Goal: Task Accomplishment & Management: Complete application form

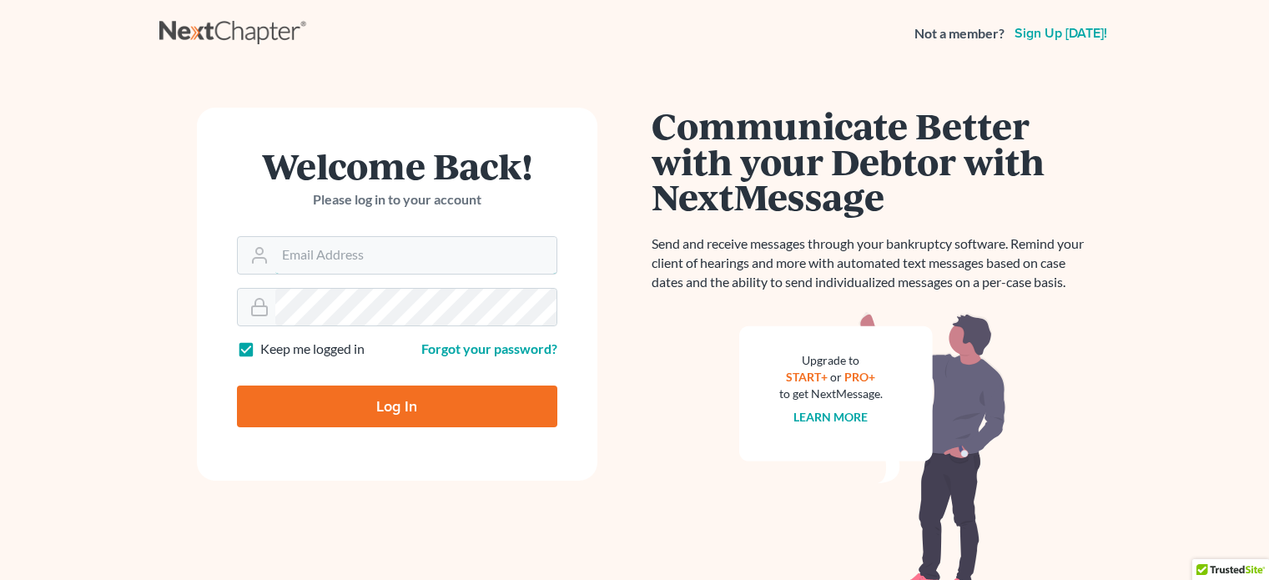
type input "aosvii@gmail.com"
click at [360, 455] on form "Welcome Back! Please log in to your account Email Address aosvii@gmail.com Pass…" at bounding box center [397, 294] width 400 height 373
click at [378, 393] on input "Log In" at bounding box center [397, 406] width 320 height 42
type input "Thinking..."
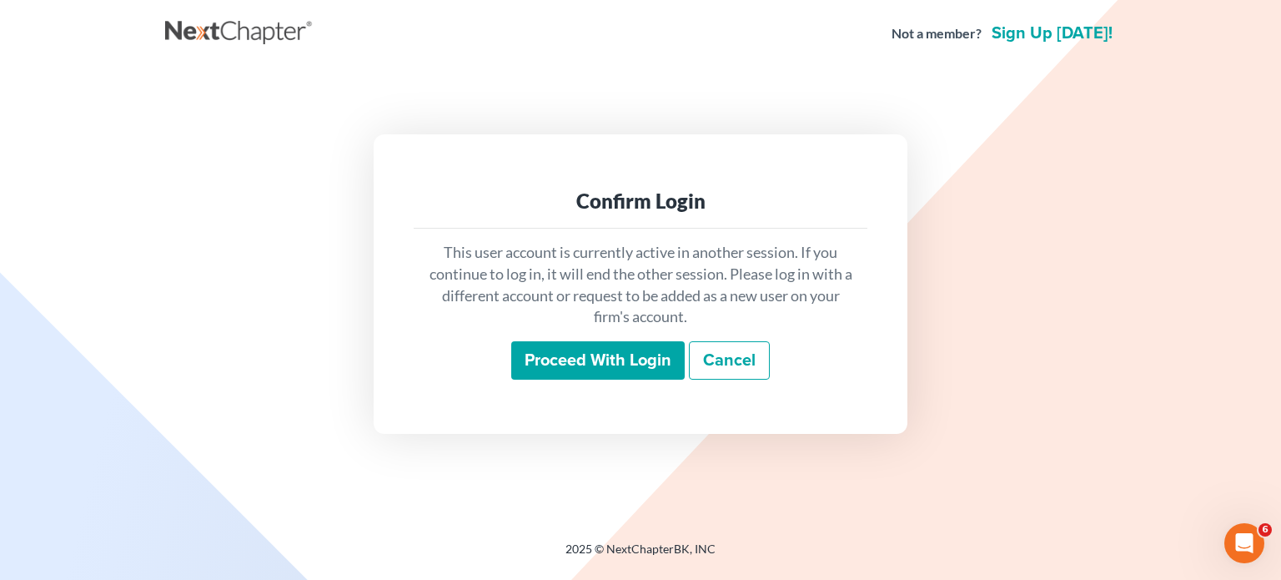
click at [581, 360] on input "Proceed with login" at bounding box center [598, 360] width 174 height 38
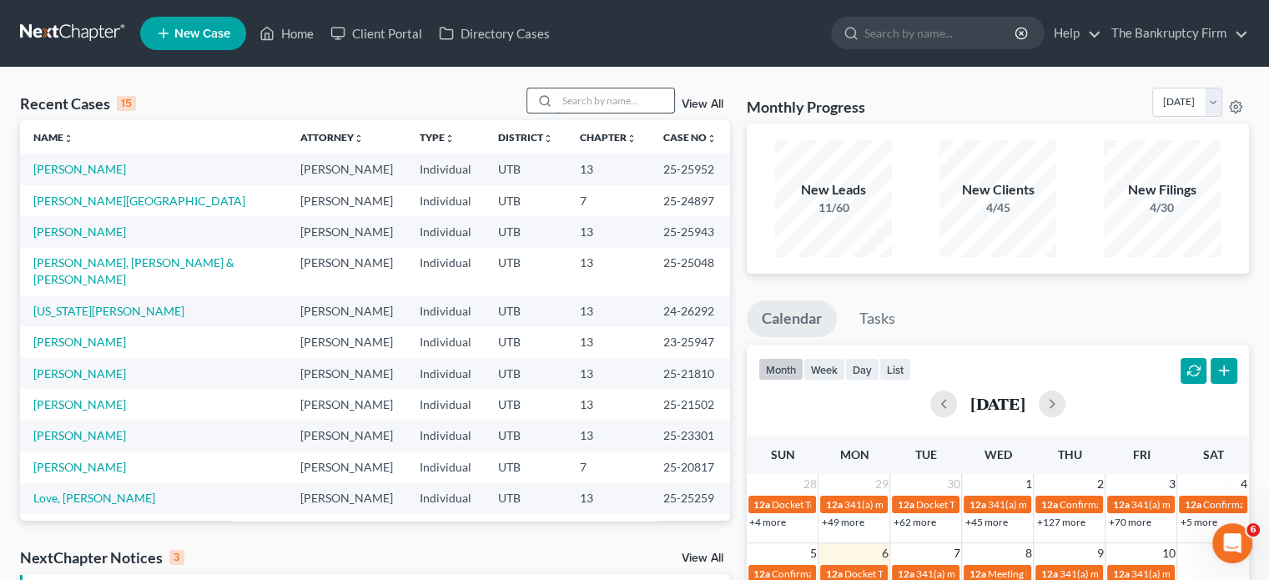
click at [564, 96] on input "search" at bounding box center [615, 100] width 117 height 24
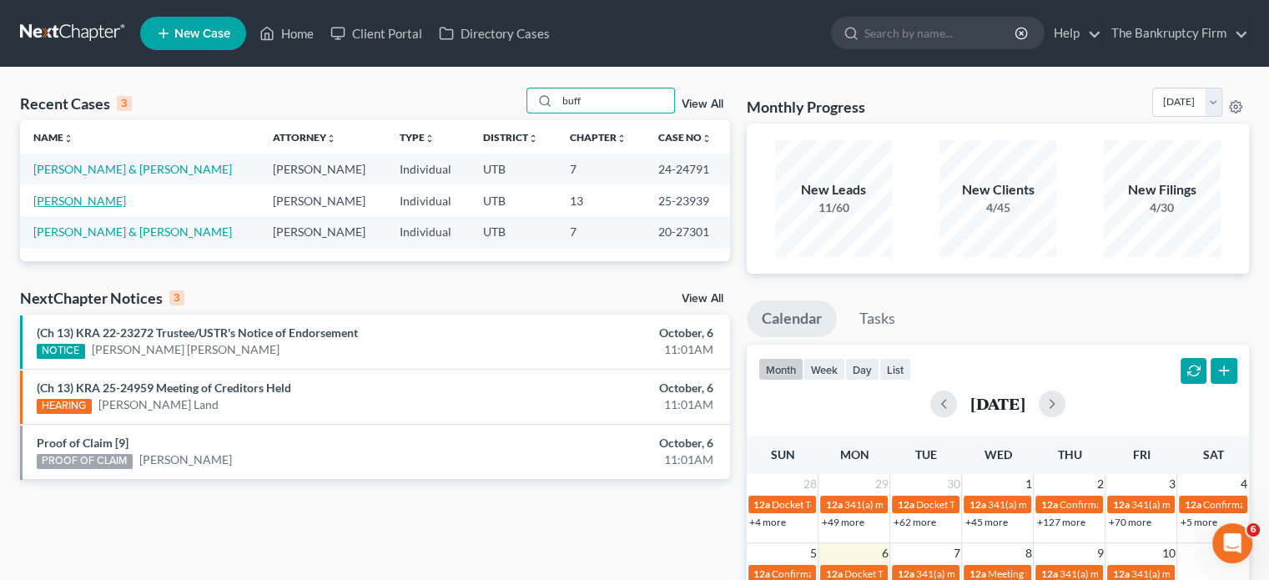
type input "buff"
click at [98, 203] on link "Buffington, Michelle" at bounding box center [79, 201] width 93 height 14
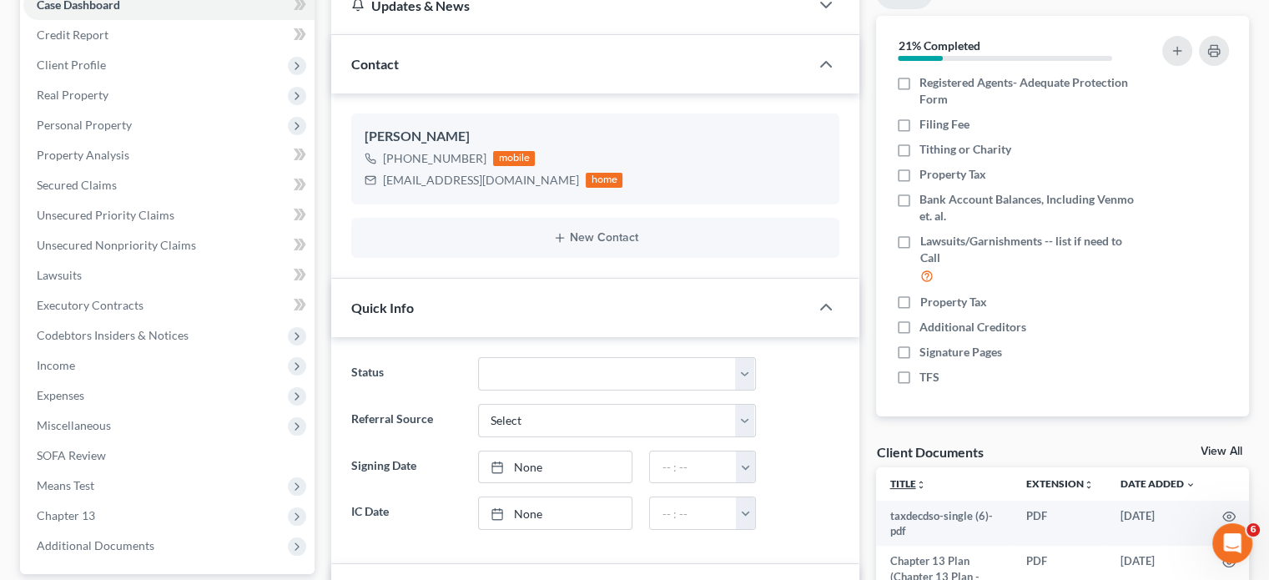
scroll to position [250, 0]
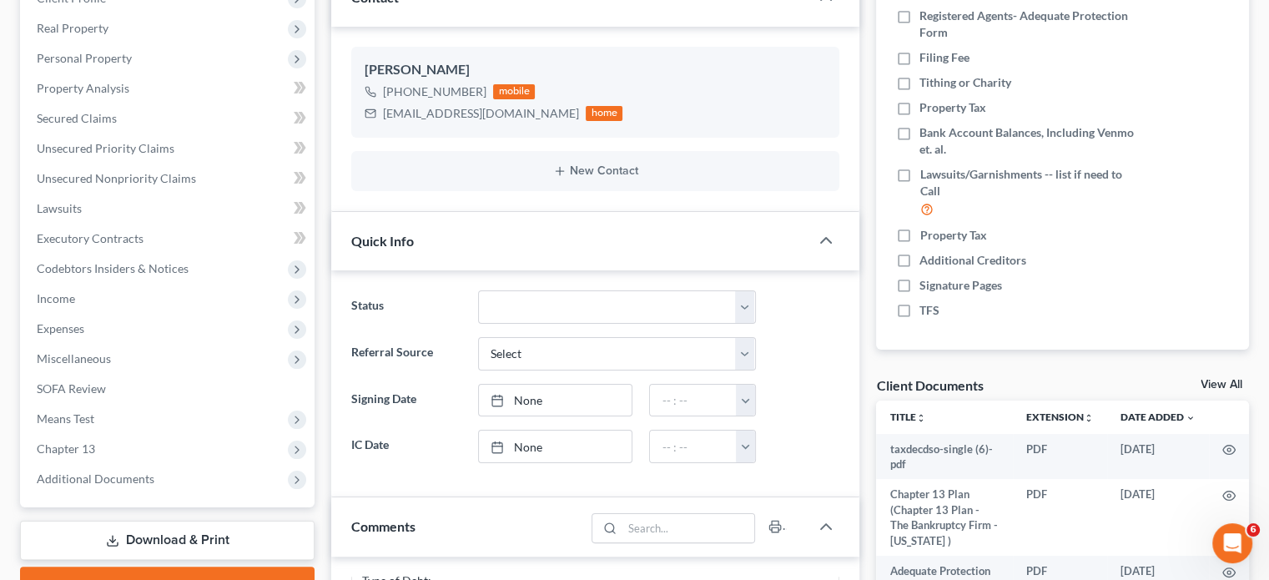
click at [1227, 383] on link "View All" at bounding box center [1221, 385] width 42 height 12
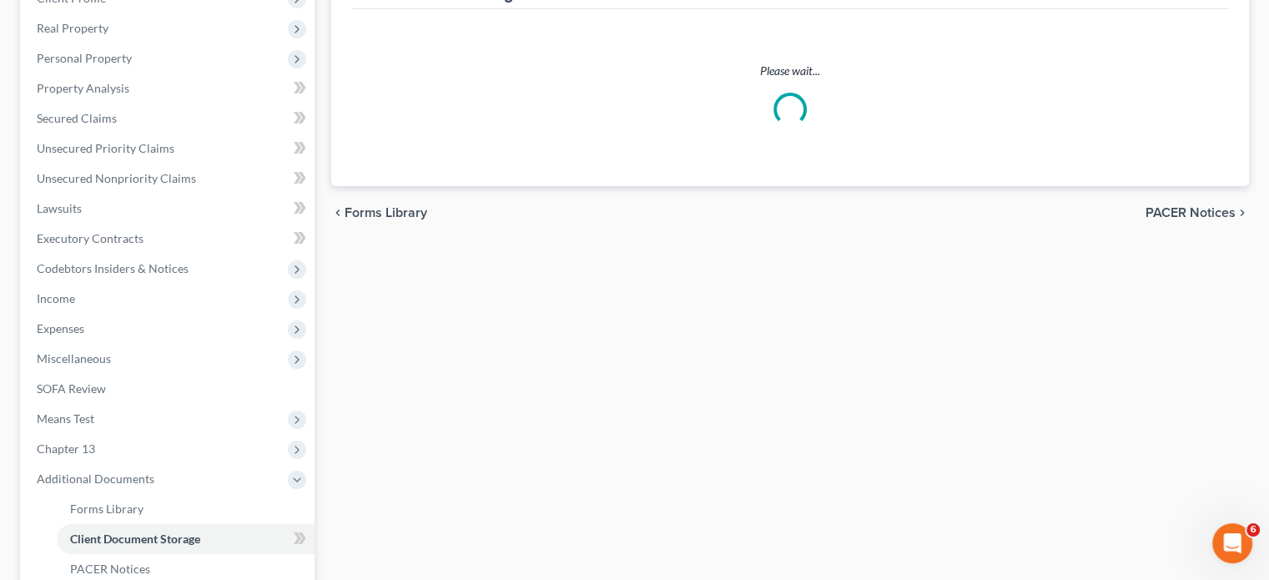
scroll to position [73, 0]
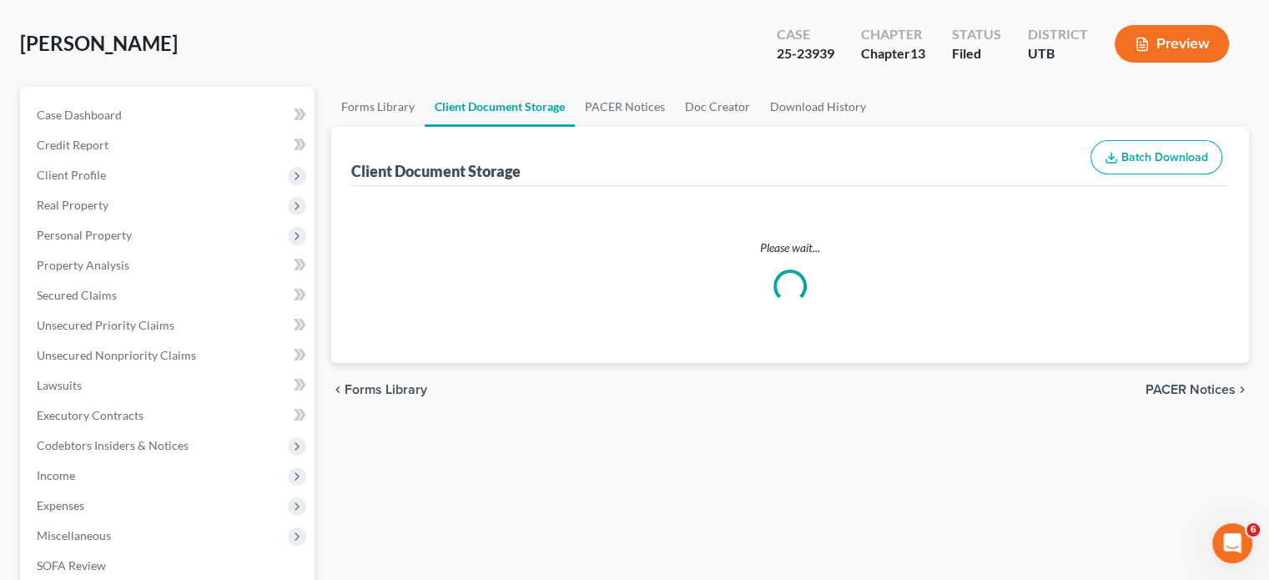
select select "30"
select select "26"
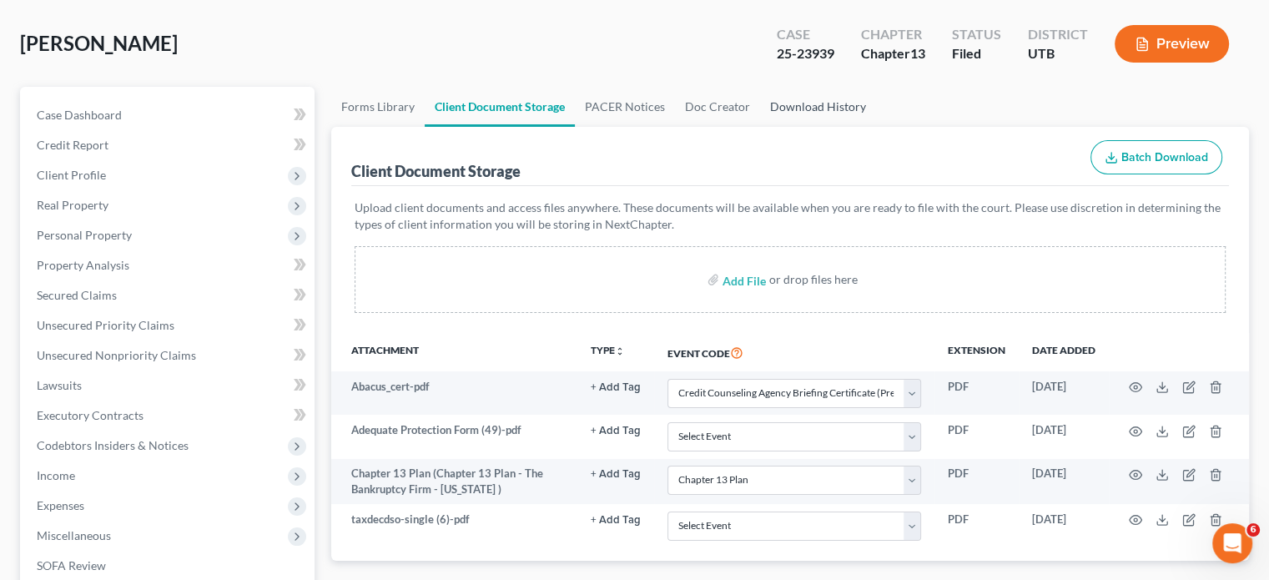
scroll to position [0, 0]
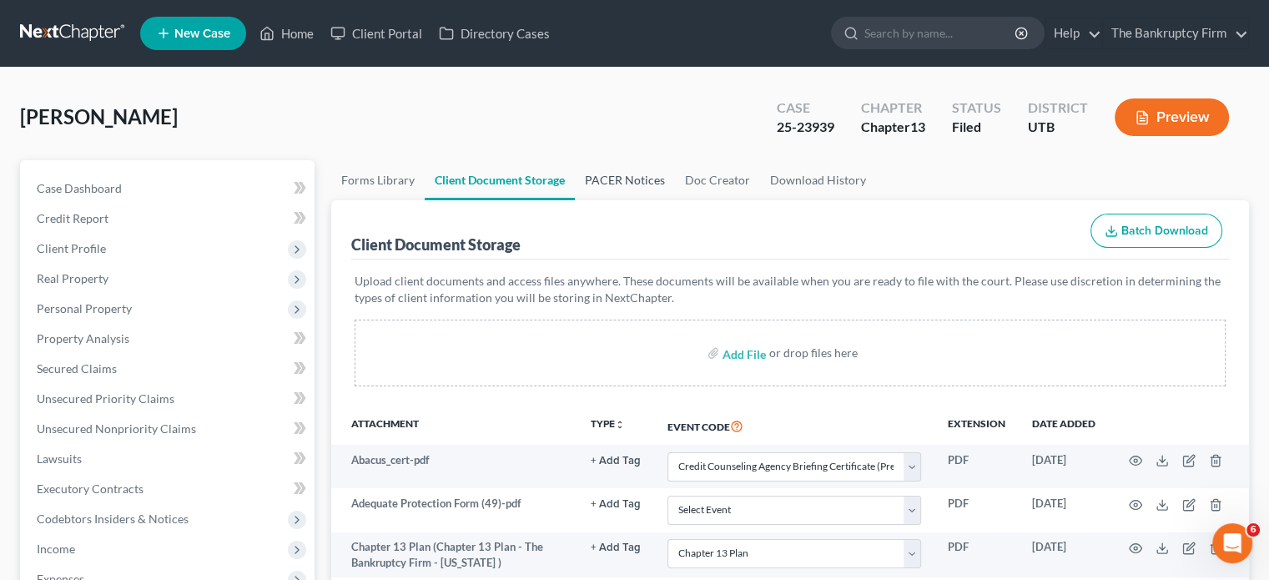
click at [623, 176] on link "PACER Notices" at bounding box center [625, 180] width 100 height 40
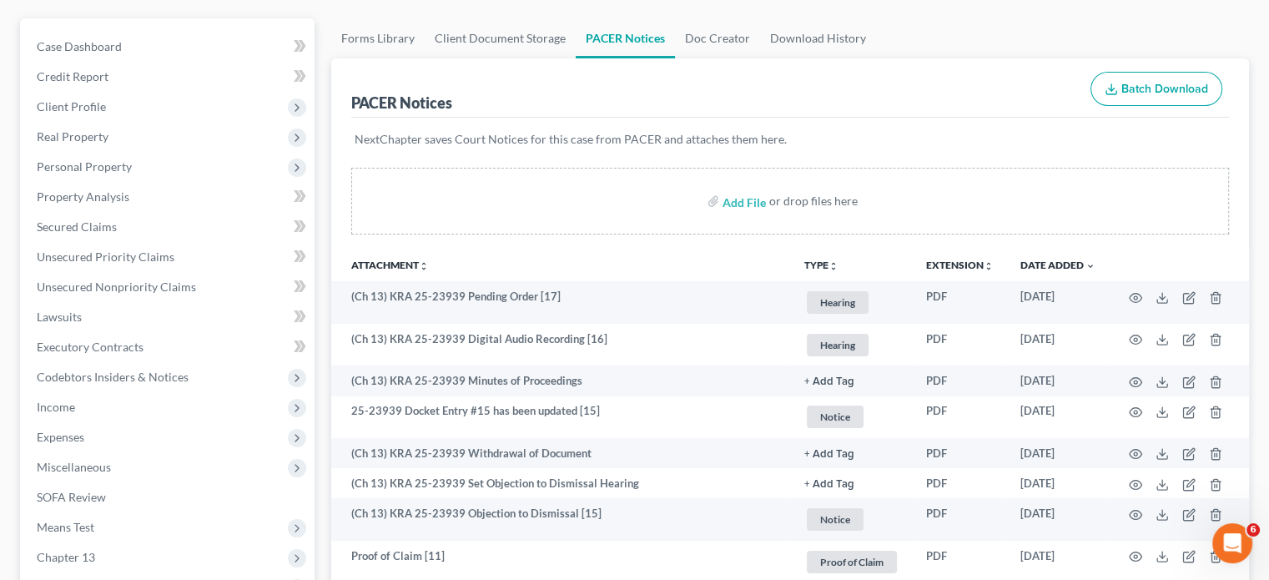
scroll to position [167, 0]
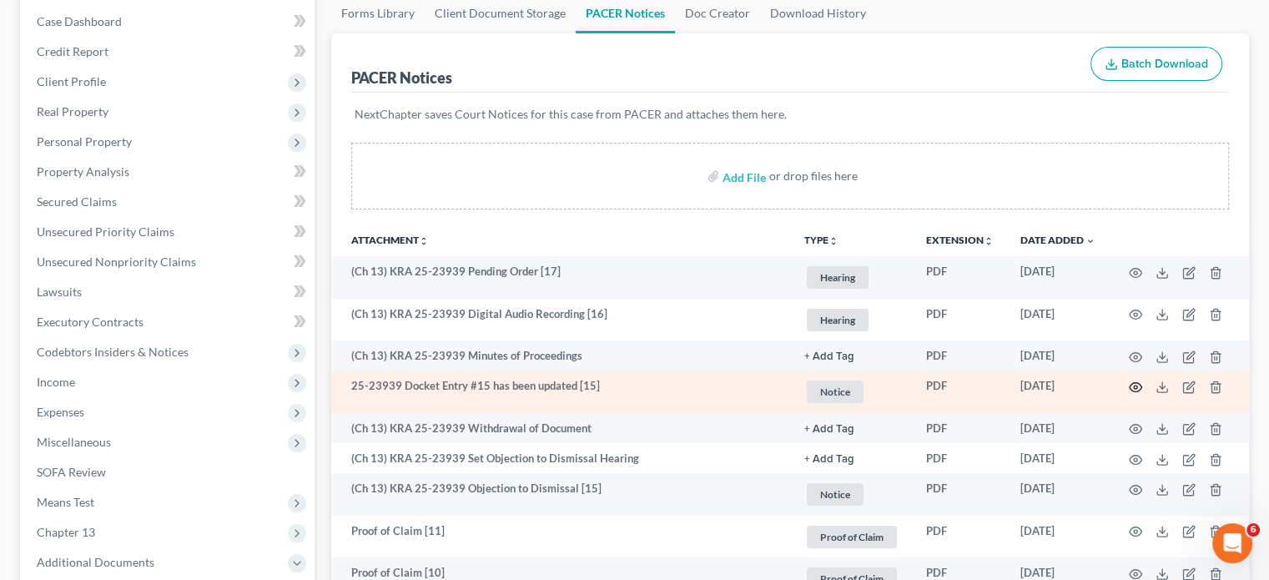
click at [1133, 384] on icon "button" at bounding box center [1135, 386] width 13 height 13
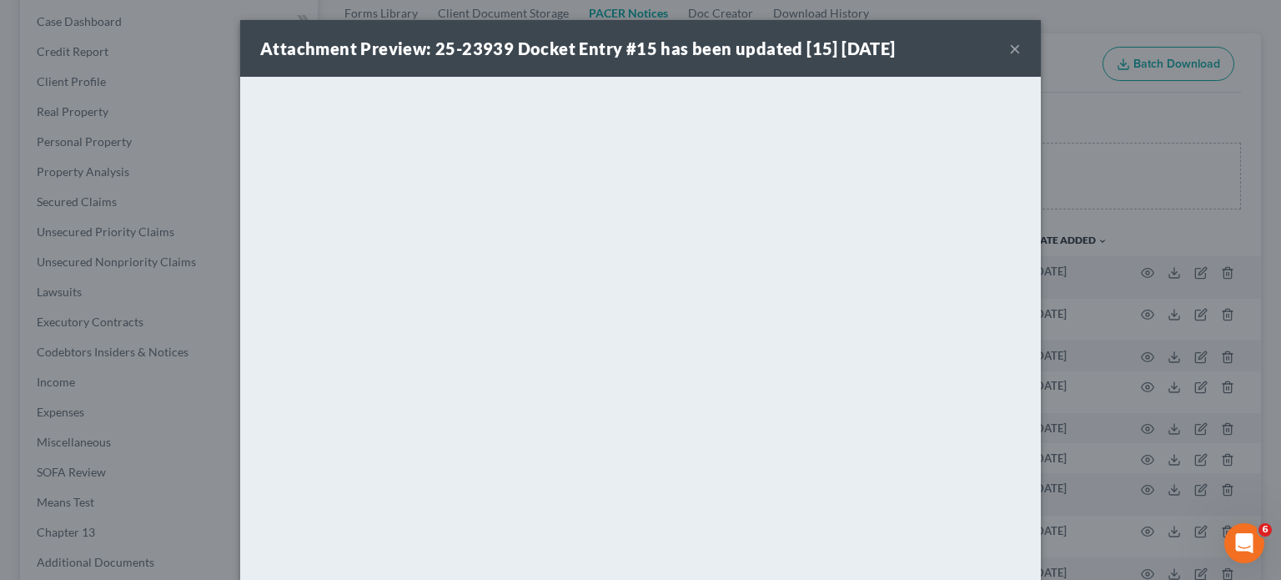
click at [1013, 49] on button "×" at bounding box center [1015, 48] width 12 height 20
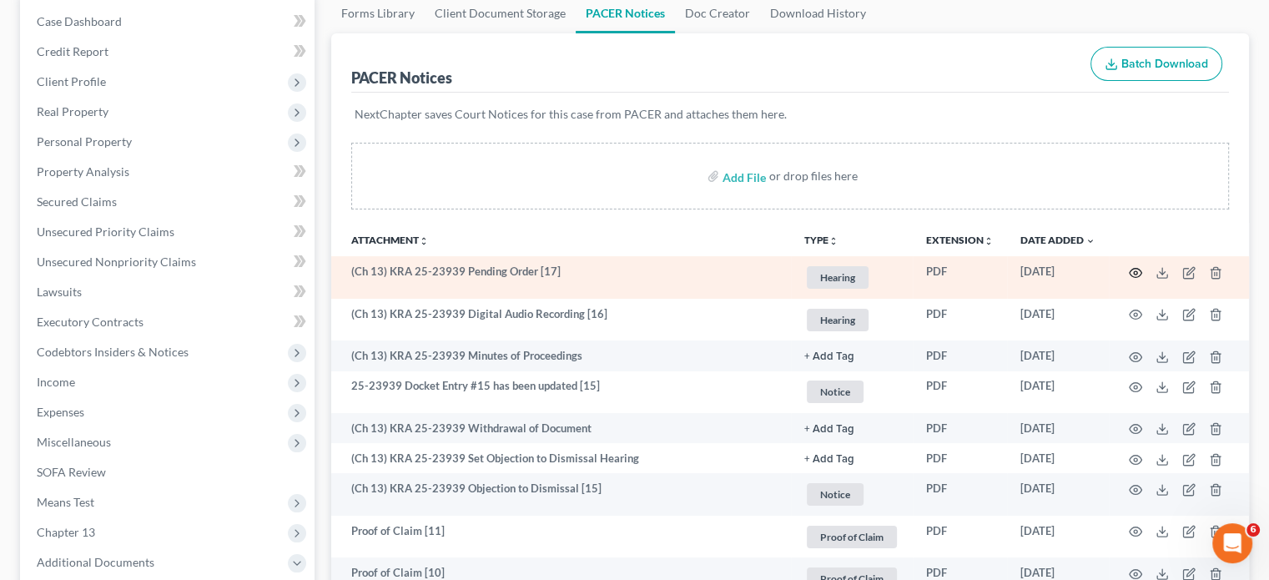
click at [1134, 274] on icon "button" at bounding box center [1135, 272] width 13 height 13
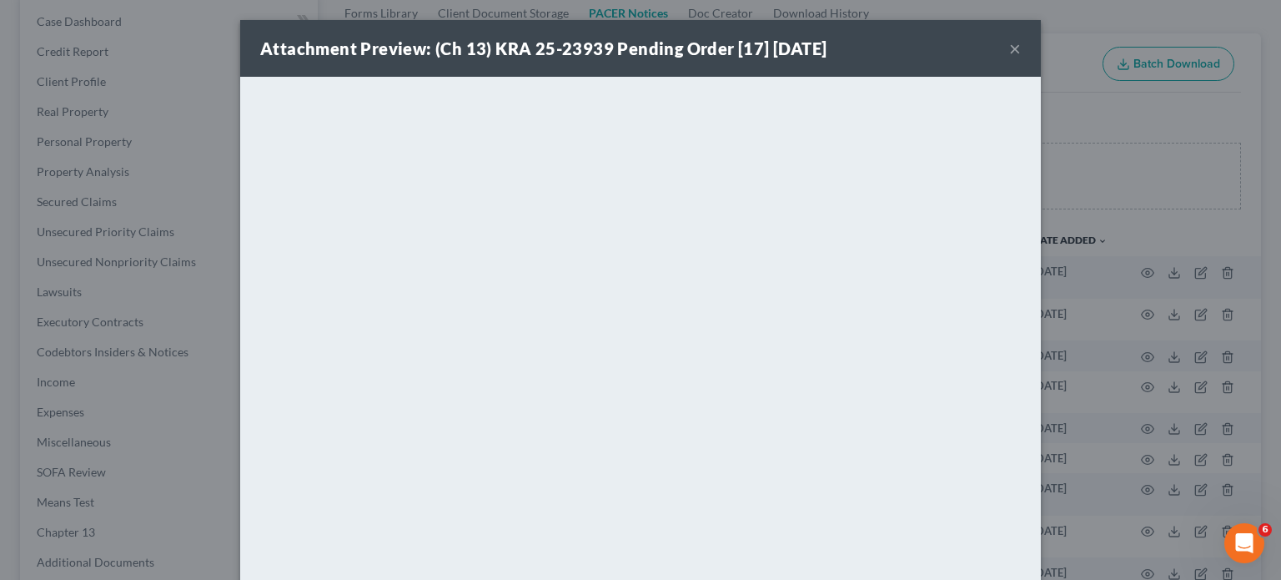
click at [1013, 49] on button "×" at bounding box center [1015, 48] width 12 height 20
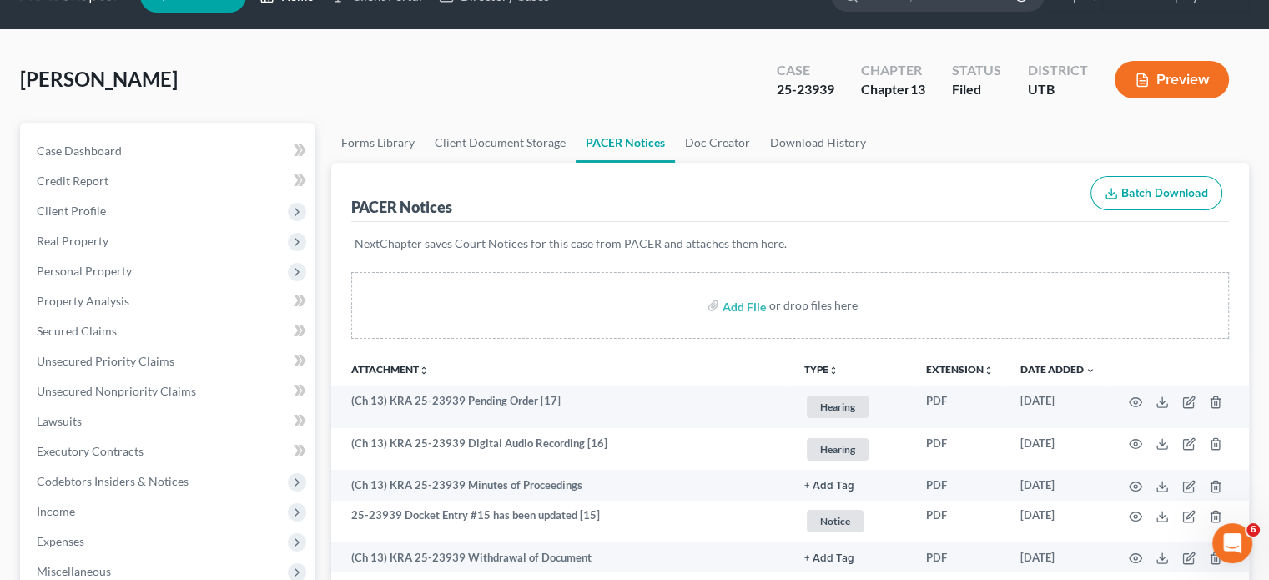
scroll to position [0, 0]
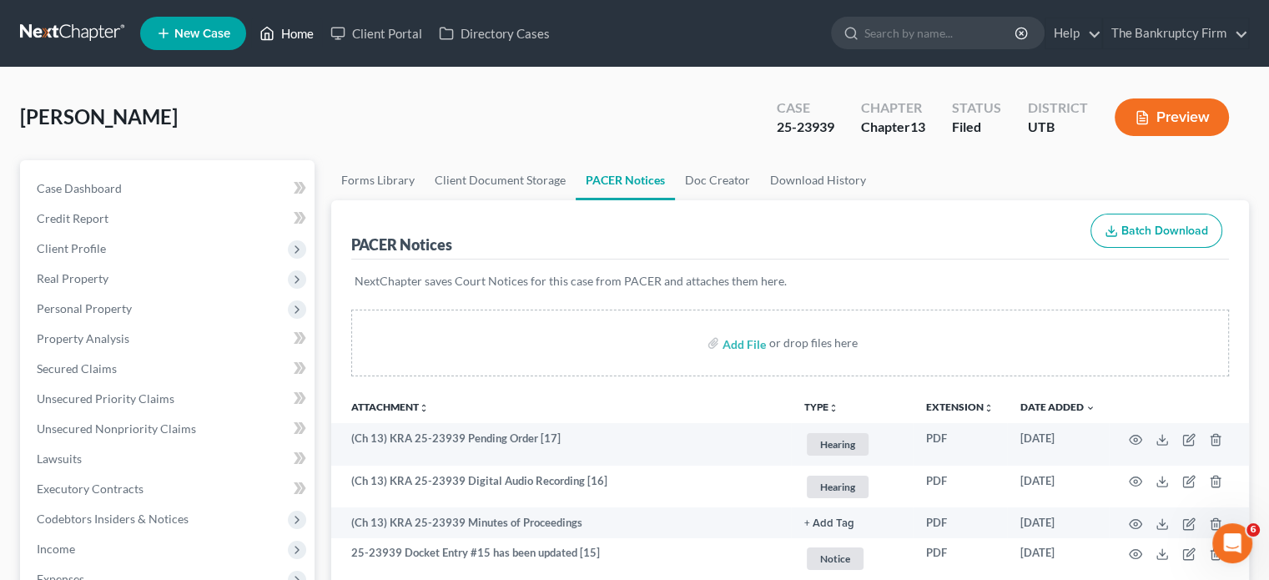
click at [285, 31] on link "Home" at bounding box center [286, 33] width 71 height 30
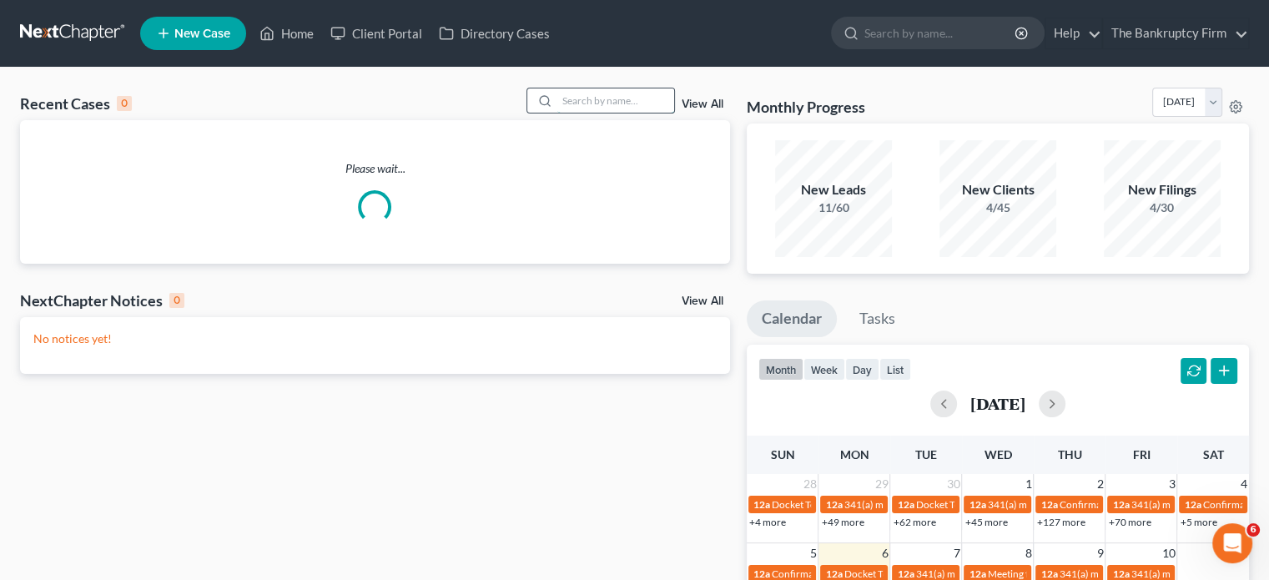
click at [575, 102] on input "search" at bounding box center [615, 100] width 117 height 24
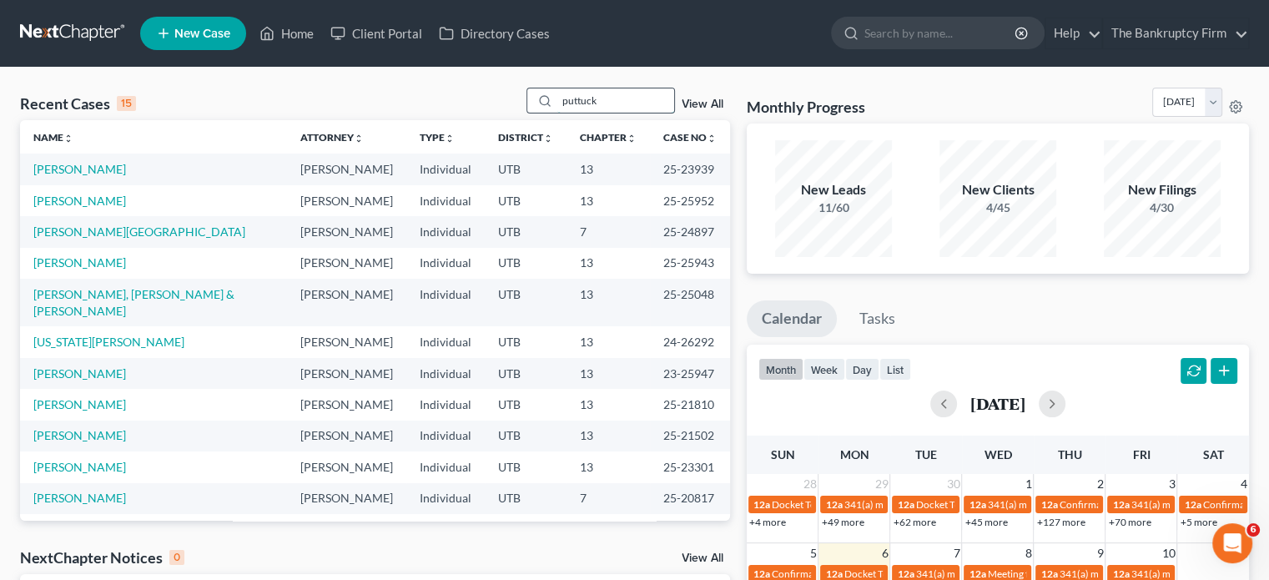
type input "puttuck"
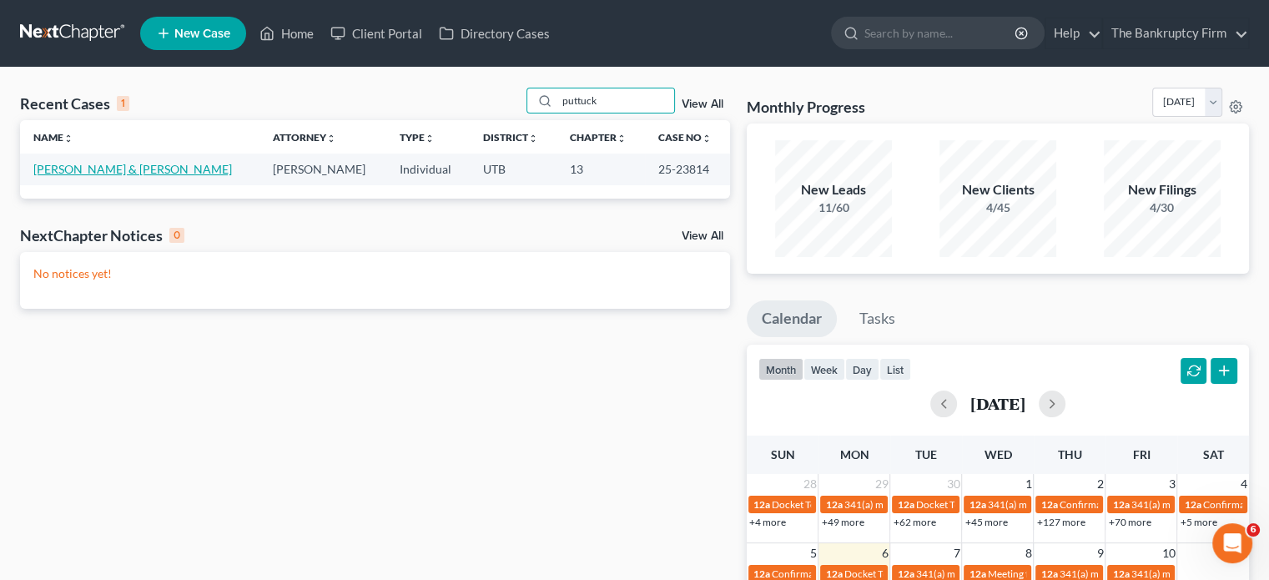
click at [94, 168] on link "Puttuck, David & Janet" at bounding box center [132, 169] width 199 height 14
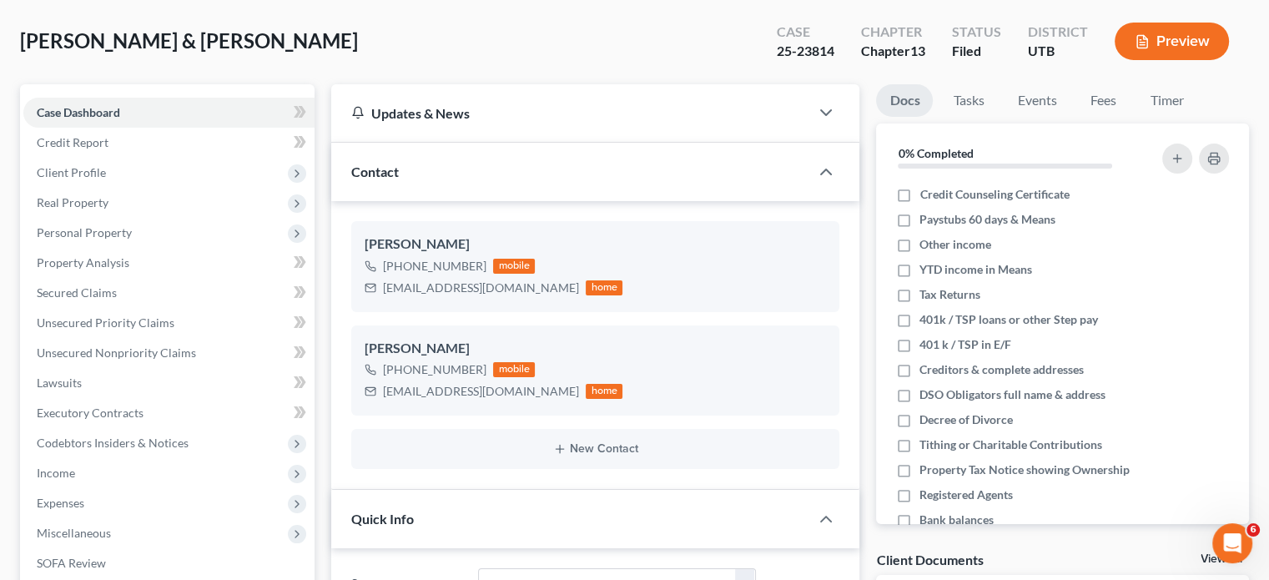
scroll to position [214, 0]
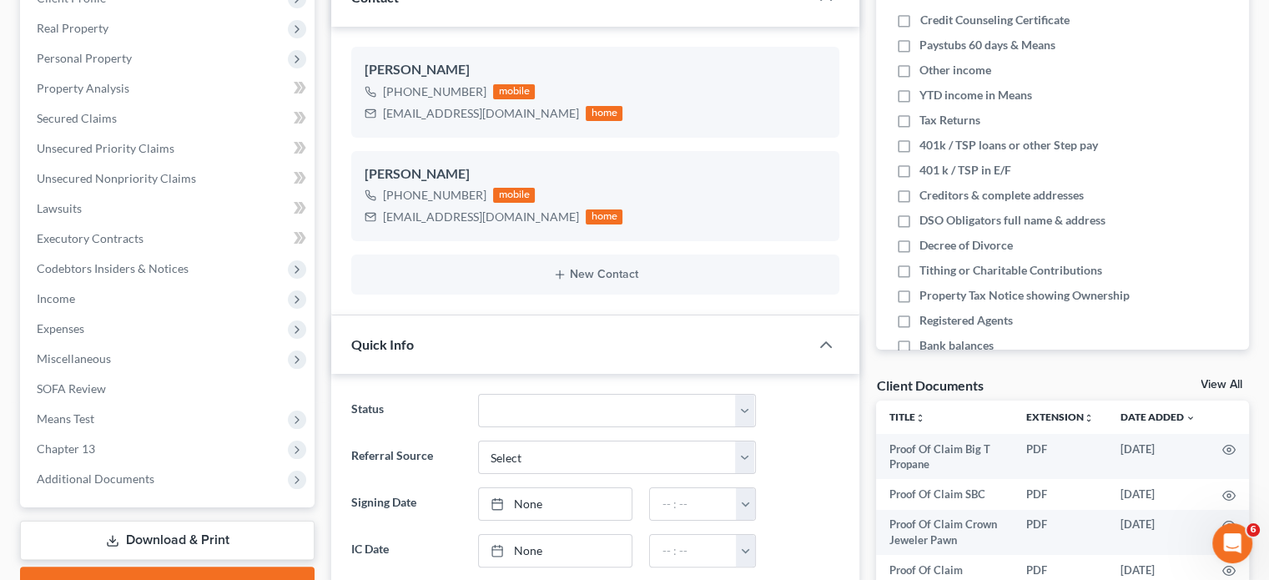
click at [1209, 383] on link "View All" at bounding box center [1221, 385] width 42 height 12
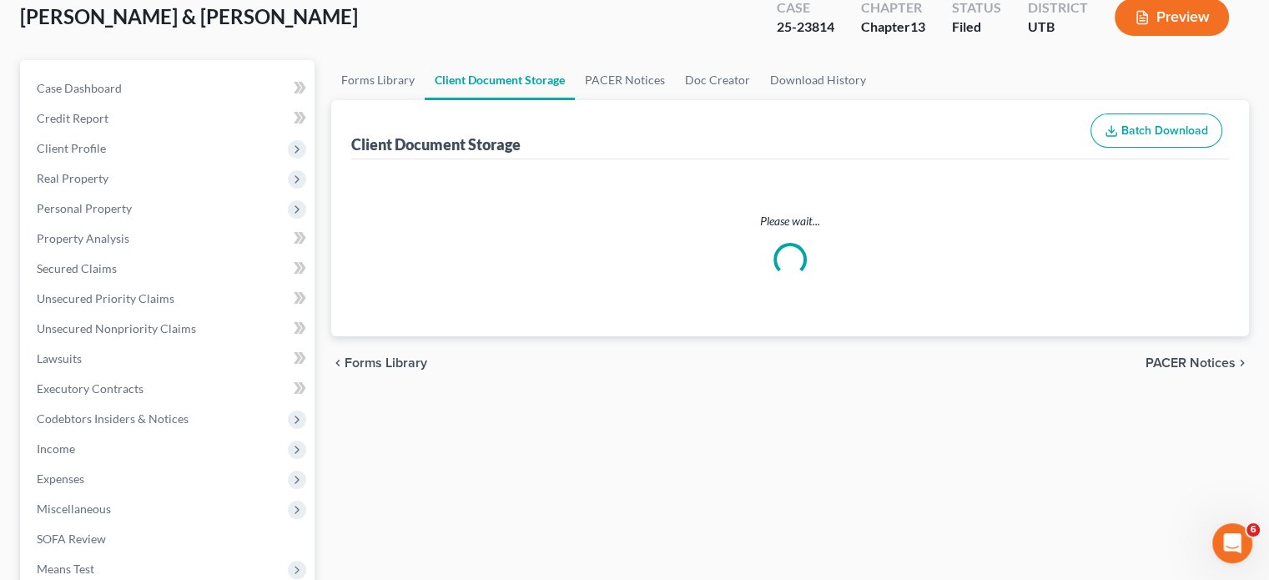
scroll to position [12, 0]
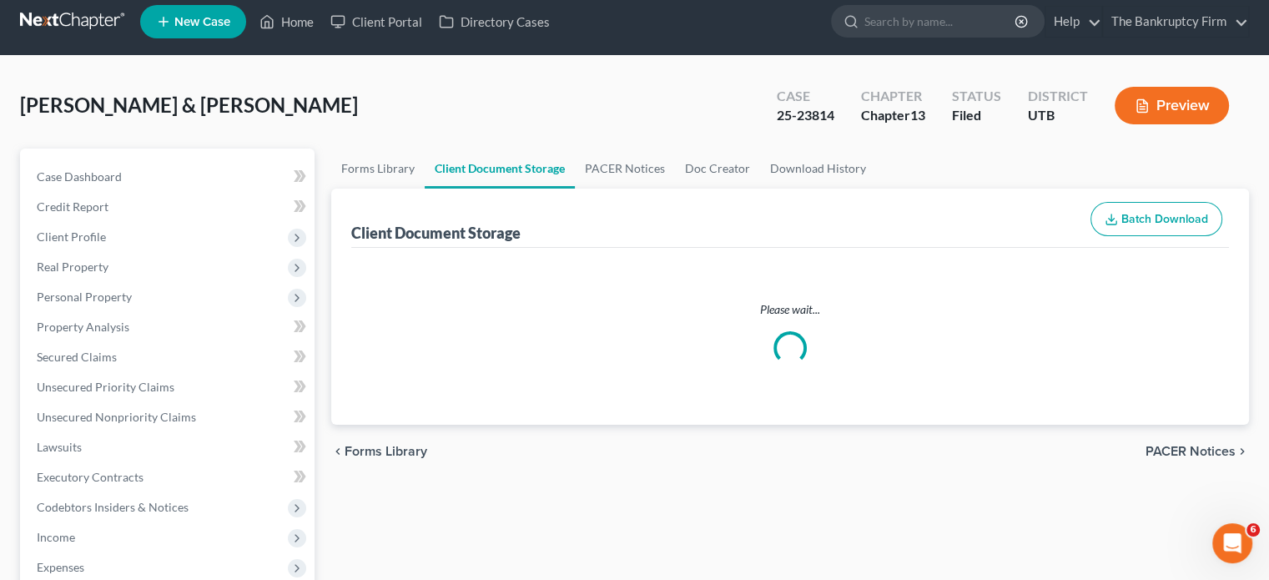
select select "30"
select select "26"
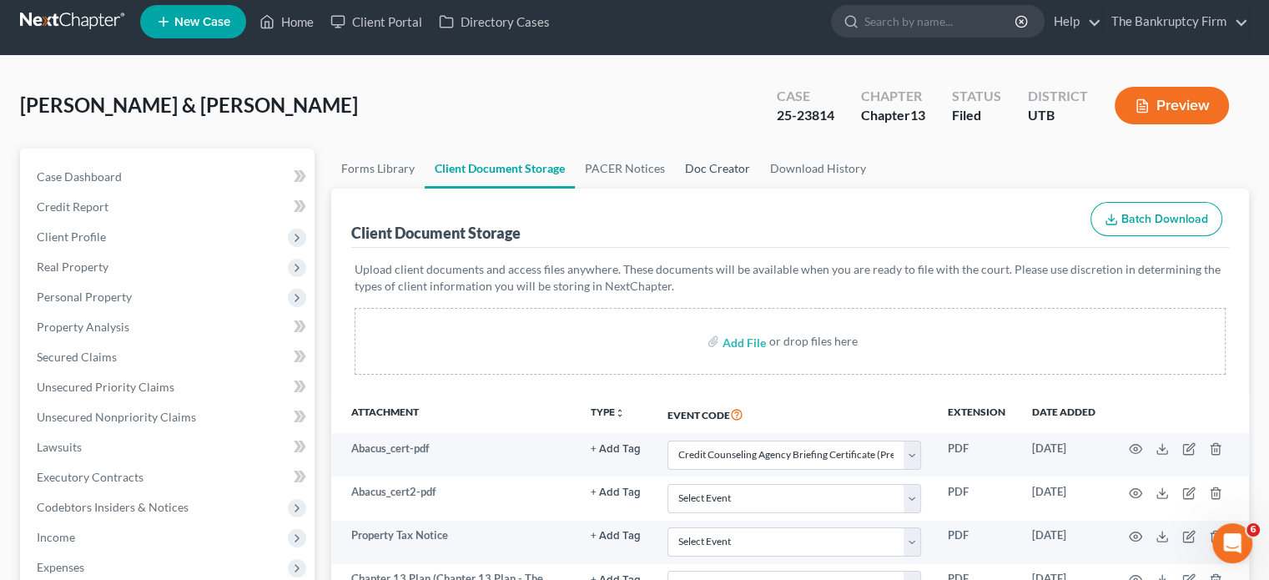
scroll to position [0, 0]
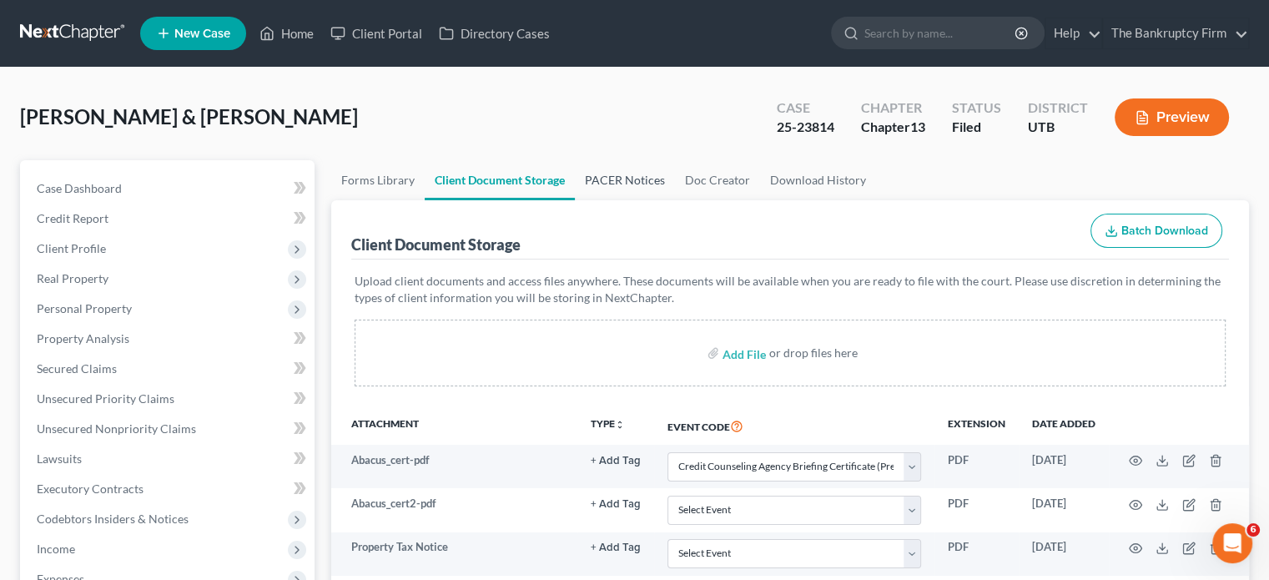
click at [611, 171] on link "PACER Notices" at bounding box center [625, 180] width 100 height 40
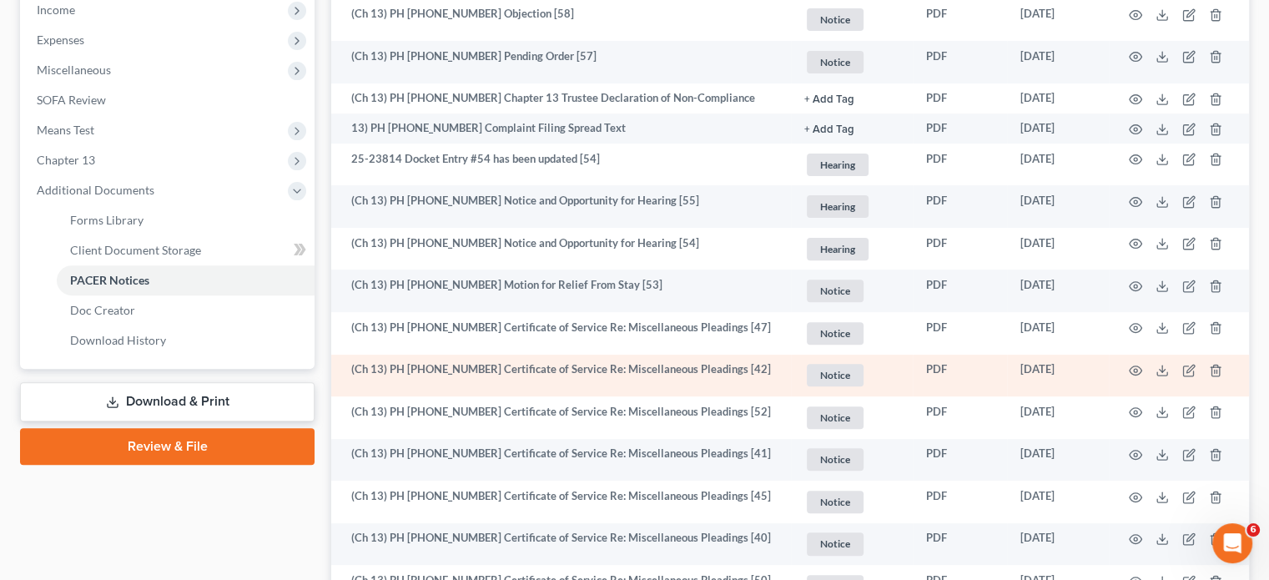
scroll to position [584, 0]
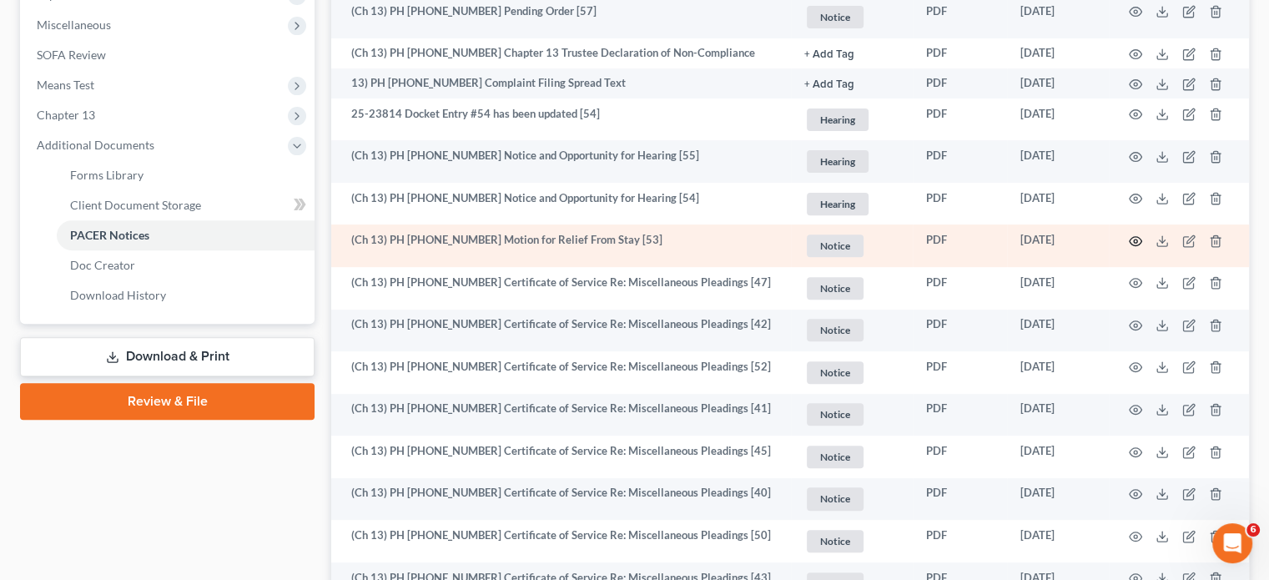
click at [1135, 241] on icon "button" at bounding box center [1135, 240] width 13 height 13
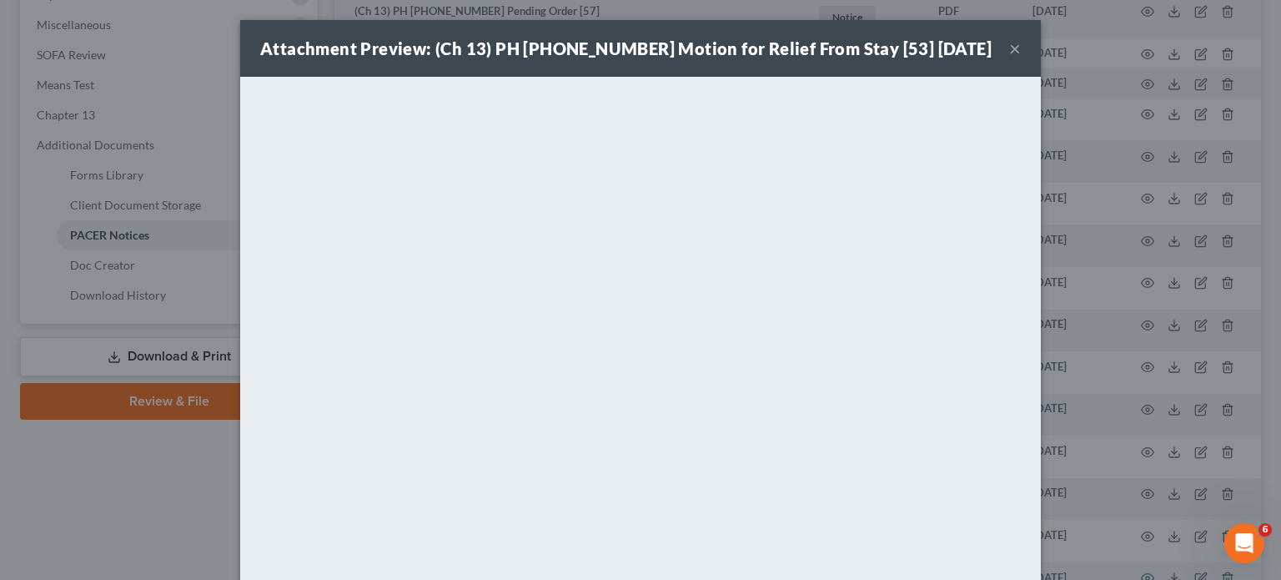
click at [1009, 53] on button "×" at bounding box center [1015, 48] width 12 height 20
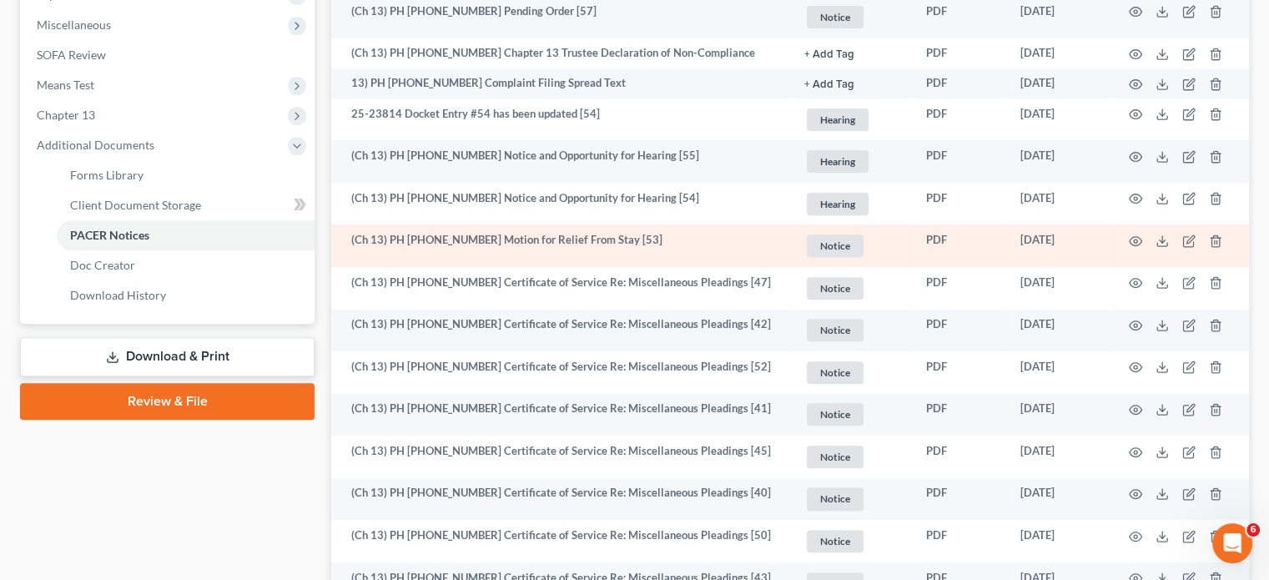
click at [1138, 233] on td at bounding box center [1179, 245] width 140 height 43
click at [1135, 240] on icon "button" at bounding box center [1135, 240] width 13 height 13
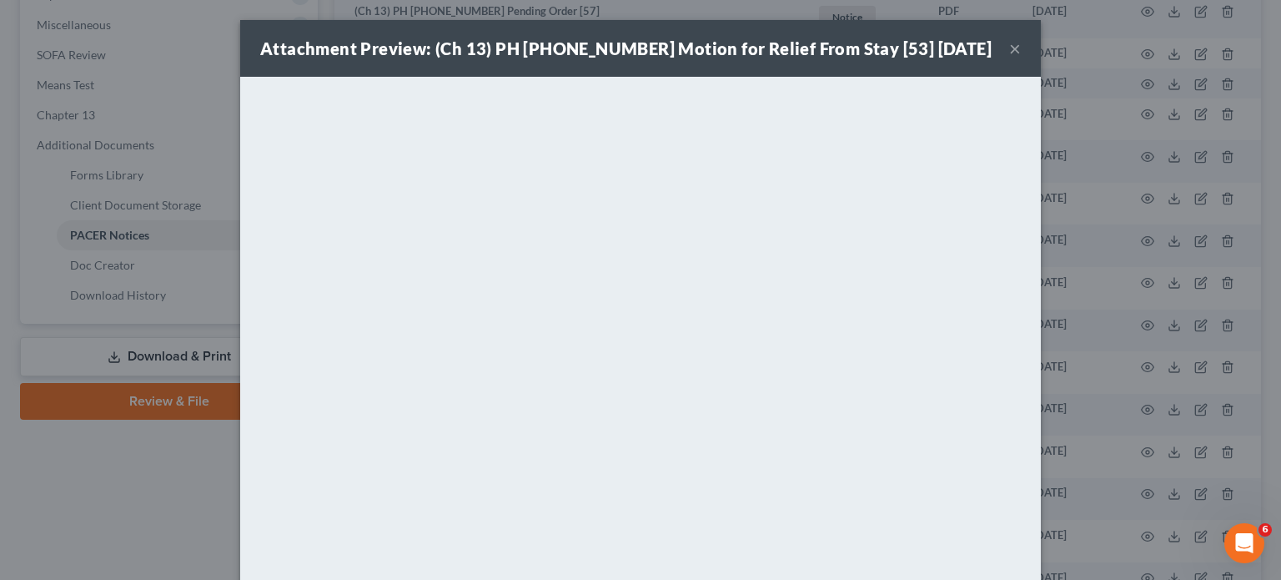
click at [1038, 46] on div "Attachment Preview: (Ch 13) PH 25-23814 Motion for Relief From Stay [53] 09/17/…" at bounding box center [640, 290] width 1281 height 580
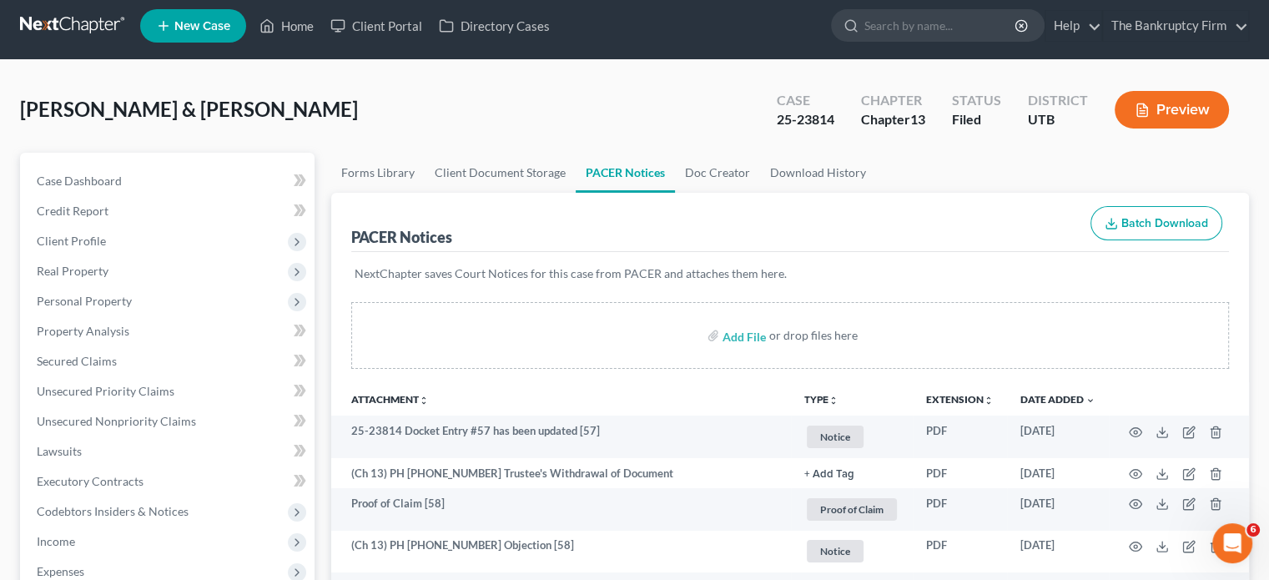
scroll to position [0, 0]
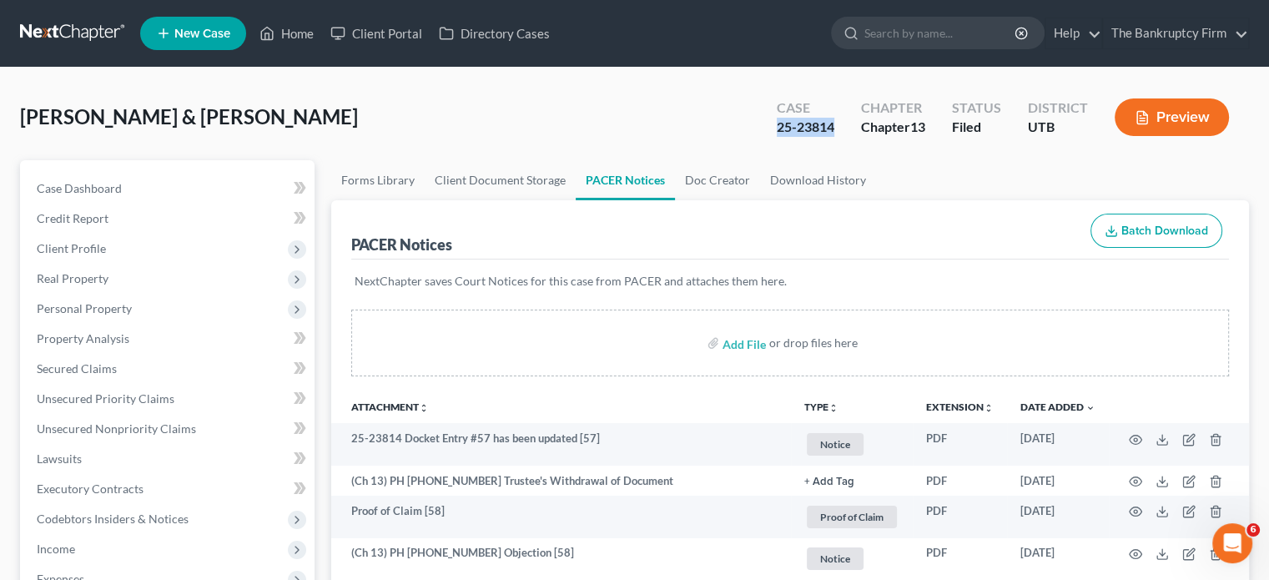
drag, startPoint x: 778, startPoint y: 126, endPoint x: 838, endPoint y: 137, distance: 61.0
click at [838, 137] on div "Case 25-23814" at bounding box center [805, 118] width 84 height 49
copy div "25-23814"
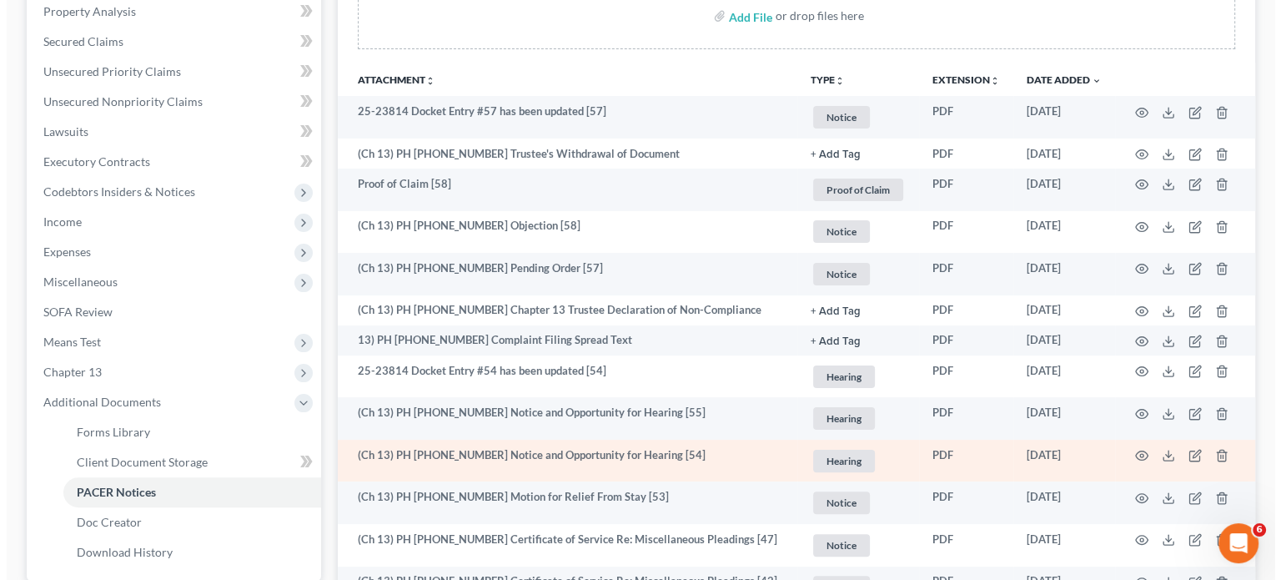
scroll to position [334, 0]
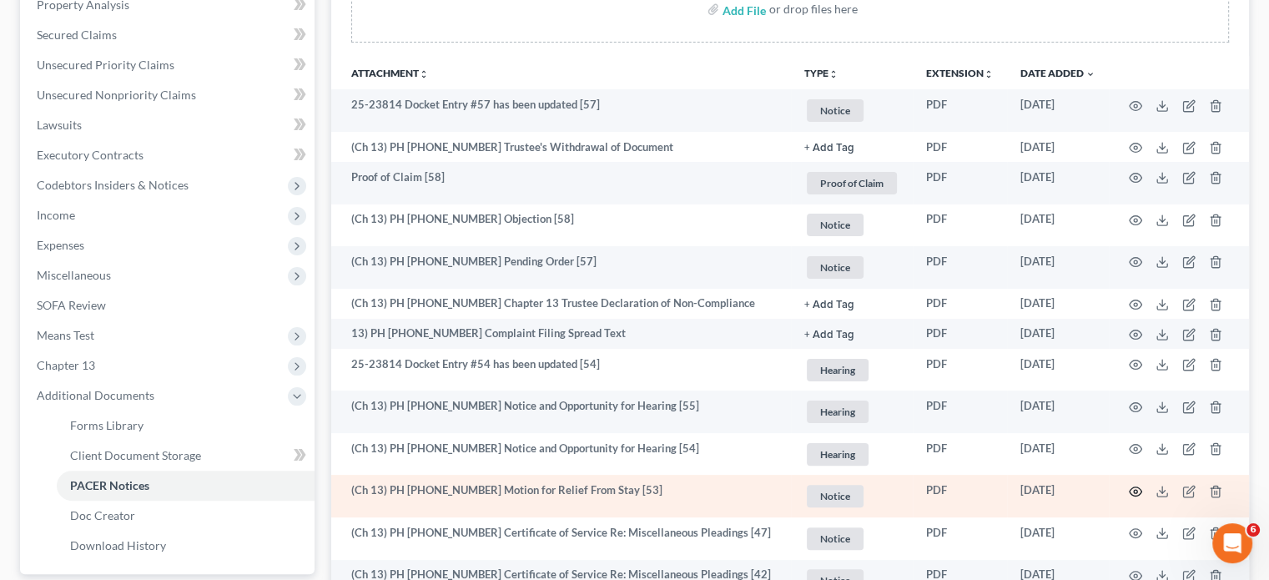
click at [1135, 491] on icon "button" at bounding box center [1135, 491] width 13 height 13
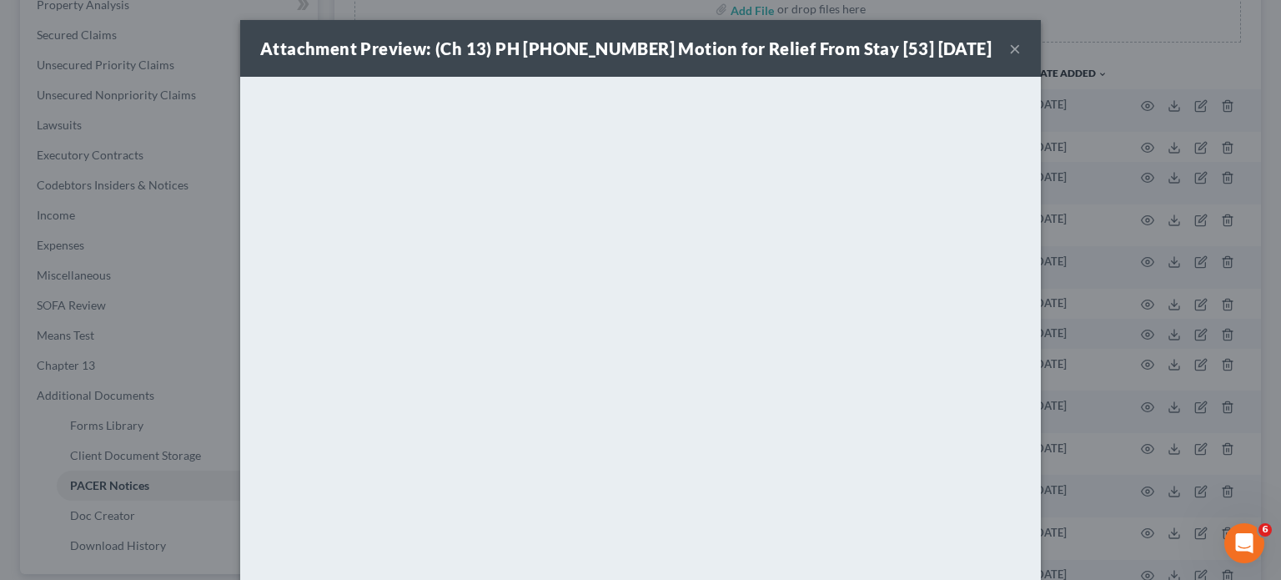
click at [185, 153] on div "Attachment Preview: (Ch 13) PH 25-23814 Motion for Relief From Stay [53] 09/17/…" at bounding box center [640, 290] width 1281 height 580
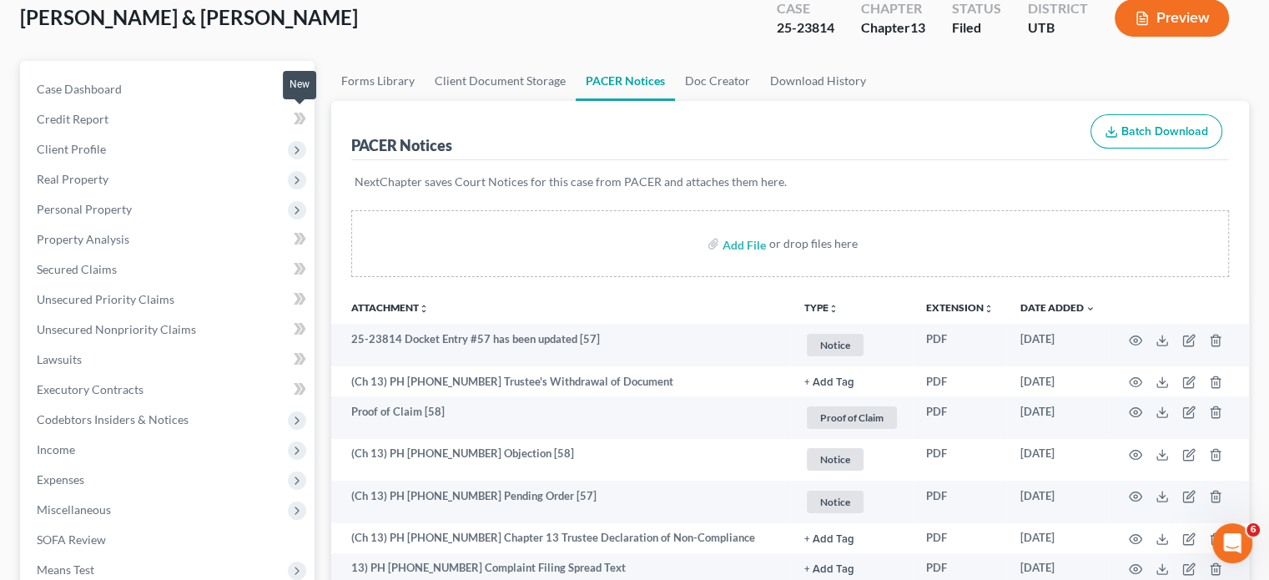
scroll to position [0, 0]
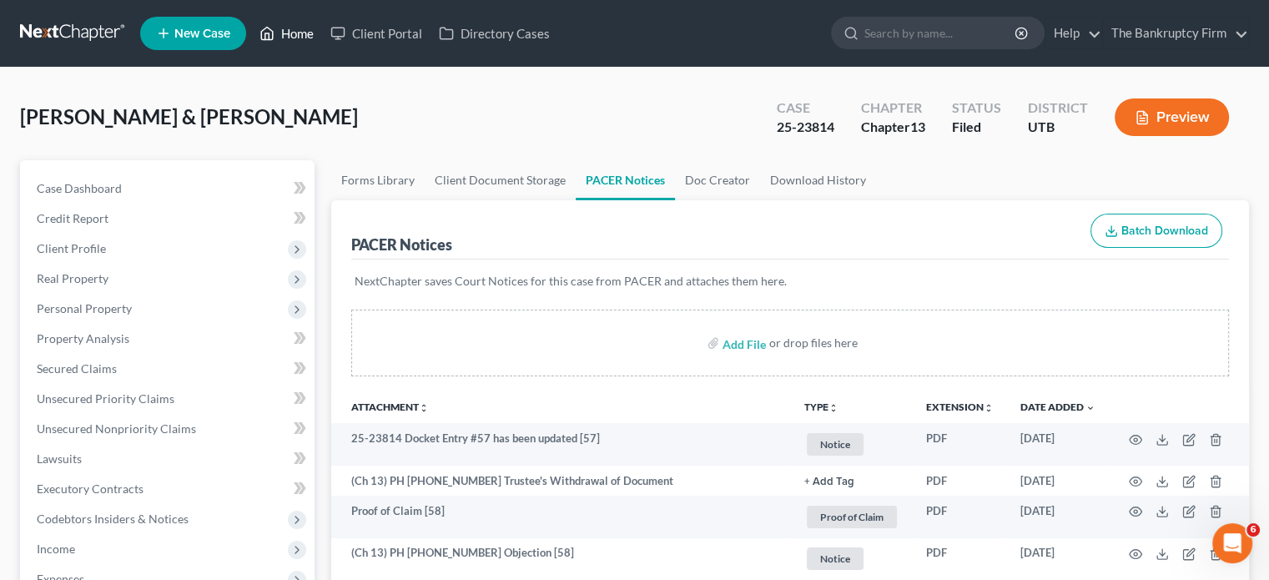
click at [297, 33] on link "Home" at bounding box center [286, 33] width 71 height 30
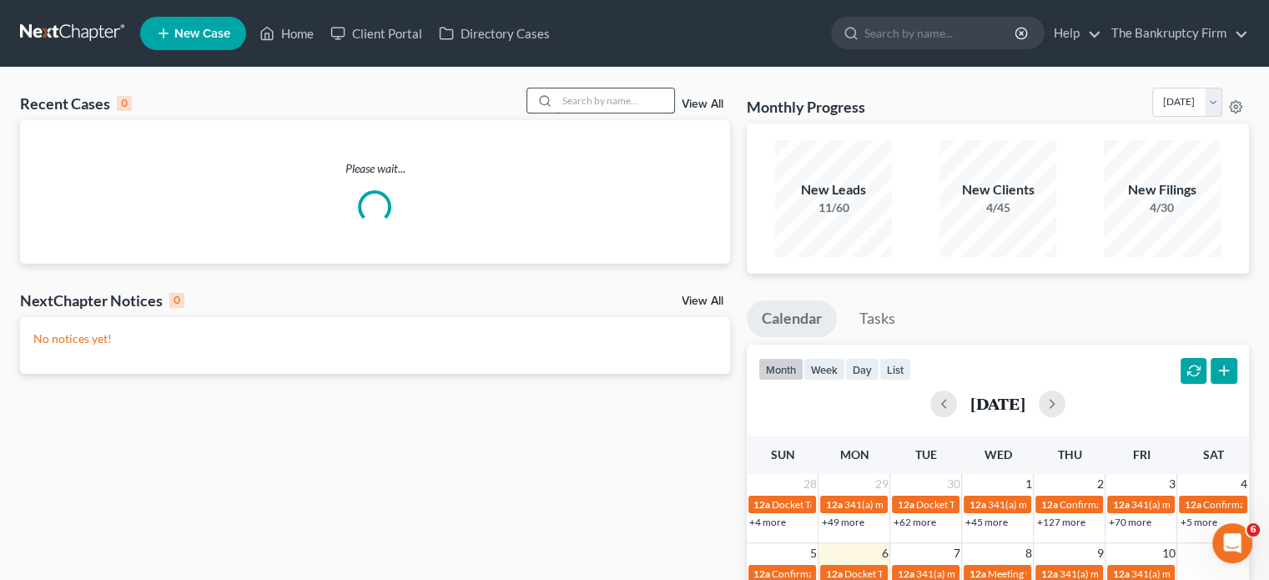
click at [598, 97] on input "search" at bounding box center [615, 100] width 117 height 24
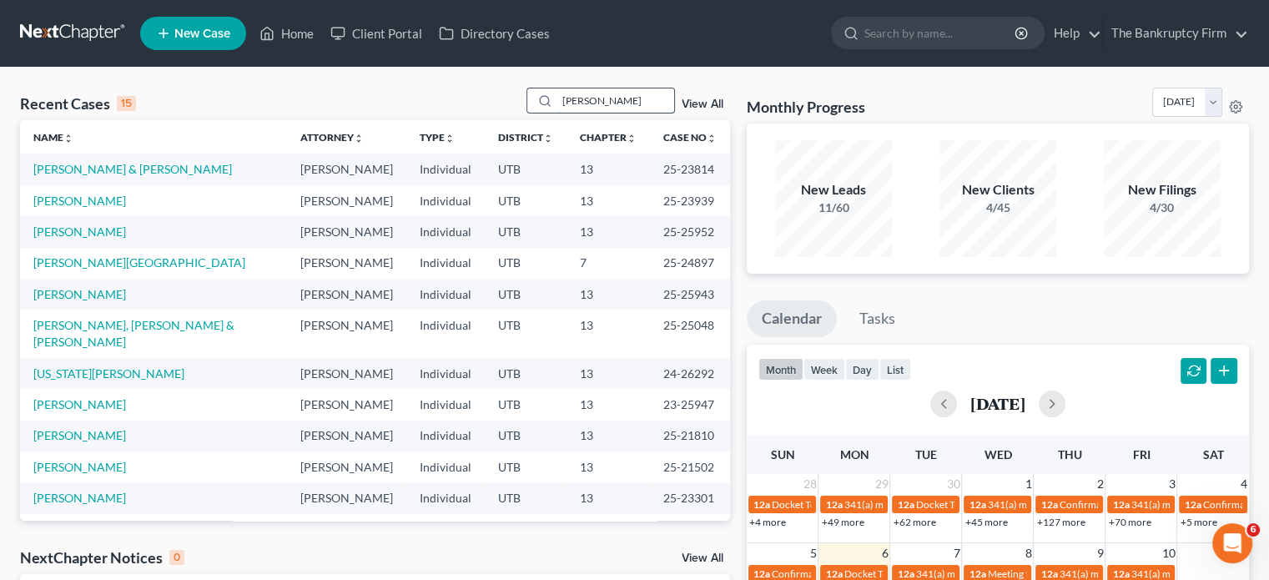
type input "gonzalez"
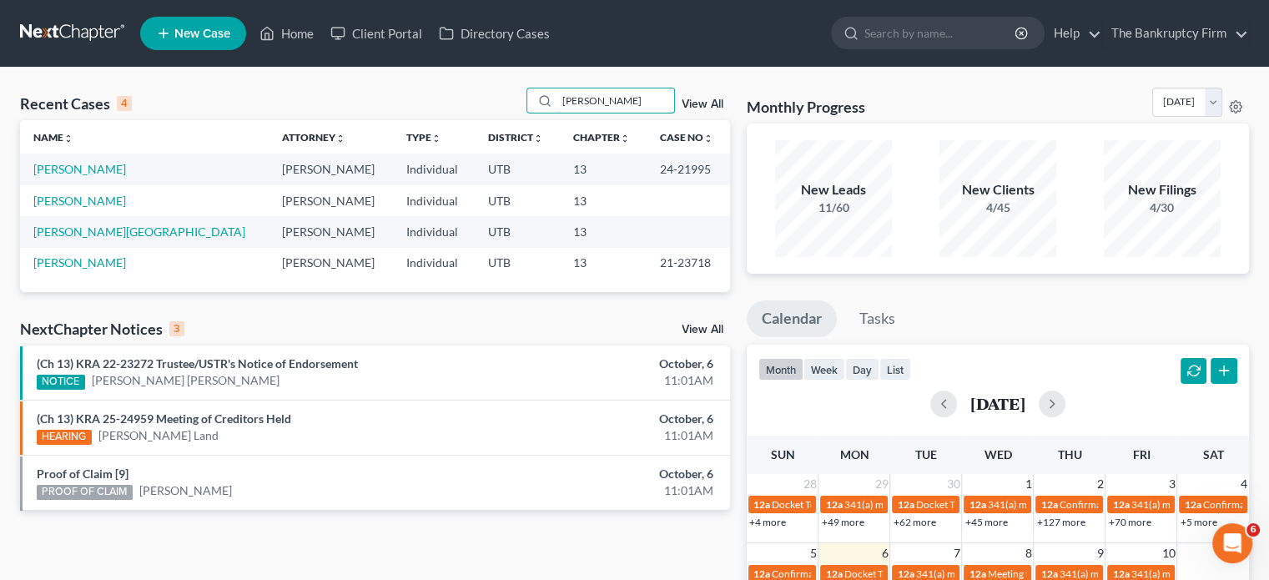
drag, startPoint x: 598, startPoint y: 97, endPoint x: 516, endPoint y: 562, distance: 472.8
click at [574, 235] on div "Recent Cases 4 gonzalez View All Name unfold_more expand_more expand_less Attor…" at bounding box center [375, 190] width 710 height 204
click at [107, 170] on link "Gonzalez, Mauricio" at bounding box center [79, 169] width 93 height 14
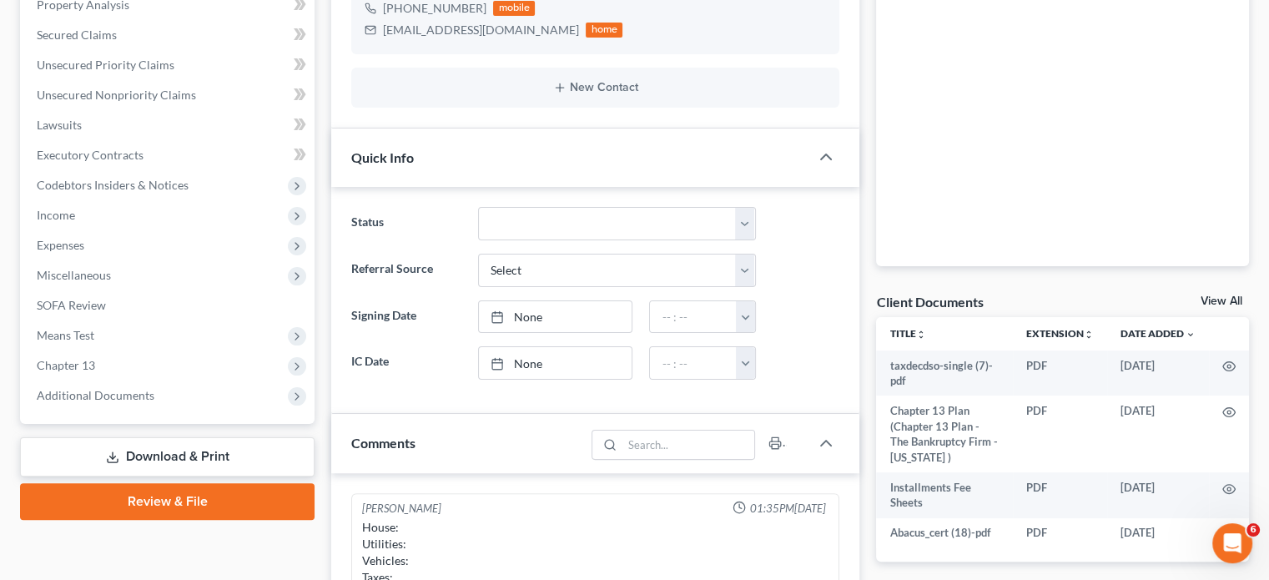
click at [1215, 296] on link "View All" at bounding box center [1221, 301] width 42 height 12
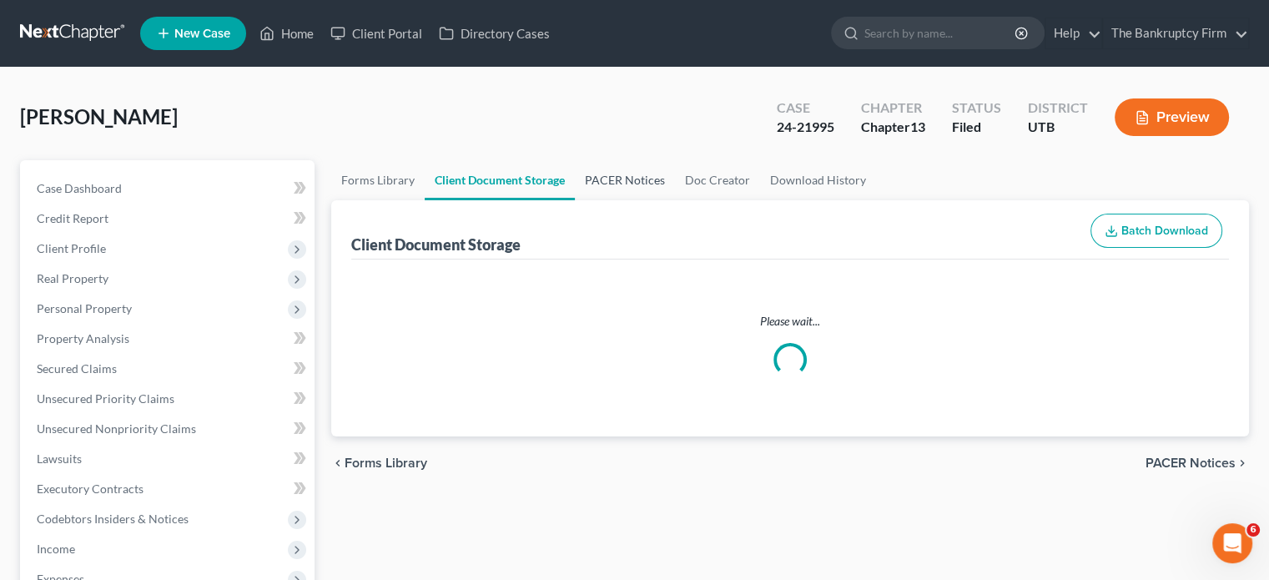
select select "30"
select select "53"
select select "26"
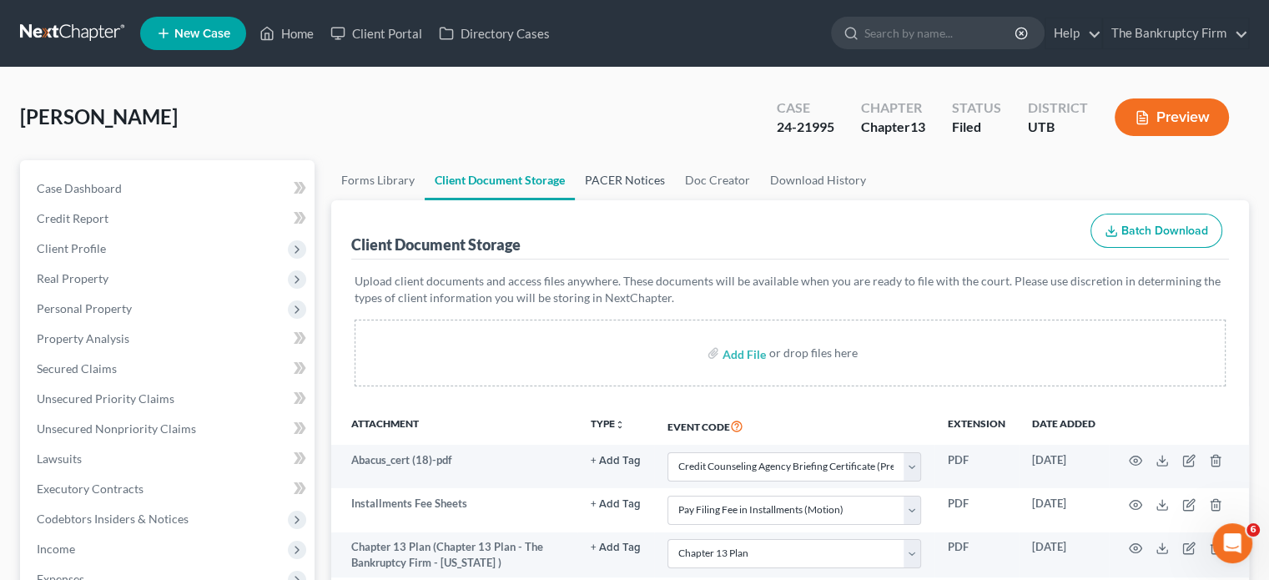
click at [614, 183] on link "PACER Notices" at bounding box center [625, 180] width 100 height 40
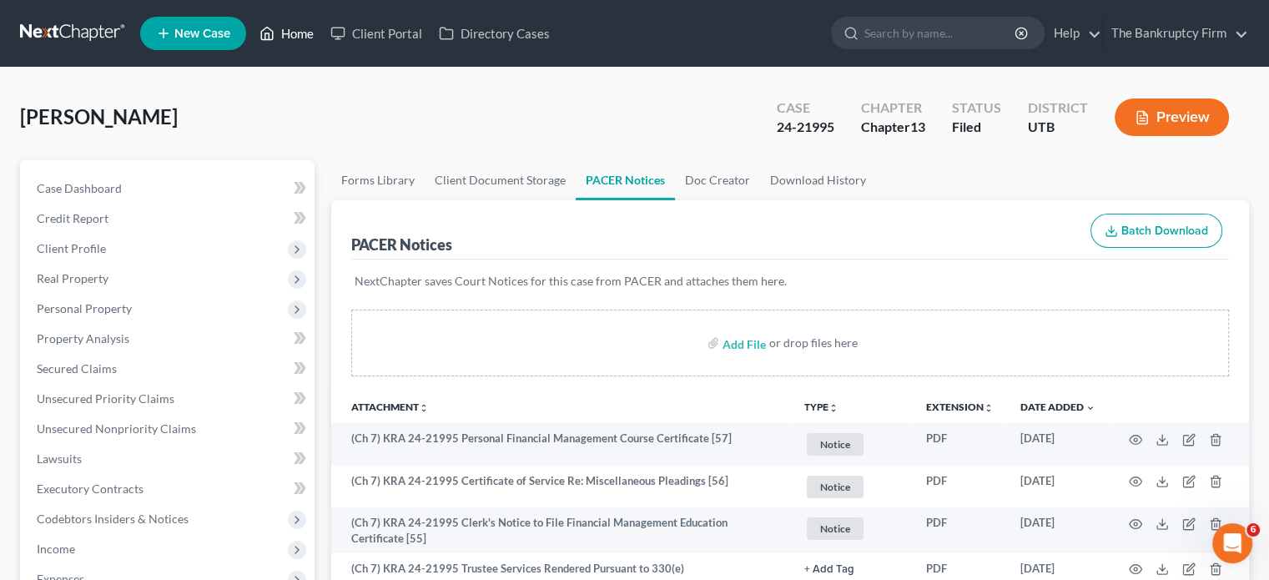
click at [310, 33] on link "Home" at bounding box center [286, 33] width 71 height 30
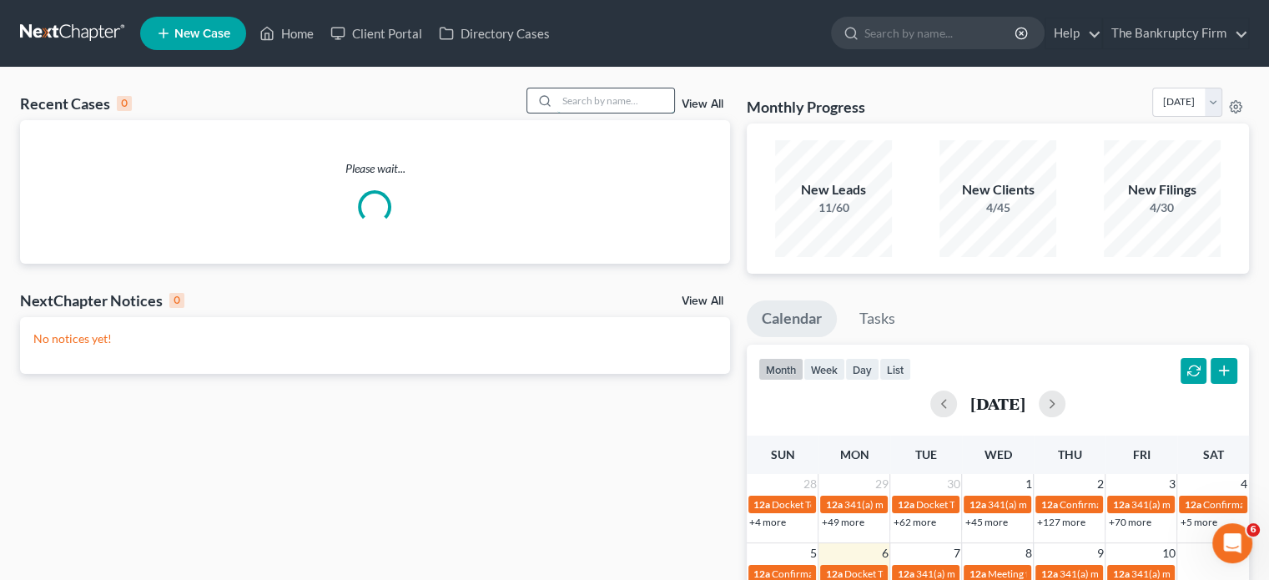
click at [575, 99] on input "search" at bounding box center [615, 100] width 117 height 24
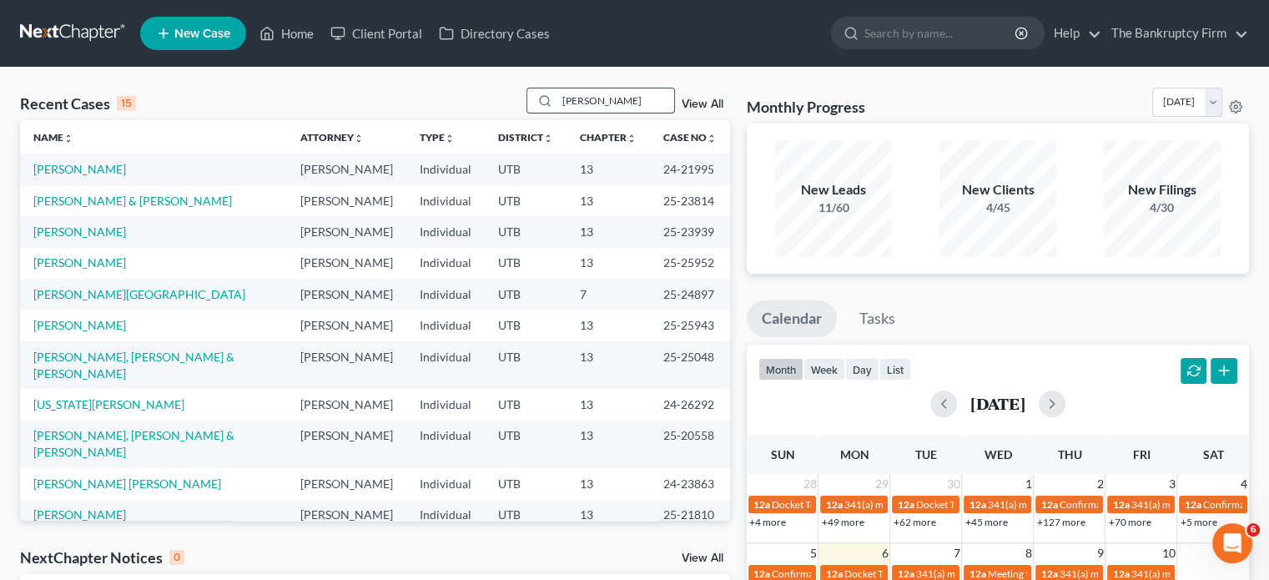
type input "oleson"
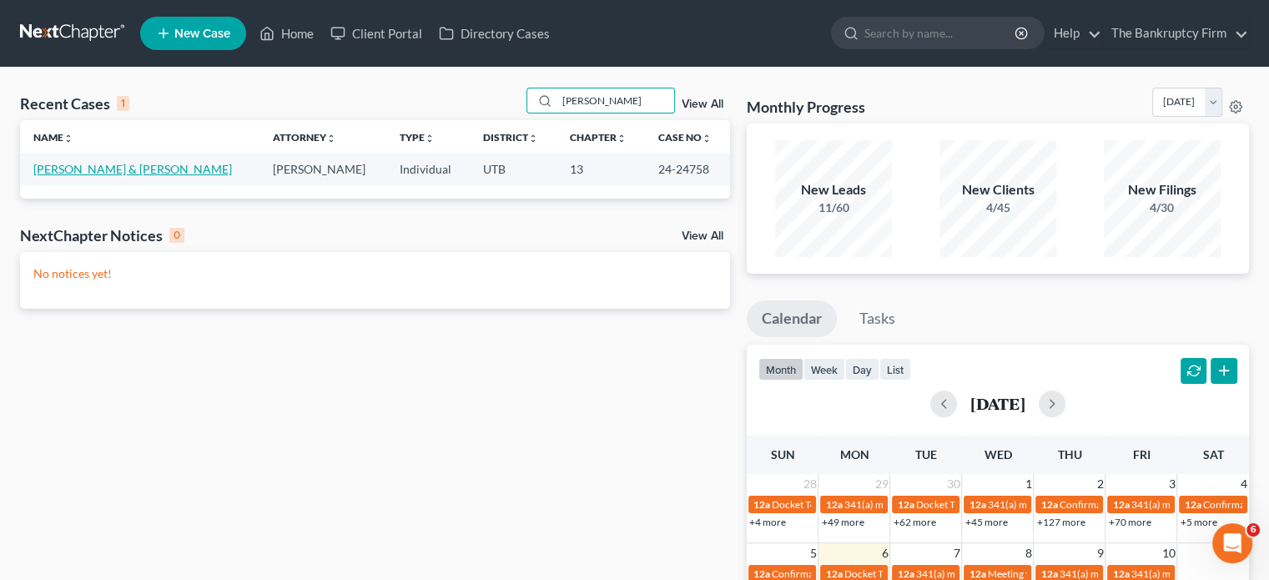
click at [98, 168] on link "Oleson, Levi & Kristina" at bounding box center [132, 169] width 199 height 14
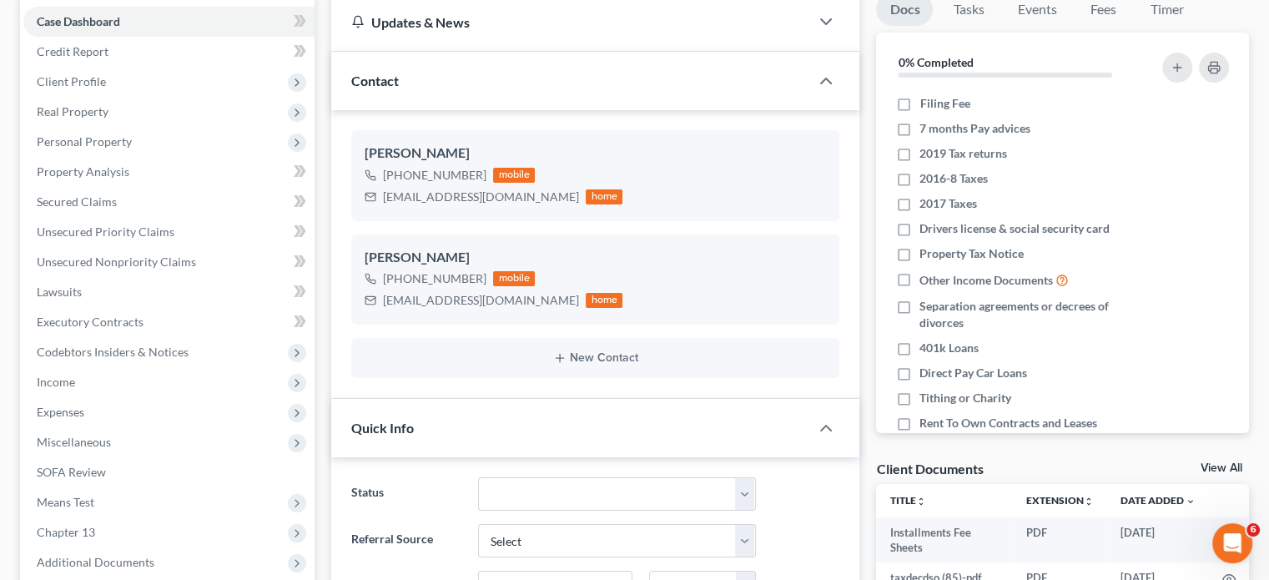
scroll to position [250, 0]
click at [1214, 466] on link "View All" at bounding box center [1221, 468] width 42 height 12
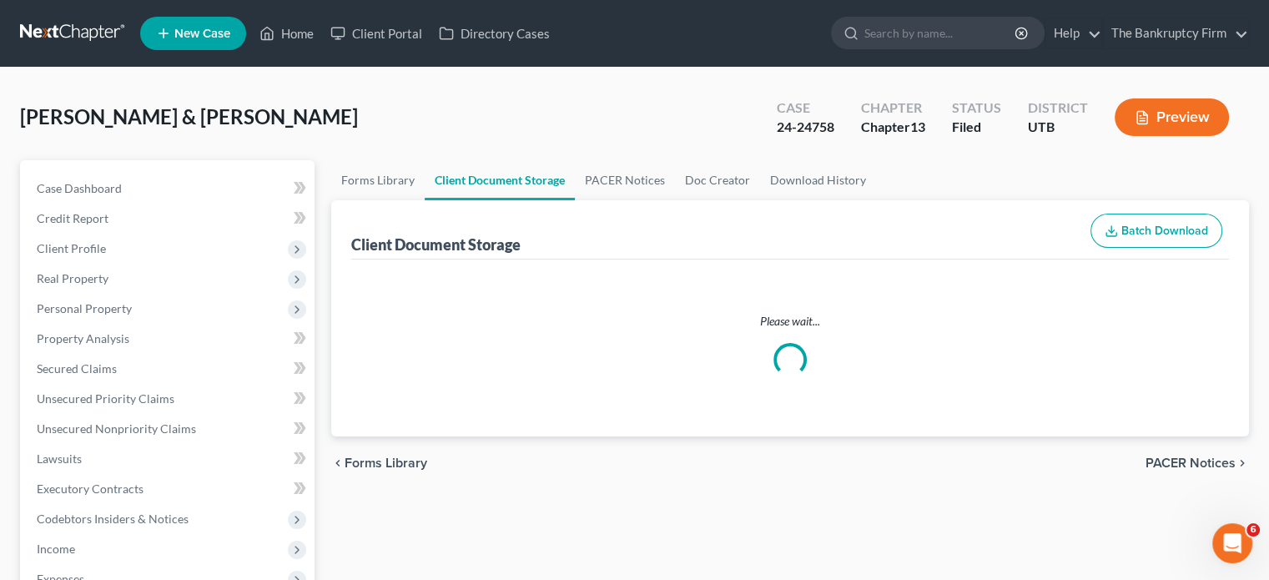
select select "30"
select select "26"
select select "53"
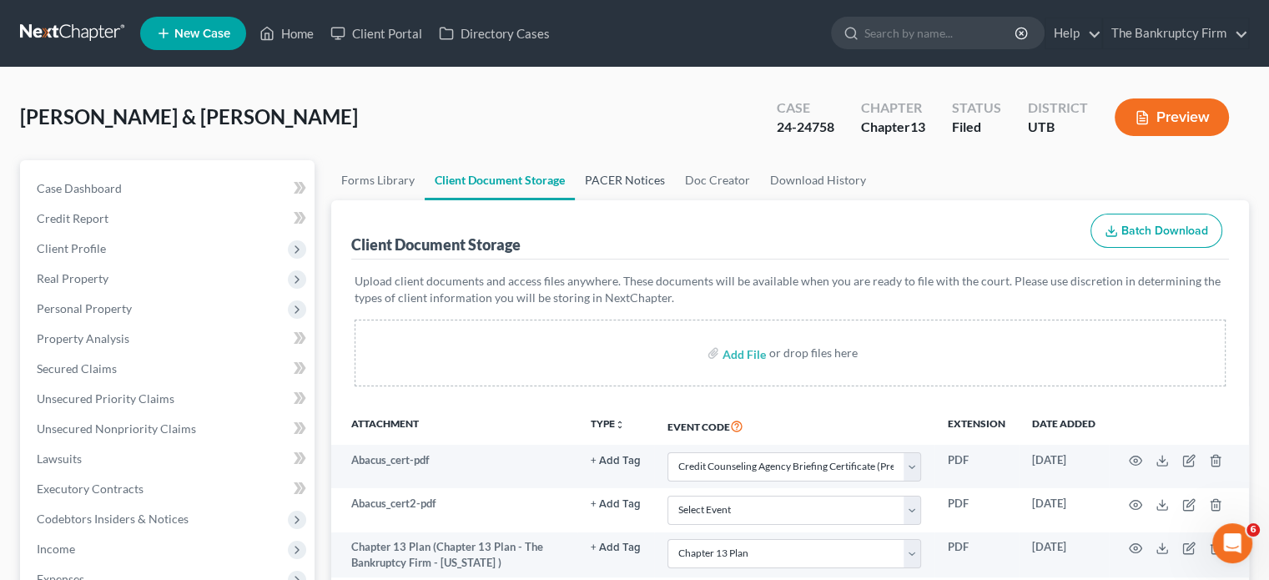
click at [614, 166] on link "PACER Notices" at bounding box center [625, 180] width 100 height 40
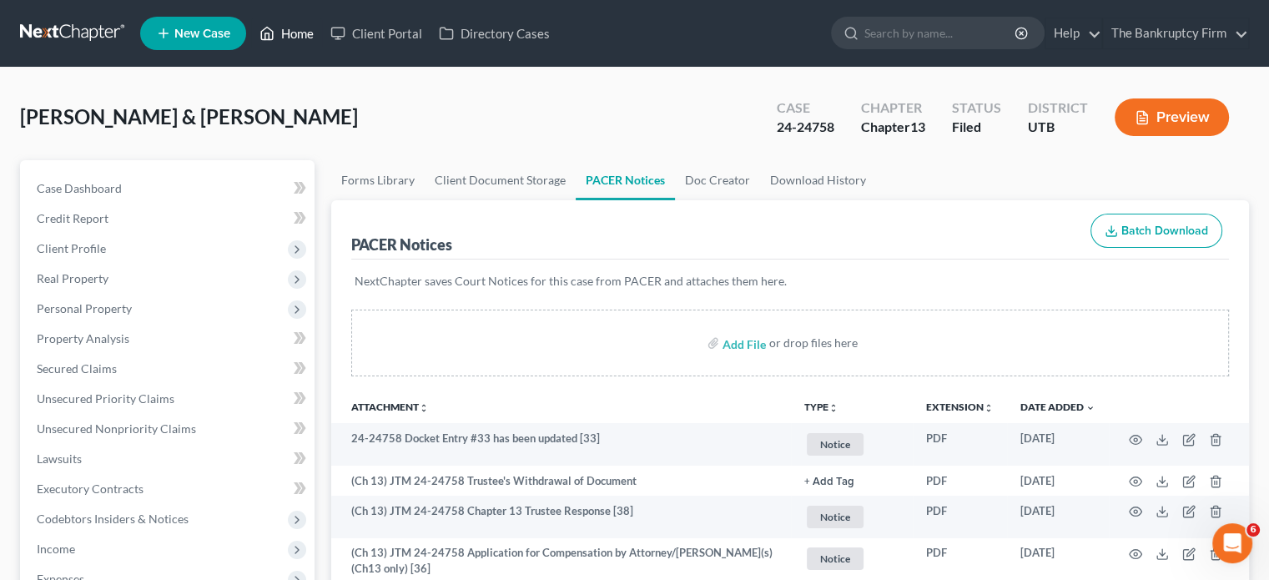
click at [293, 32] on link "Home" at bounding box center [286, 33] width 71 height 30
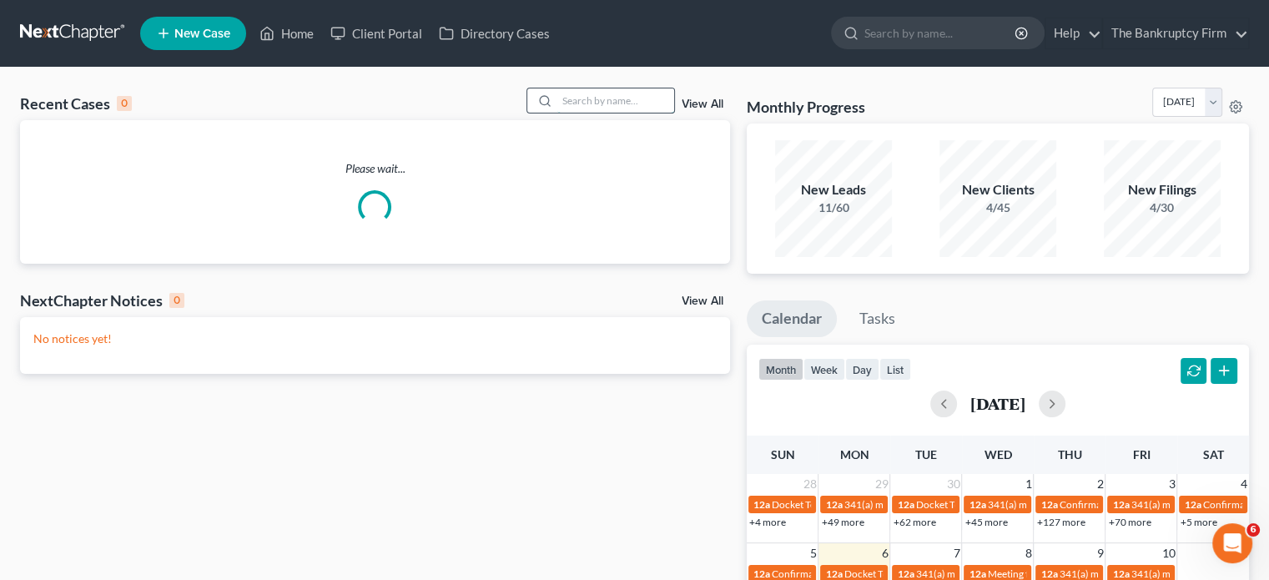
click at [576, 103] on input "search" at bounding box center [615, 100] width 117 height 24
type input "hobbs"
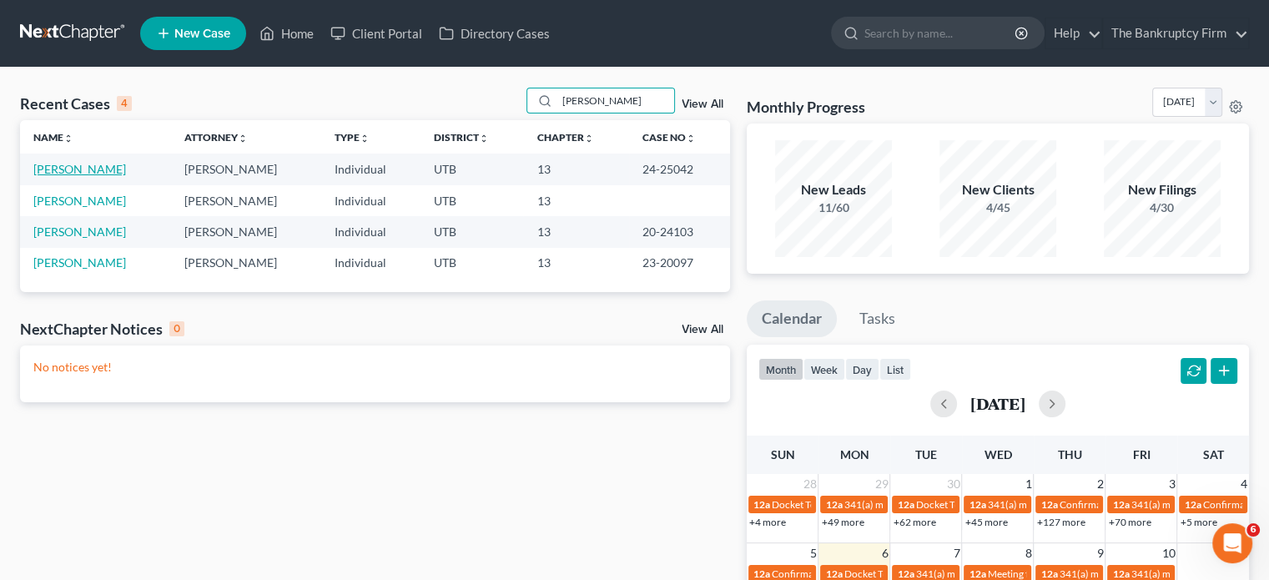
click at [71, 167] on link "Hobbs, Alison" at bounding box center [79, 169] width 93 height 14
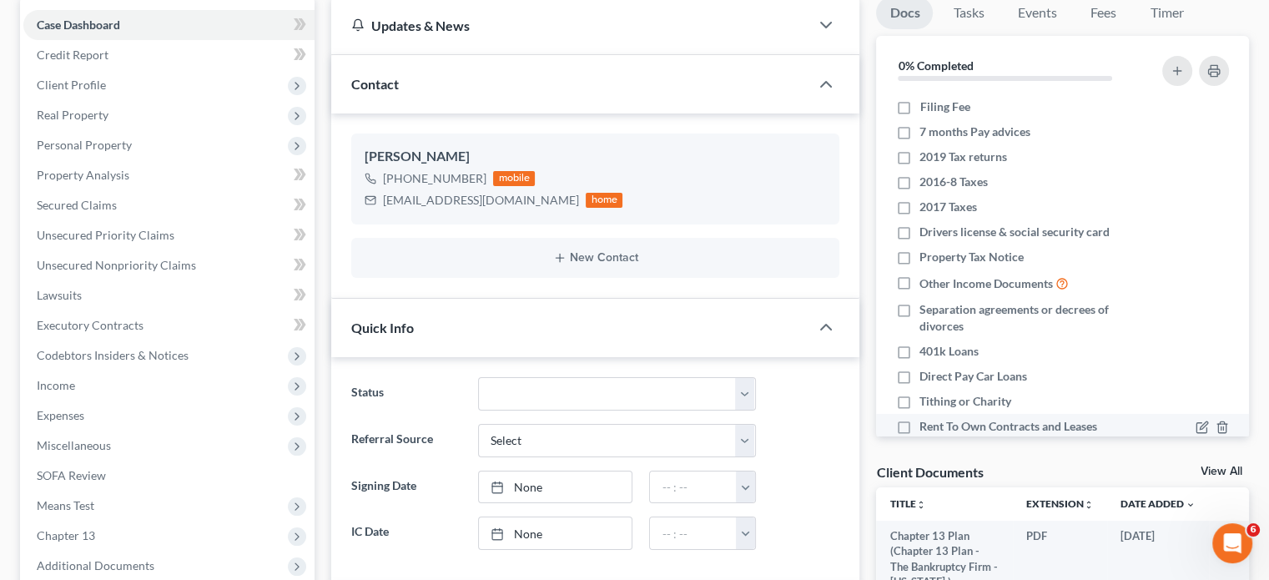
scroll to position [167, 0]
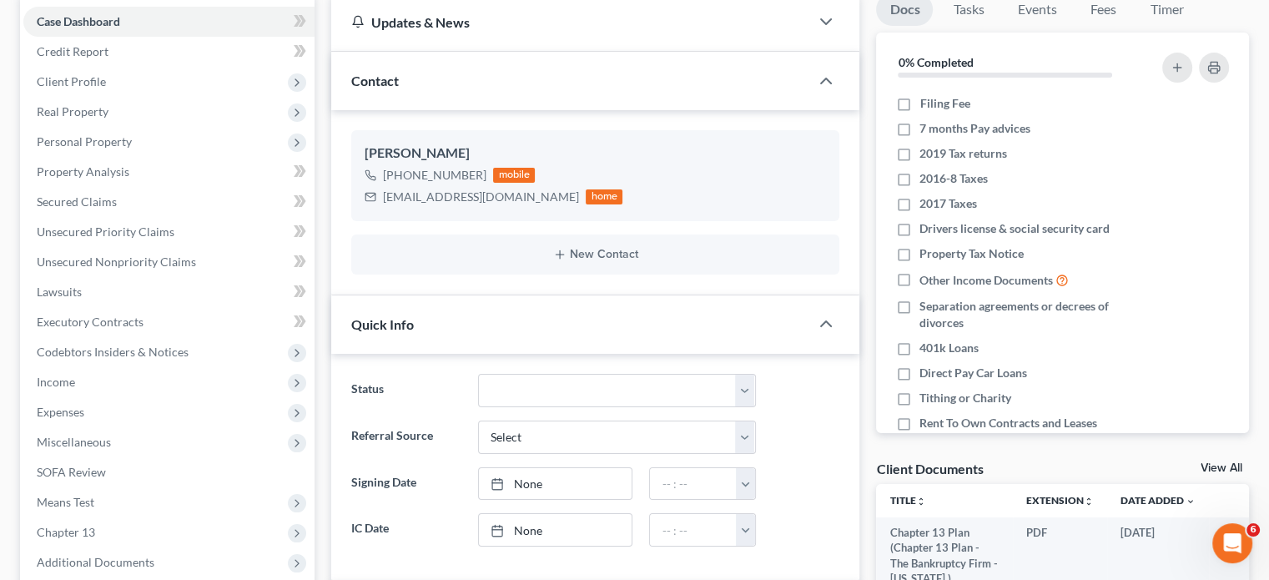
click at [1207, 470] on link "View All" at bounding box center [1221, 468] width 42 height 12
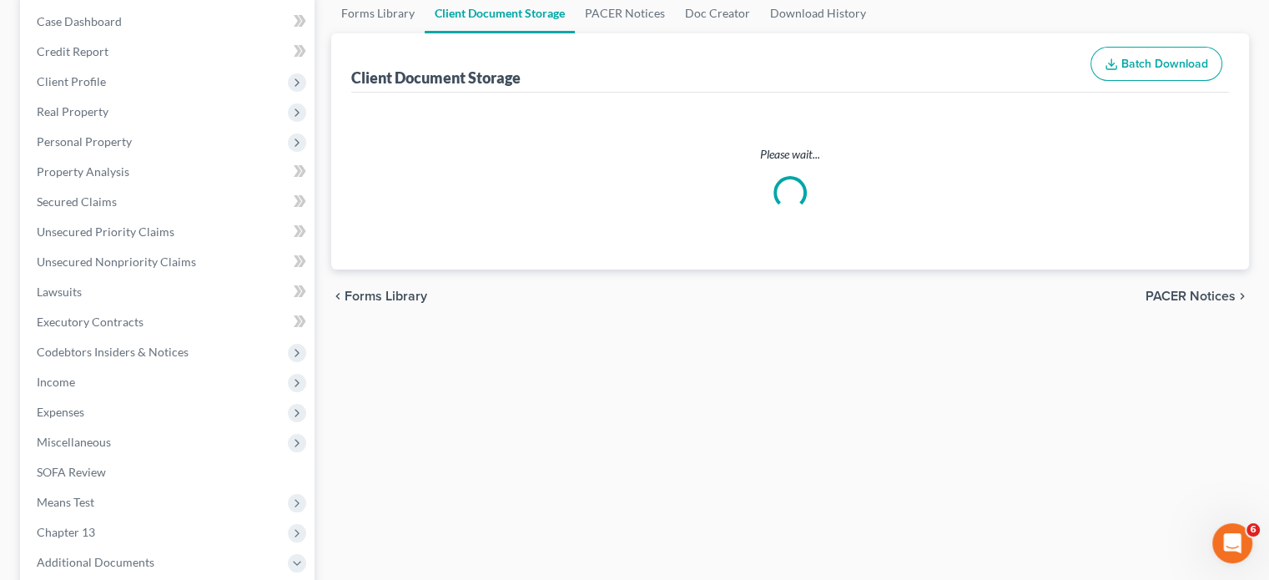
scroll to position [63, 0]
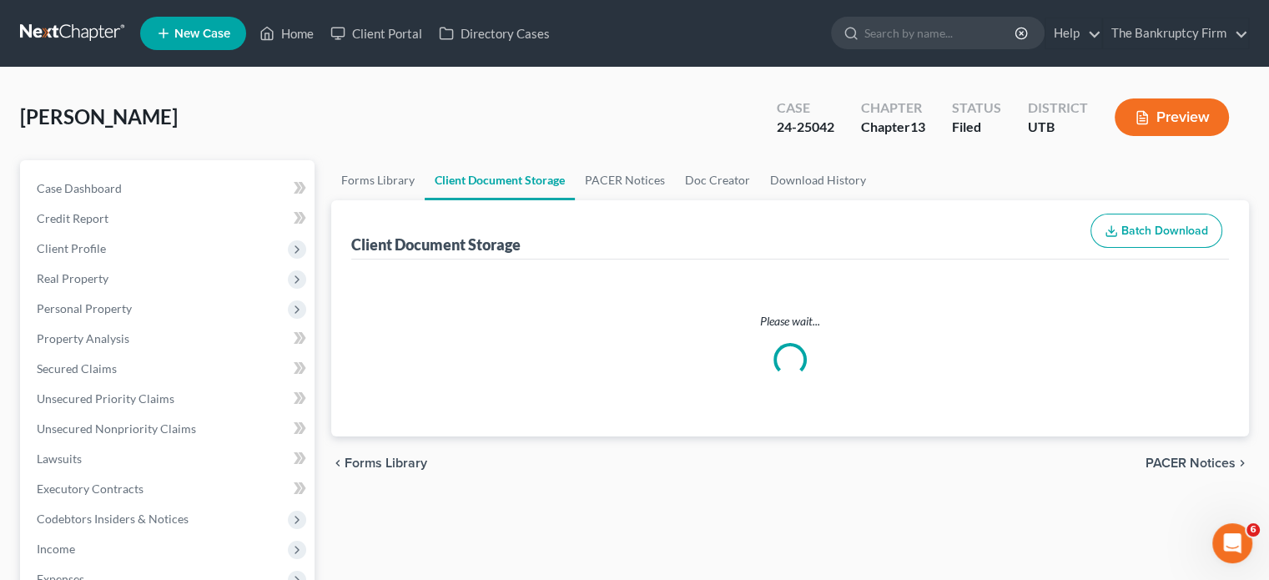
select select "30"
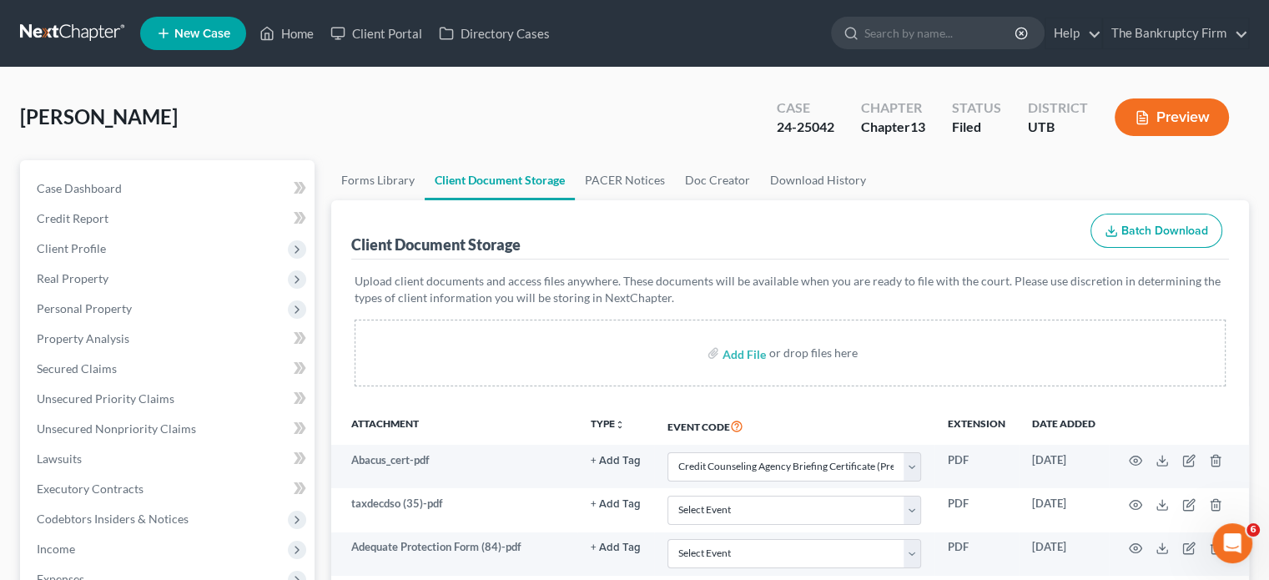
scroll to position [0, 0]
click at [601, 177] on link "PACER Notices" at bounding box center [625, 180] width 100 height 40
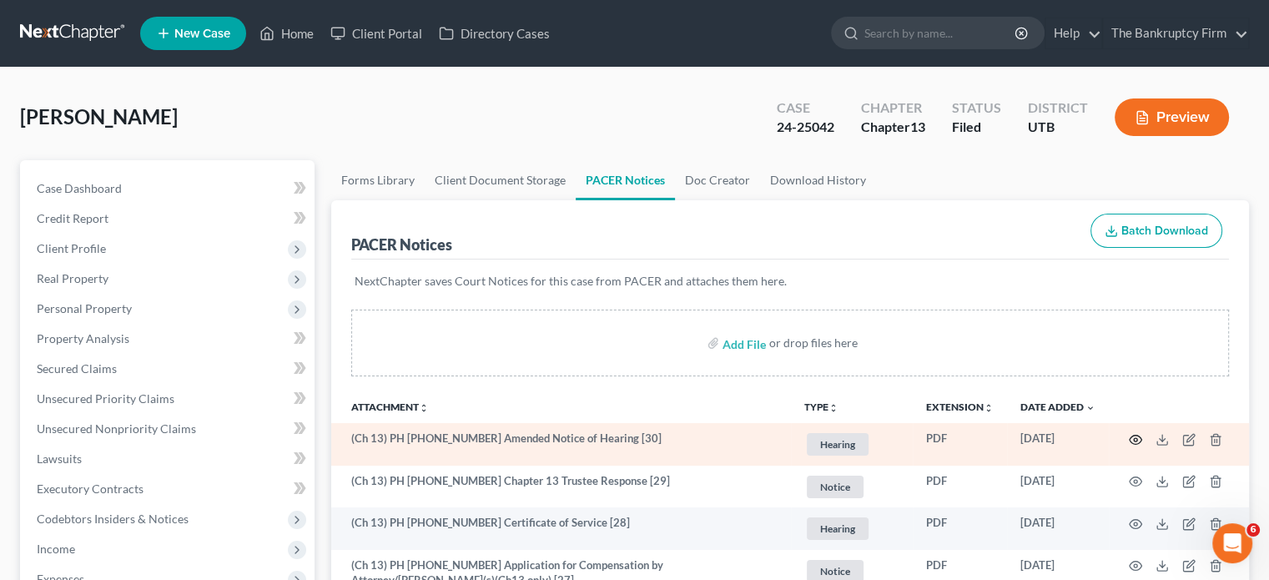
click at [1138, 438] on icon "button" at bounding box center [1135, 439] width 13 height 13
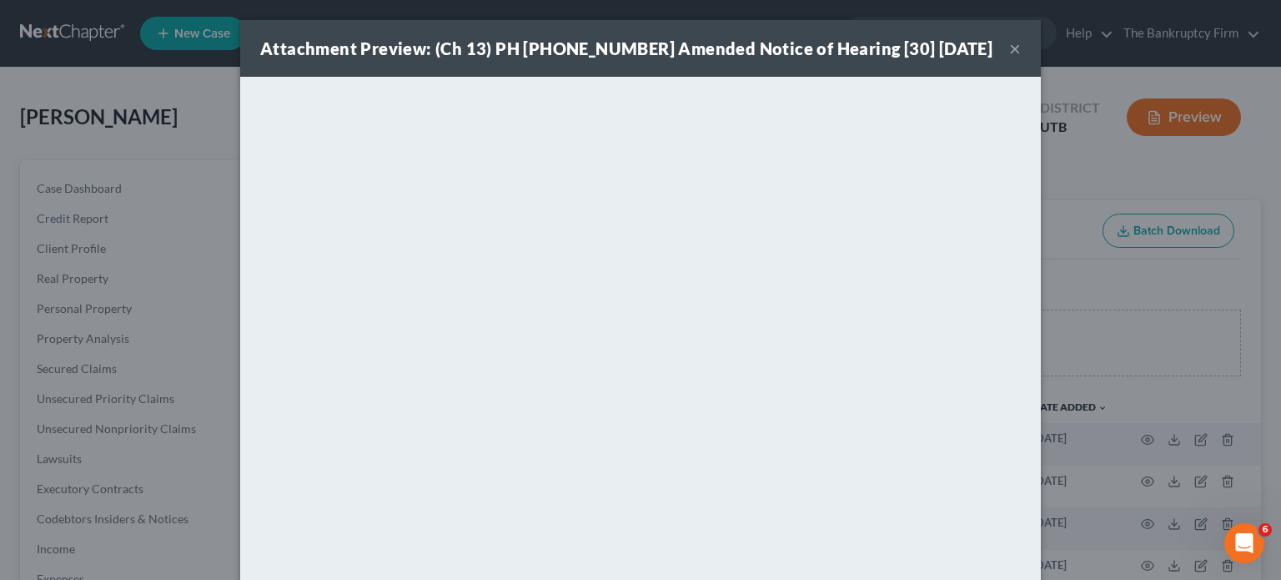
click at [1009, 49] on button "×" at bounding box center [1015, 48] width 12 height 20
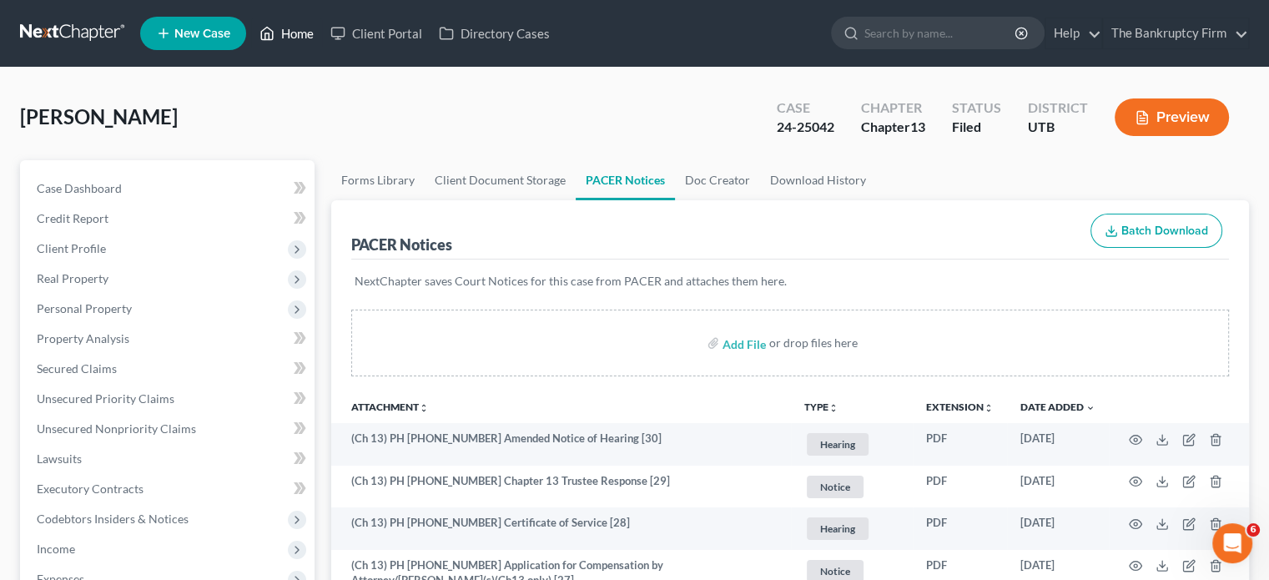
click at [300, 33] on link "Home" at bounding box center [286, 33] width 71 height 30
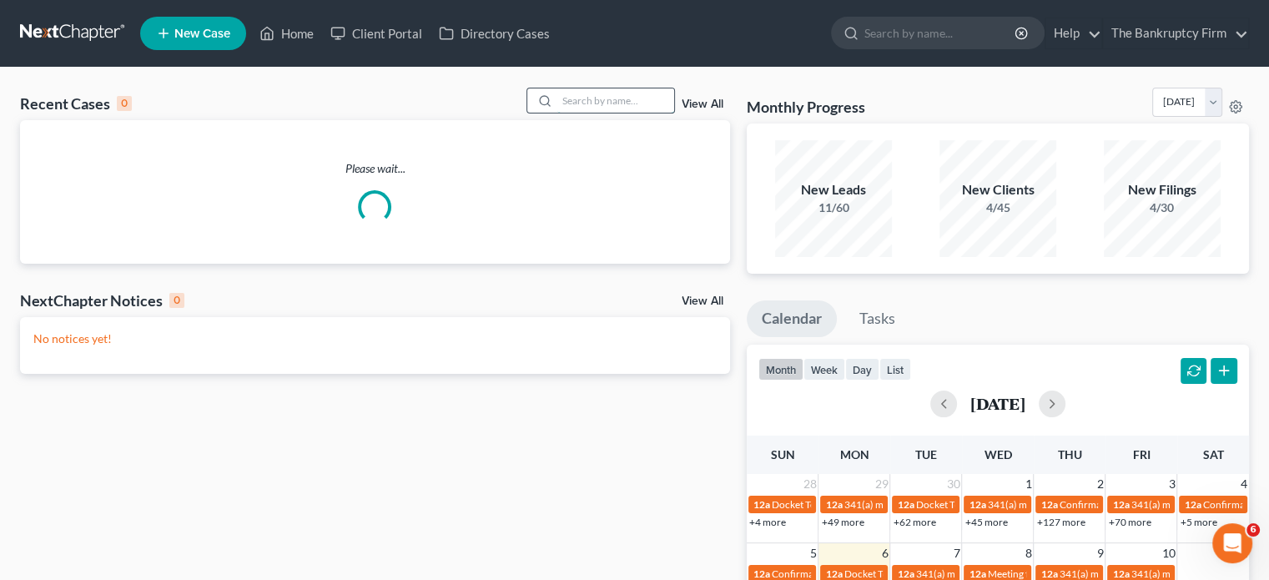
click at [586, 95] on input "search" at bounding box center [615, 100] width 117 height 24
type input "a"
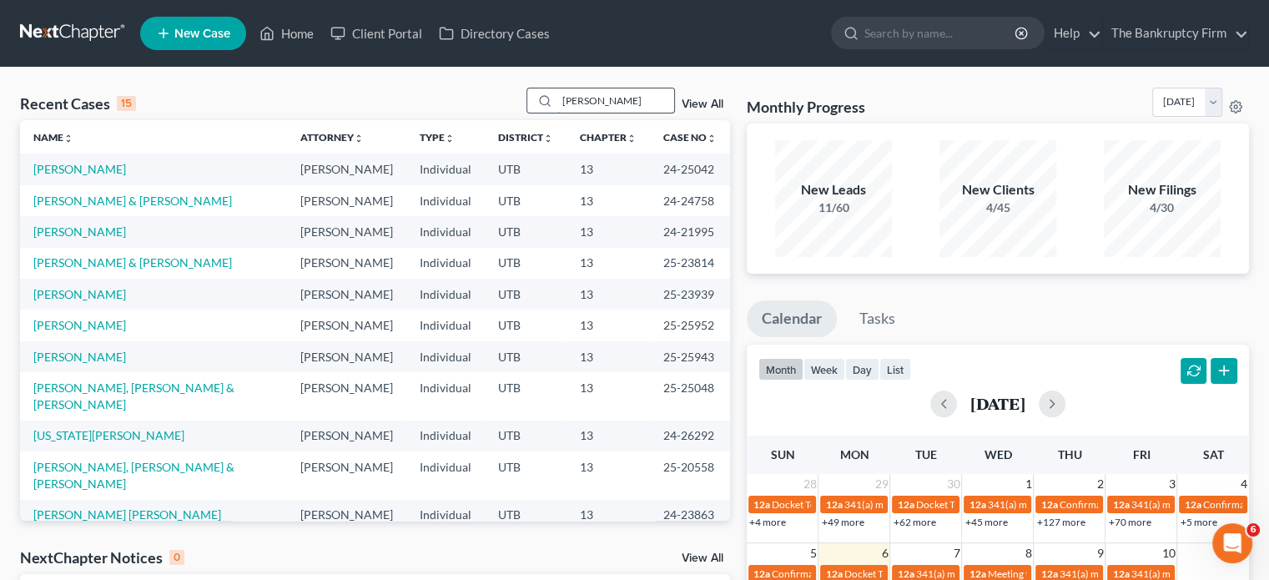
type input "farnsworth"
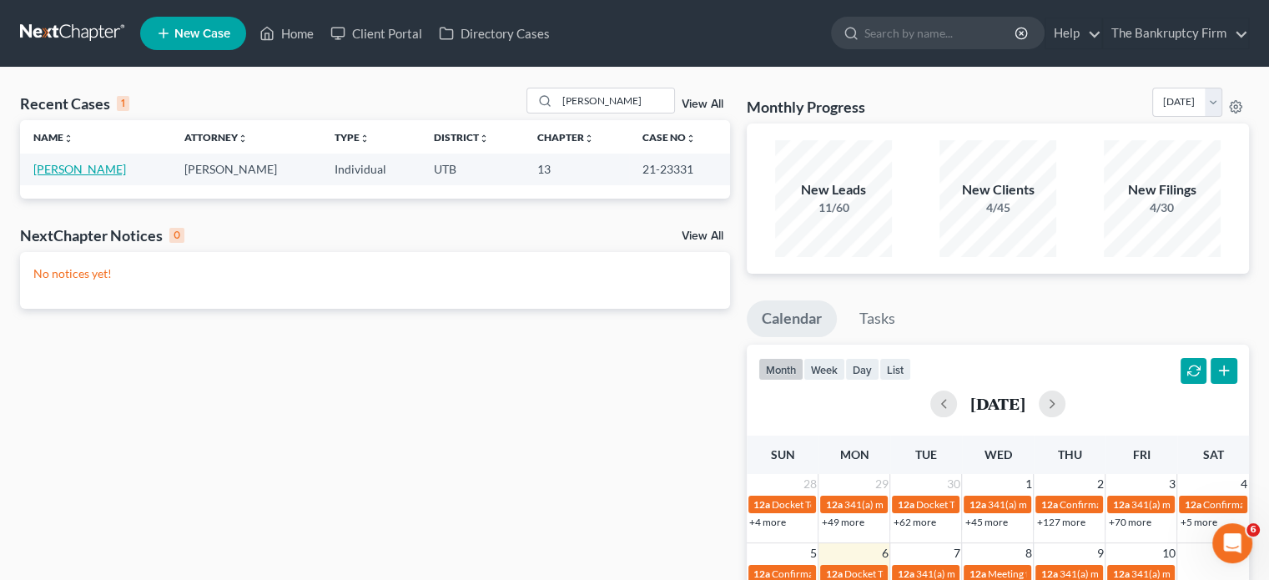
click at [57, 165] on link "Farnsworth, Jay" at bounding box center [79, 169] width 93 height 14
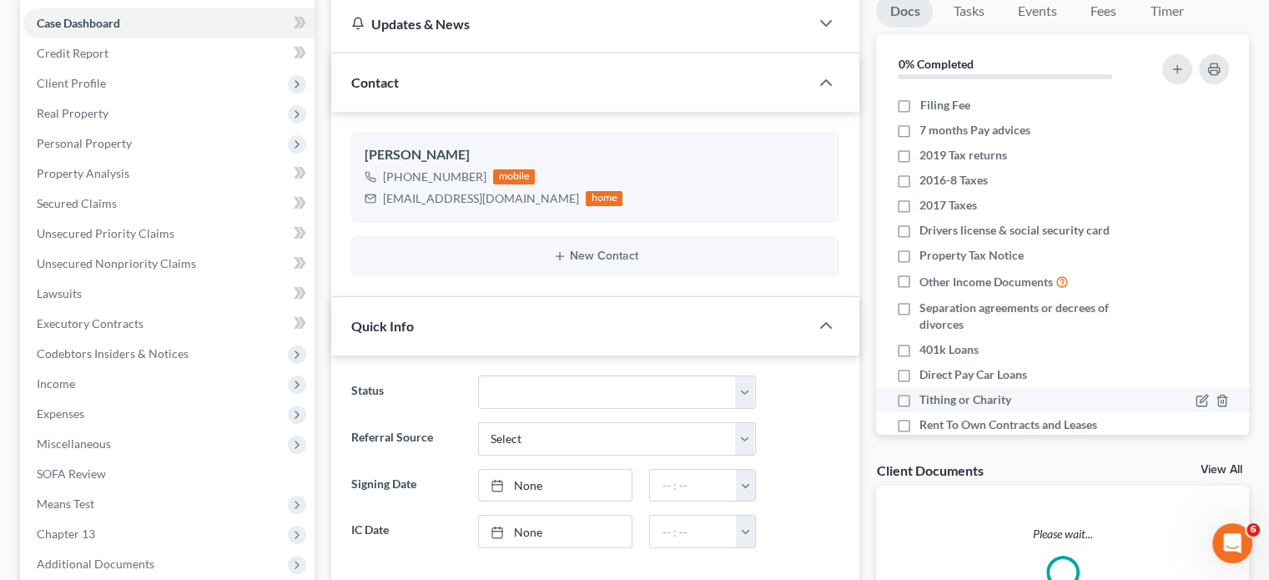
scroll to position [167, 0]
click at [1215, 471] on link "View All" at bounding box center [1221, 468] width 42 height 12
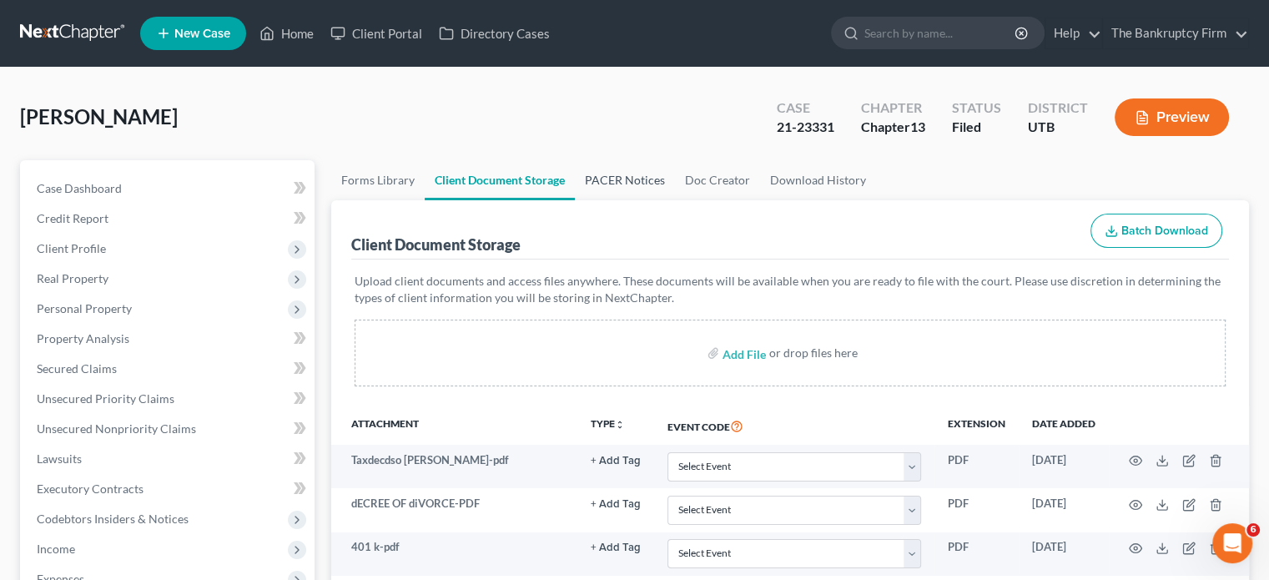
click at [593, 183] on link "PACER Notices" at bounding box center [625, 180] width 100 height 40
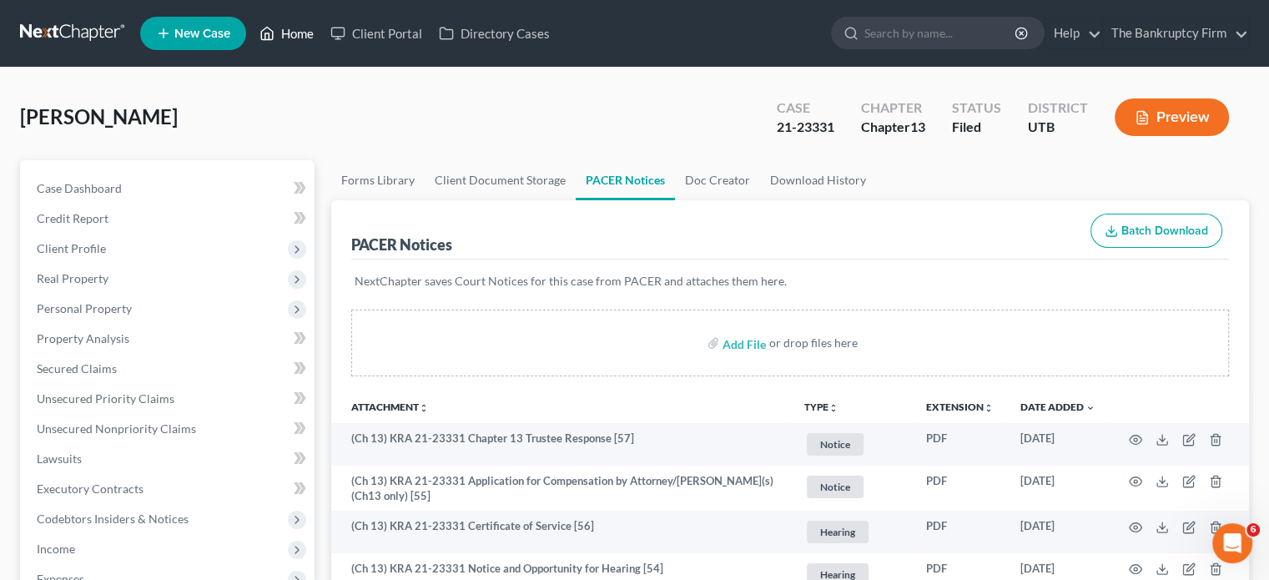
click at [299, 38] on link "Home" at bounding box center [286, 33] width 71 height 30
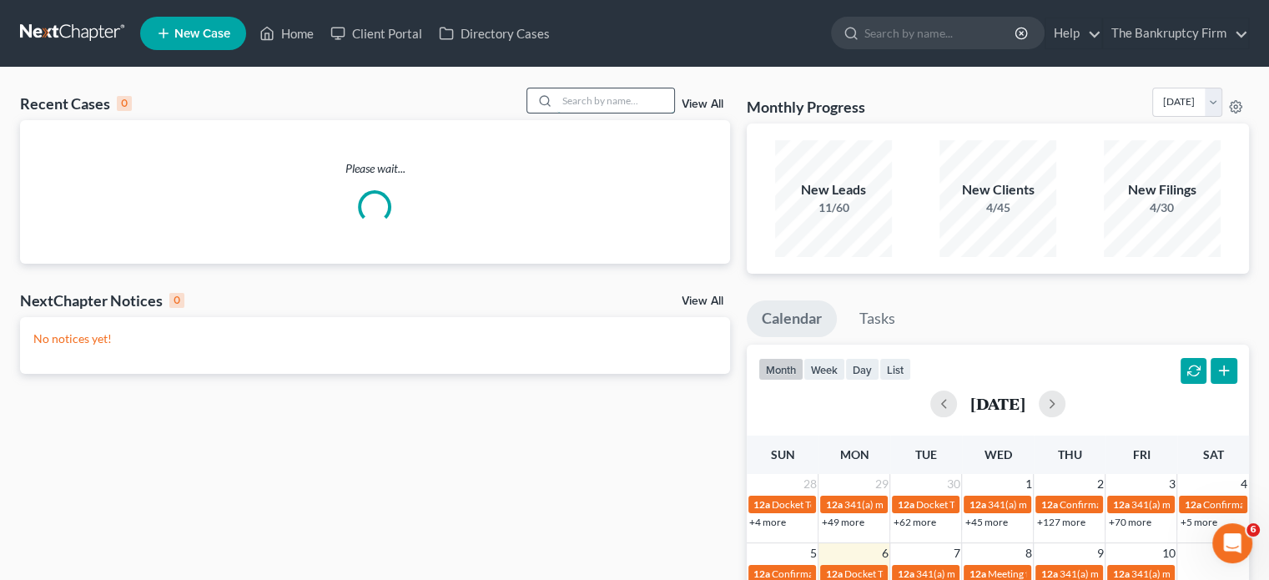
click at [595, 97] on input "search" at bounding box center [615, 100] width 117 height 24
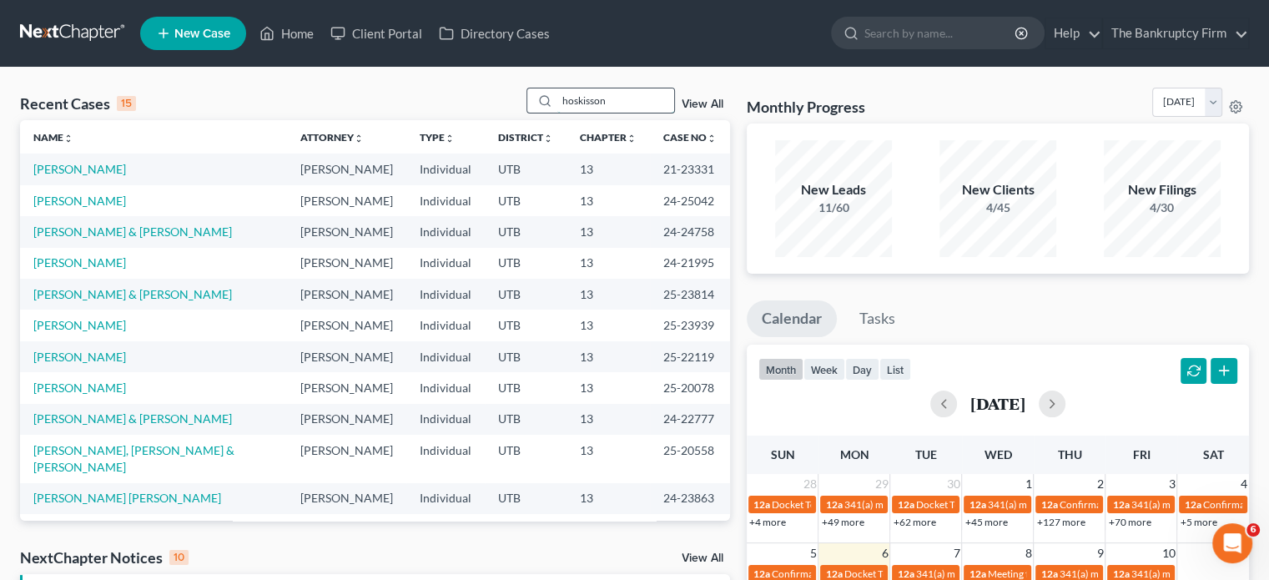
type input "hoskisson"
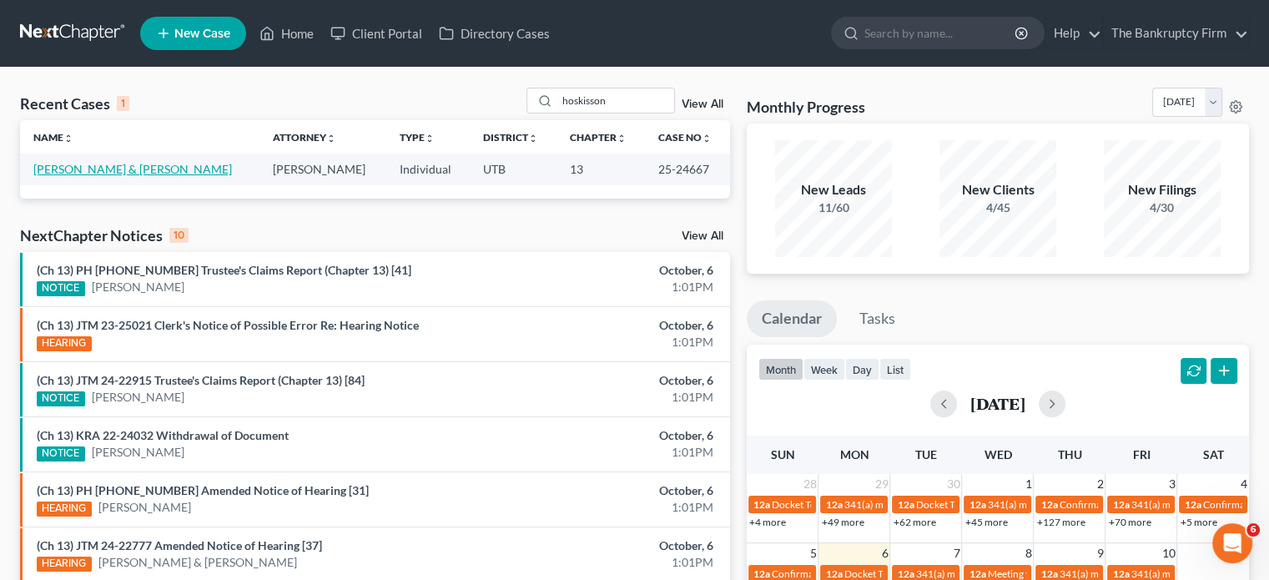
click at [138, 169] on link "Hoskisson, Brian & Jennifer" at bounding box center [132, 169] width 199 height 14
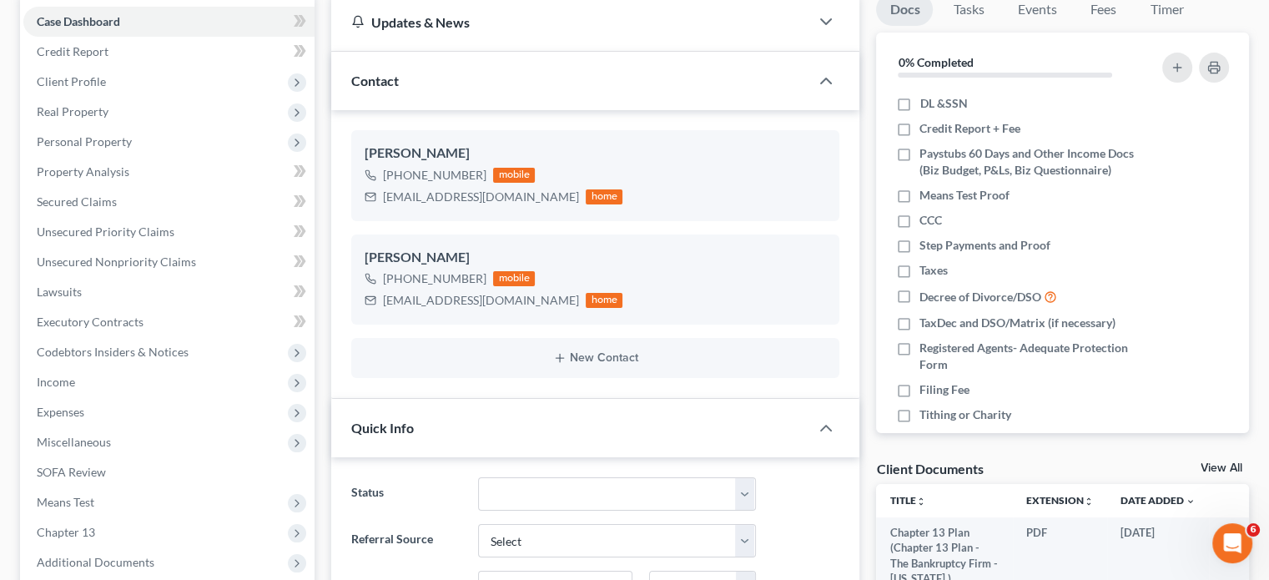
scroll to position [191, 0]
click at [1223, 470] on link "View All" at bounding box center [1221, 468] width 42 height 12
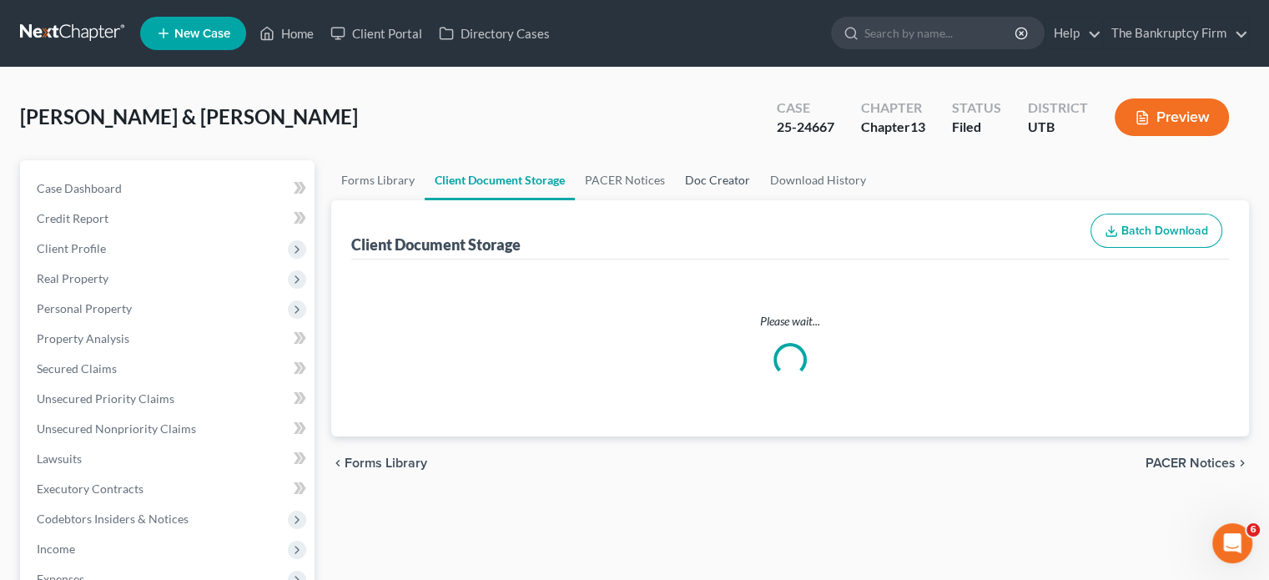
select select "26"
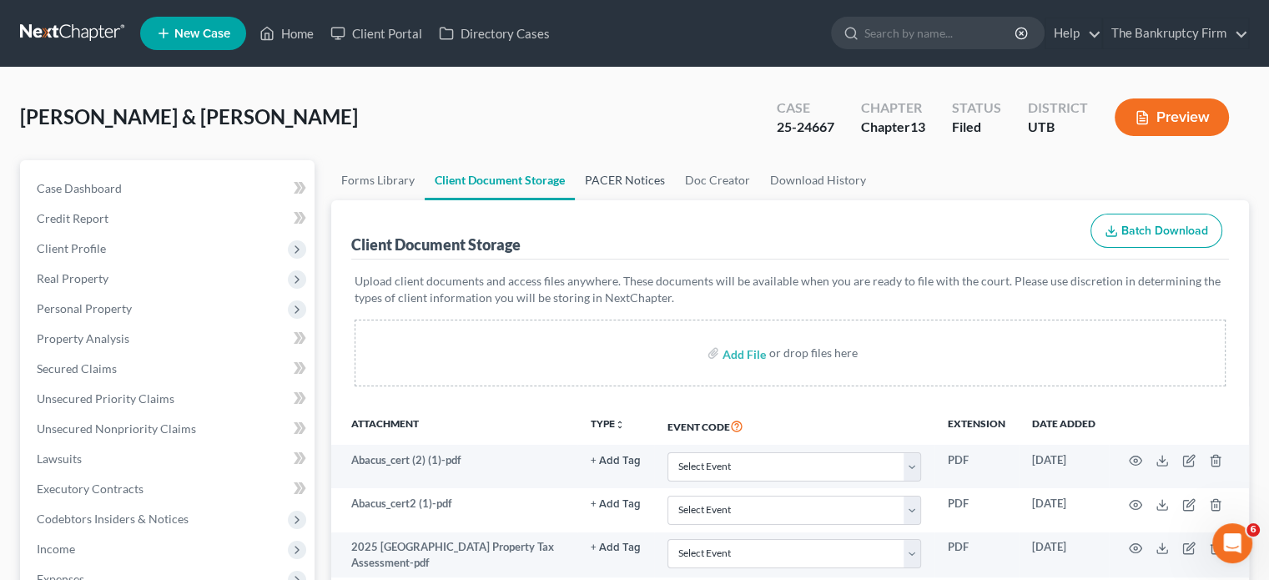
click at [616, 179] on link "PACER Notices" at bounding box center [625, 180] width 100 height 40
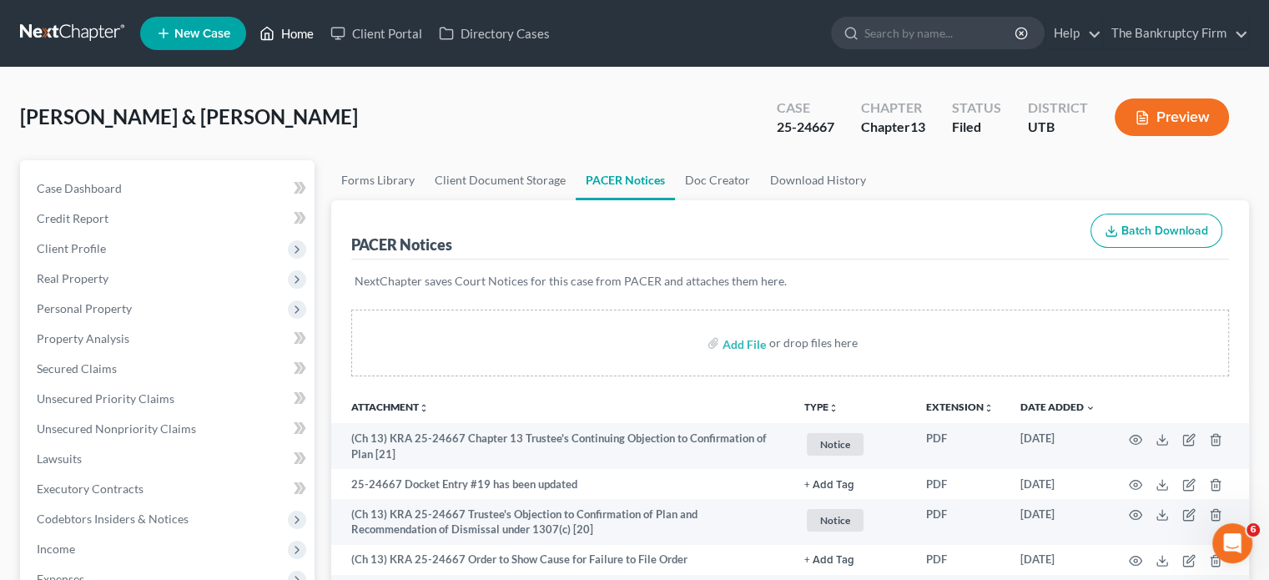
click at [283, 33] on link "Home" at bounding box center [286, 33] width 71 height 30
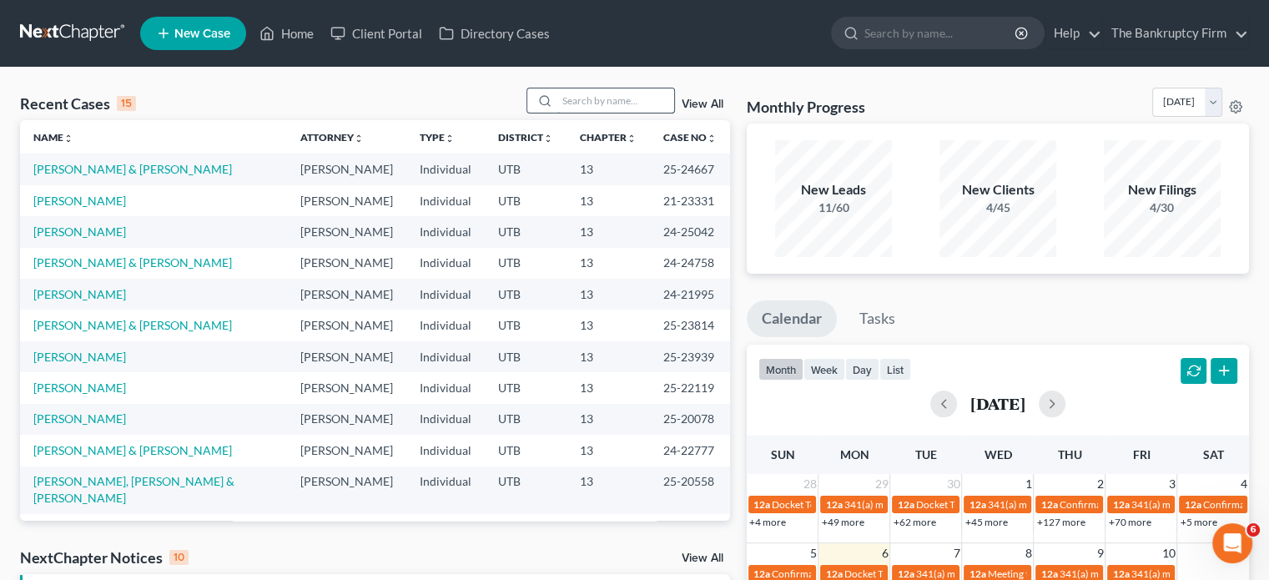
click at [580, 97] on input "search" at bounding box center [615, 100] width 117 height 24
type input "carson"
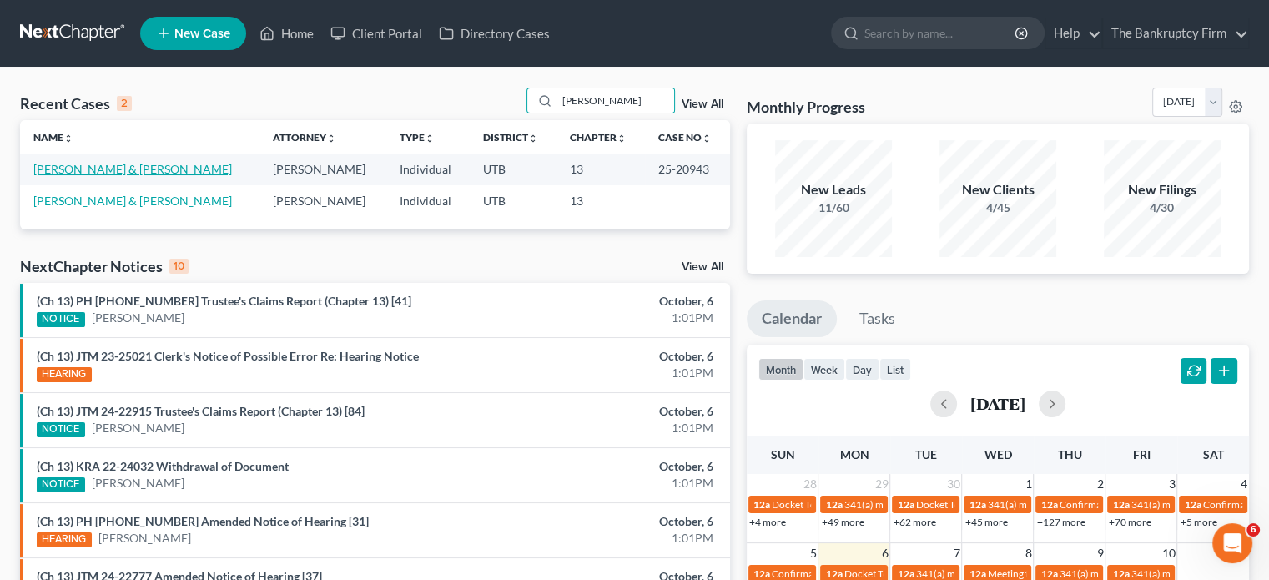
click at [110, 166] on link "Carson, Jamie & Tara" at bounding box center [132, 169] width 199 height 14
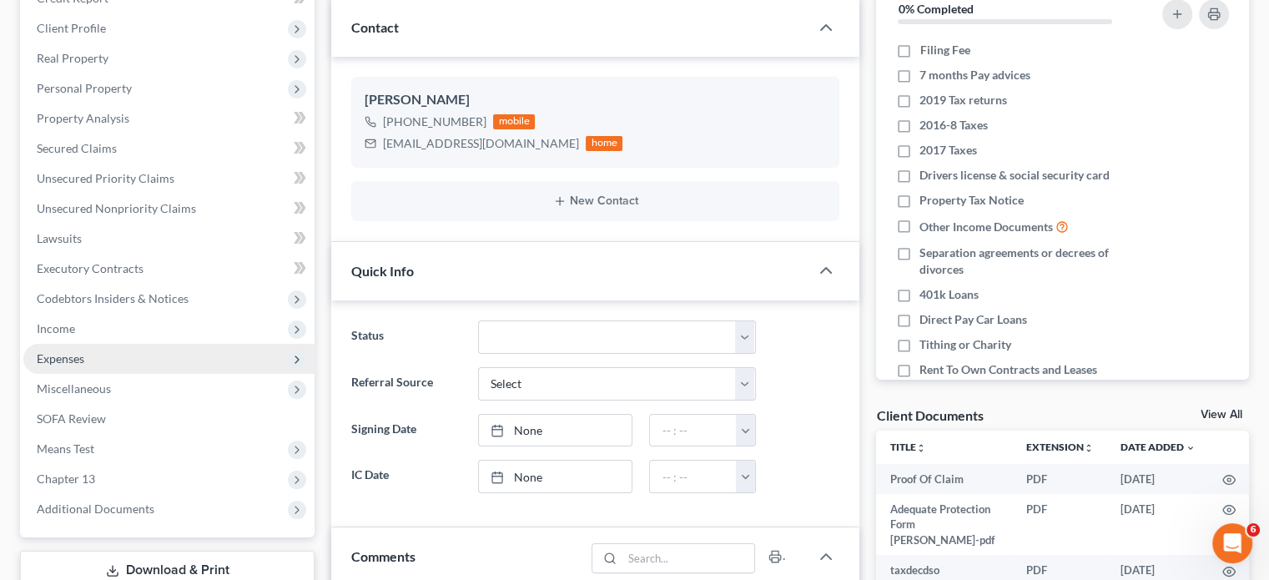
scroll to position [250, 0]
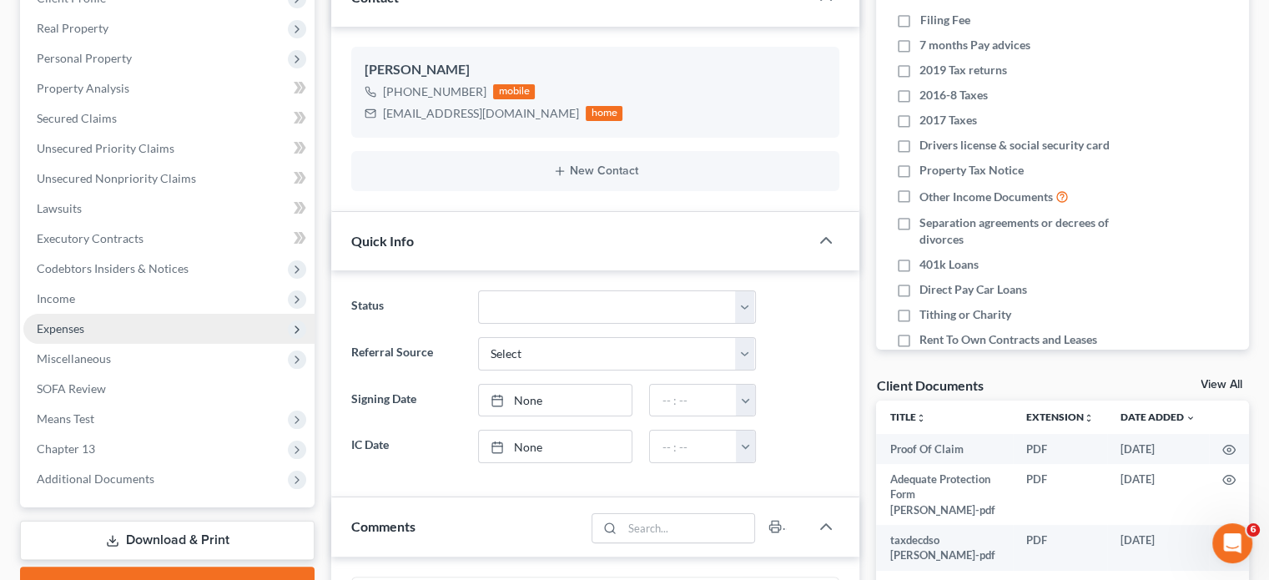
click at [58, 330] on span "Expenses" at bounding box center [61, 328] width 48 height 14
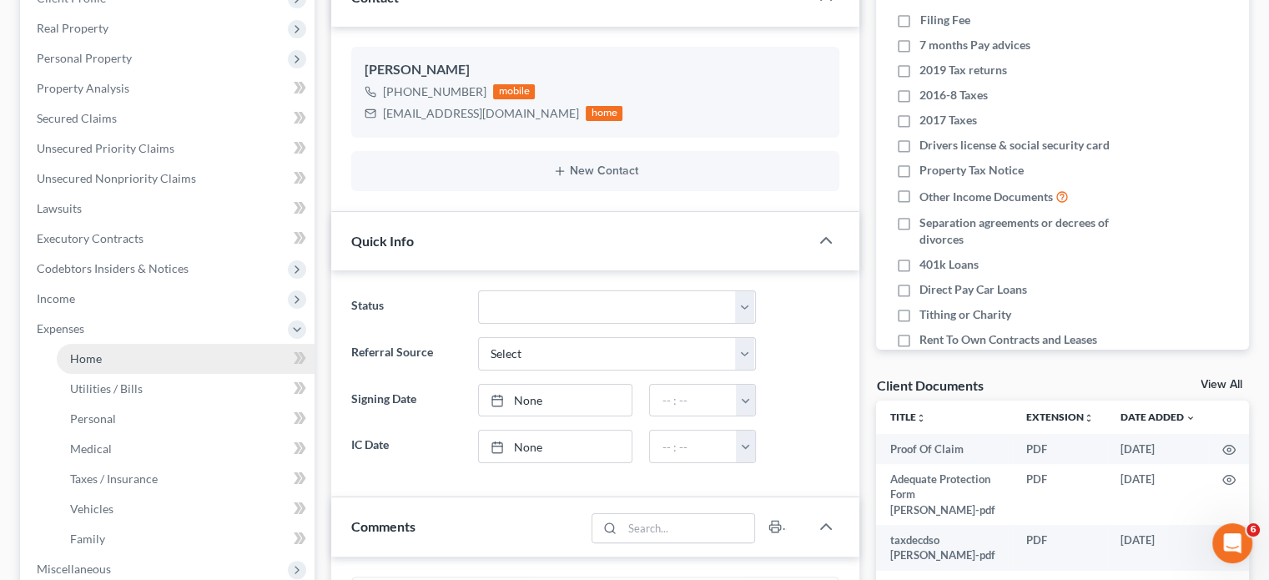
click at [110, 363] on link "Home" at bounding box center [186, 359] width 258 height 30
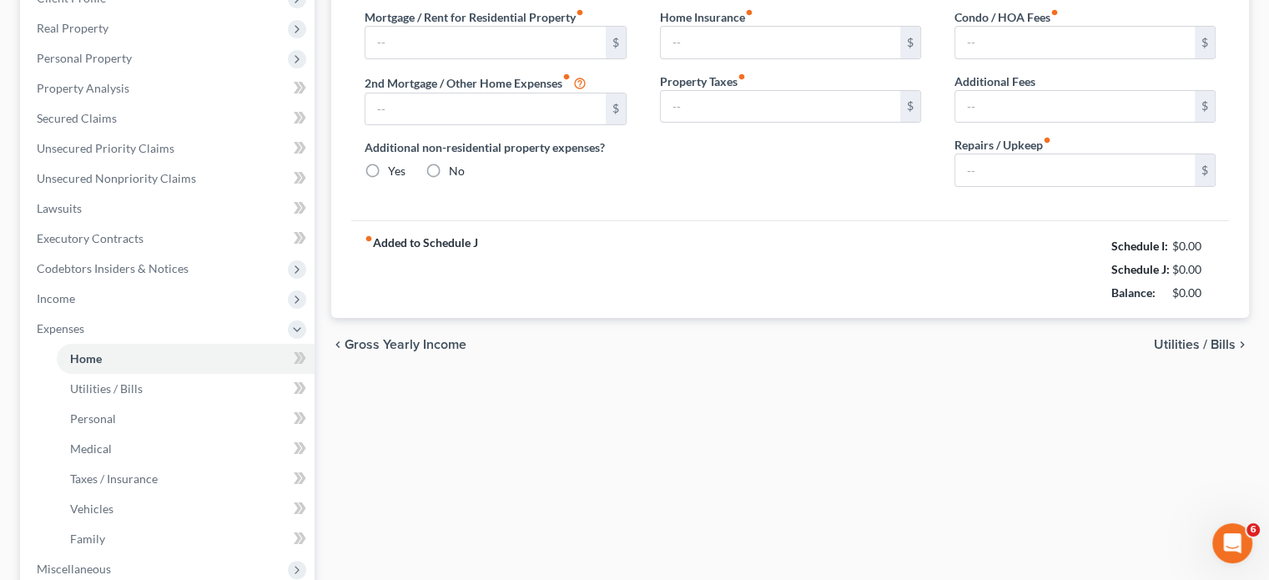
scroll to position [73, 0]
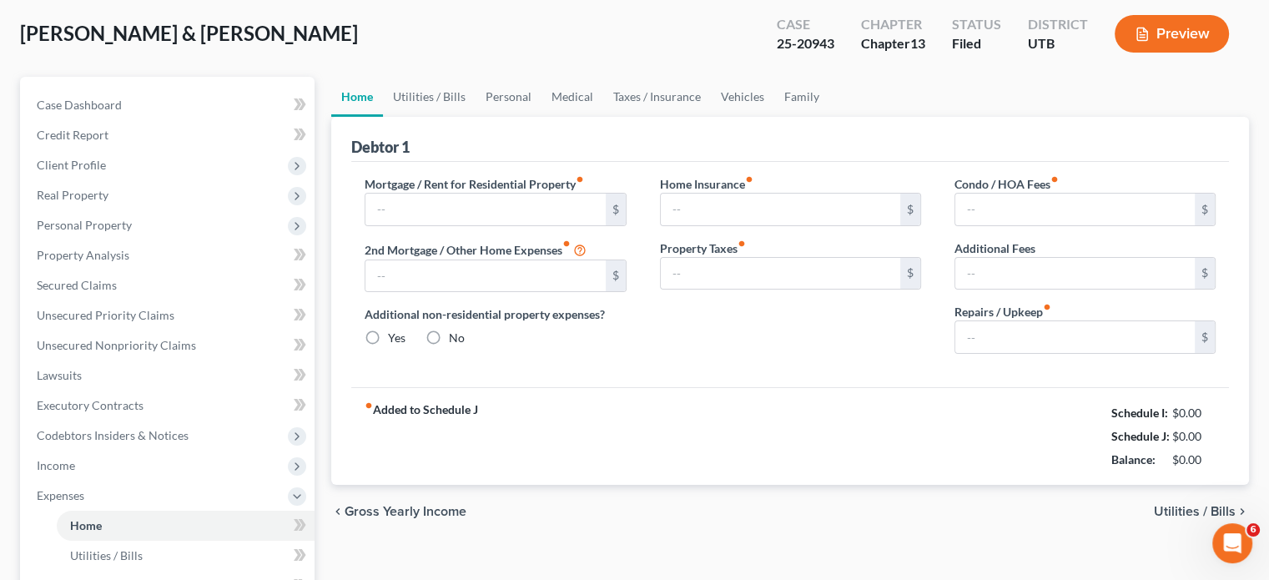
type input "2,900.00"
type input "513.20"
radio input "true"
type input "0.00"
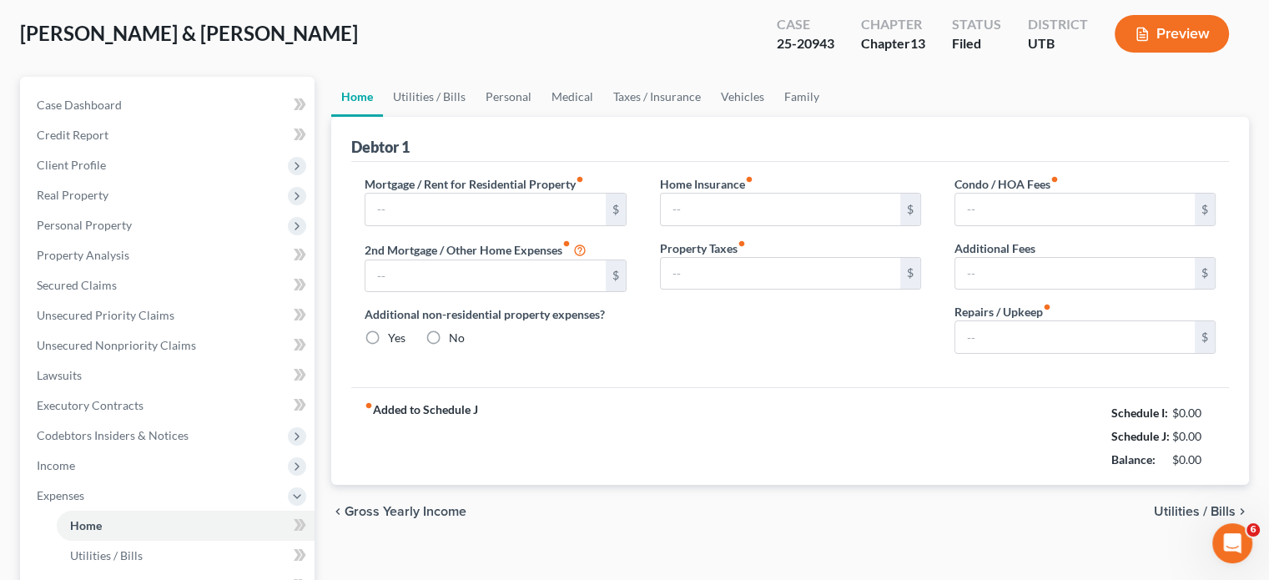
type input "0.00"
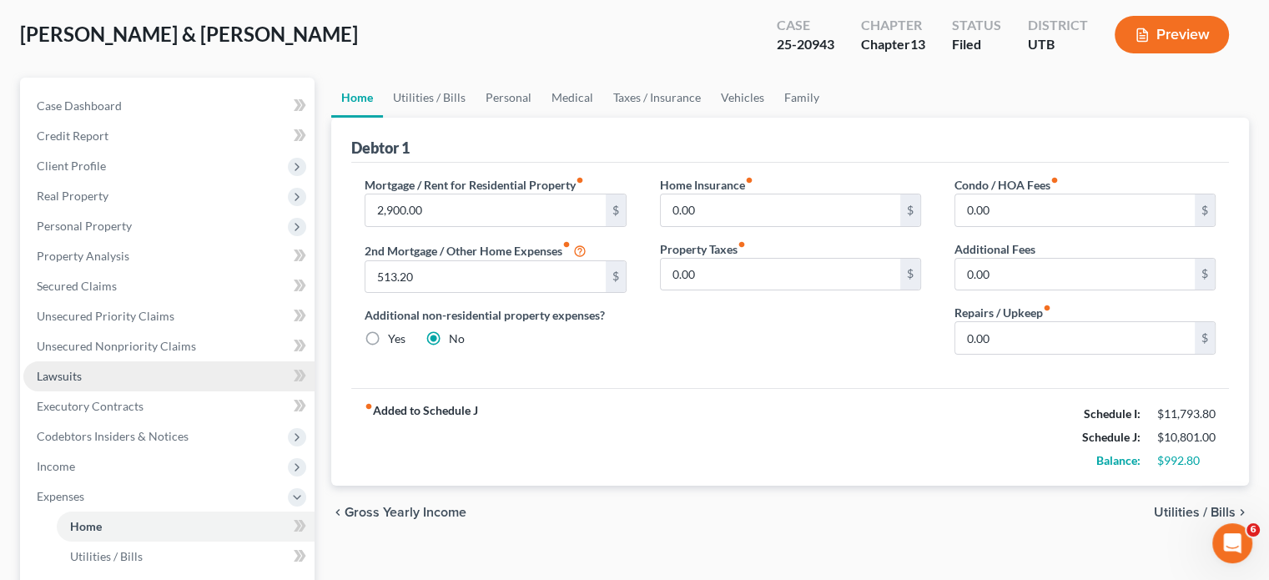
scroll to position [83, 0]
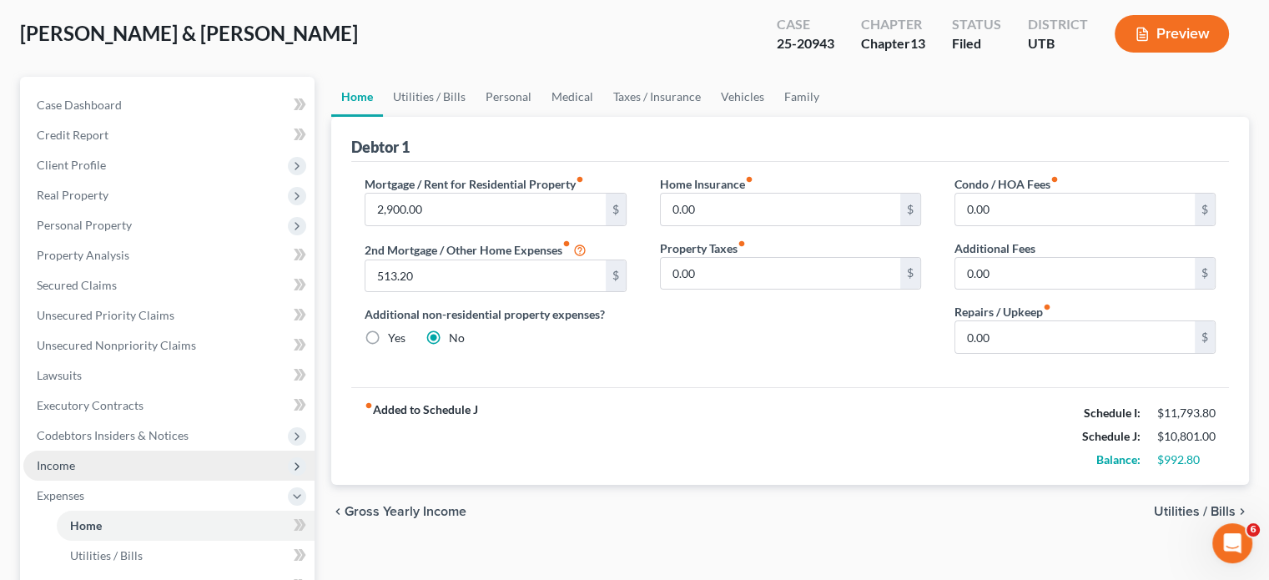
click at [71, 464] on span "Income" at bounding box center [56, 465] width 38 height 14
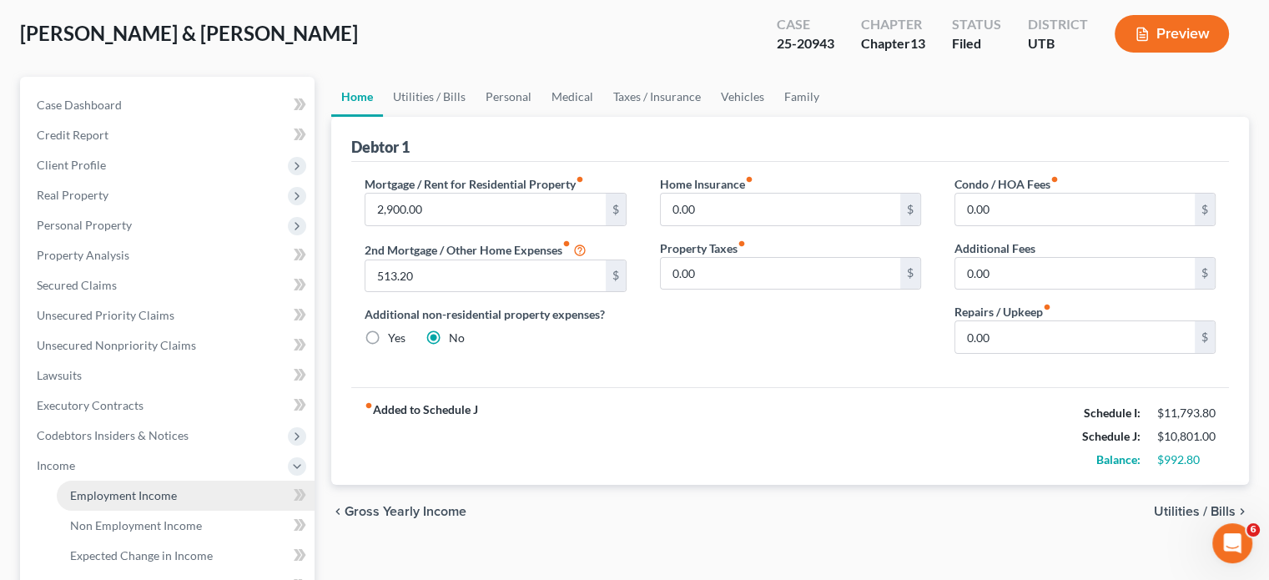
click at [138, 501] on span "Employment Income" at bounding box center [123, 495] width 107 height 14
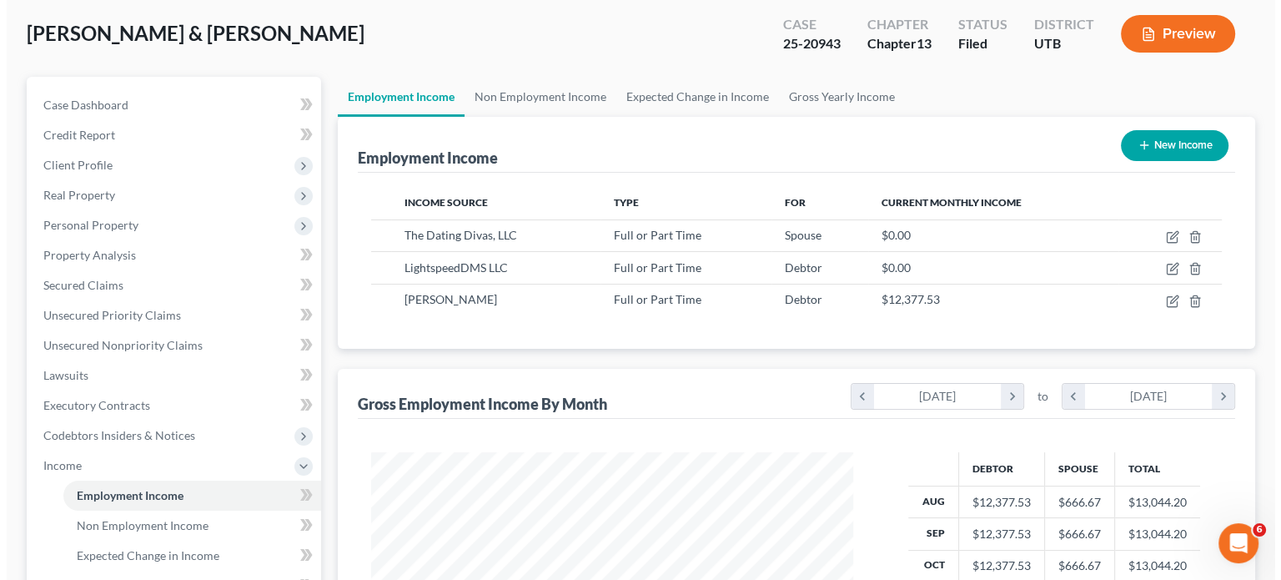
scroll to position [250, 0]
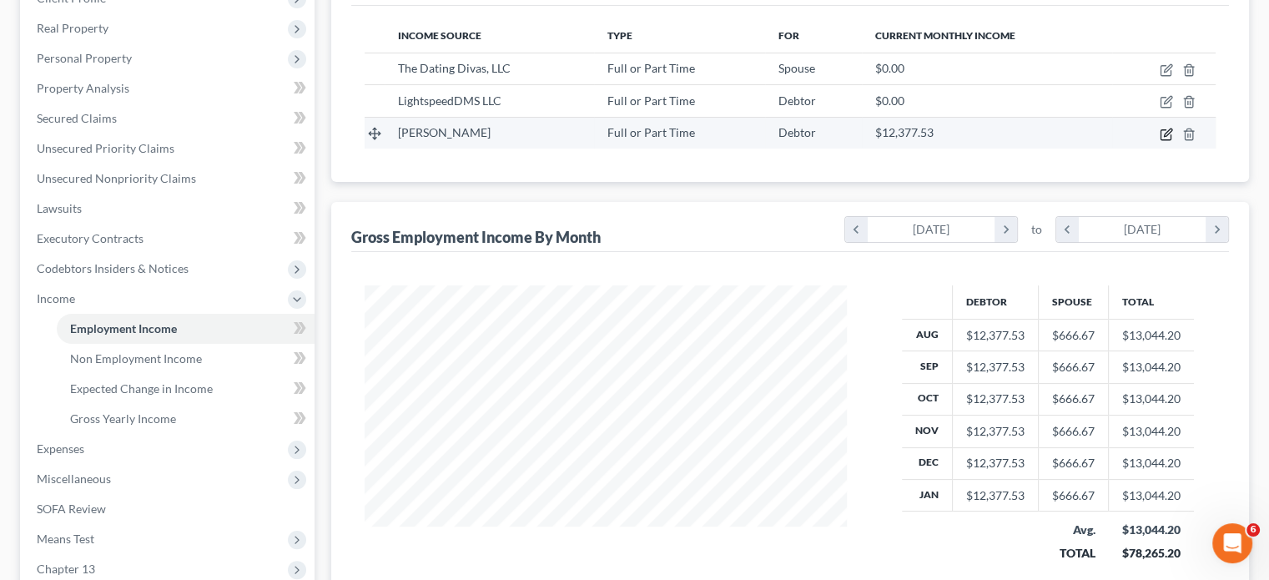
click at [1169, 133] on icon "button" at bounding box center [1166, 134] width 13 height 13
select select "0"
select select "13"
select select "0"
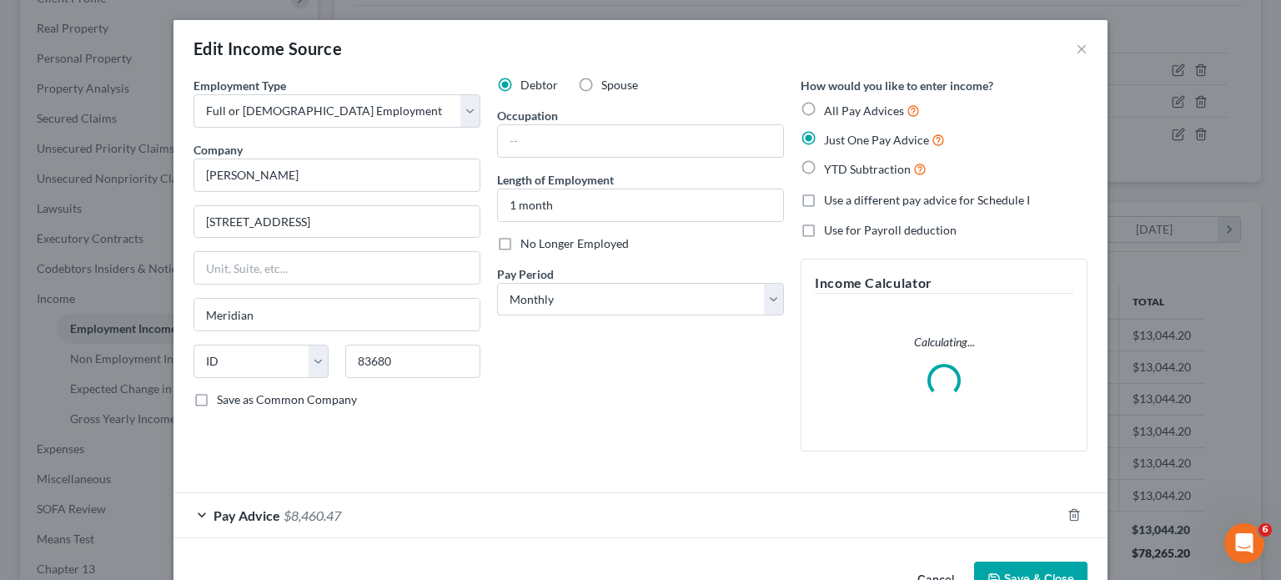
scroll to position [297, 521]
click at [555, 511] on div "Pay Advice $8,460.47" at bounding box center [618, 515] width 888 height 44
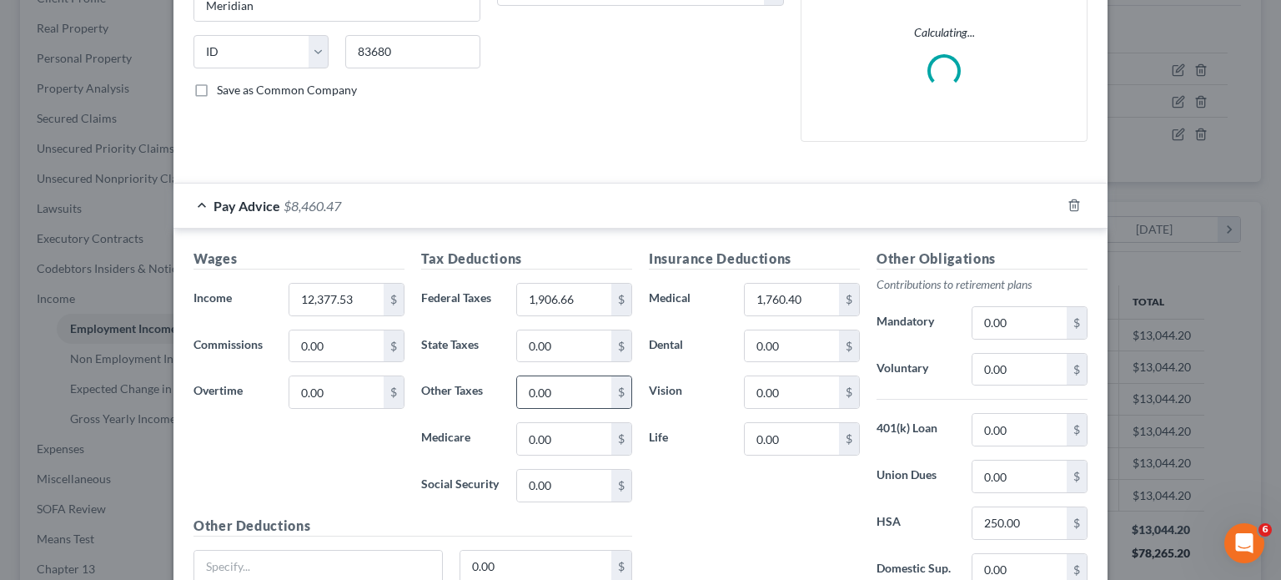
scroll to position [334, 0]
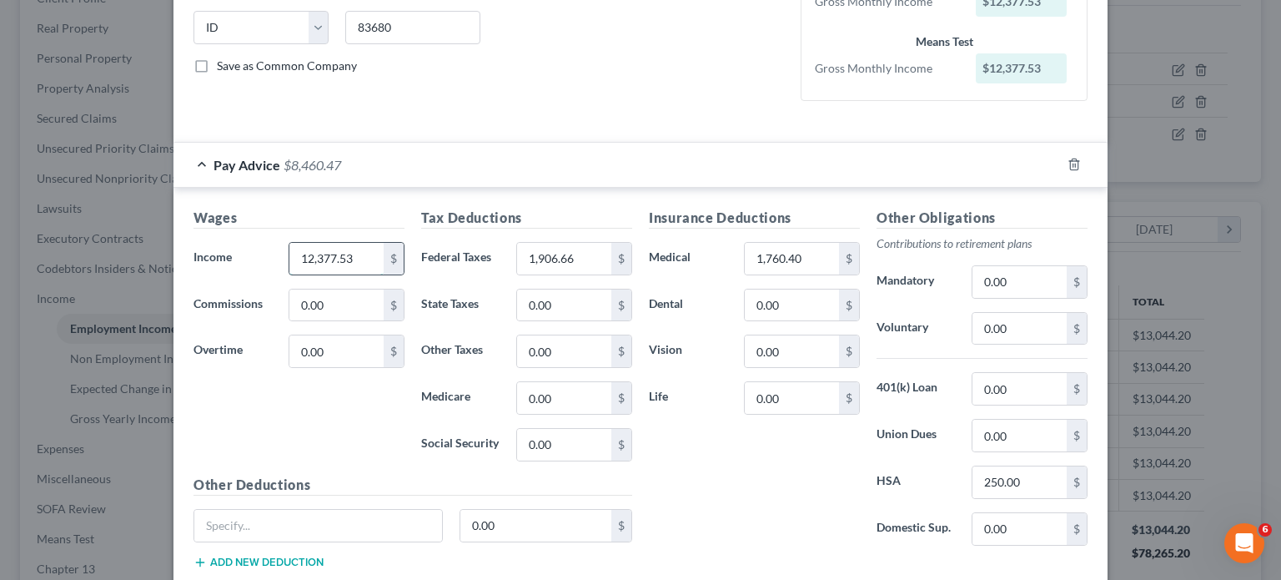
paste input "1135.1533333333"
type input "11,135.15"
click at [578, 250] on input "1,906.66" at bounding box center [564, 259] width 94 height 32
paste input "2127.71"
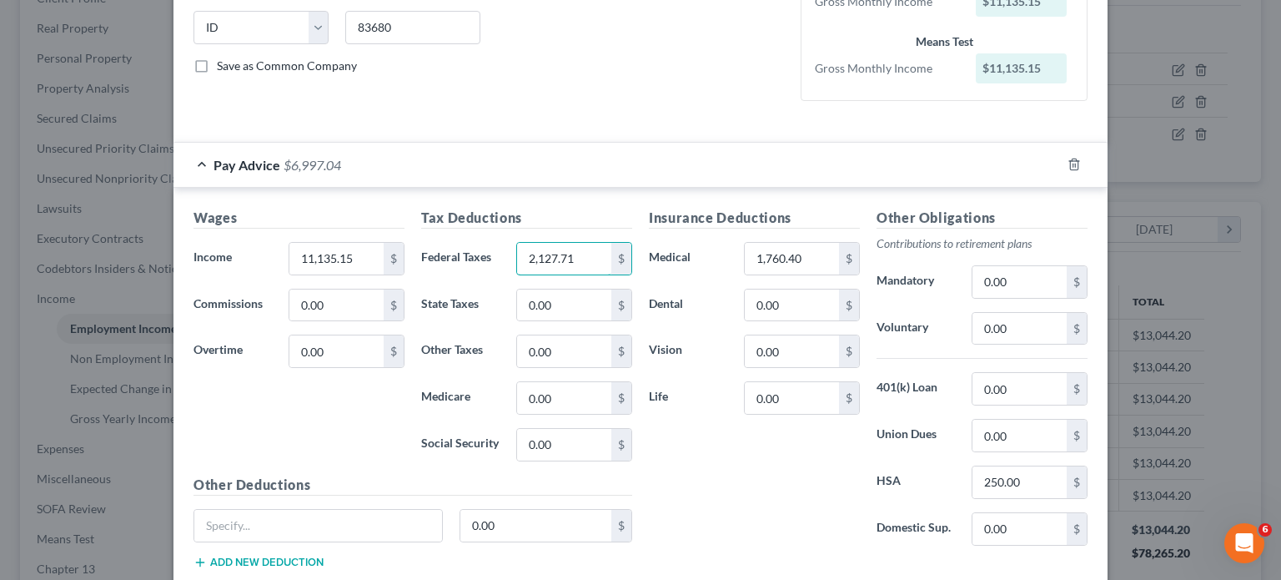
type input "2,127.71"
click at [771, 259] on input "1,760.40" at bounding box center [792, 259] width 94 height 32
paste input "369.176666666667"
type input "1,369.17"
click at [1012, 487] on input "250.00" at bounding box center [1020, 482] width 94 height 32
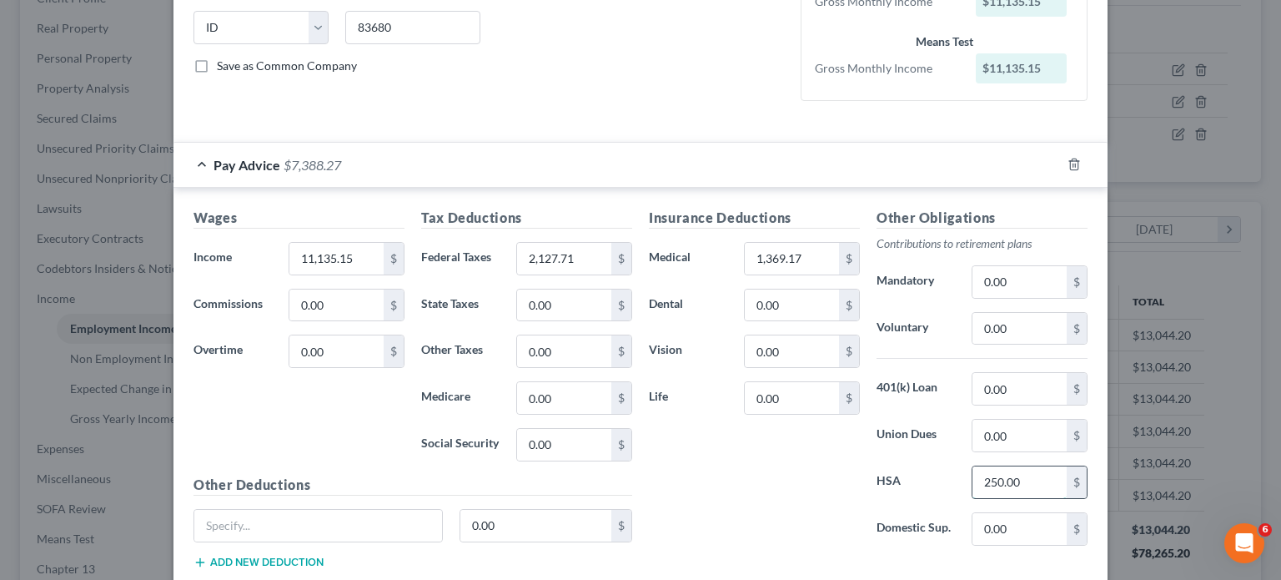
paste input "116.6666666666667"
type input "116.66"
click at [194, 393] on div "Wages Income * 11,135.15 $ Commissions 0.00 $ Overtime 0.00 $" at bounding box center [299, 341] width 228 height 267
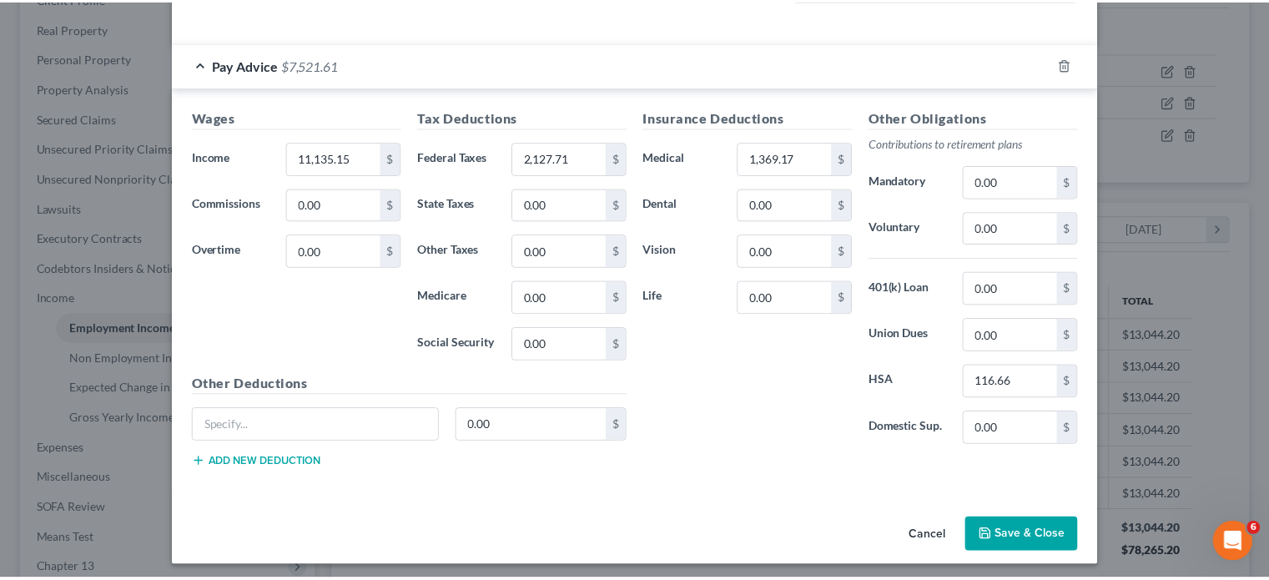
scroll to position [437, 0]
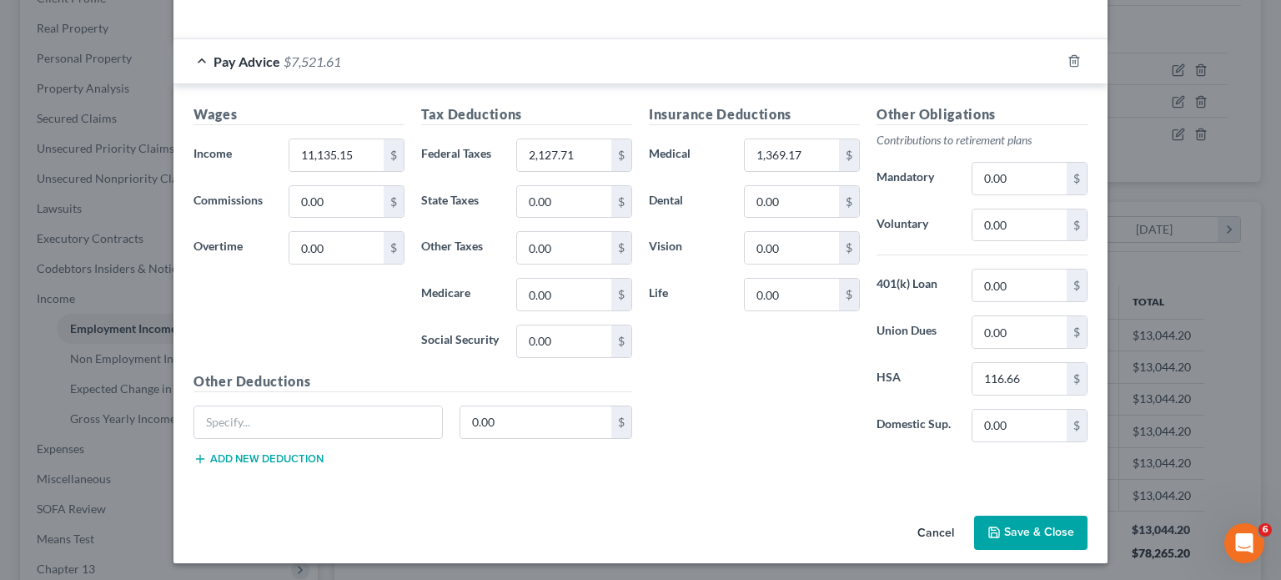
click at [1036, 531] on button "Save & Close" at bounding box center [1030, 533] width 113 height 35
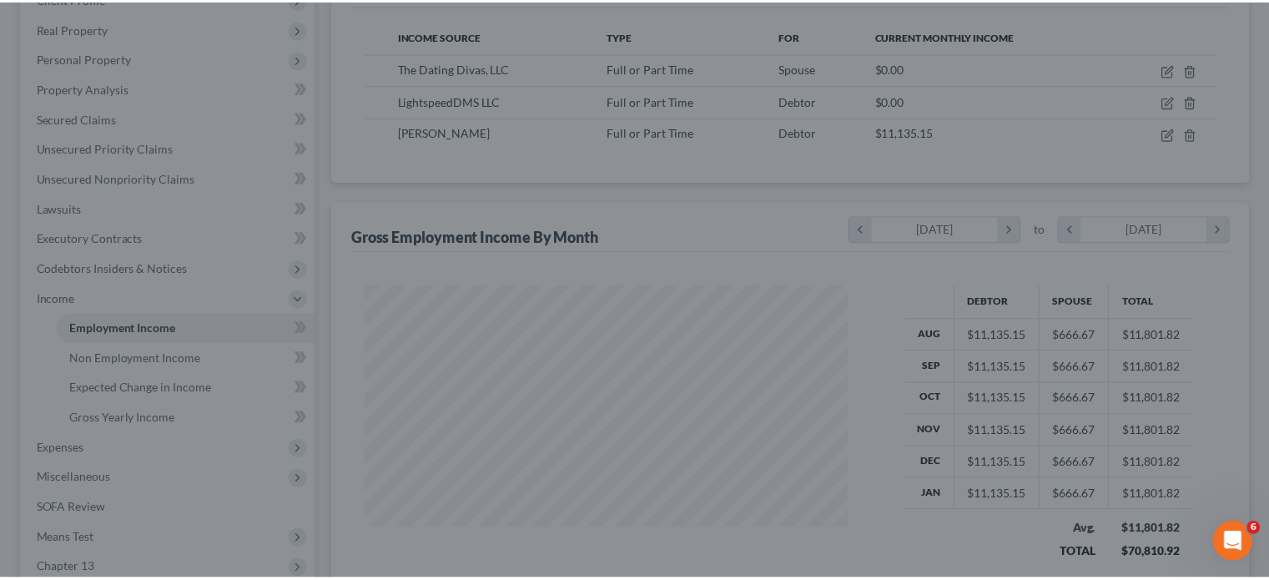
scroll to position [833934, 833715]
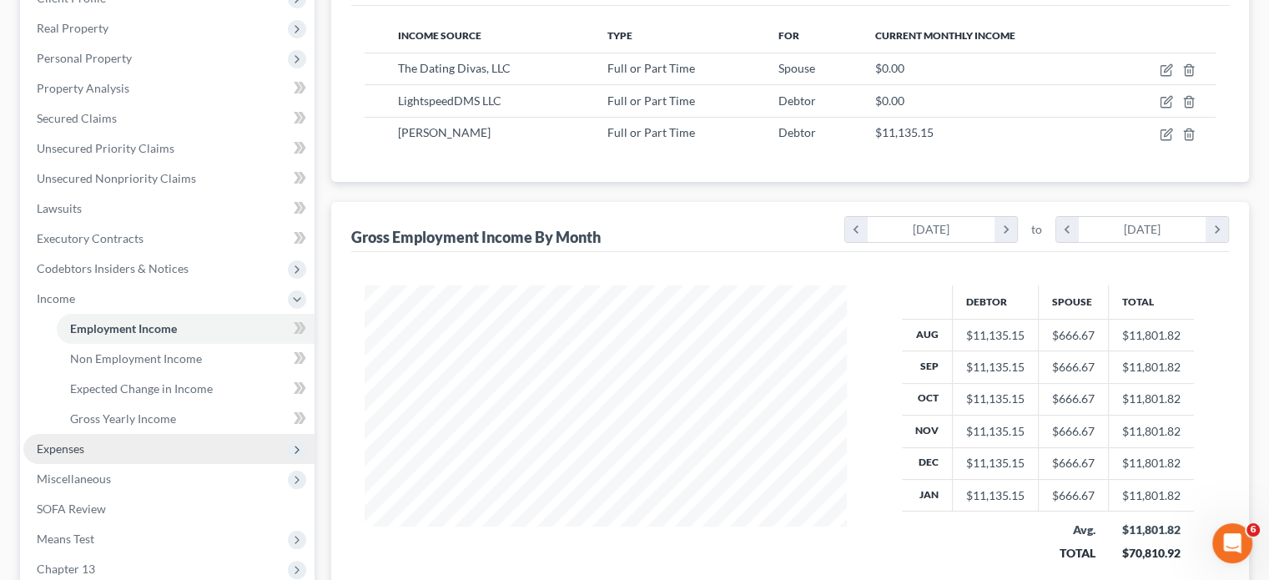
click at [75, 447] on span "Expenses" at bounding box center [61, 448] width 48 height 14
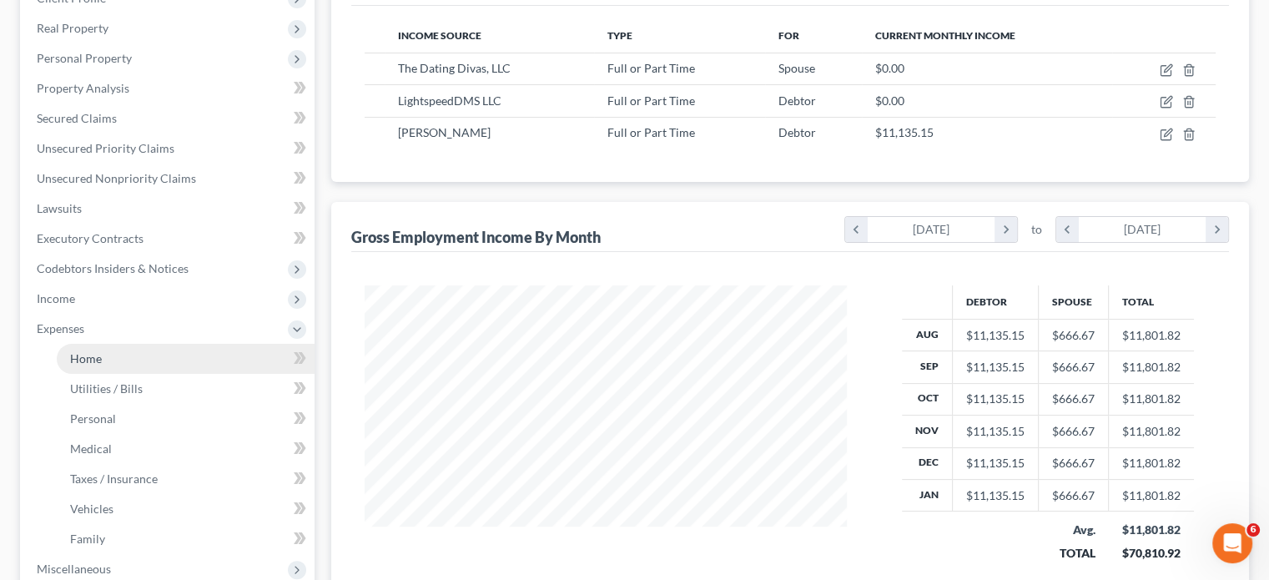
click at [93, 353] on span "Home" at bounding box center [86, 358] width 32 height 14
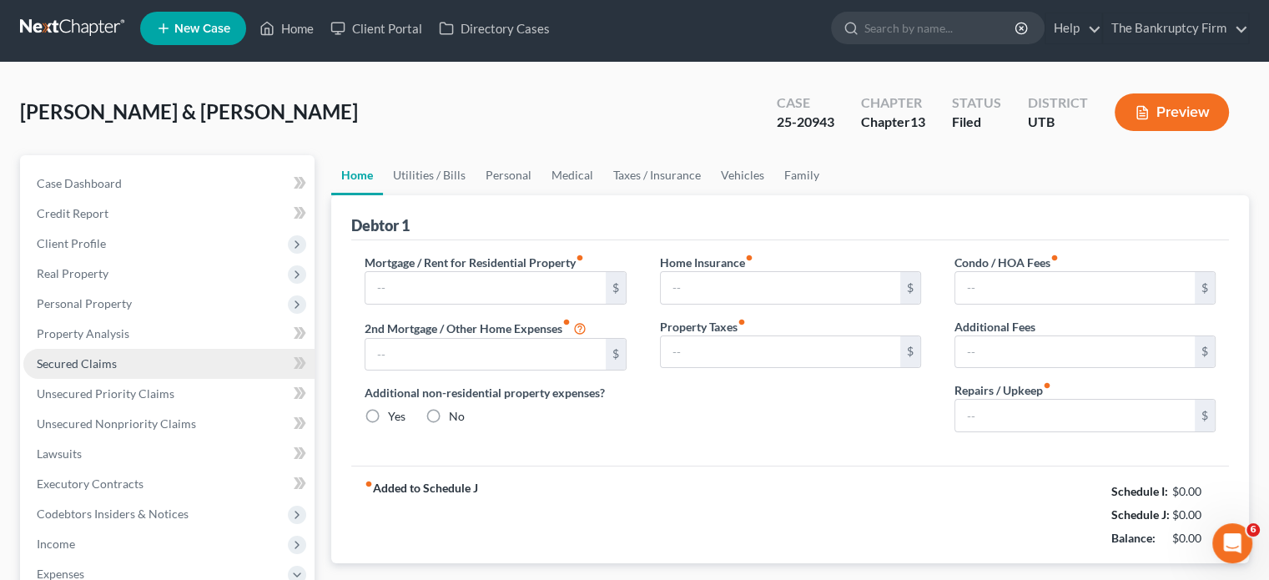
type input "2,900.00"
type input "513.20"
radio input "true"
type input "0.00"
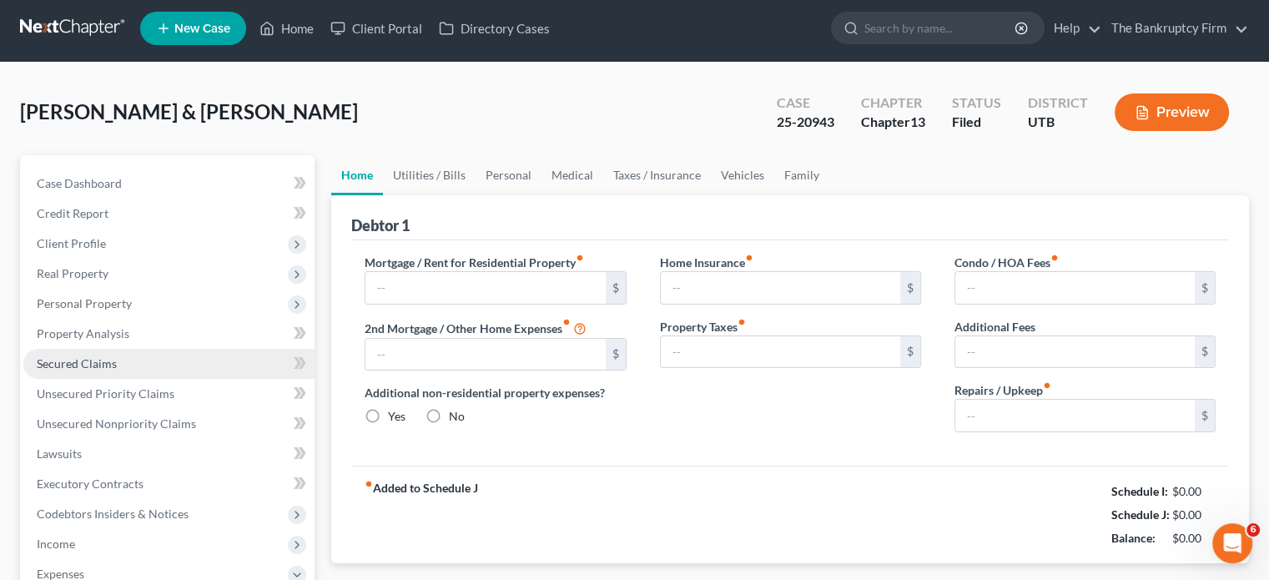
type input "0.00"
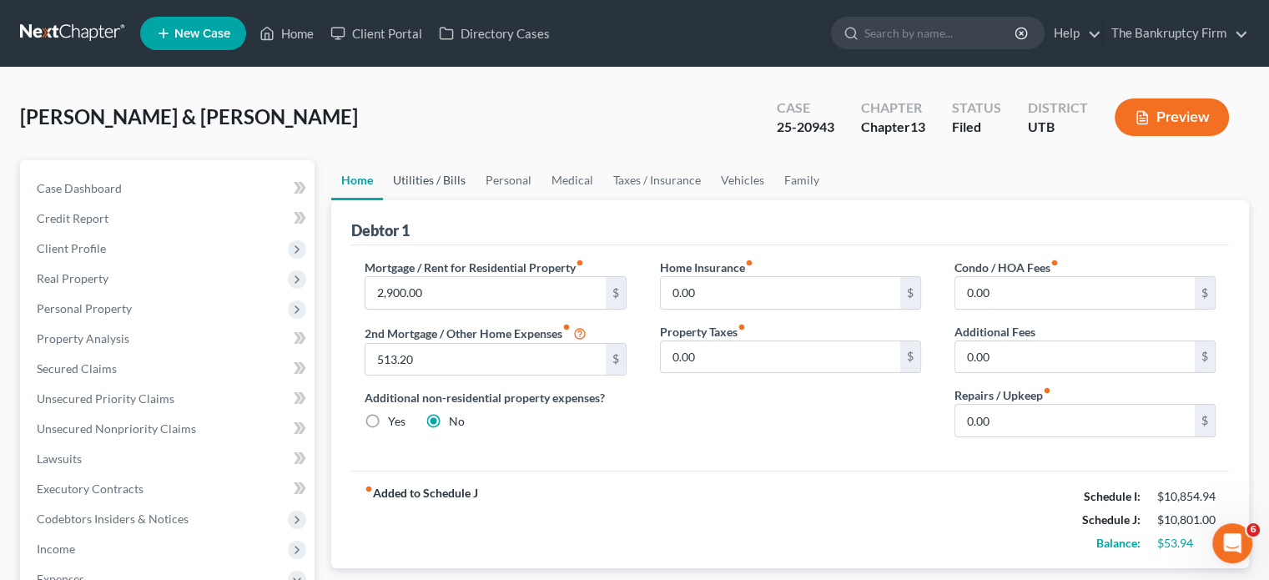
click at [406, 179] on link "Utilities / Bills" at bounding box center [429, 180] width 93 height 40
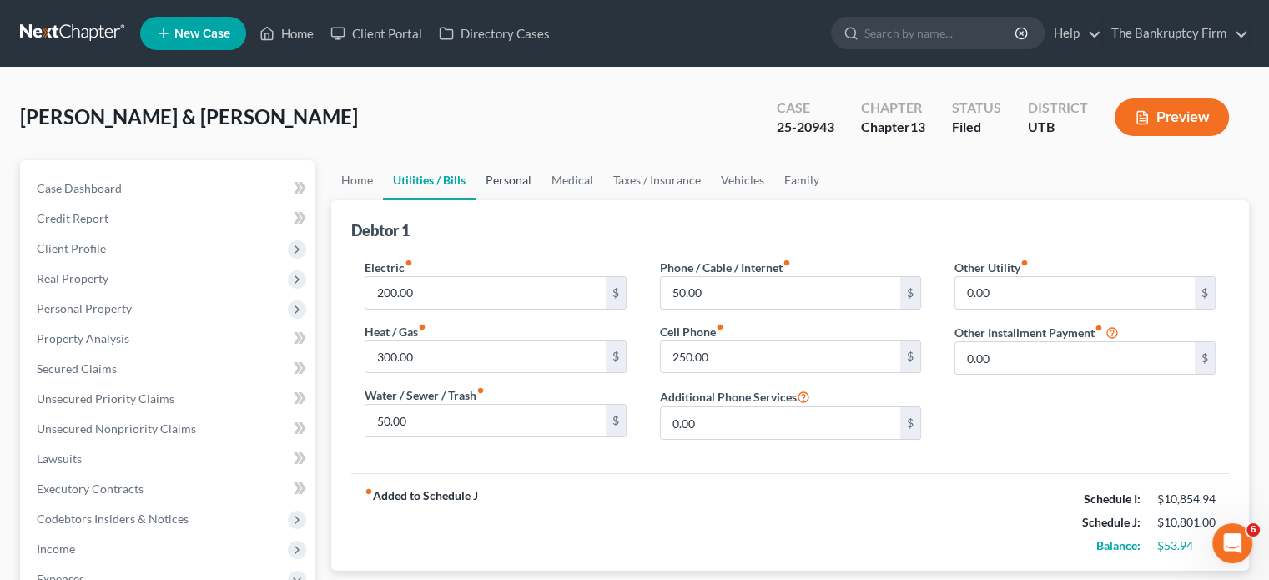
click at [528, 168] on link "Personal" at bounding box center [509, 180] width 66 height 40
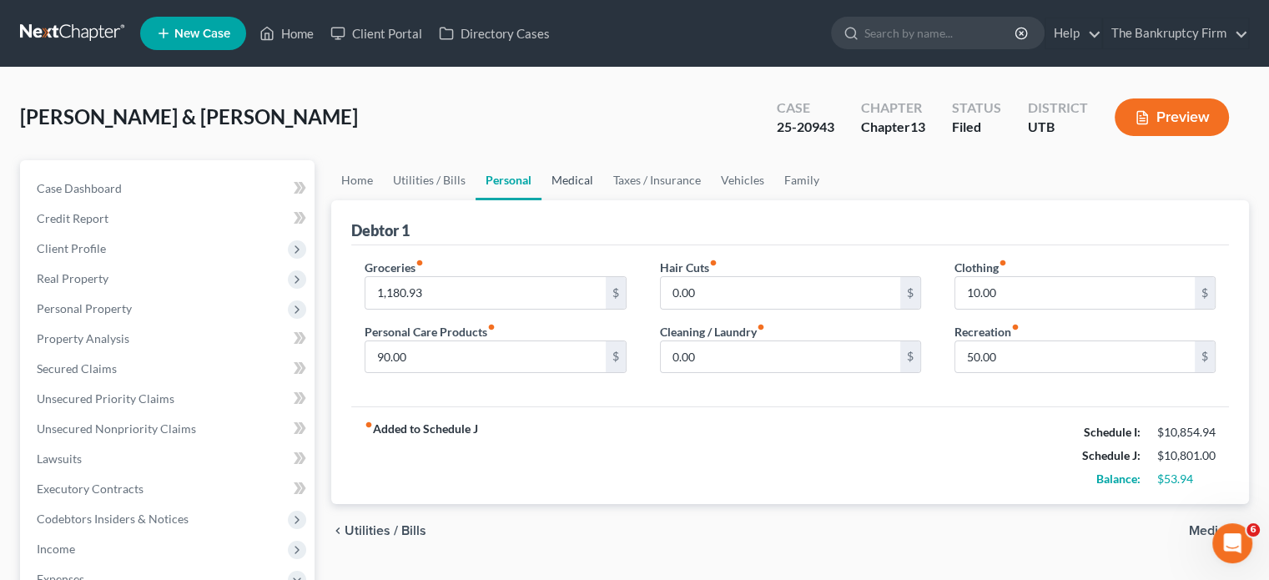
click at [561, 183] on link "Medical" at bounding box center [572, 180] width 62 height 40
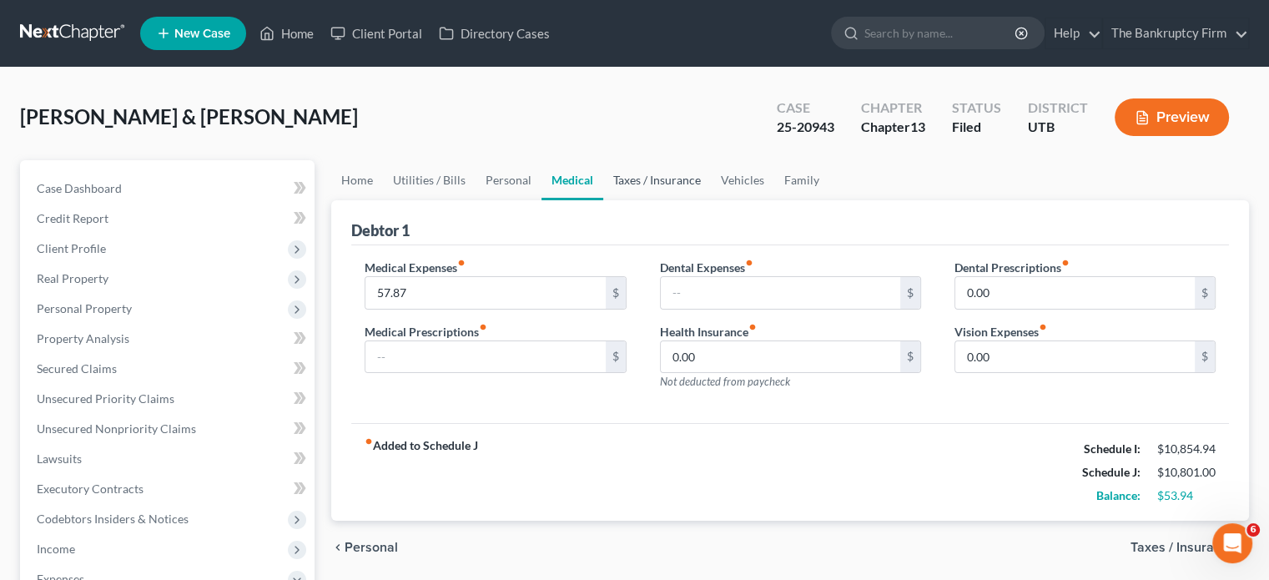
click at [622, 183] on link "Taxes / Insurance" at bounding box center [657, 180] width 108 height 40
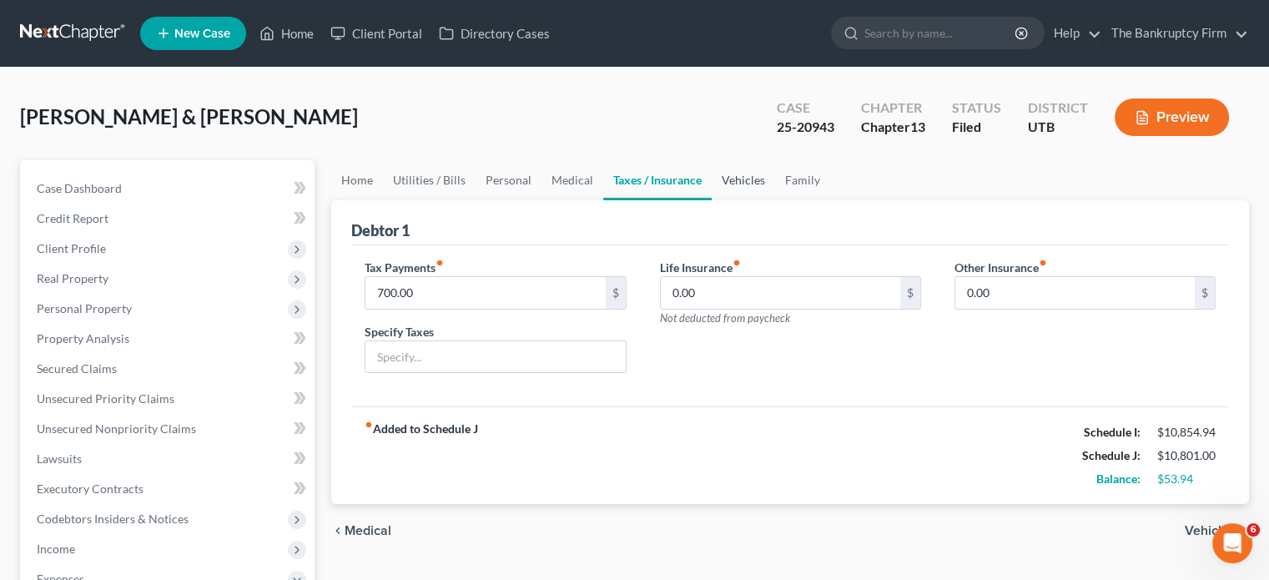
click at [734, 179] on link "Vehicles" at bounding box center [743, 180] width 63 height 40
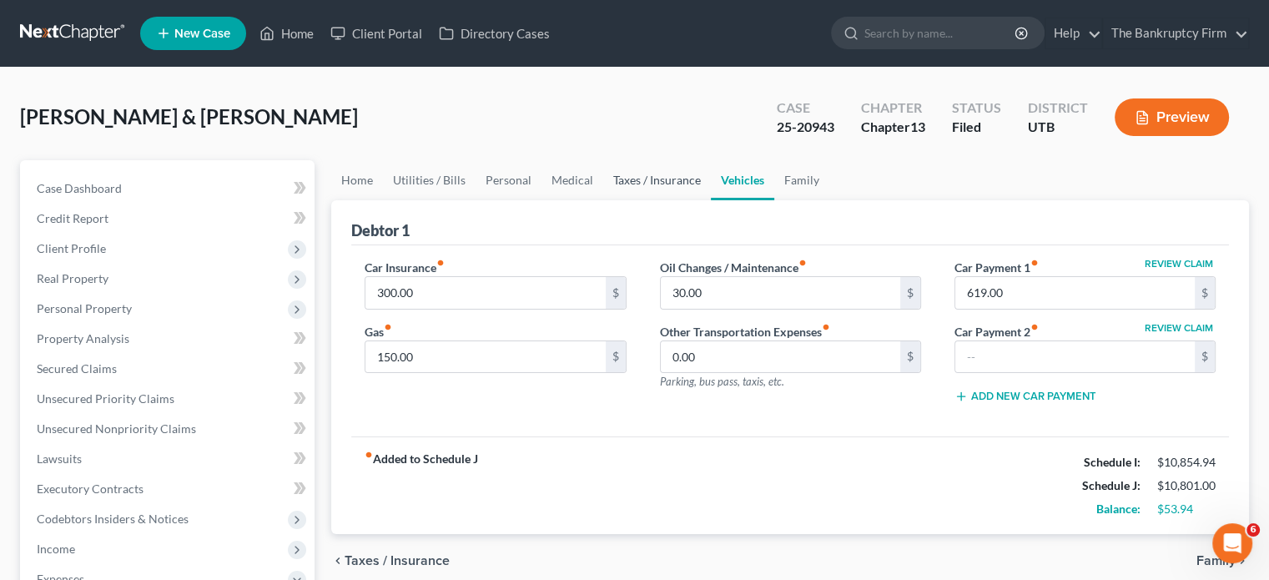
click at [673, 179] on link "Taxes / Insurance" at bounding box center [657, 180] width 108 height 40
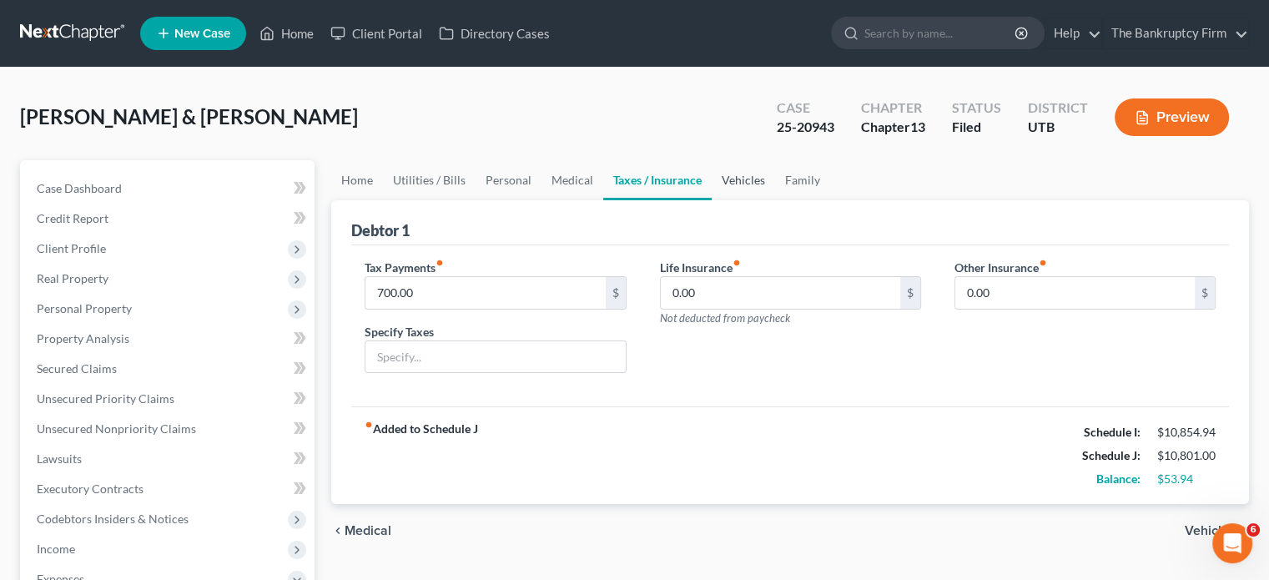
click at [736, 176] on link "Vehicles" at bounding box center [743, 180] width 63 height 40
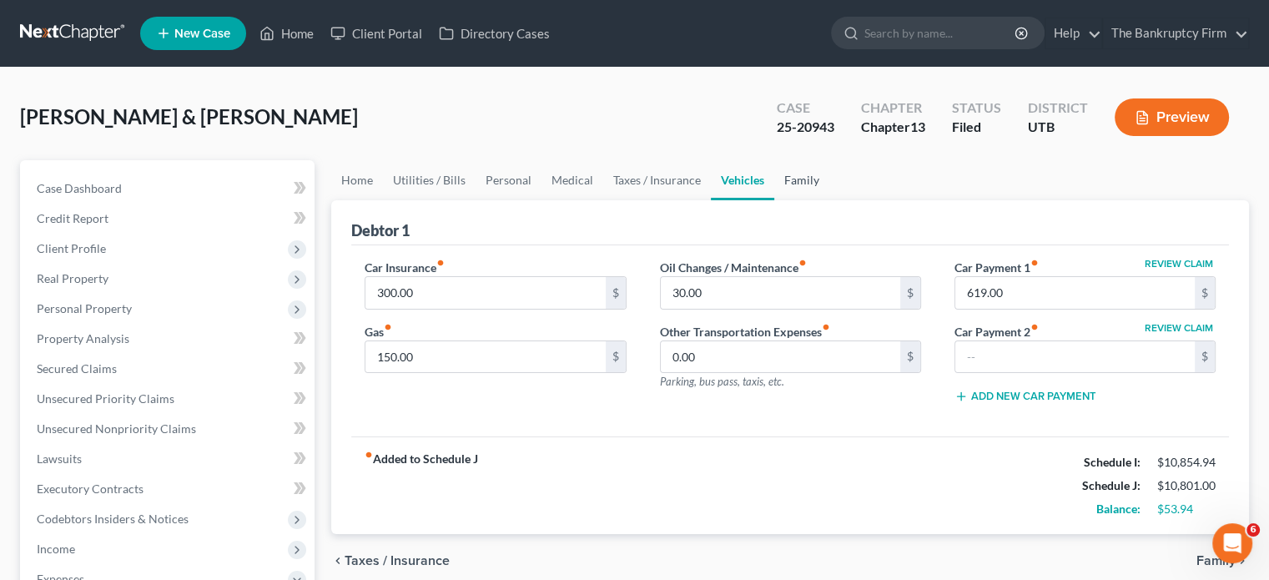
click at [803, 179] on link "Family" at bounding box center [801, 180] width 55 height 40
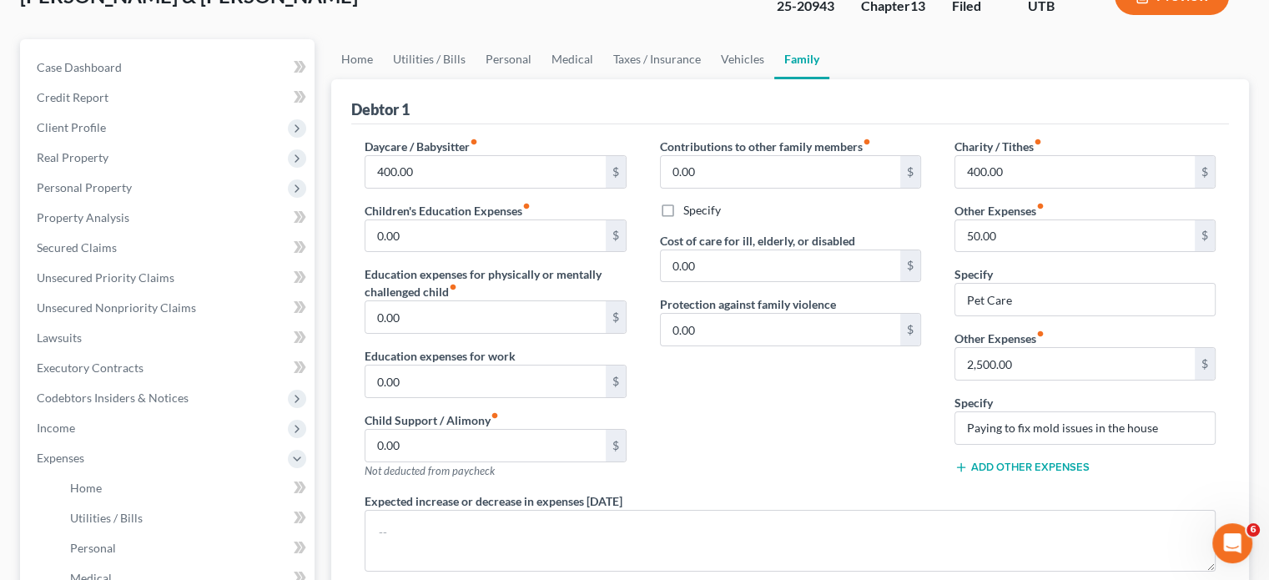
scroll to position [83, 0]
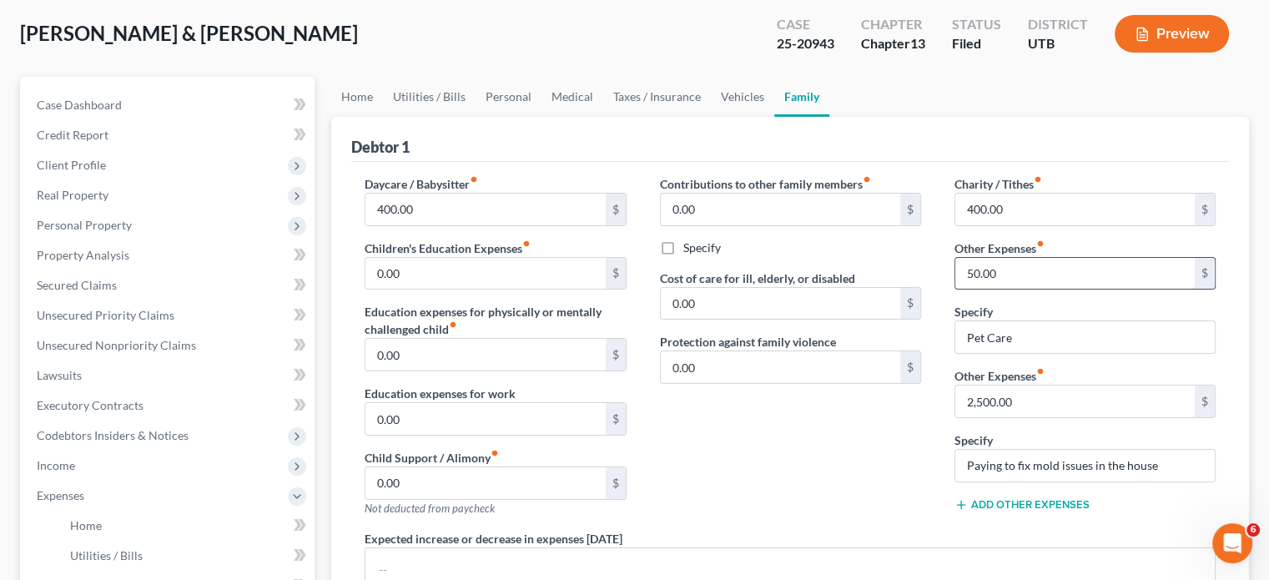
click at [994, 274] on input "50.00" at bounding box center [1074, 274] width 239 height 32
drag, startPoint x: 972, startPoint y: 335, endPoint x: 1040, endPoint y: 338, distance: 68.5
click at [1040, 338] on input "Pet Care" at bounding box center [1084, 337] width 259 height 32
type input "P"
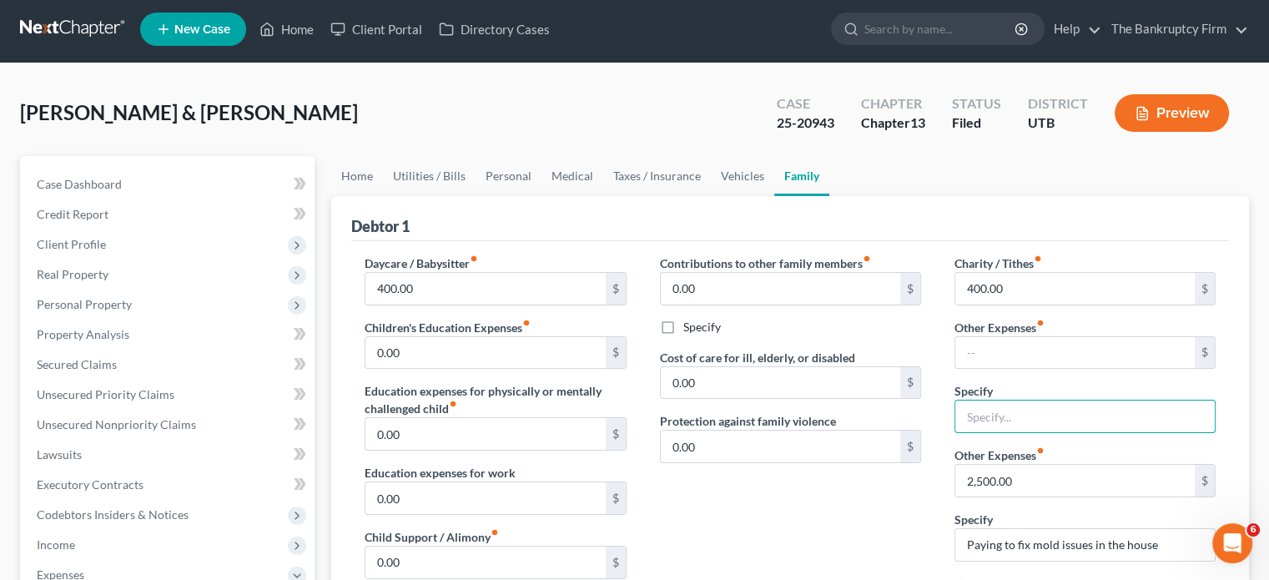
scroll to position [0, 0]
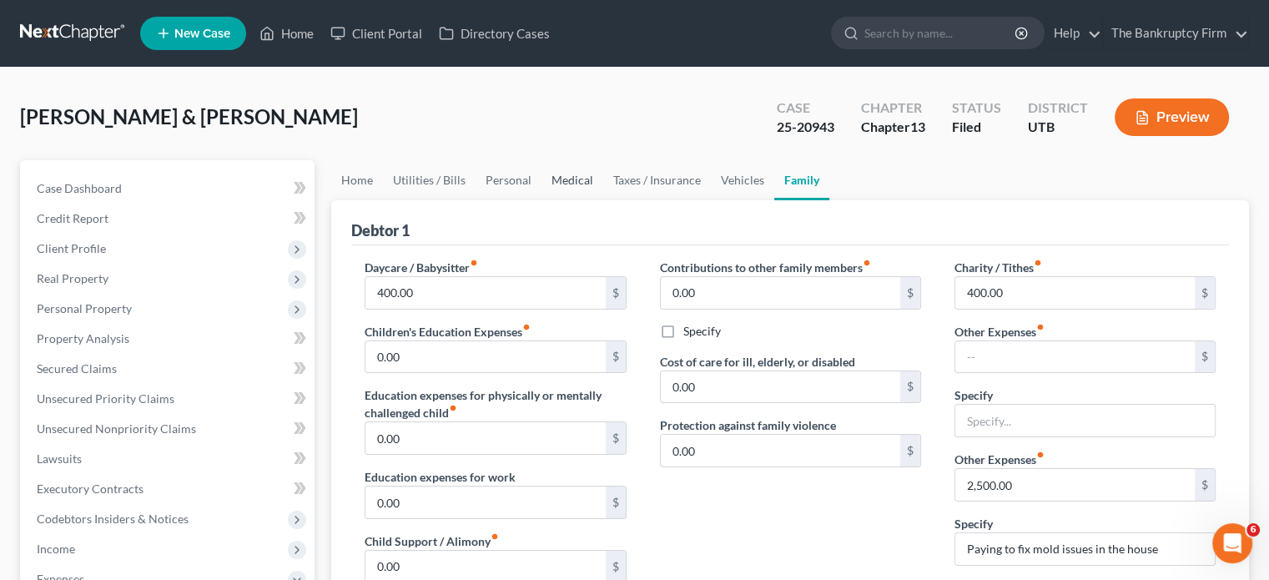
click at [567, 186] on link "Medical" at bounding box center [572, 180] width 62 height 40
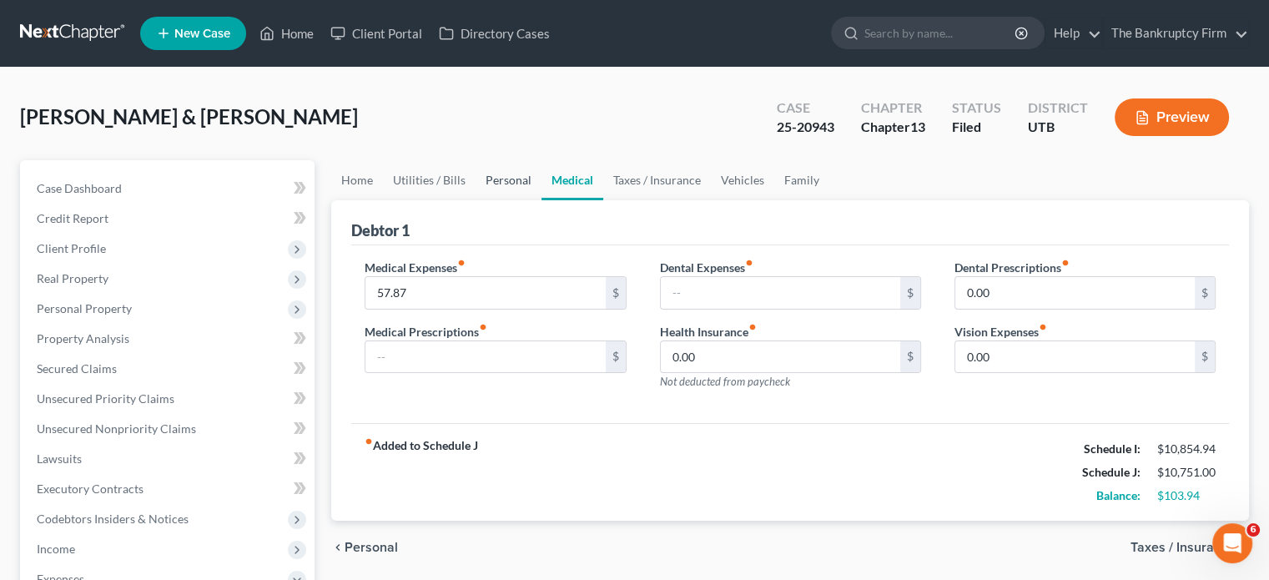
click at [506, 177] on link "Personal" at bounding box center [509, 180] width 66 height 40
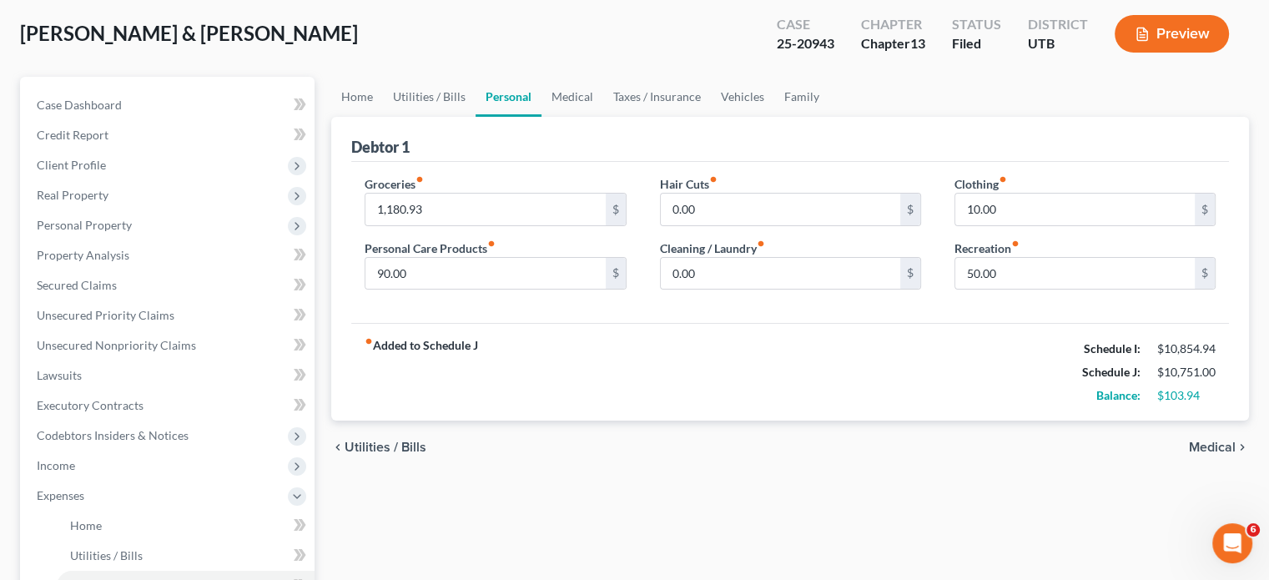
scroll to position [83, 0]
type input "659.87"
click at [420, 101] on link "Utilities / Bills" at bounding box center [429, 97] width 93 height 40
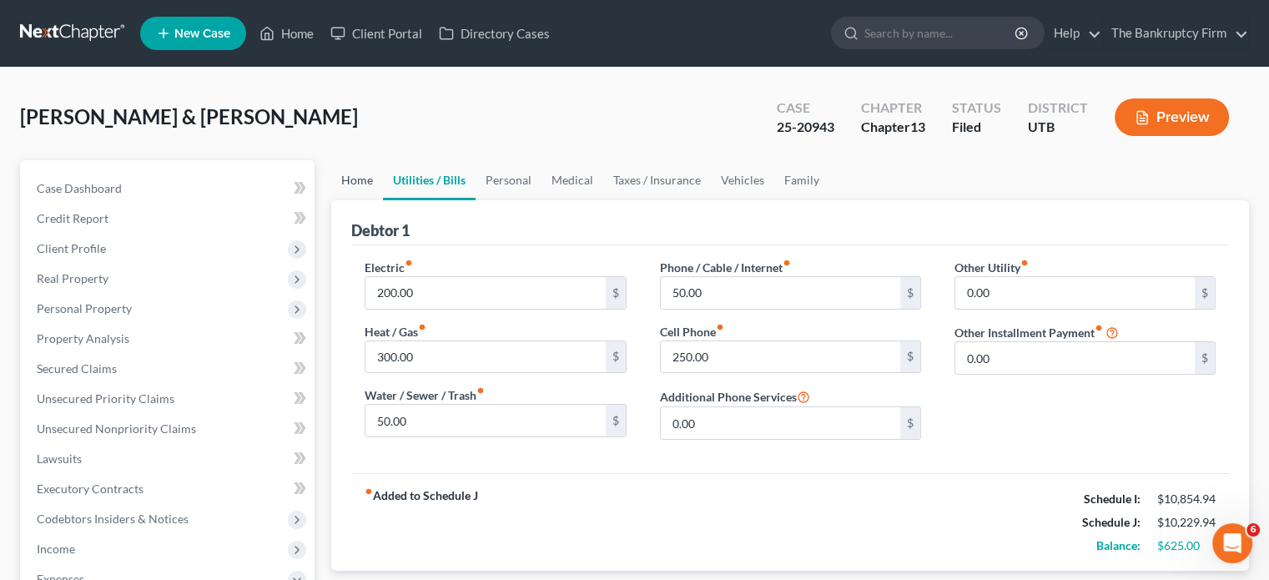
click at [346, 173] on link "Home" at bounding box center [357, 180] width 52 height 40
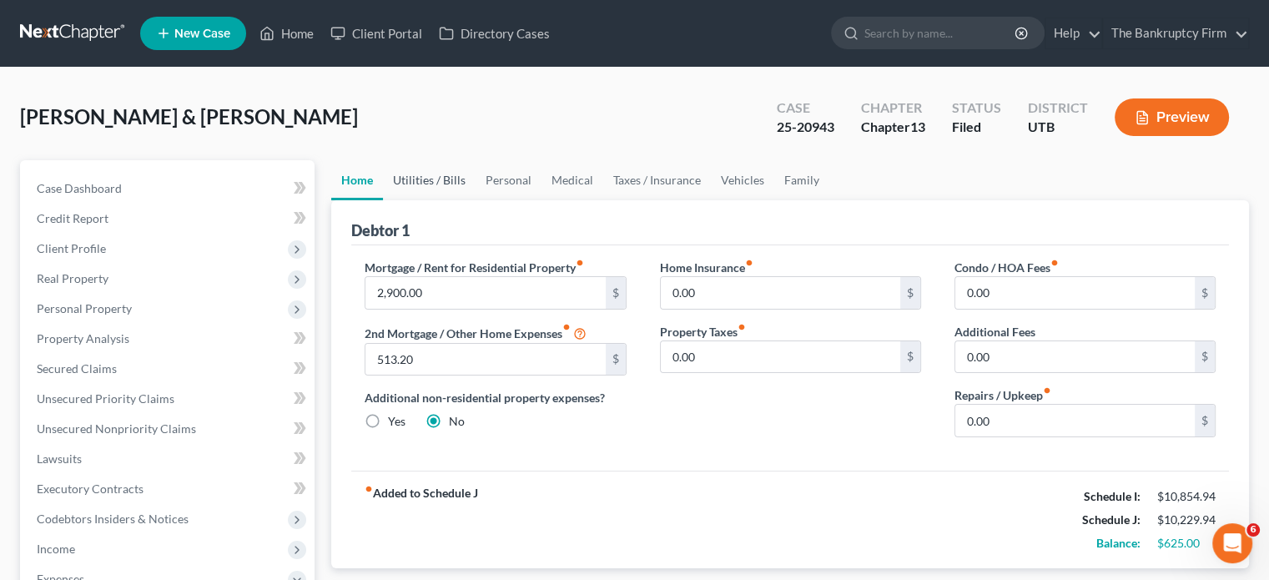
click at [420, 179] on link "Utilities / Bills" at bounding box center [429, 180] width 93 height 40
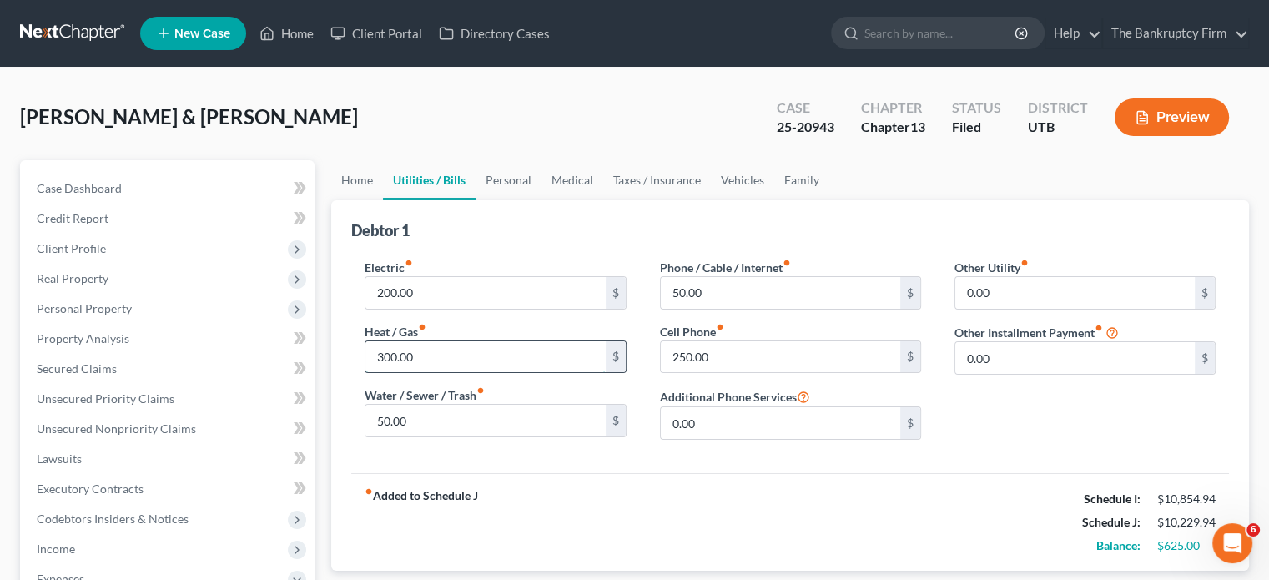
click at [382, 354] on input "300.00" at bounding box center [484, 357] width 239 height 32
click at [375, 356] on input "300.00" at bounding box center [484, 357] width 239 height 32
type input "100.00"
click at [511, 179] on link "Personal" at bounding box center [509, 180] width 66 height 40
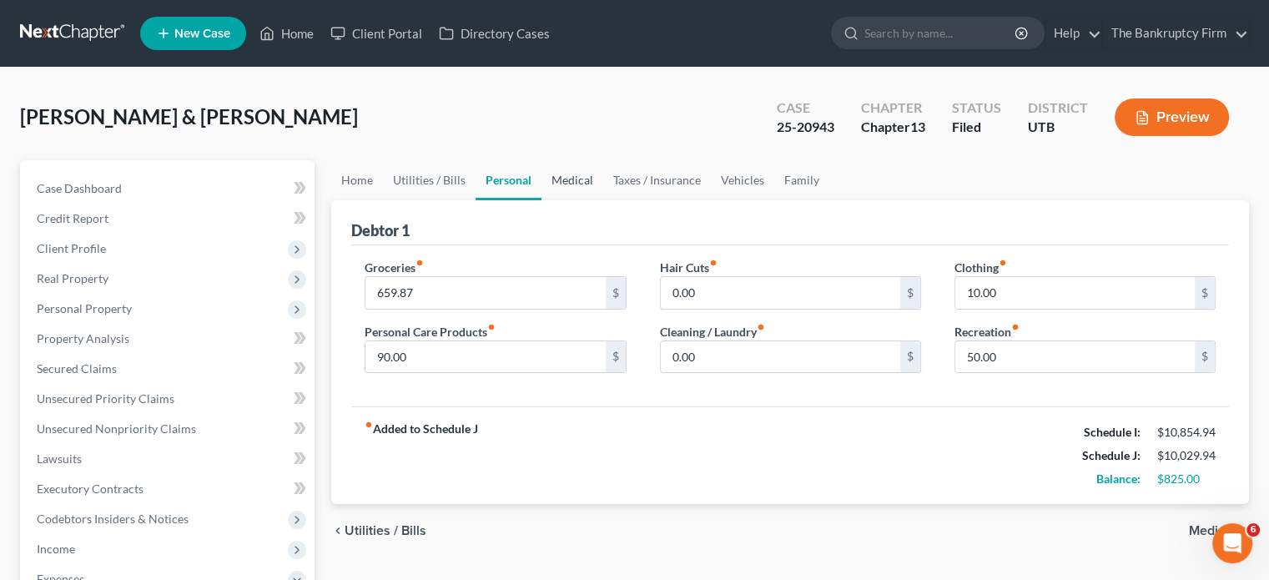
click at [574, 174] on link "Medical" at bounding box center [572, 180] width 62 height 40
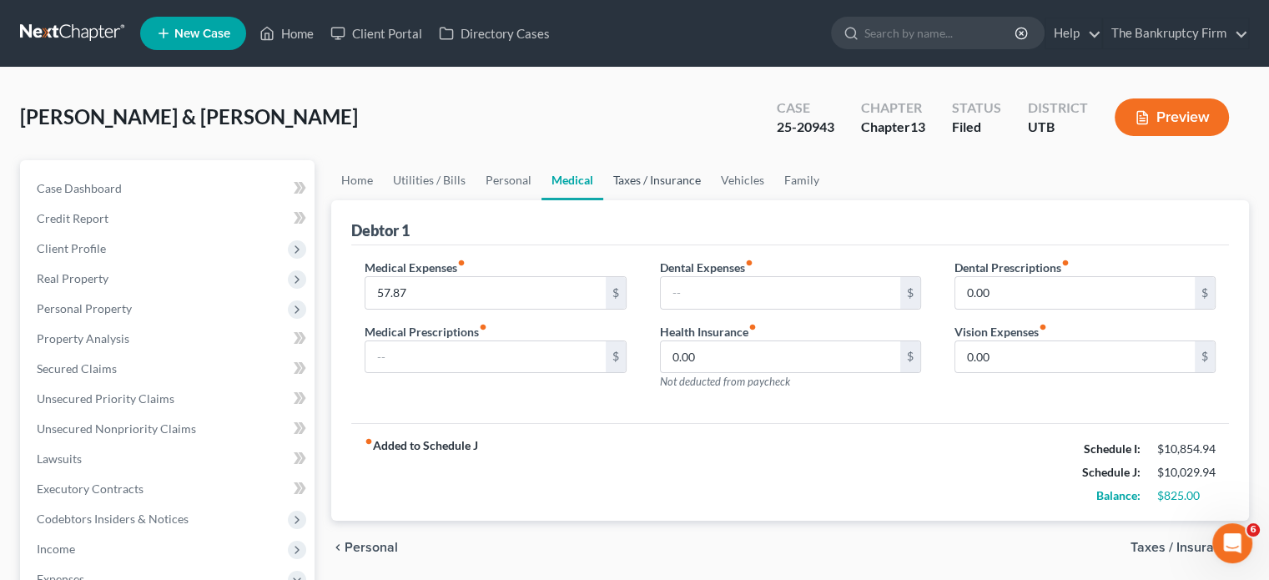
click at [635, 174] on link "Taxes / Insurance" at bounding box center [657, 180] width 108 height 40
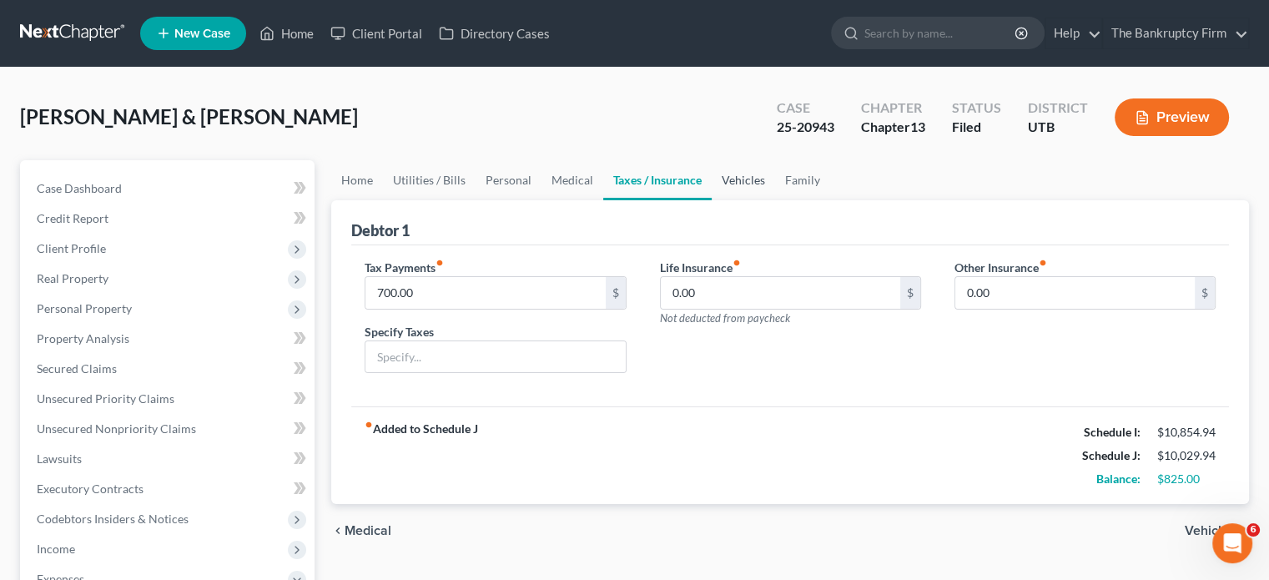
click at [728, 172] on link "Vehicles" at bounding box center [743, 180] width 63 height 40
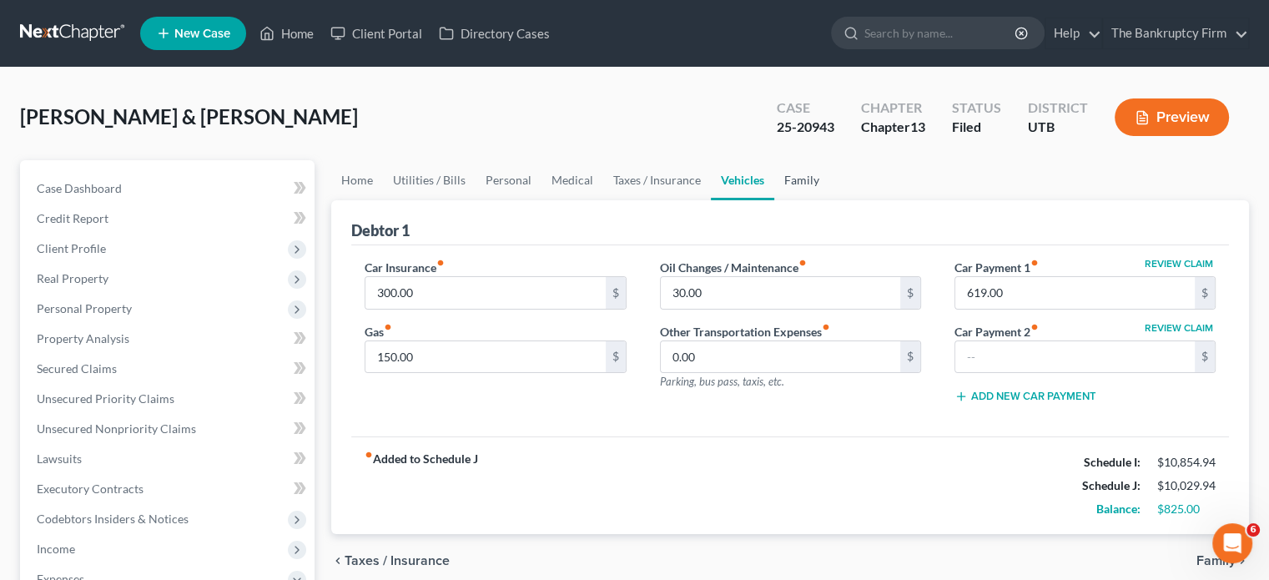
click at [793, 182] on link "Family" at bounding box center [801, 180] width 55 height 40
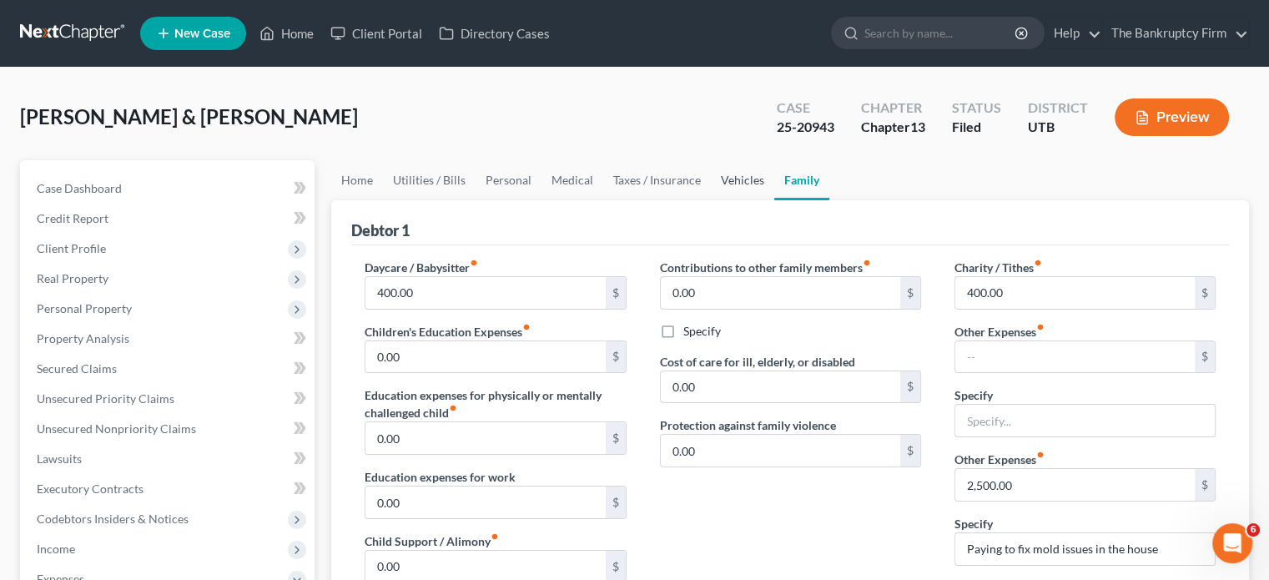
click at [729, 181] on link "Vehicles" at bounding box center [742, 180] width 63 height 40
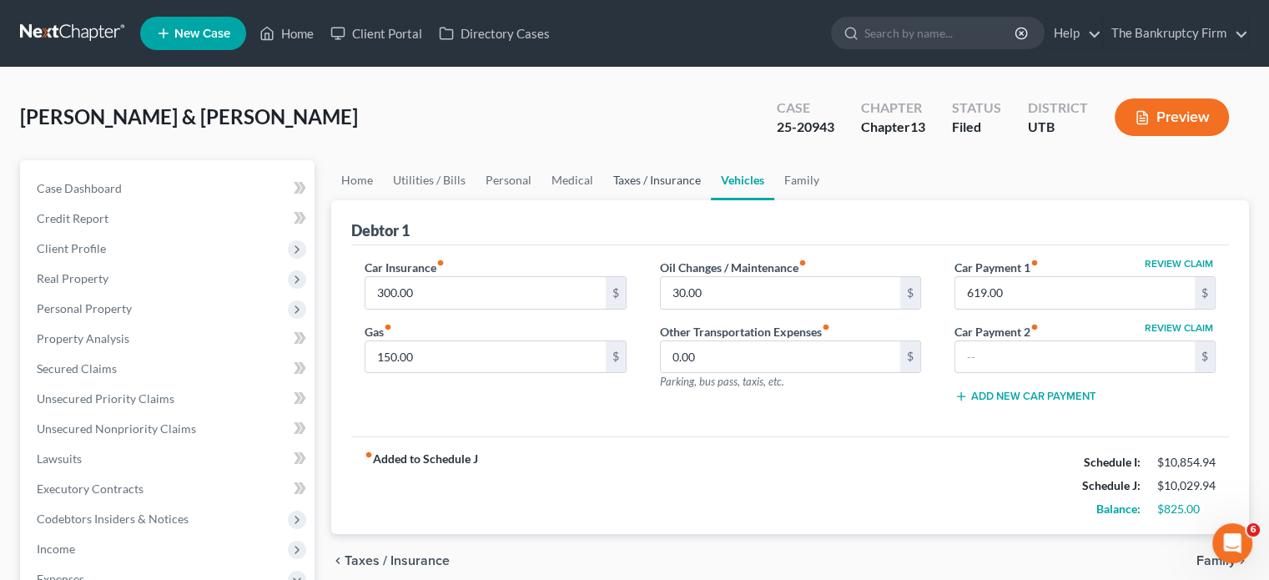
click at [652, 176] on link "Taxes / Insurance" at bounding box center [657, 180] width 108 height 40
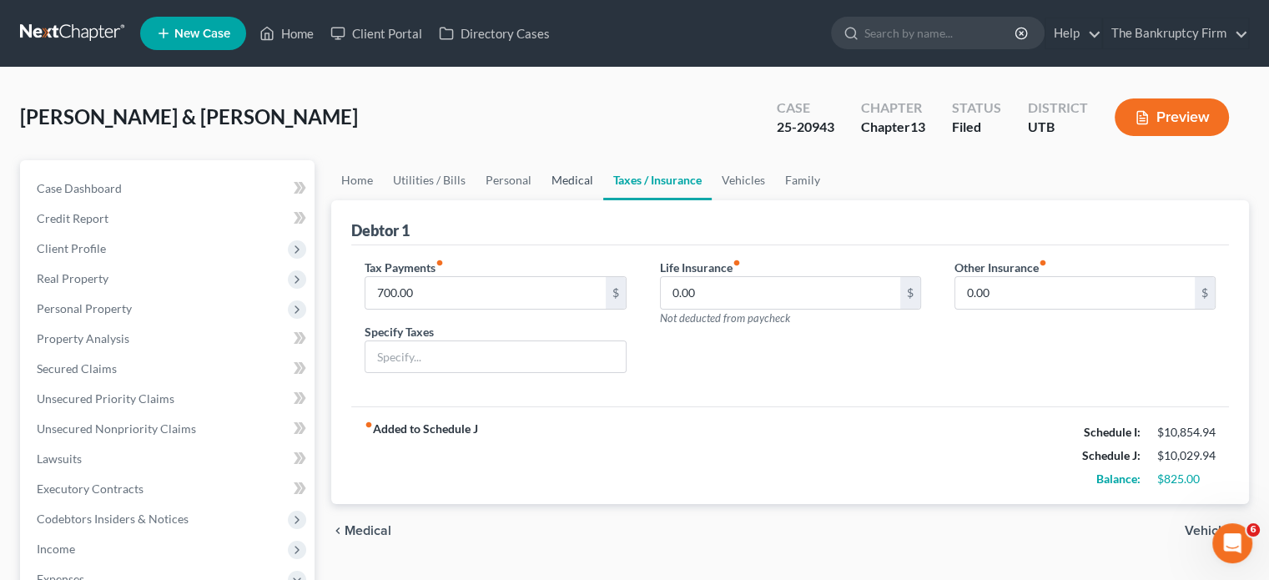
click at [571, 176] on link "Medical" at bounding box center [572, 180] width 62 height 40
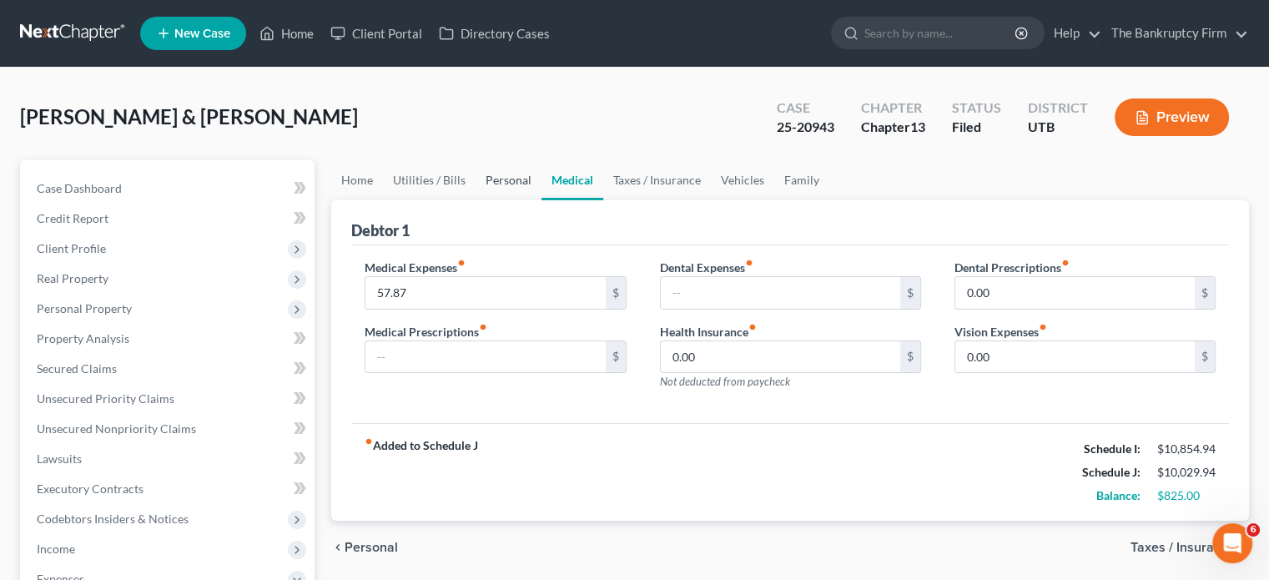
click at [493, 184] on link "Personal" at bounding box center [509, 180] width 66 height 40
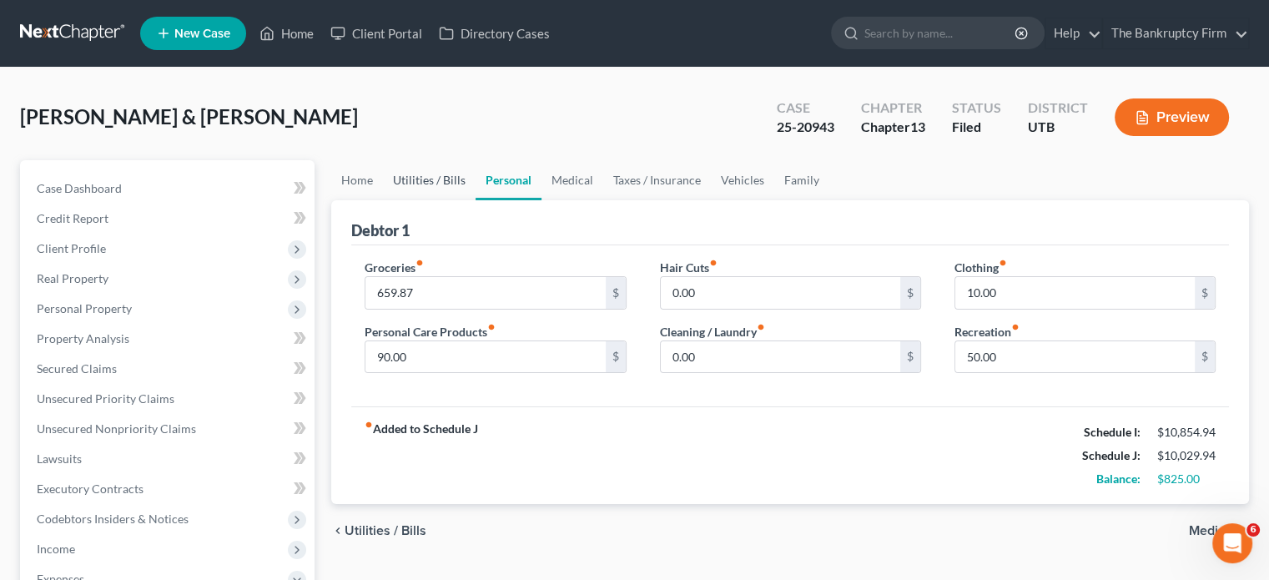
click at [437, 178] on link "Utilities / Bills" at bounding box center [429, 180] width 93 height 40
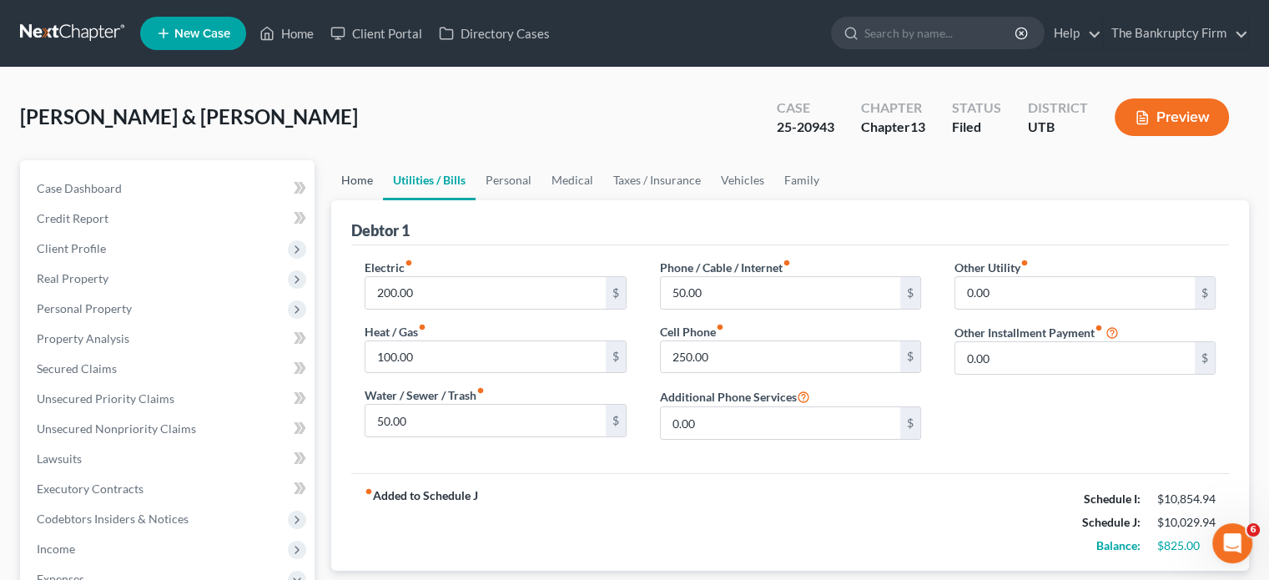
click at [359, 181] on link "Home" at bounding box center [357, 180] width 52 height 40
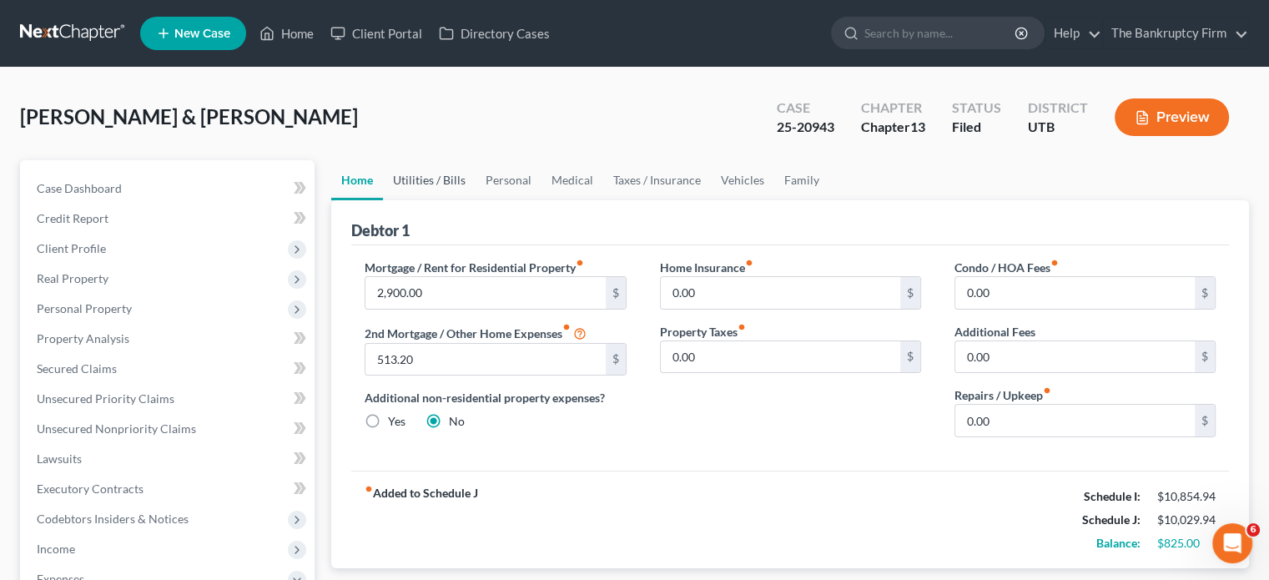
click at [440, 184] on link "Utilities / Bills" at bounding box center [429, 180] width 93 height 40
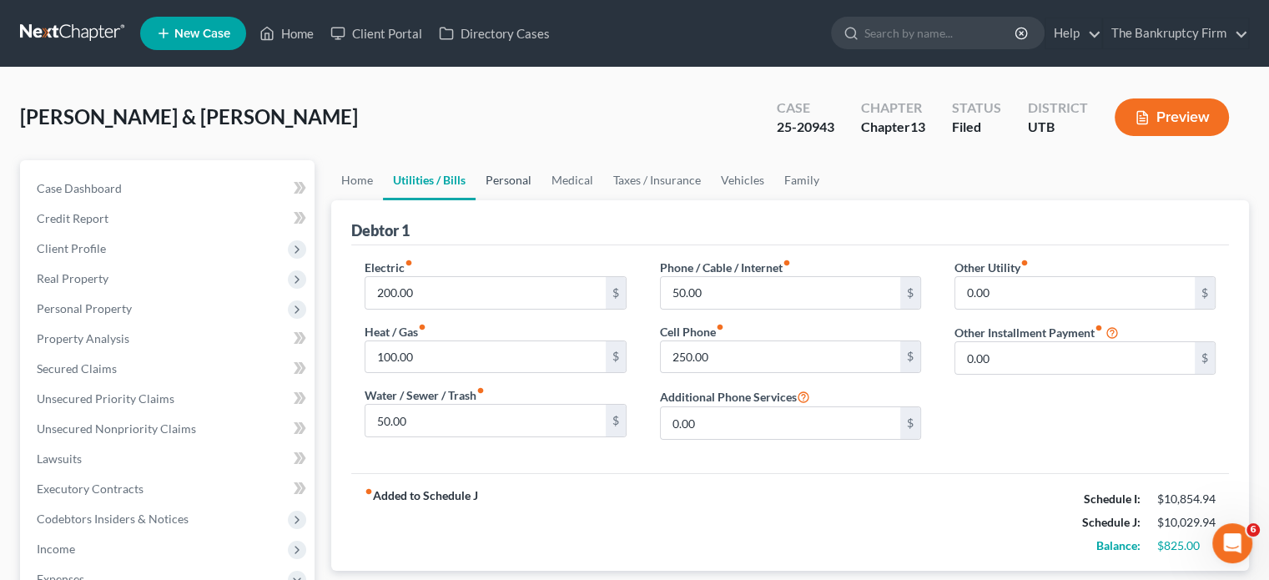
click at [495, 176] on link "Personal" at bounding box center [509, 180] width 66 height 40
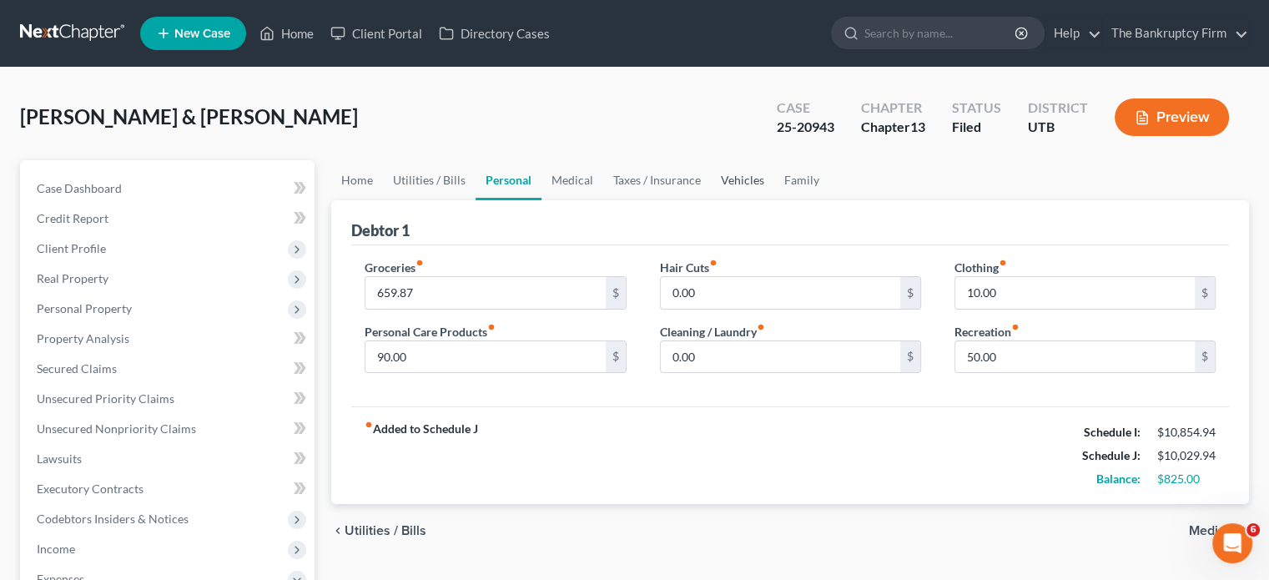
click at [725, 180] on link "Vehicles" at bounding box center [742, 180] width 63 height 40
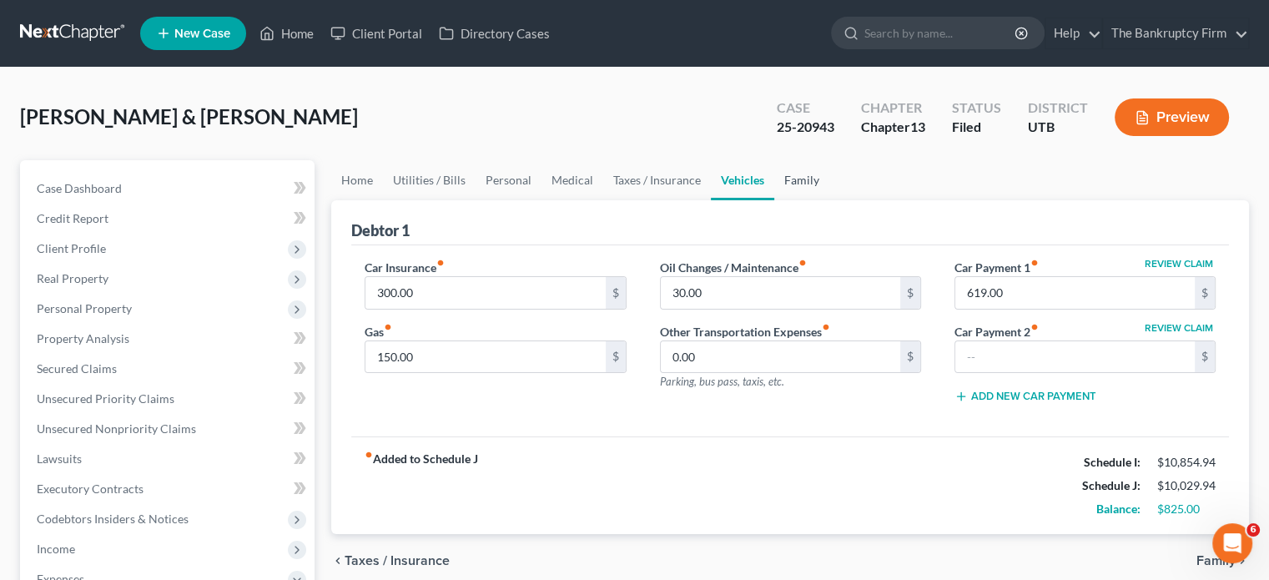
click at [793, 175] on link "Family" at bounding box center [801, 180] width 55 height 40
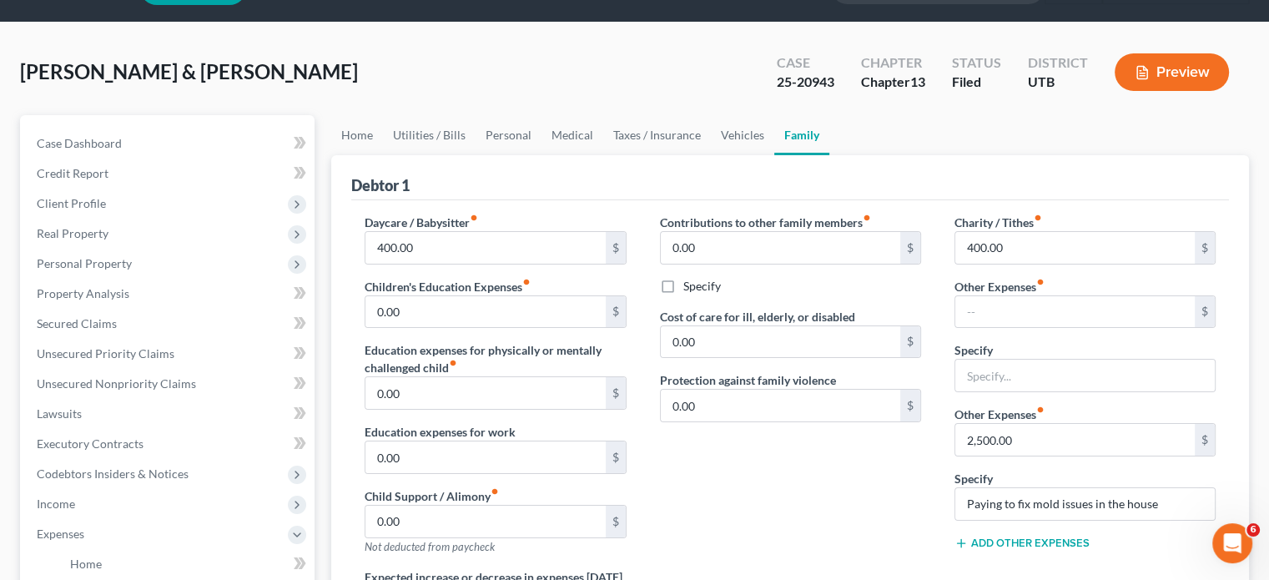
scroll to position [83, 0]
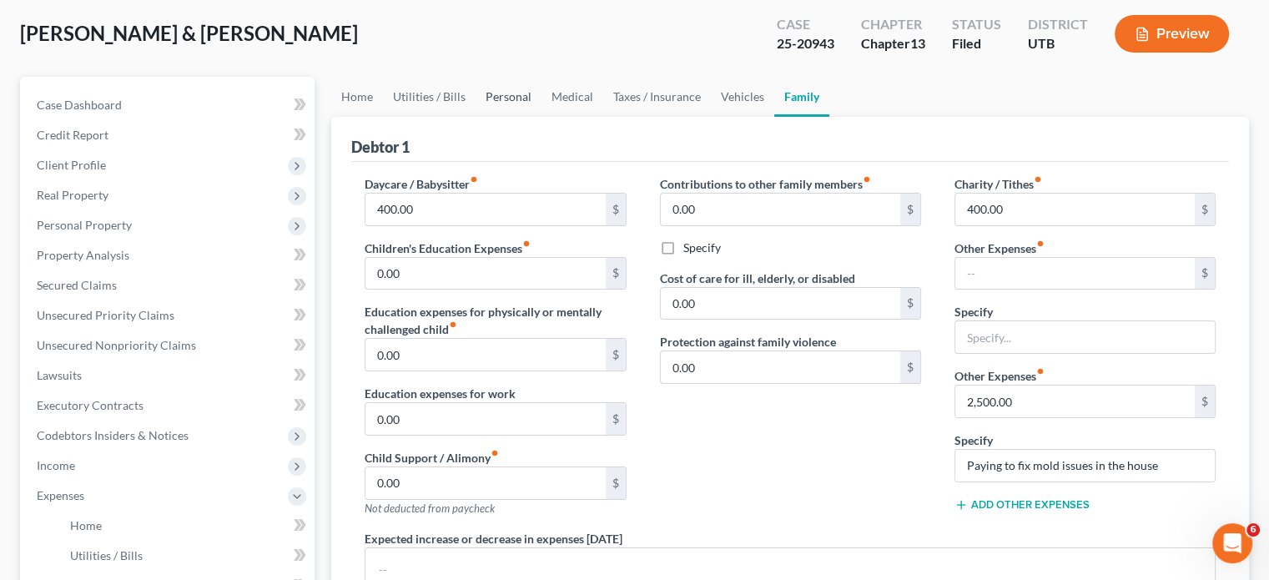
click at [508, 97] on link "Personal" at bounding box center [509, 97] width 66 height 40
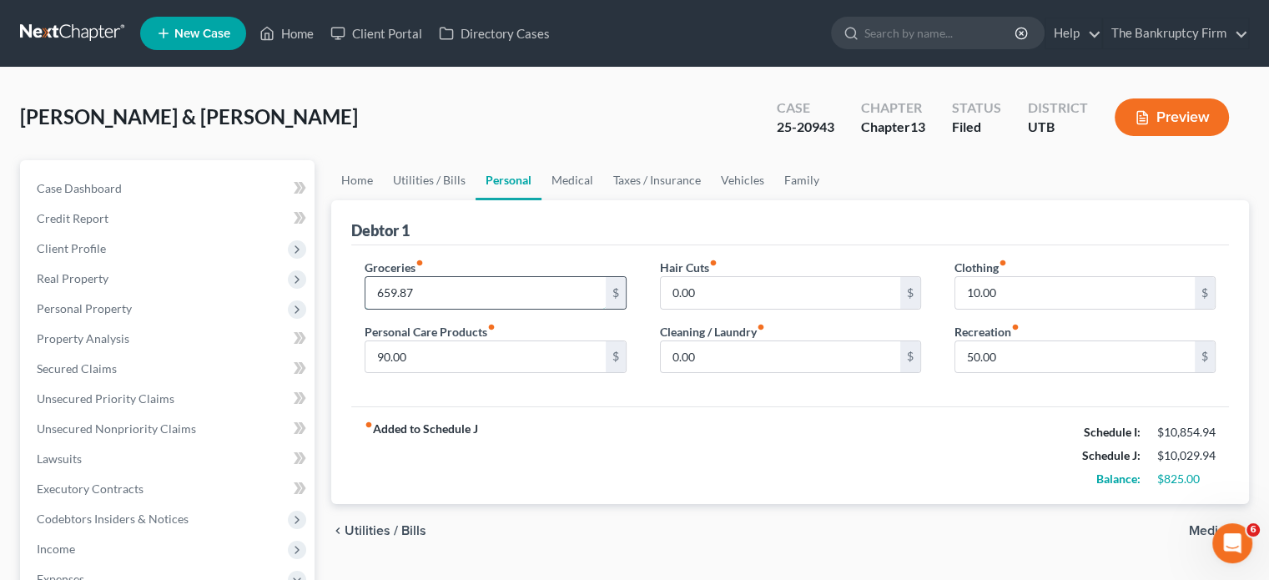
click at [379, 291] on input "659.87" at bounding box center [484, 293] width 239 height 32
click at [380, 293] on input "659.87" at bounding box center [484, 293] width 239 height 32
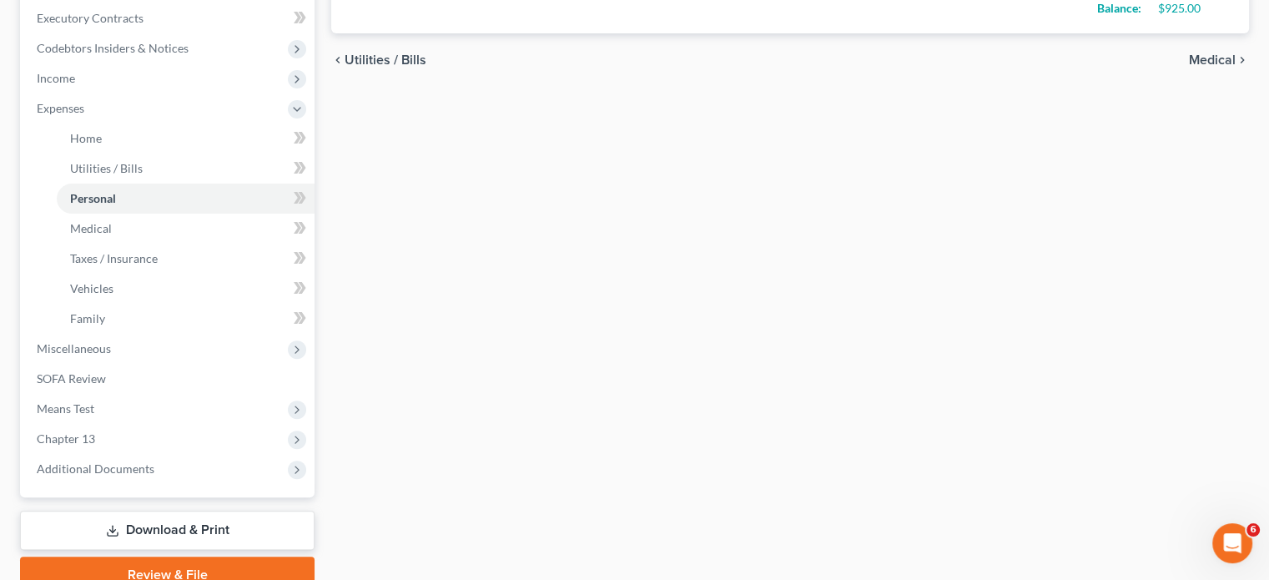
scroll to position [546, 0]
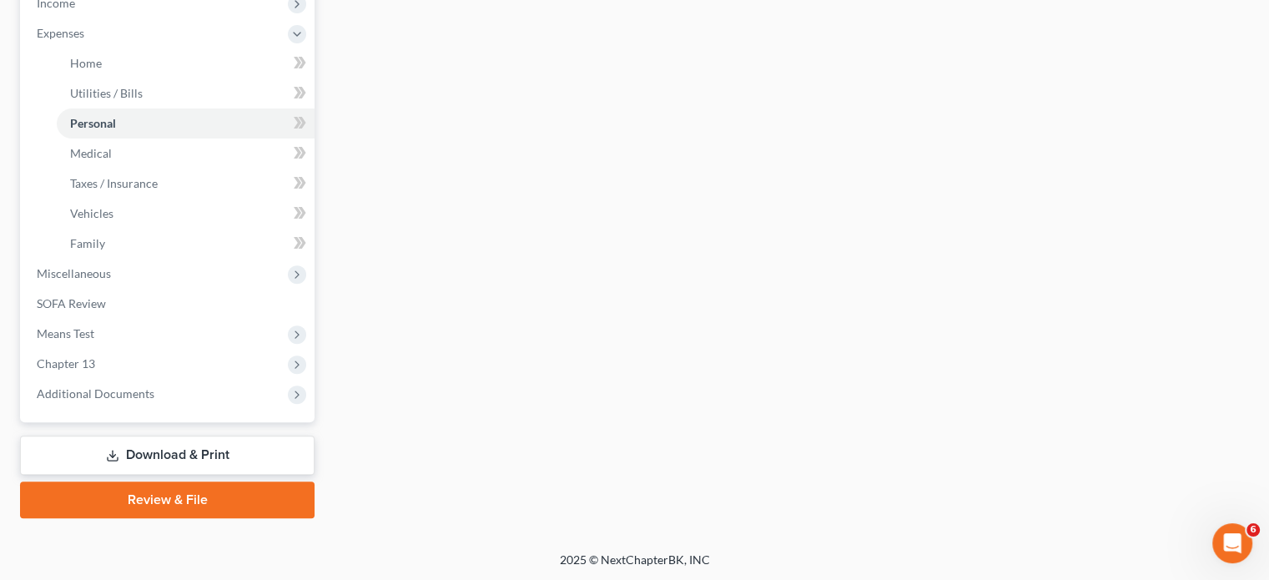
type input "559.87"
click at [170, 446] on link "Download & Print" at bounding box center [167, 454] width 294 height 39
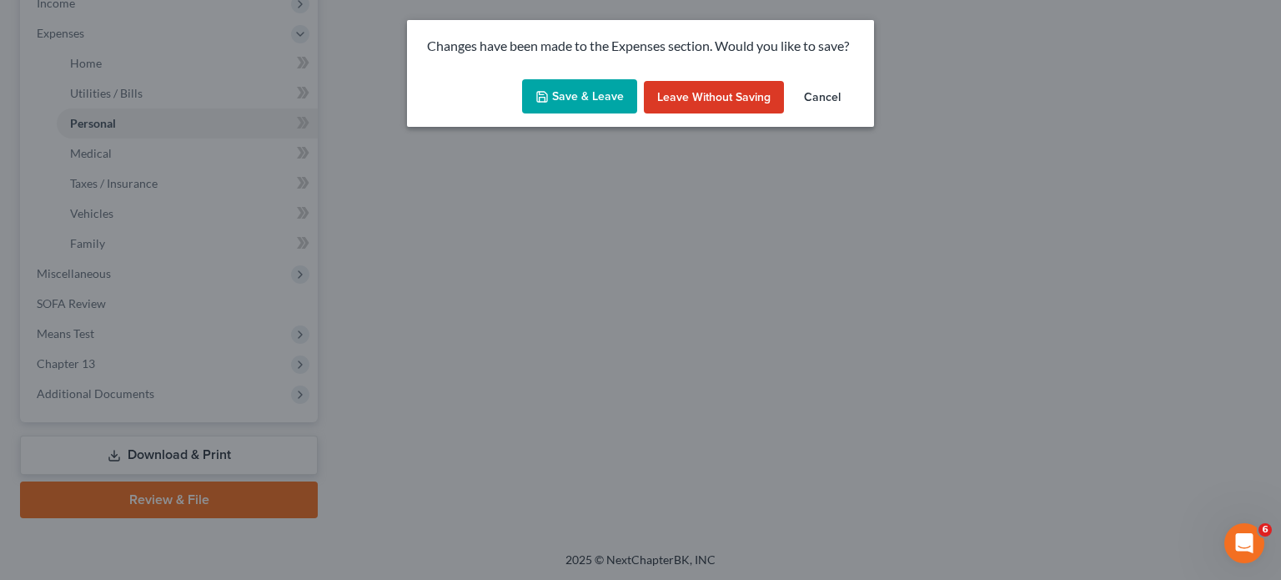
click at [567, 92] on button "Save & Leave" at bounding box center [579, 96] width 115 height 35
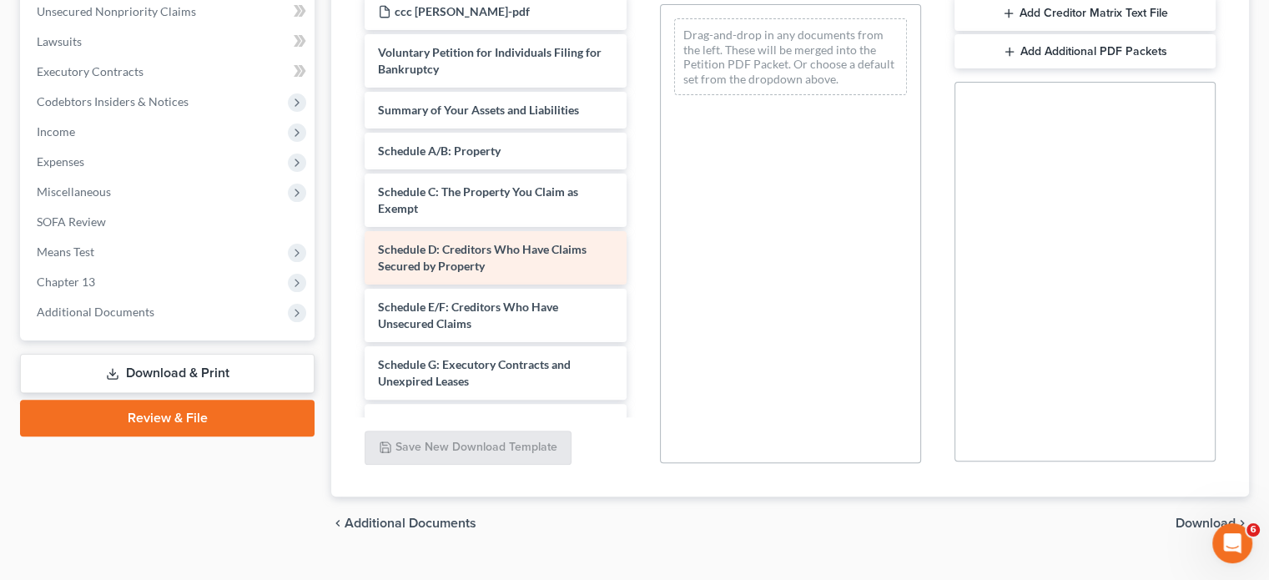
scroll to position [334, 0]
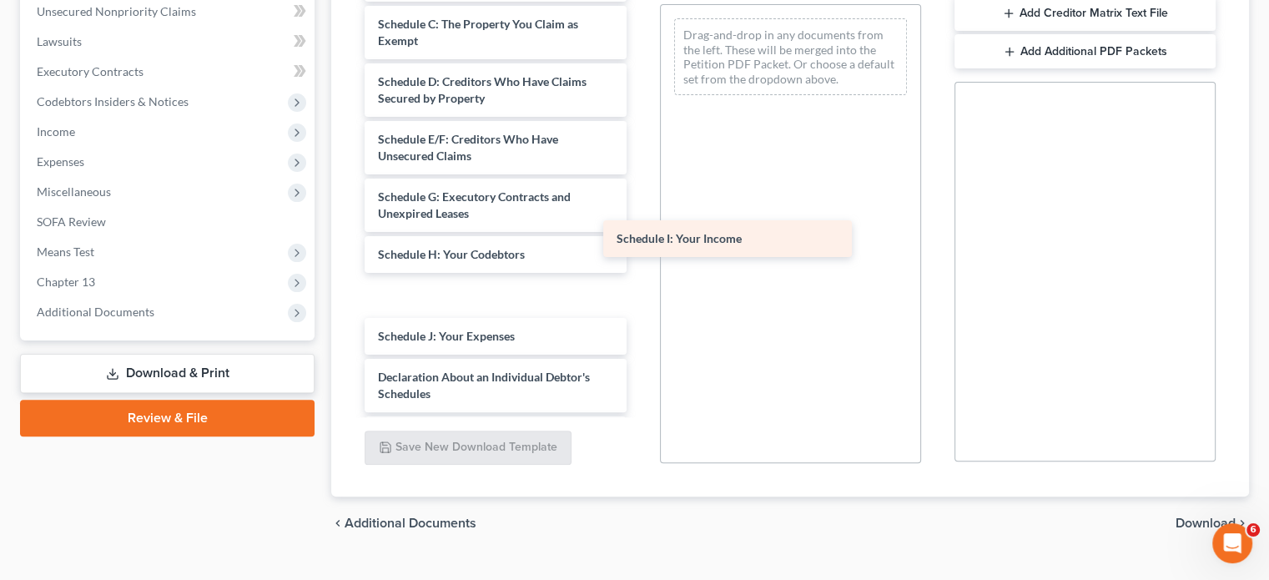
drag, startPoint x: 452, startPoint y: 278, endPoint x: 754, endPoint y: 222, distance: 307.1
click at [639, 222] on div "Schedule I: Your Income Proof Of Claim Adequate Protection Form Carson-pdf taxd…" at bounding box center [495, 197] width 288 height 1136
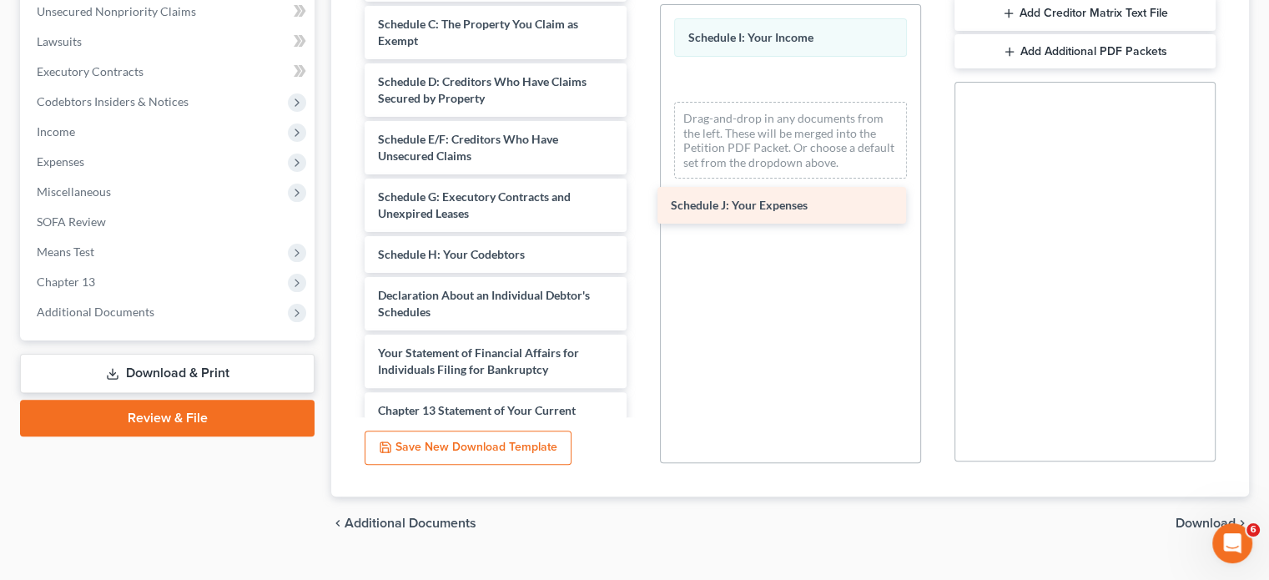
drag, startPoint x: 407, startPoint y: 291, endPoint x: 703, endPoint y: 205, distance: 308.4
click at [639, 209] on div "Schedule J: Your Expenses Proof Of Claim Adequate Protection Form Carson-pdf ta…" at bounding box center [495, 156] width 288 height 1054
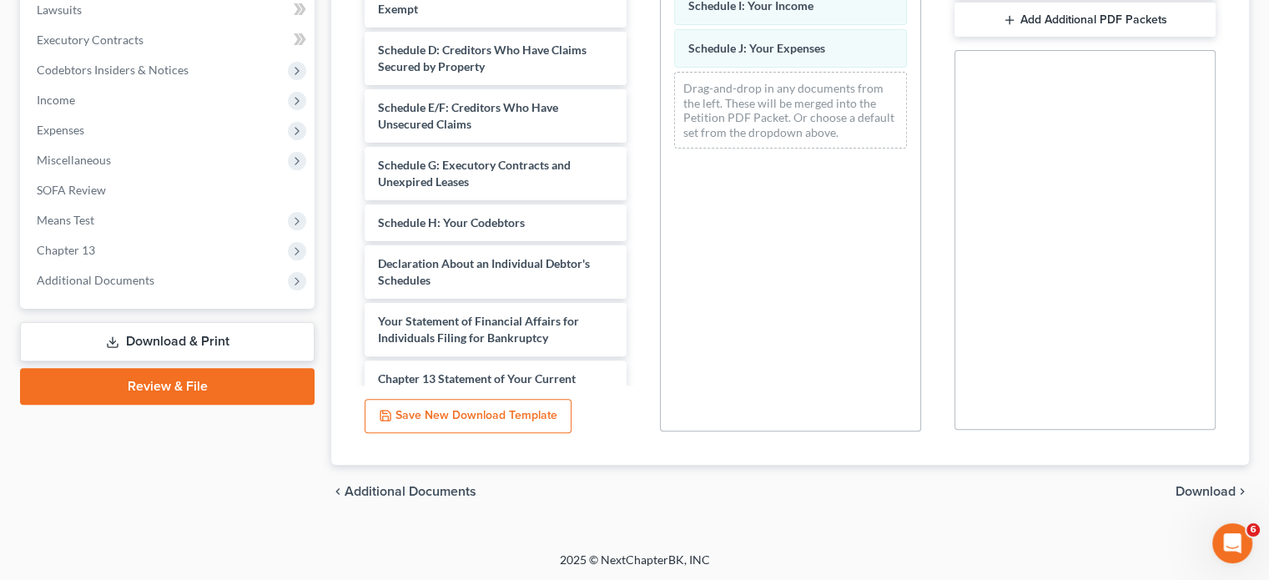
click at [1198, 491] on span "Download" at bounding box center [1205, 491] width 60 height 13
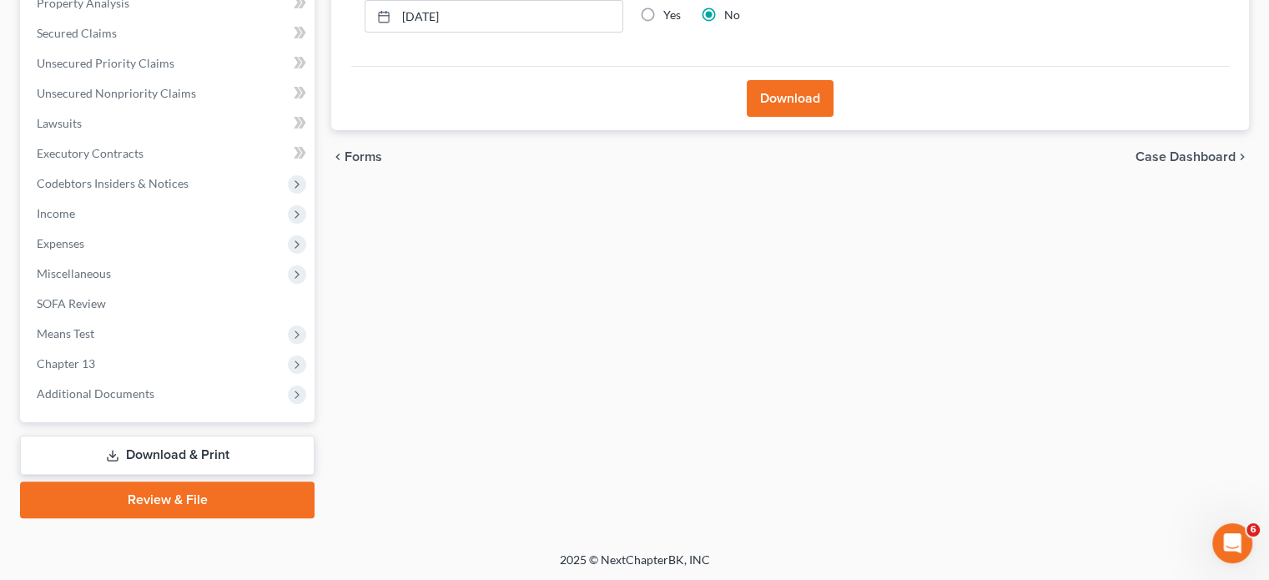
click at [761, 99] on button "Download" at bounding box center [790, 98] width 87 height 37
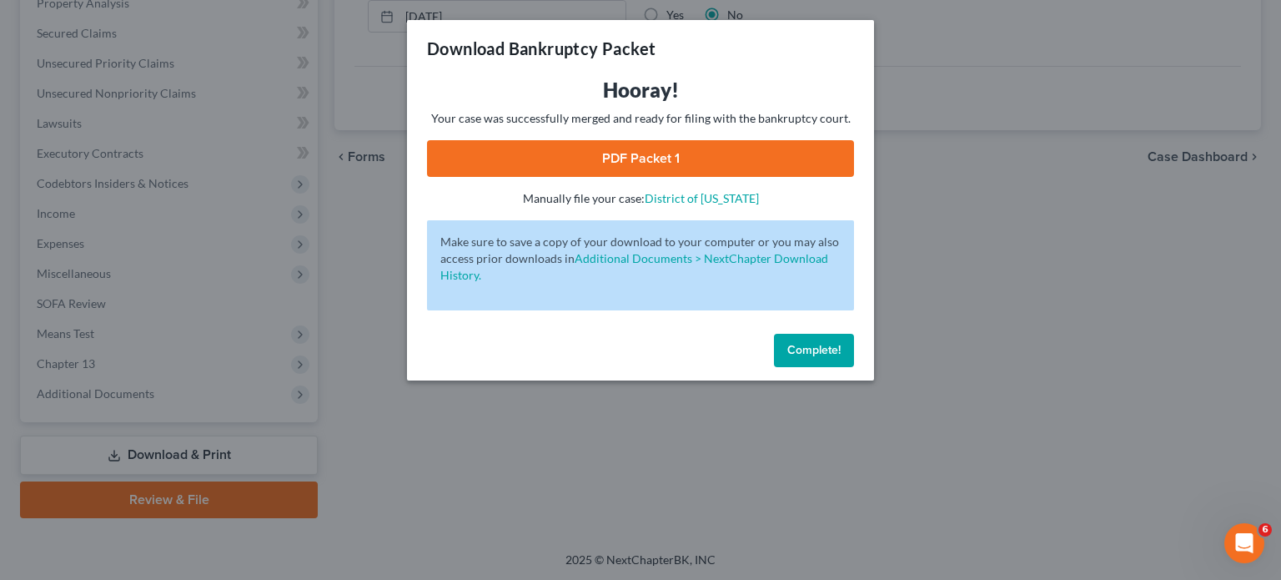
click at [652, 156] on link "PDF Packet 1" at bounding box center [640, 158] width 427 height 37
click at [804, 355] on span "Complete!" at bounding box center [814, 350] width 53 height 14
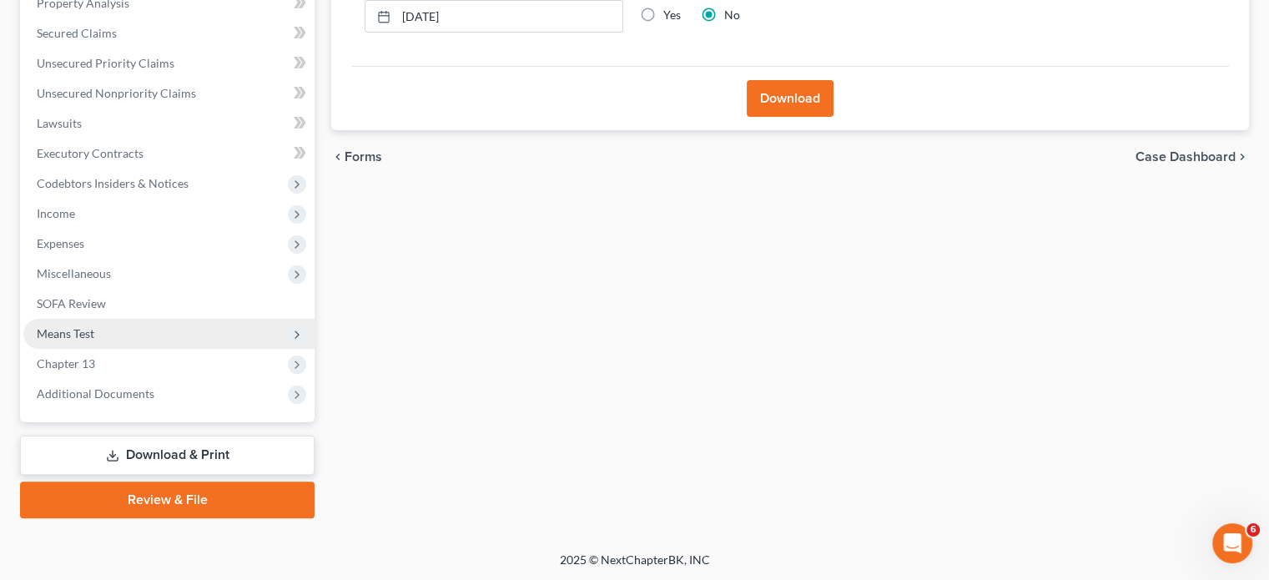
click at [103, 337] on span "Means Test" at bounding box center [168, 334] width 291 height 30
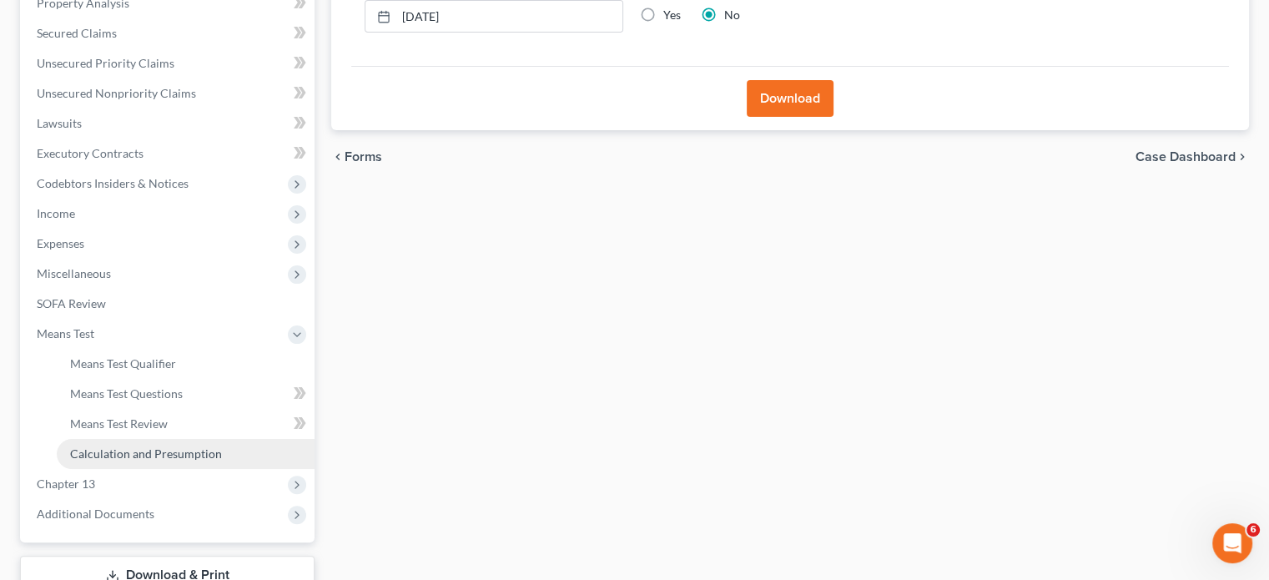
click at [152, 456] on span "Calculation and Presumption" at bounding box center [146, 453] width 152 height 14
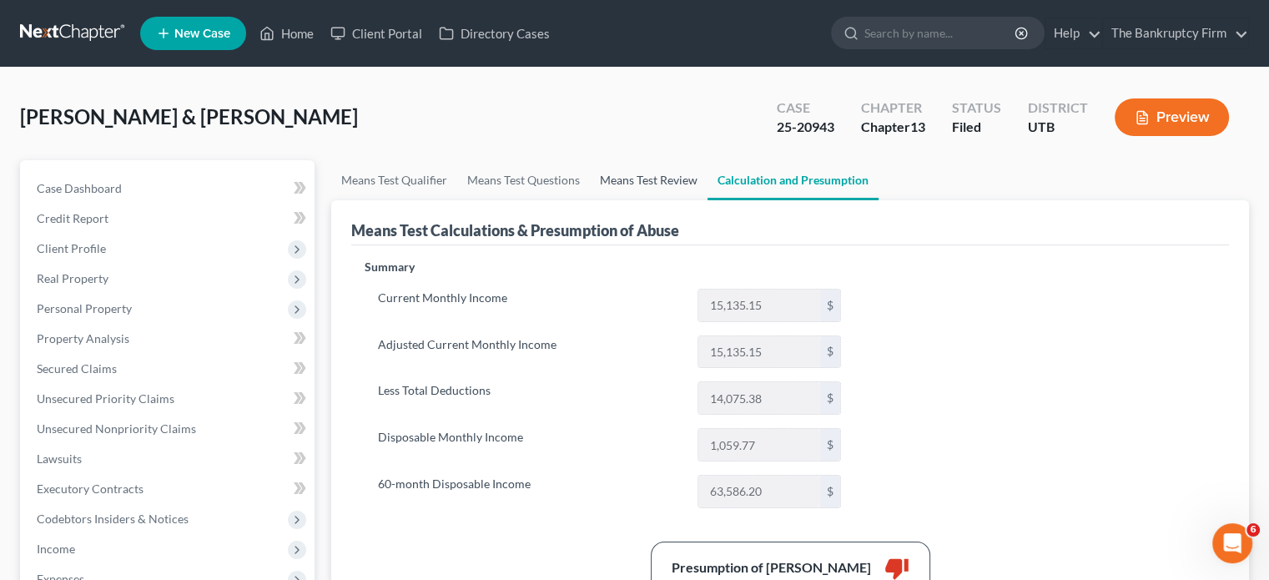
click at [637, 181] on link "Means Test Review" at bounding box center [649, 180] width 118 height 40
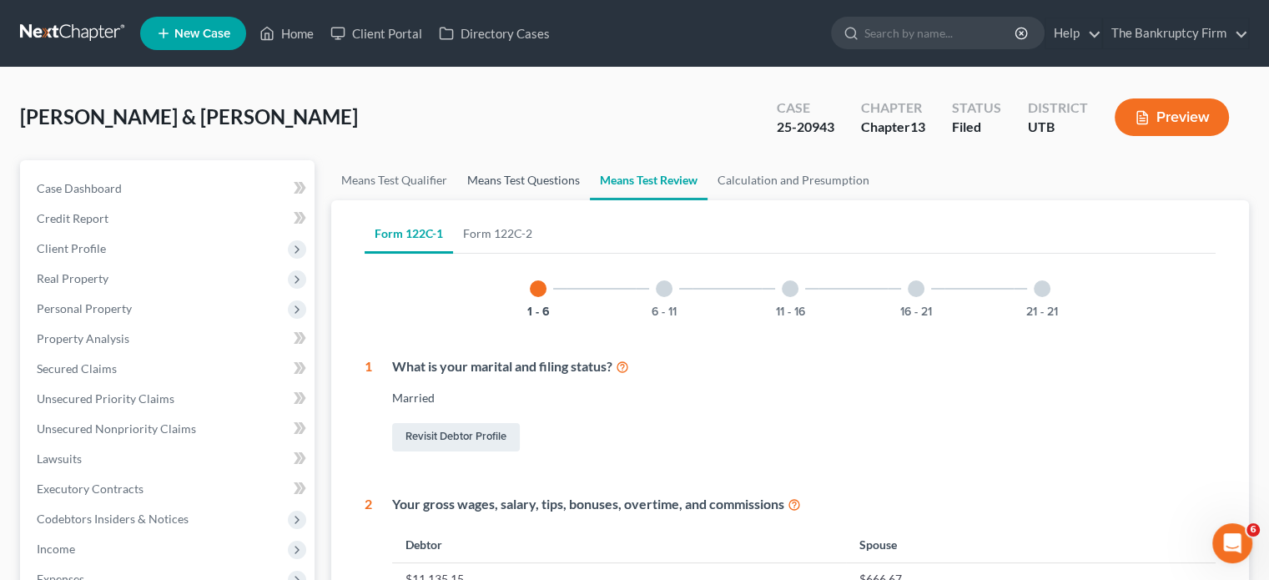
click at [516, 181] on link "Means Test Questions" at bounding box center [523, 180] width 133 height 40
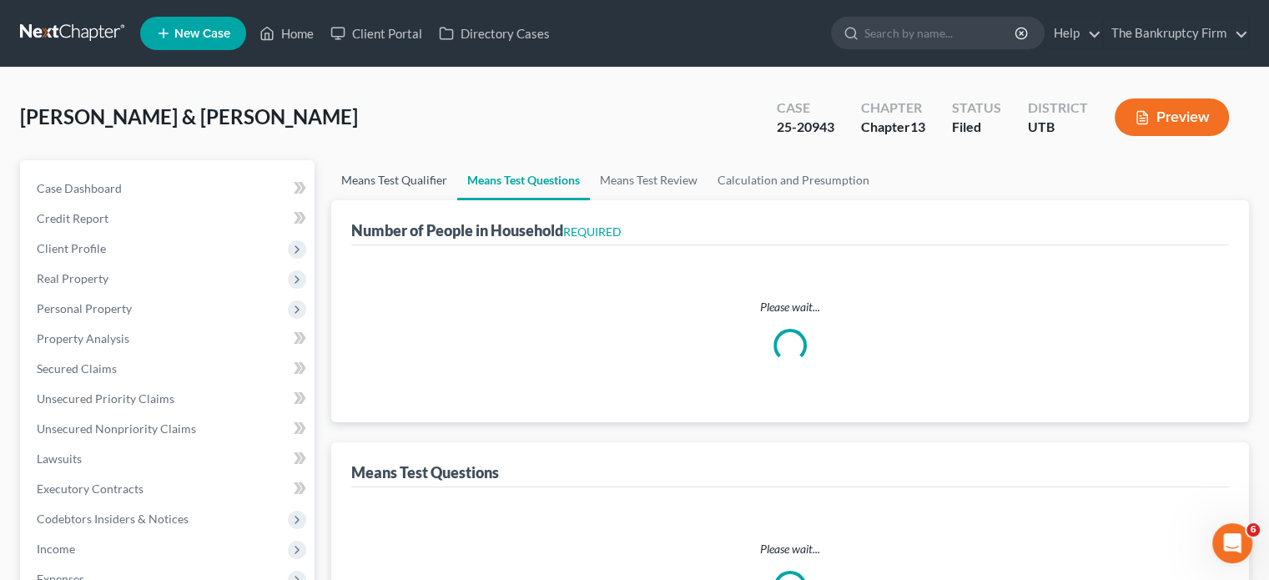
select select "0"
select select "60"
select select "0"
select select "60"
select select "1"
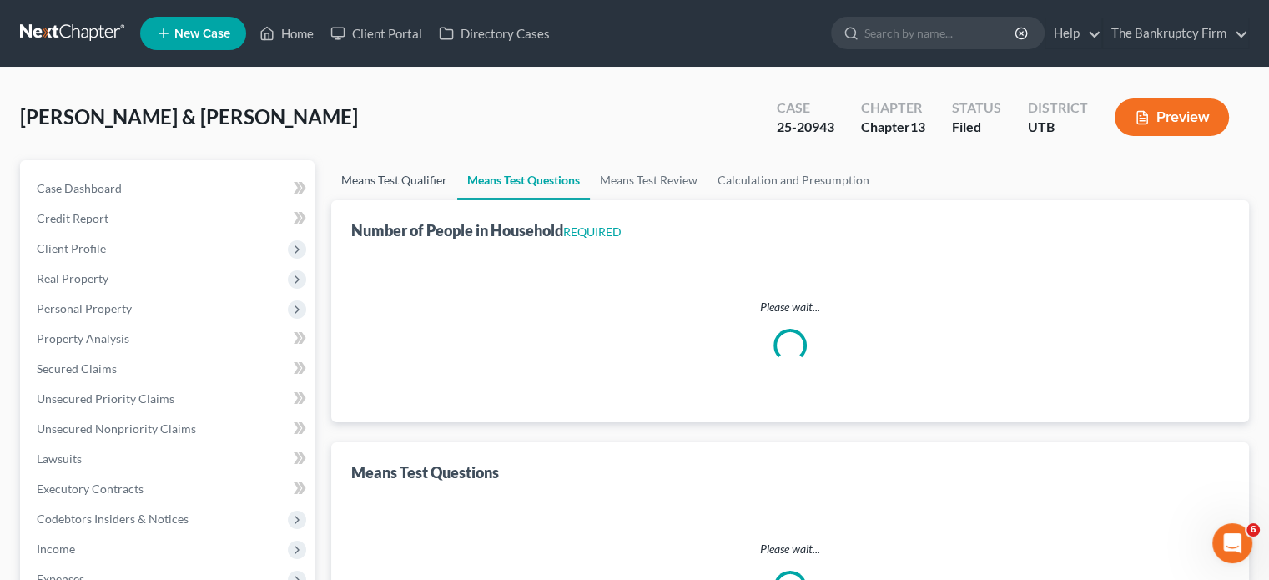
select select "60"
select select "1"
select select "36"
select select "5"
select select "2"
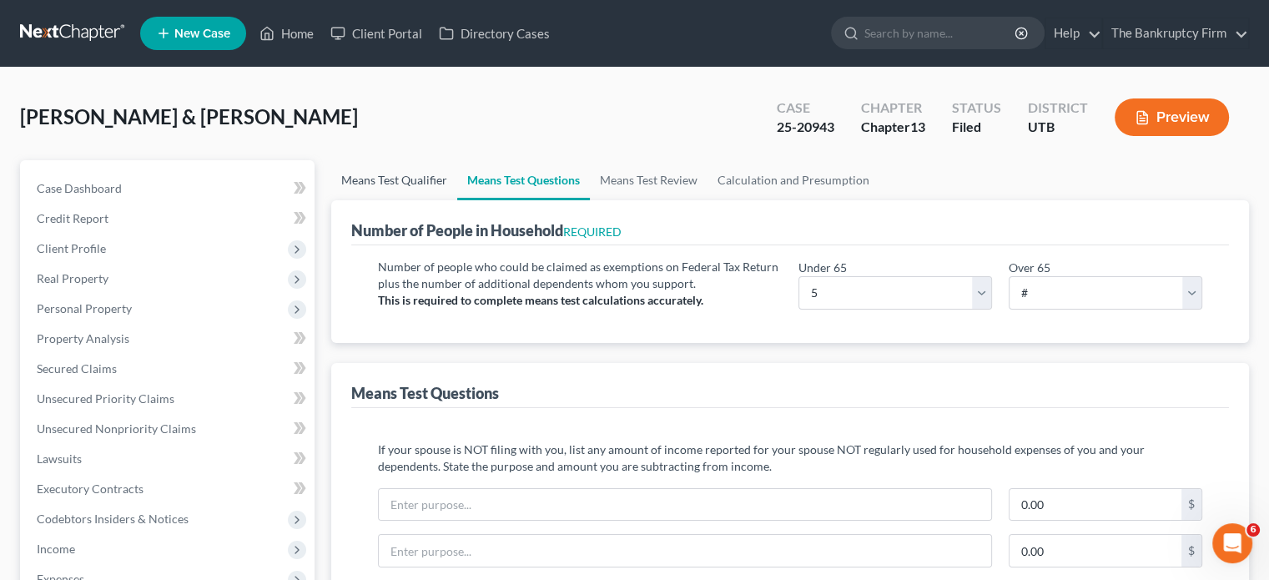
click at [386, 185] on link "Means Test Qualifier" at bounding box center [394, 180] width 126 height 40
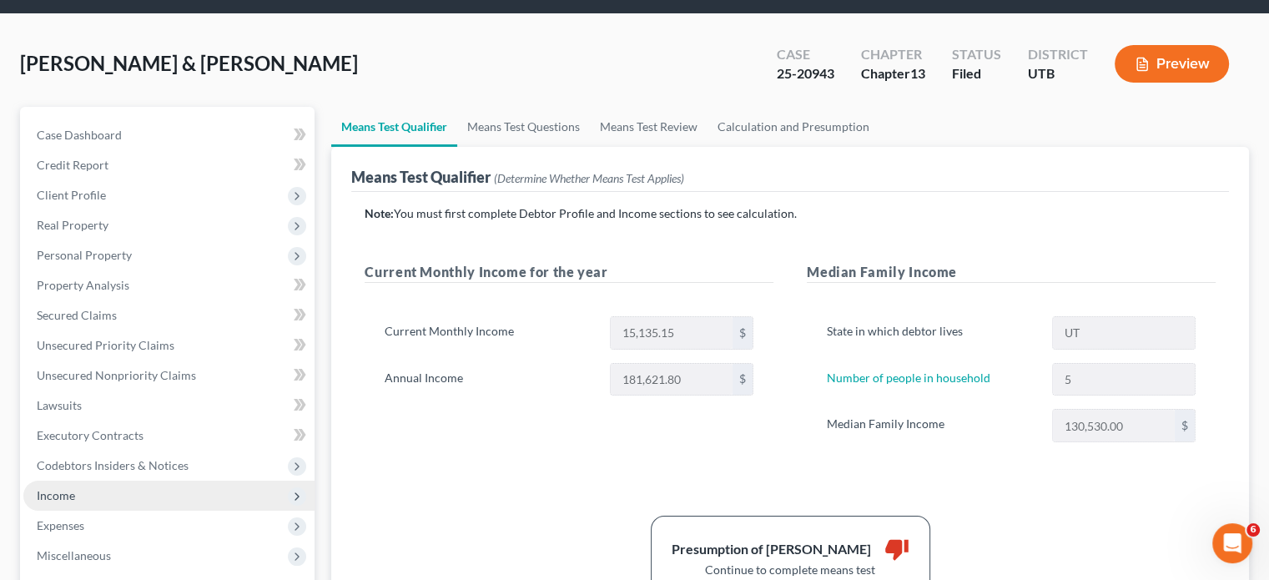
scroll to position [83, 0]
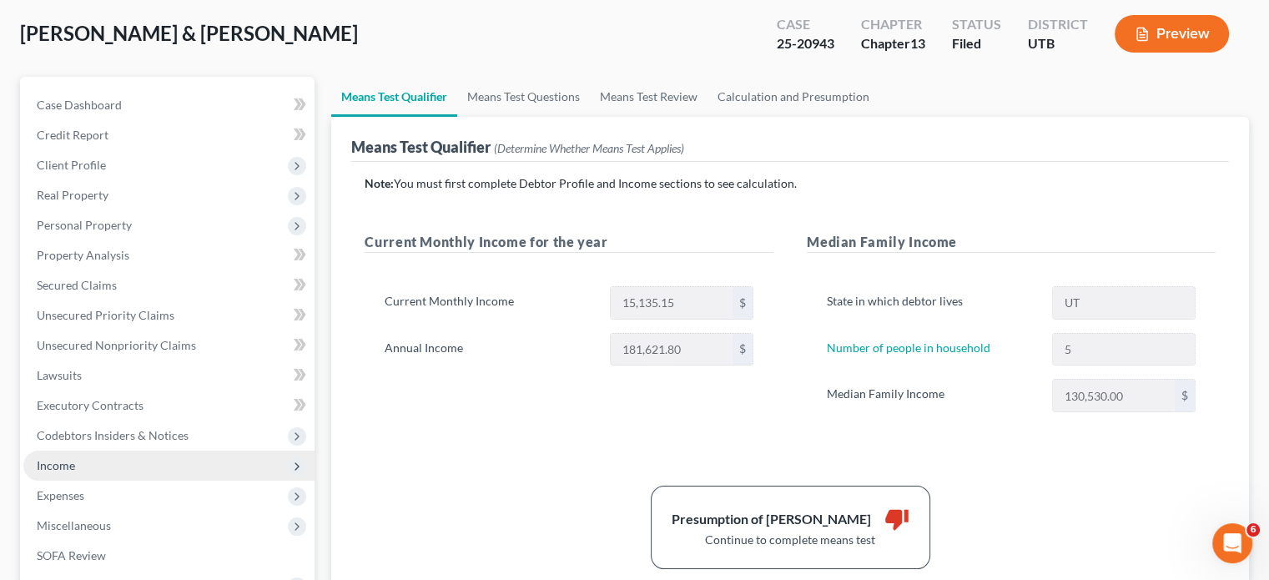
click at [81, 460] on span "Income" at bounding box center [168, 465] width 291 height 30
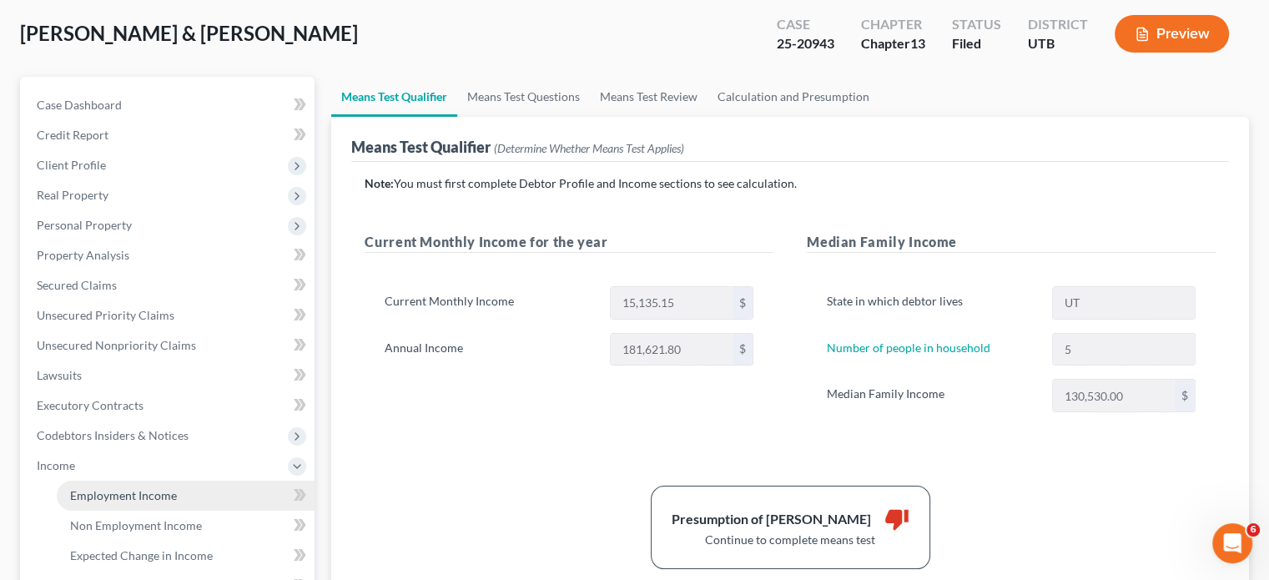
click at [150, 492] on span "Employment Income" at bounding box center [123, 495] width 107 height 14
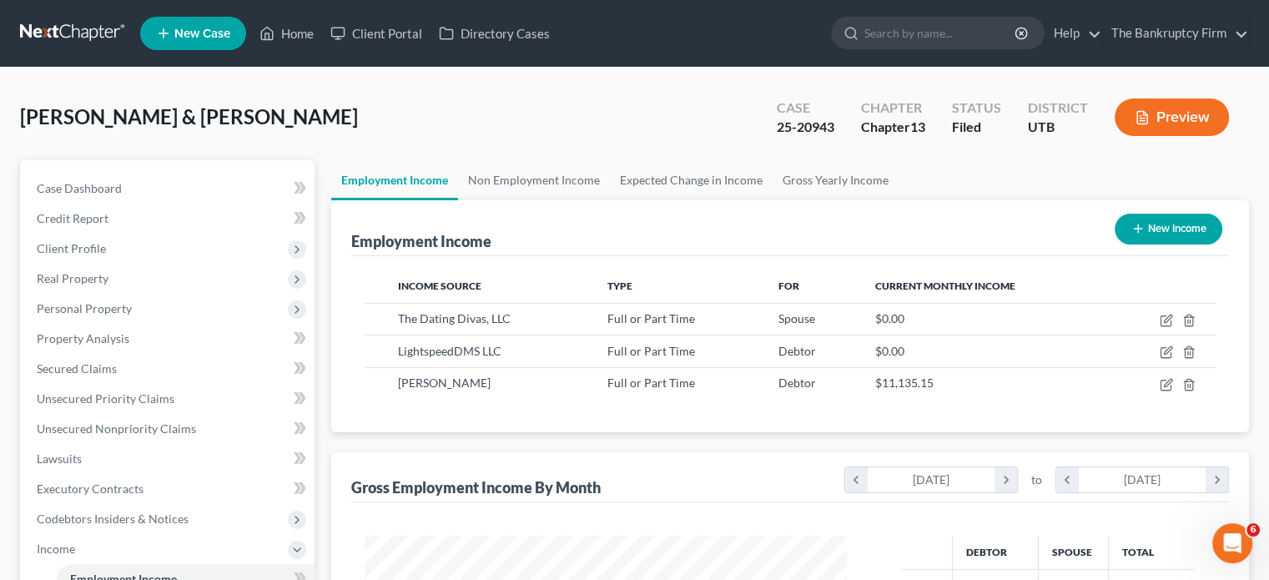
scroll to position [297, 515]
click at [506, 179] on link "Non Employment Income" at bounding box center [534, 180] width 152 height 40
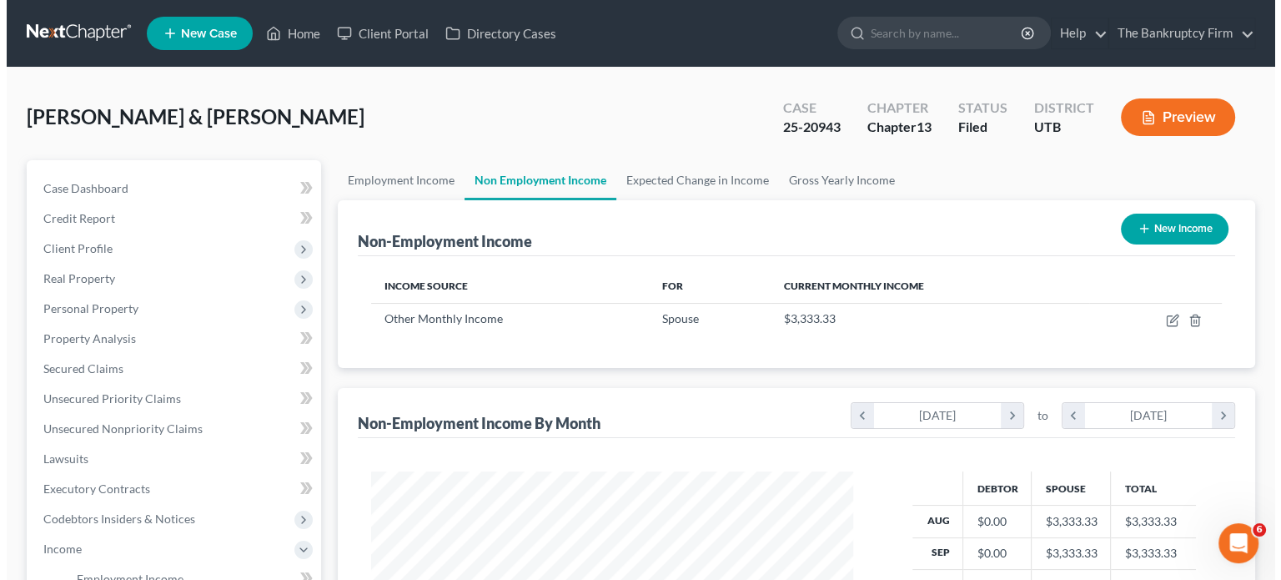
scroll to position [297, 515]
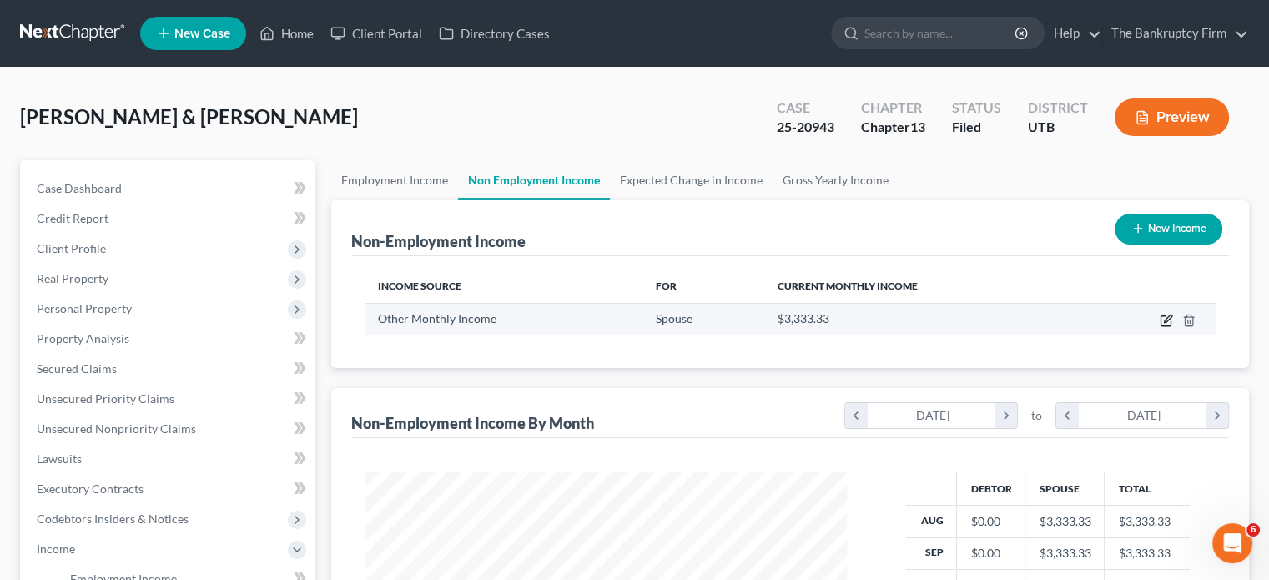
click at [1165, 320] on icon "button" at bounding box center [1168, 319] width 8 height 8
select select "13"
select select "0"
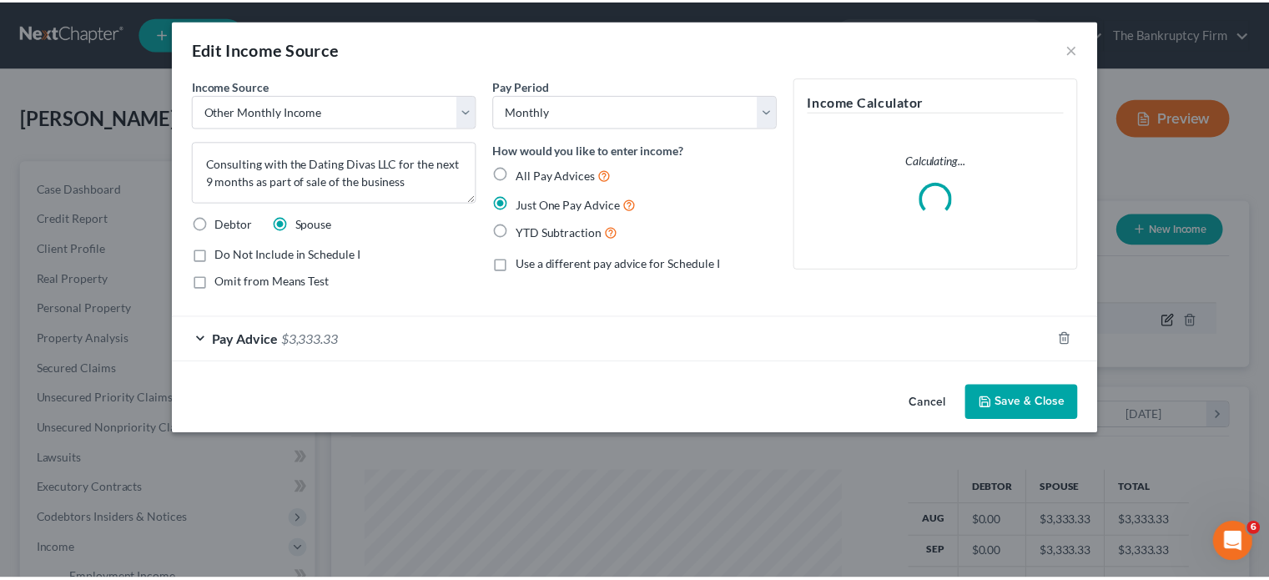
scroll to position [297, 521]
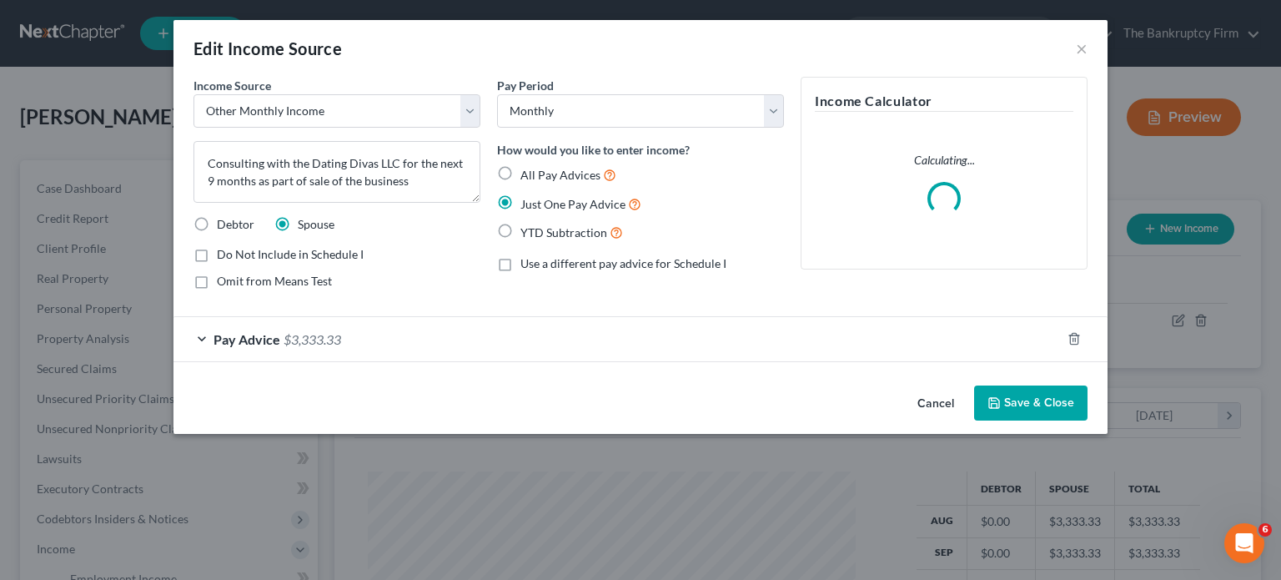
click at [217, 283] on label "Omit from Means Test" at bounding box center [274, 281] width 115 height 17
click at [224, 283] on input "Omit from Means Test" at bounding box center [229, 278] width 11 height 11
checkbox input "true"
click at [1028, 404] on button "Save & Close" at bounding box center [1030, 402] width 113 height 35
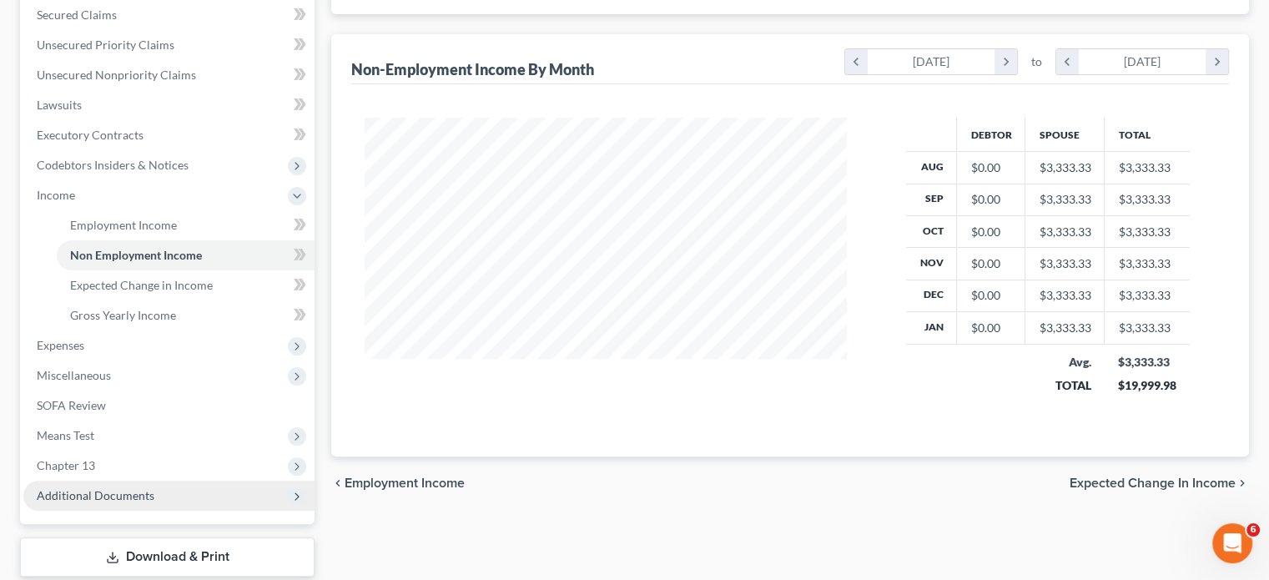
scroll to position [455, 0]
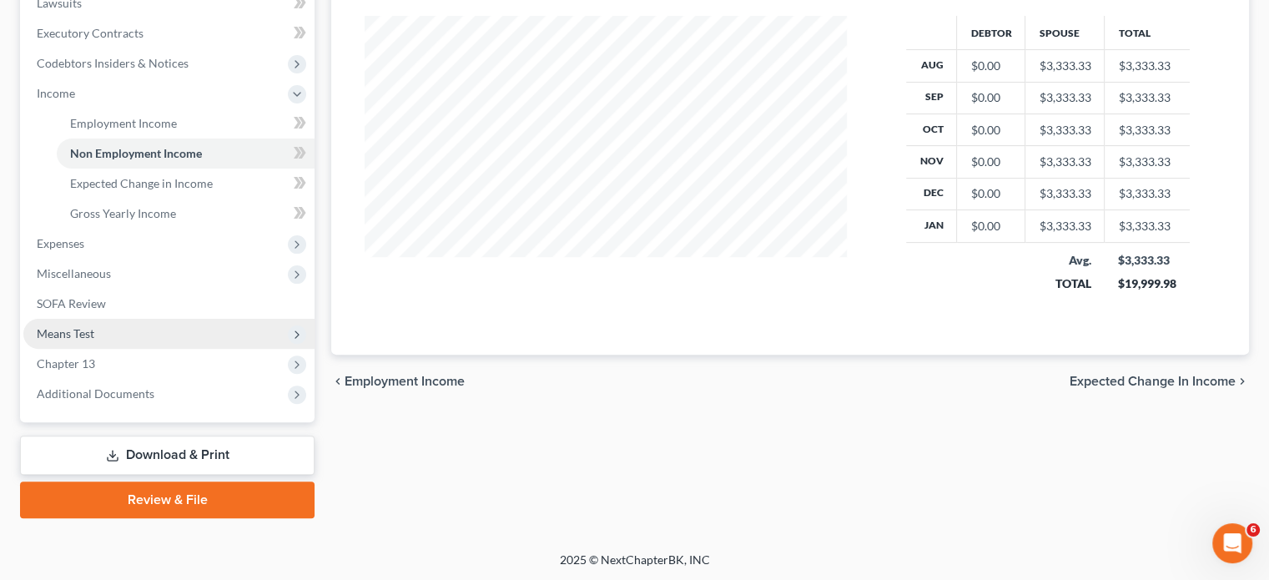
click at [85, 330] on span "Means Test" at bounding box center [66, 333] width 58 height 14
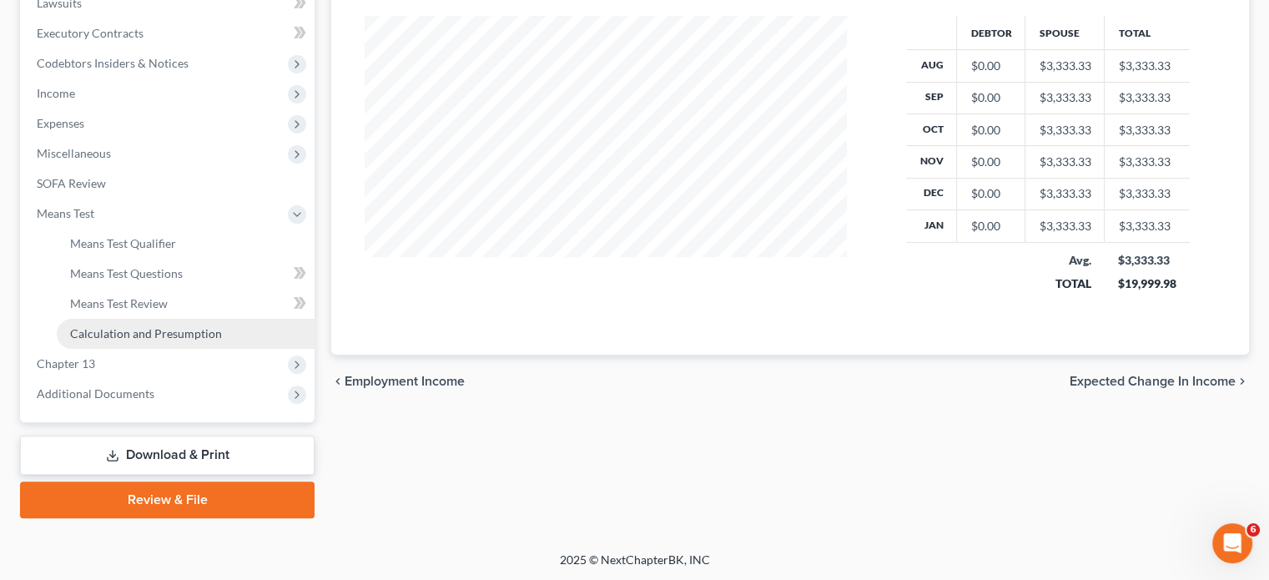
click at [172, 339] on span "Calculation and Presumption" at bounding box center [146, 333] width 152 height 14
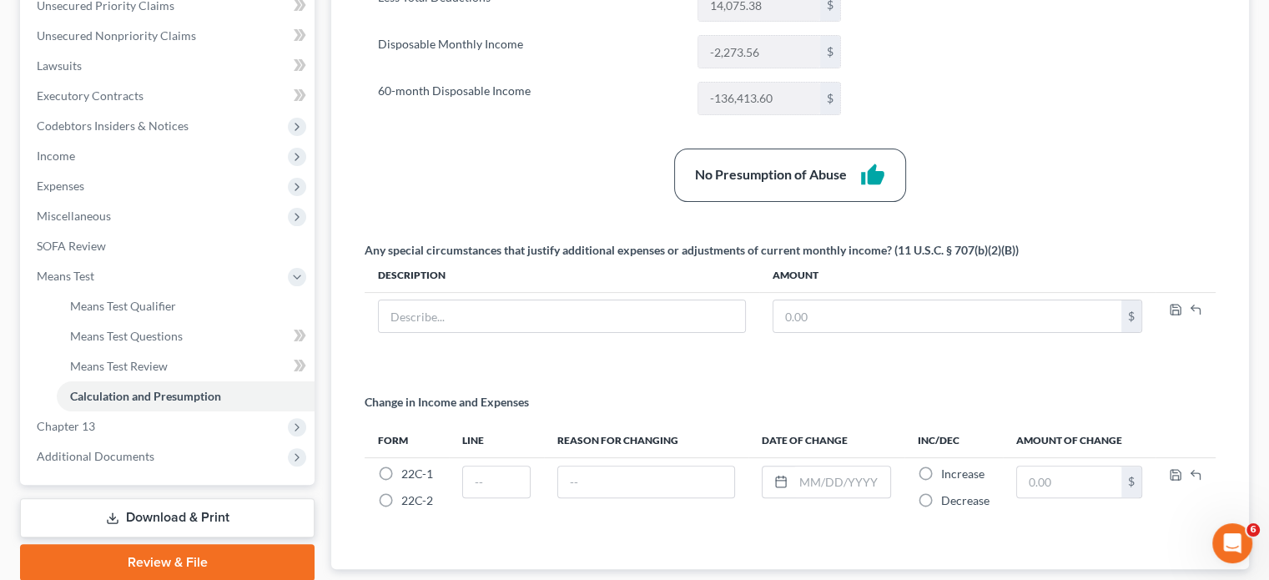
scroll to position [496, 0]
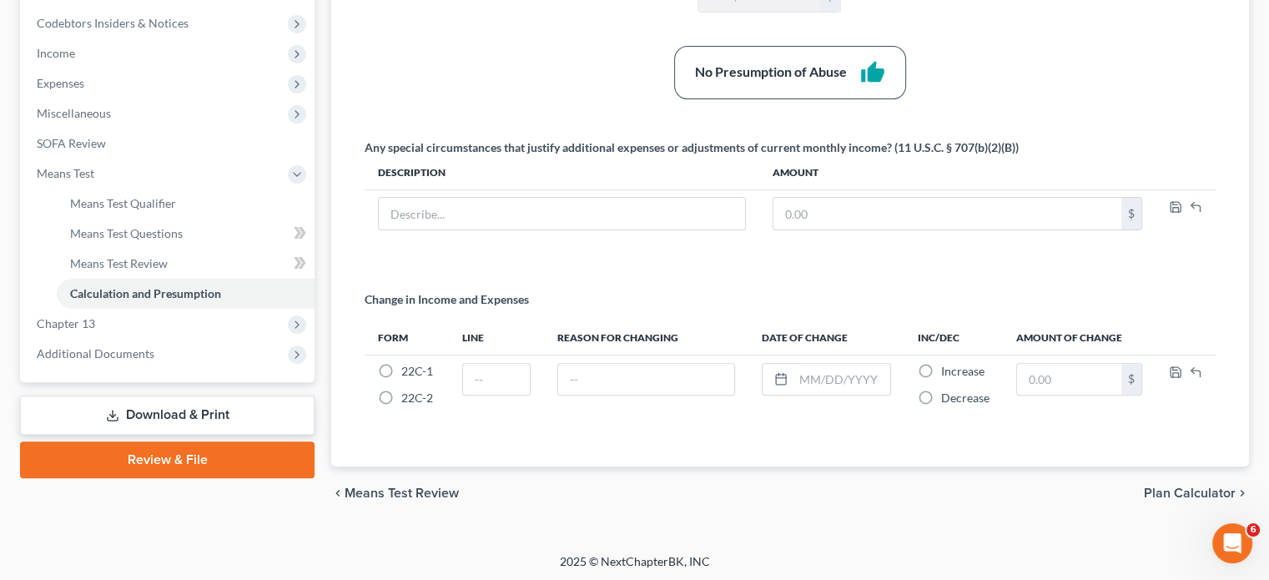
click at [157, 410] on link "Download & Print" at bounding box center [167, 414] width 294 height 39
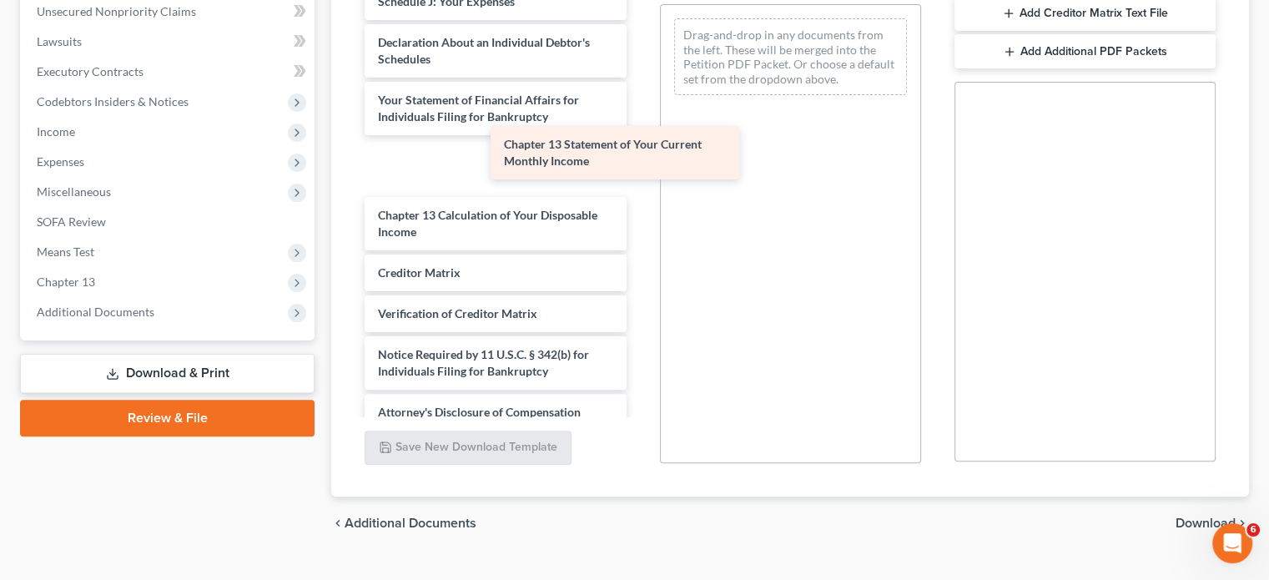
scroll to position [611, 0]
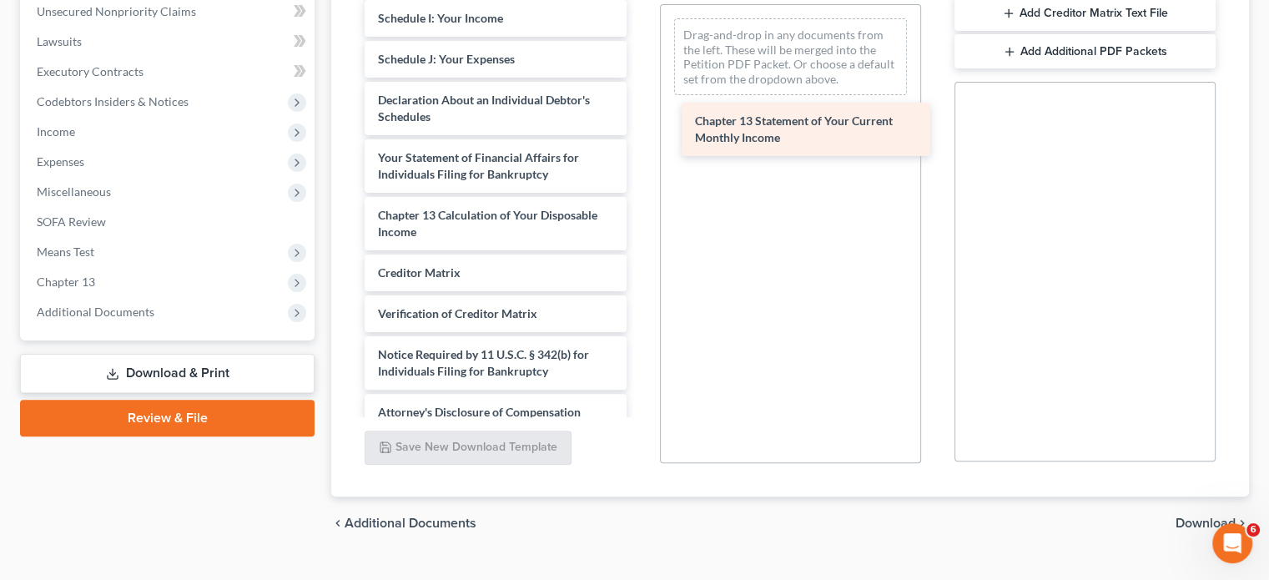
drag, startPoint x: 450, startPoint y: 139, endPoint x: 767, endPoint y: 110, distance: 319.2
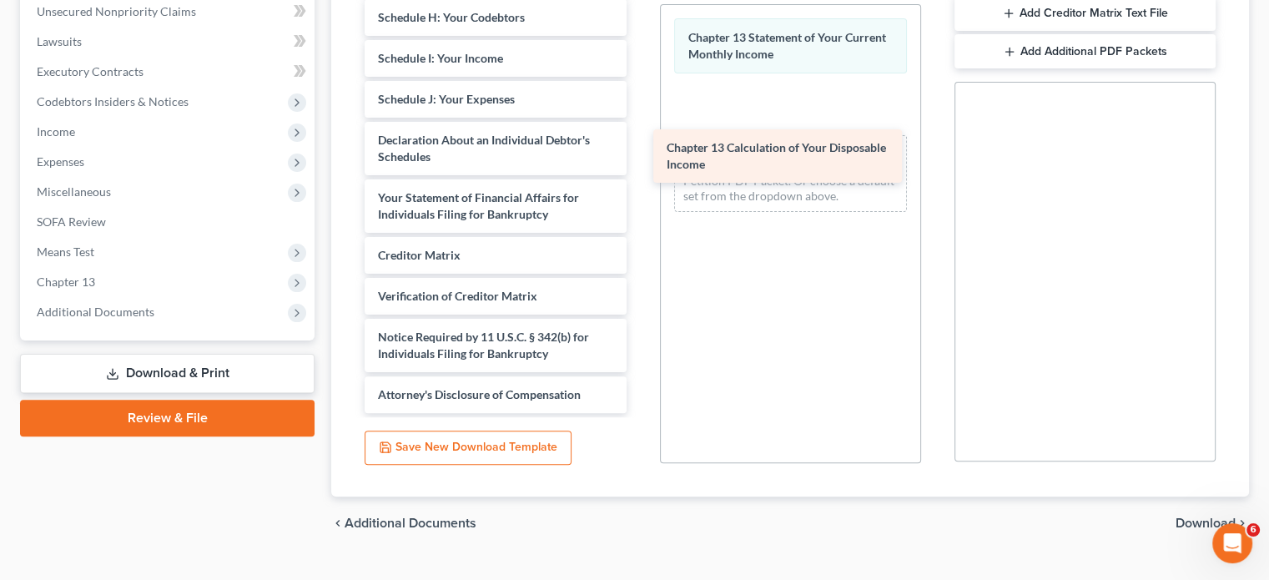
scroll to position [554, 0]
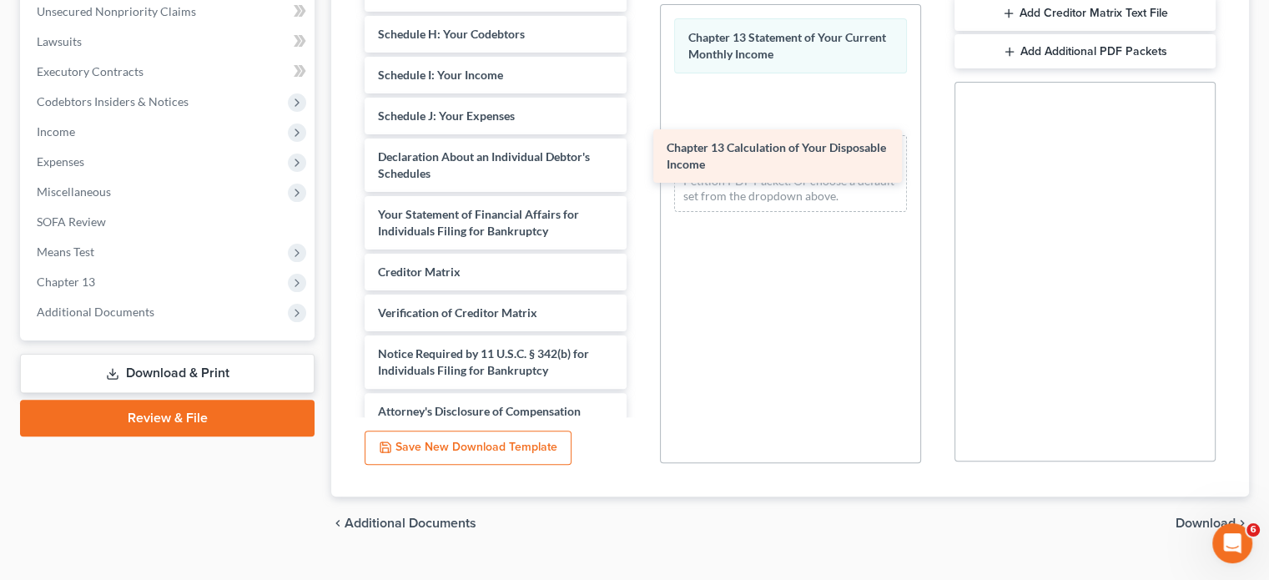
drag, startPoint x: 449, startPoint y: 214, endPoint x: 764, endPoint y: 143, distance: 323.4
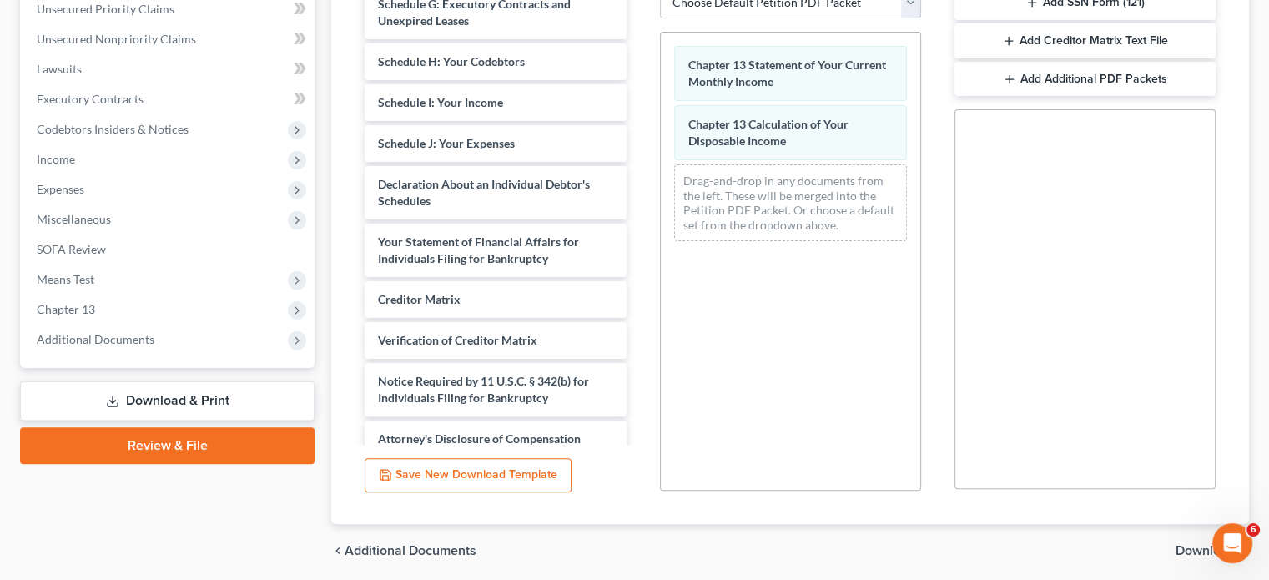
scroll to position [449, 0]
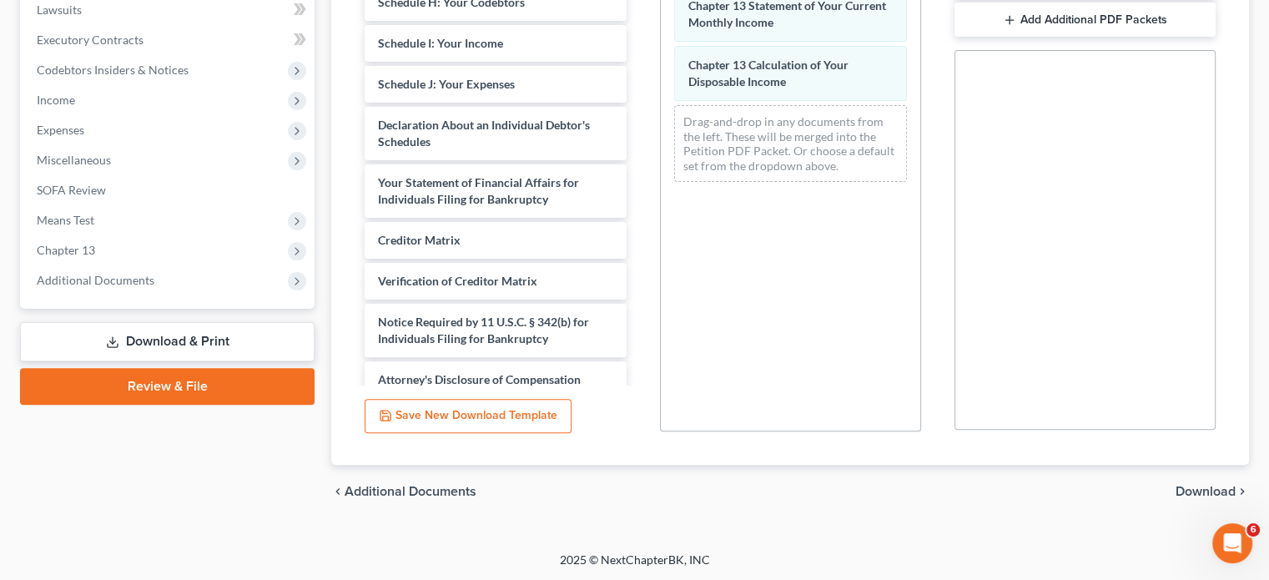
click at [1195, 493] on span "Download" at bounding box center [1205, 491] width 60 height 13
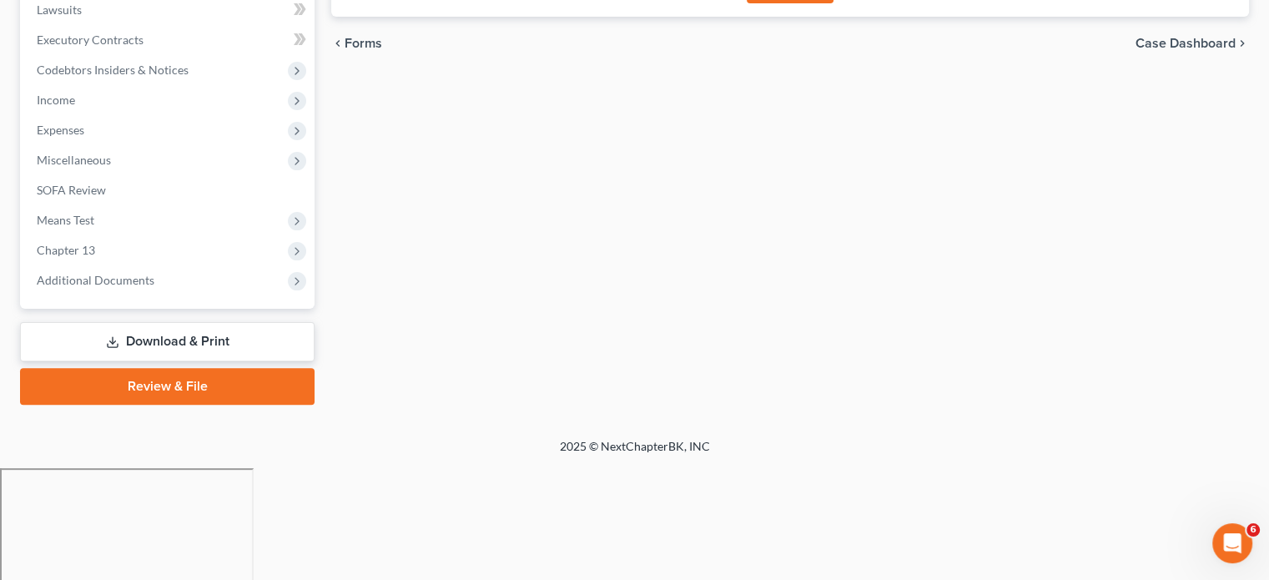
scroll to position [335, 0]
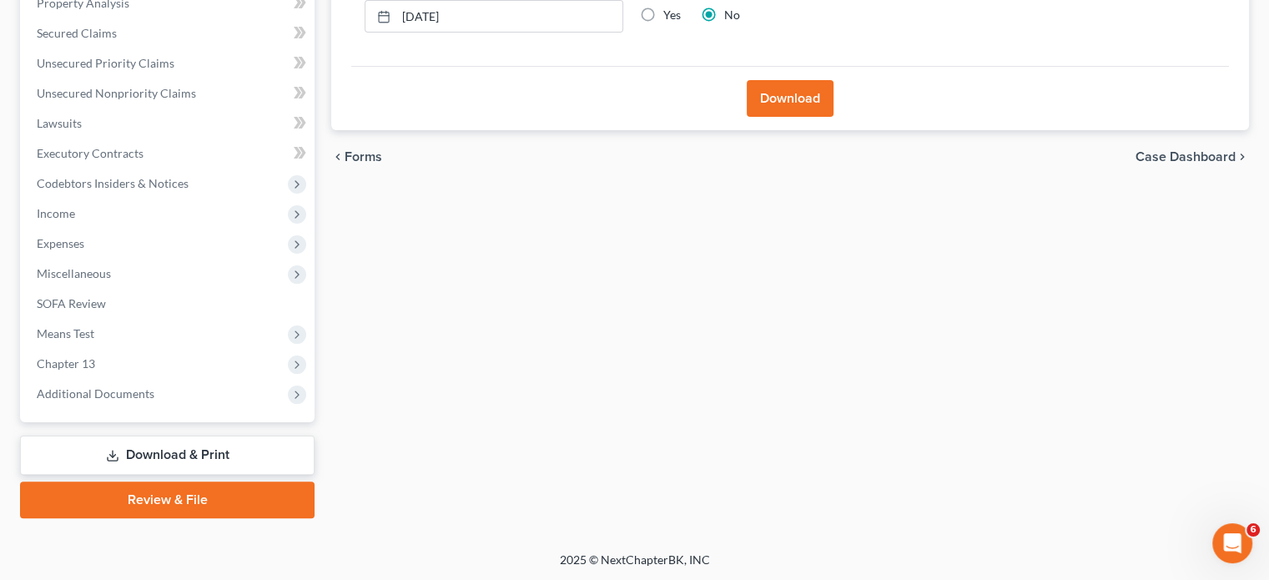
click at [780, 94] on button "Download" at bounding box center [790, 98] width 87 height 37
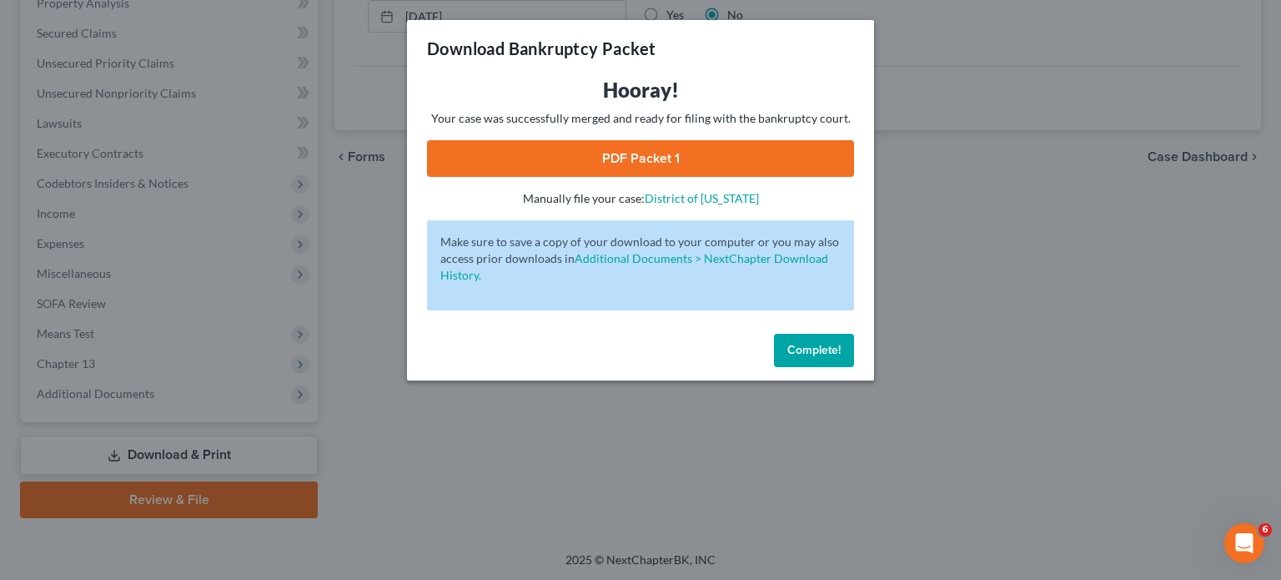
click at [641, 159] on link "PDF Packet 1" at bounding box center [640, 158] width 427 height 37
click at [814, 371] on div "Complete!" at bounding box center [640, 353] width 467 height 53
click at [806, 351] on span "Complete!" at bounding box center [814, 350] width 53 height 14
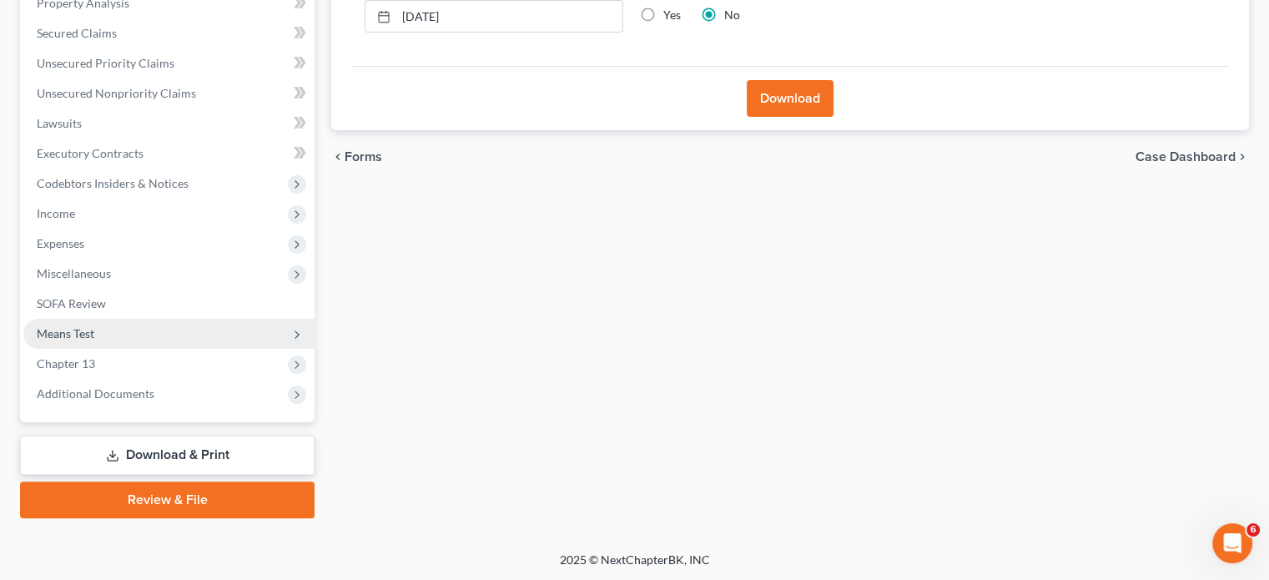
click at [55, 340] on span "Means Test" at bounding box center [168, 334] width 291 height 30
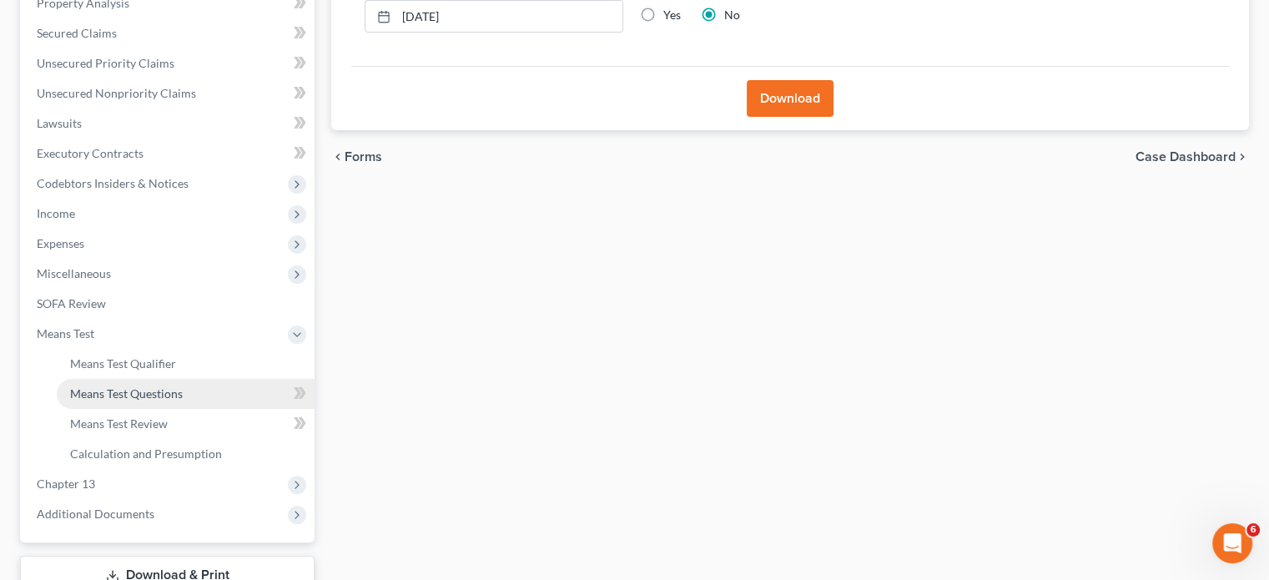
click at [158, 395] on span "Means Test Questions" at bounding box center [126, 393] width 113 height 14
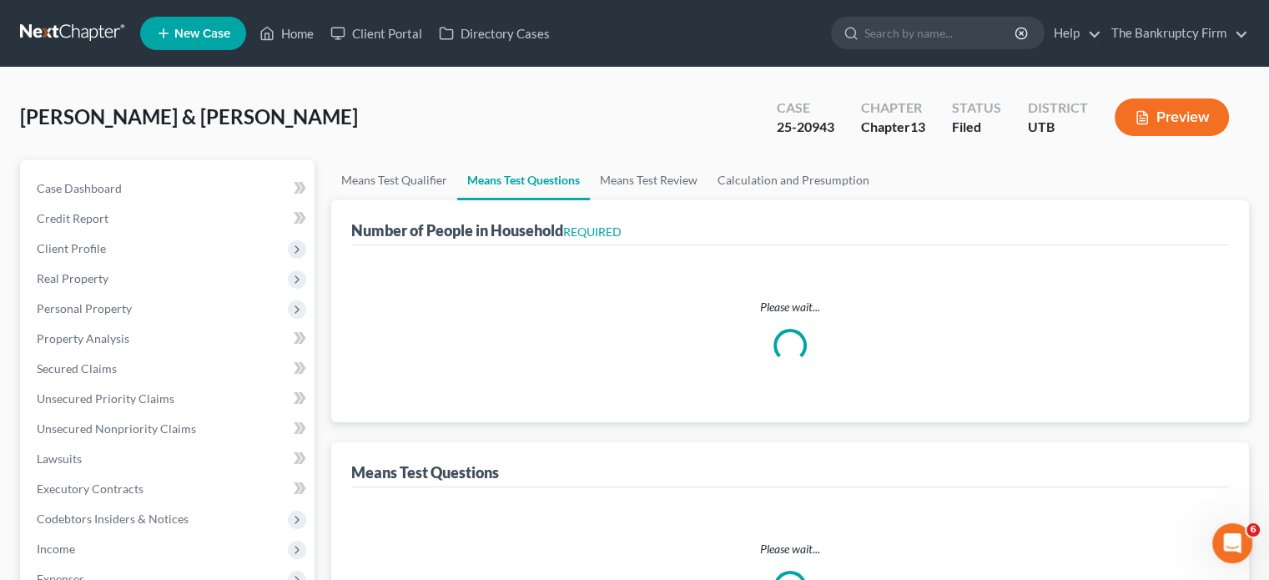
select select "0"
select select "60"
select select "0"
select select "60"
select select "1"
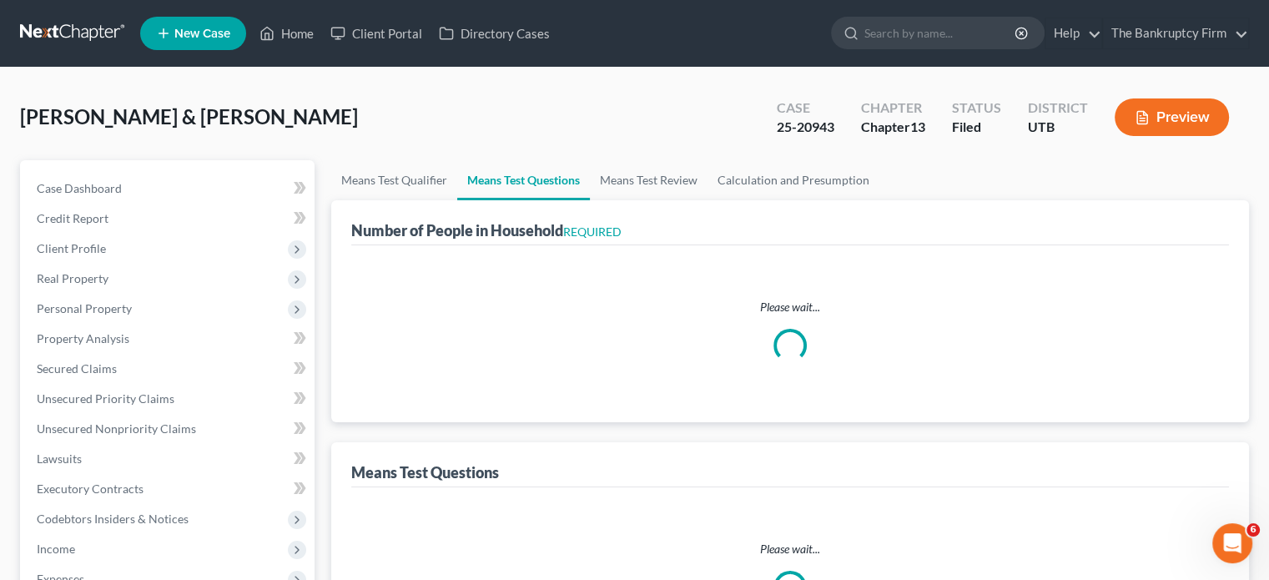
select select "60"
select select "1"
select select "36"
select select "2"
select select "5"
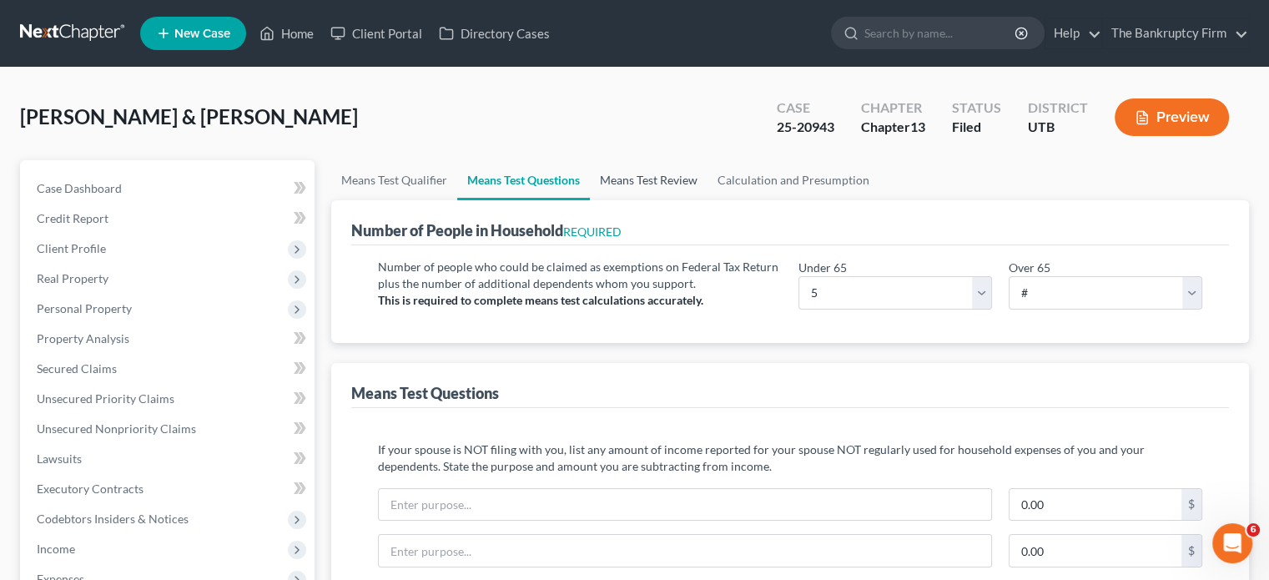
click at [665, 178] on link "Means Test Review" at bounding box center [649, 180] width 118 height 40
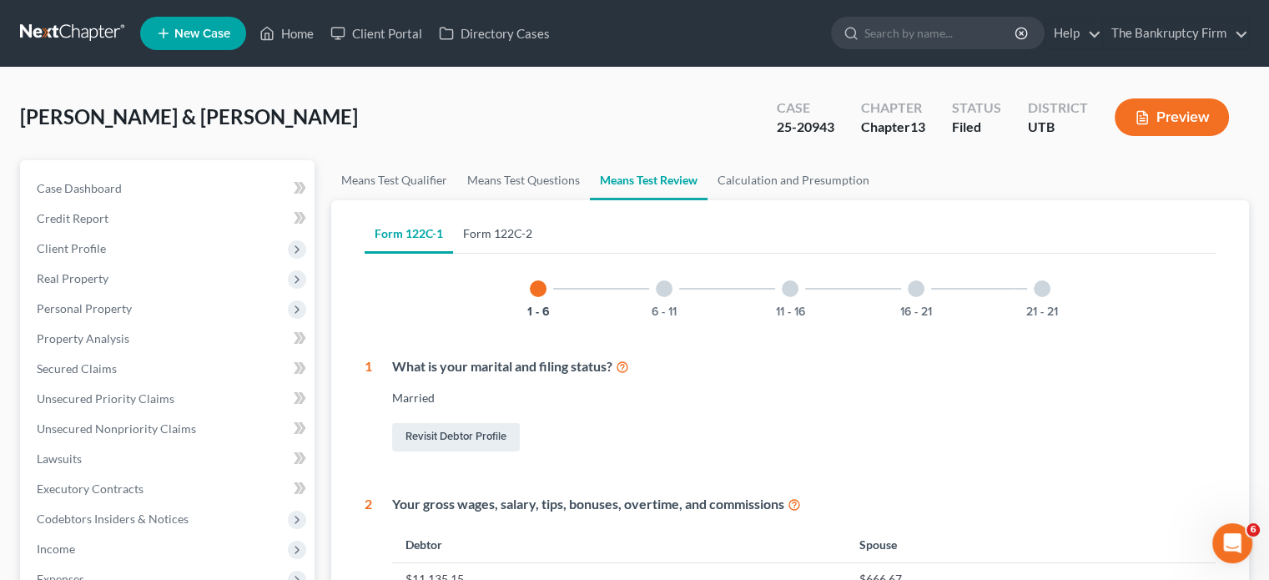
click at [527, 229] on link "Form 122C-2" at bounding box center [497, 234] width 89 height 40
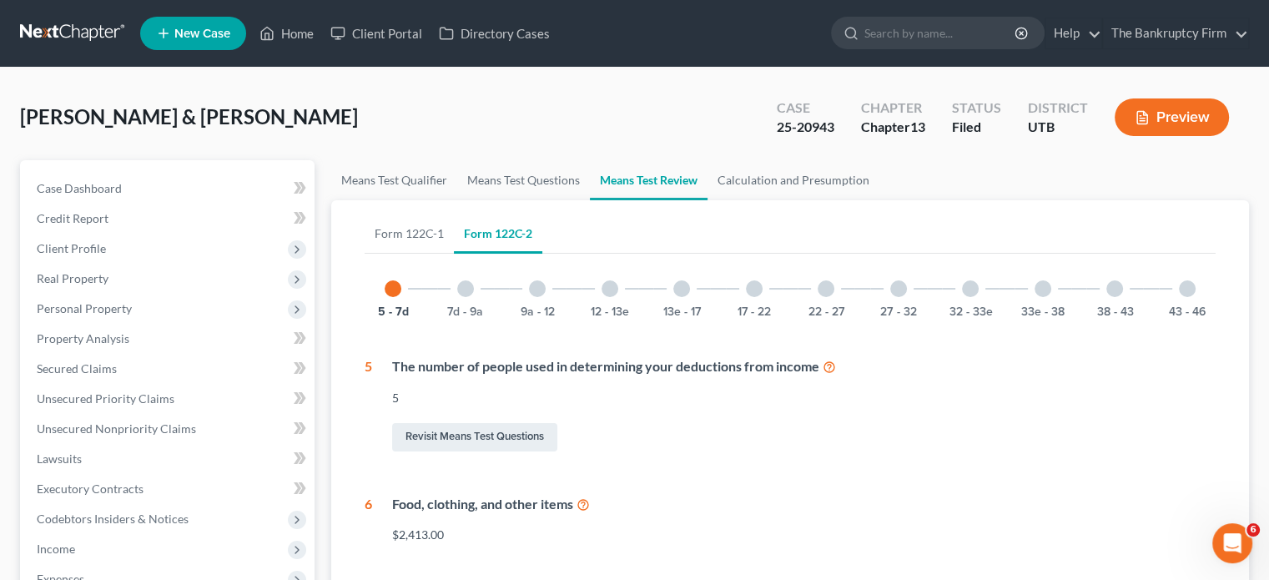
click at [827, 284] on div at bounding box center [826, 288] width 17 height 17
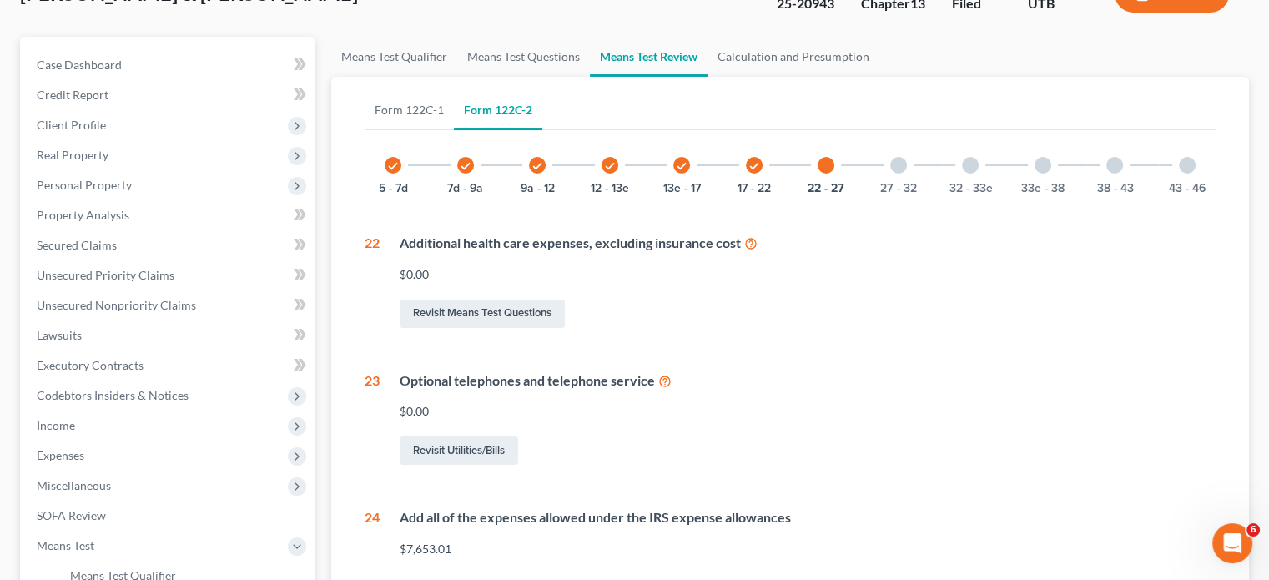
scroll to position [83, 0]
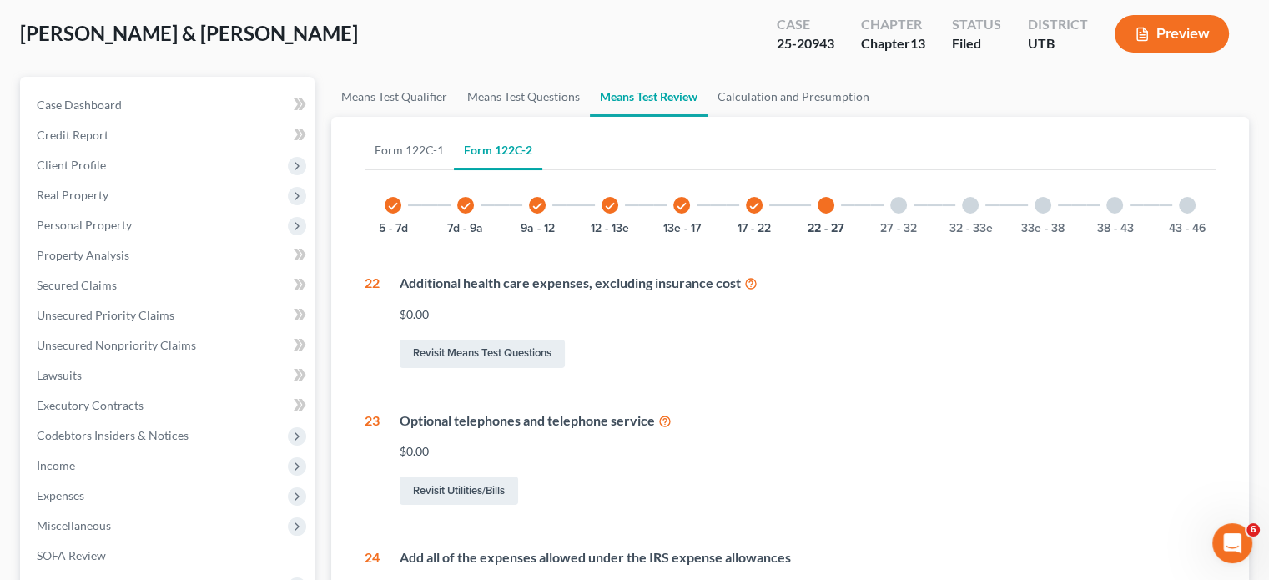
click at [466, 208] on icon "check" at bounding box center [466, 206] width 12 height 12
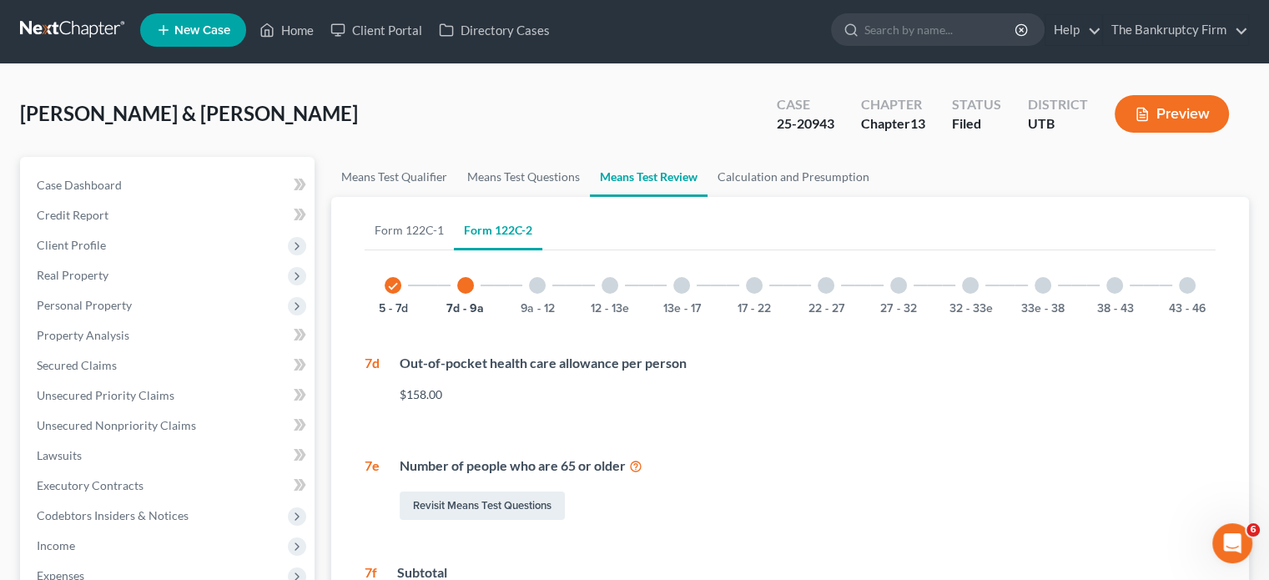
scroll to position [0, 0]
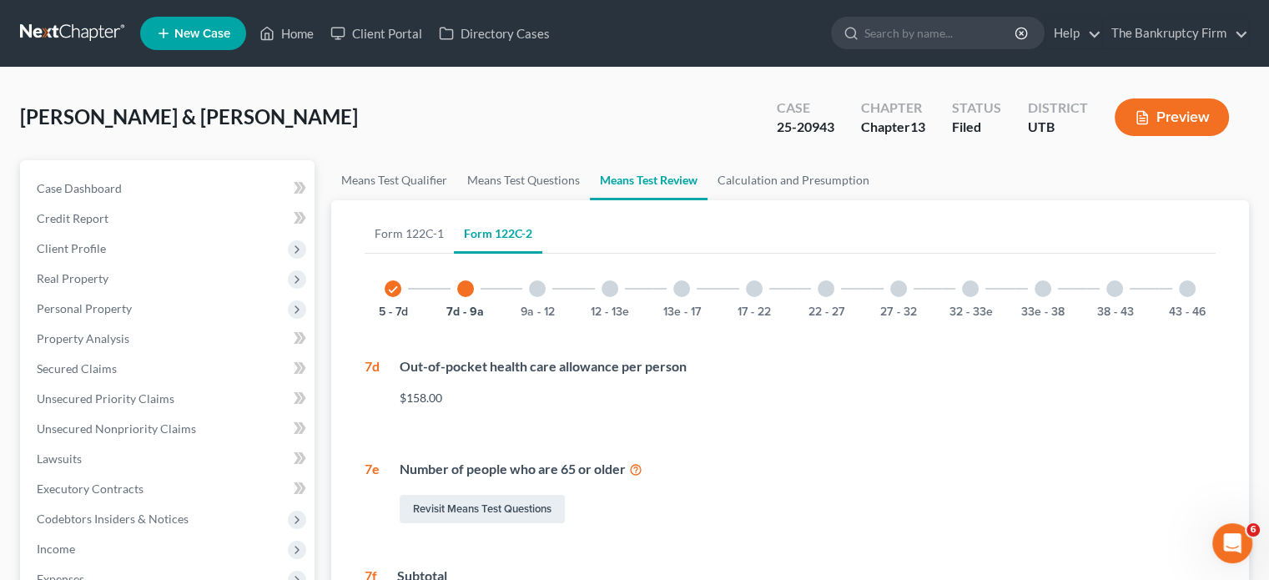
click at [397, 294] on icon "check" at bounding box center [393, 290] width 12 height 12
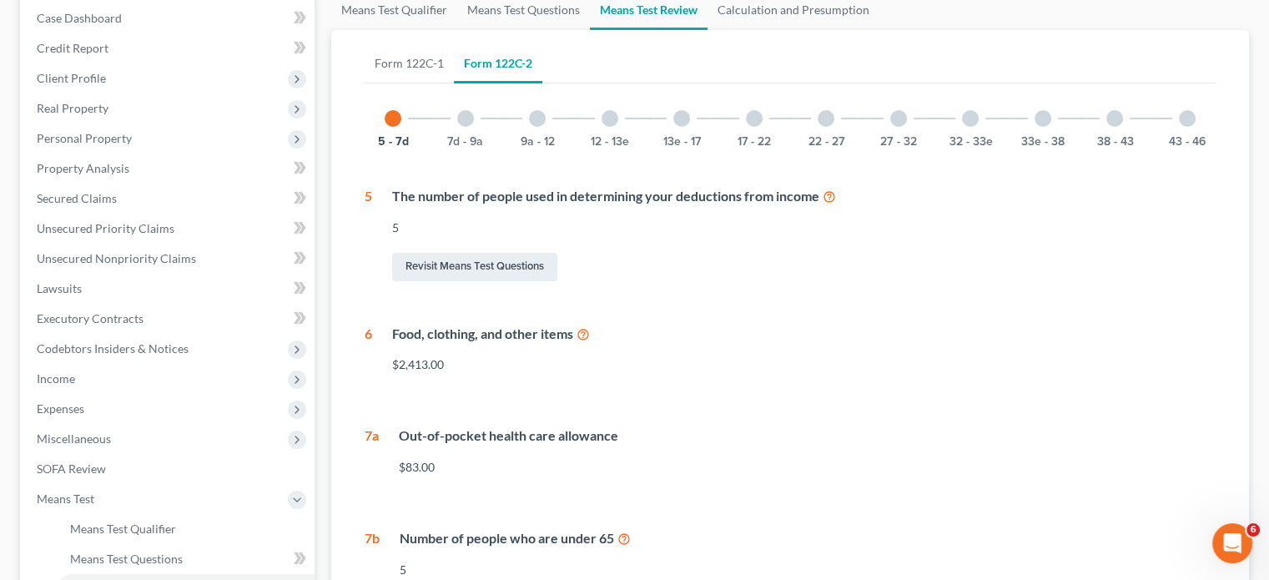
scroll to position [167, 0]
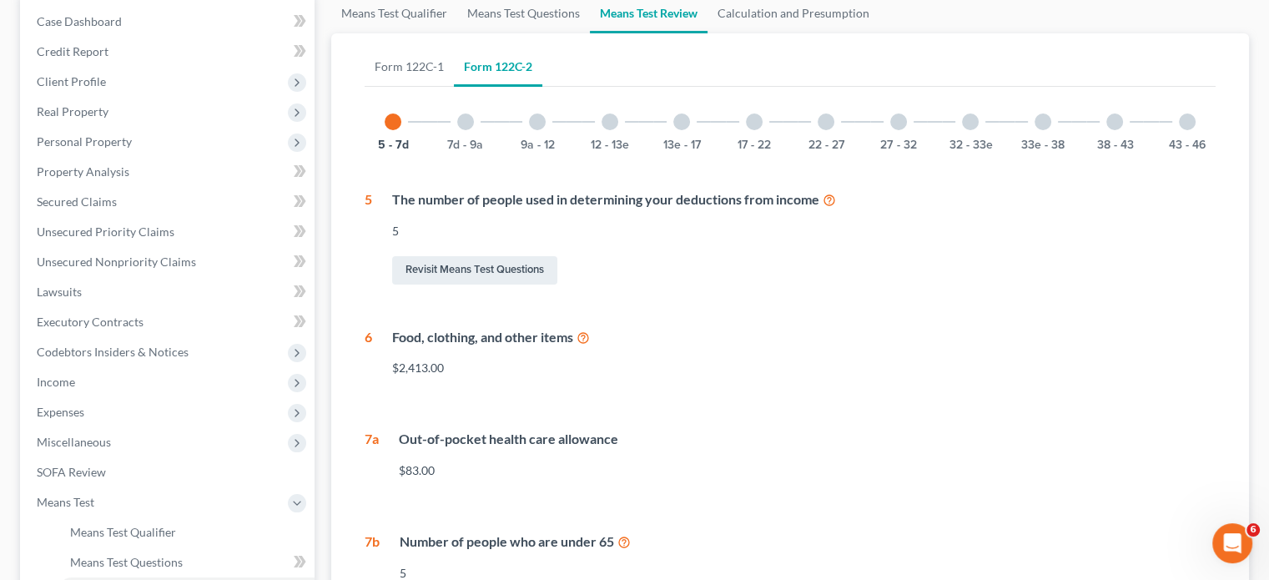
click at [468, 125] on div at bounding box center [465, 121] width 17 height 17
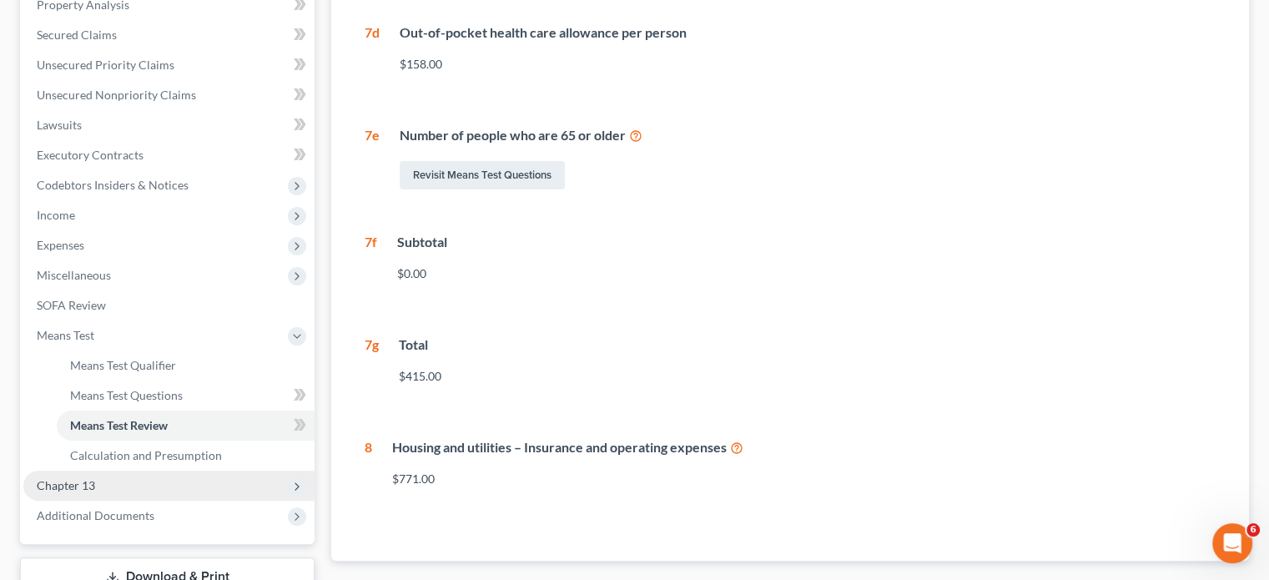
scroll to position [372, 0]
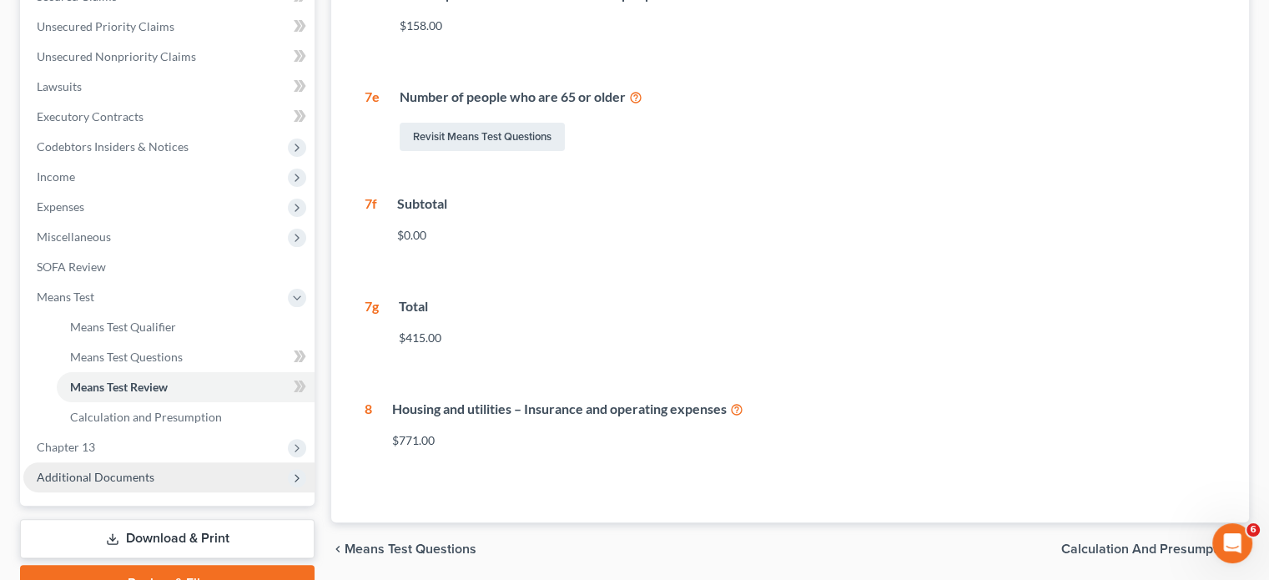
click at [120, 474] on span "Additional Documents" at bounding box center [96, 477] width 118 height 14
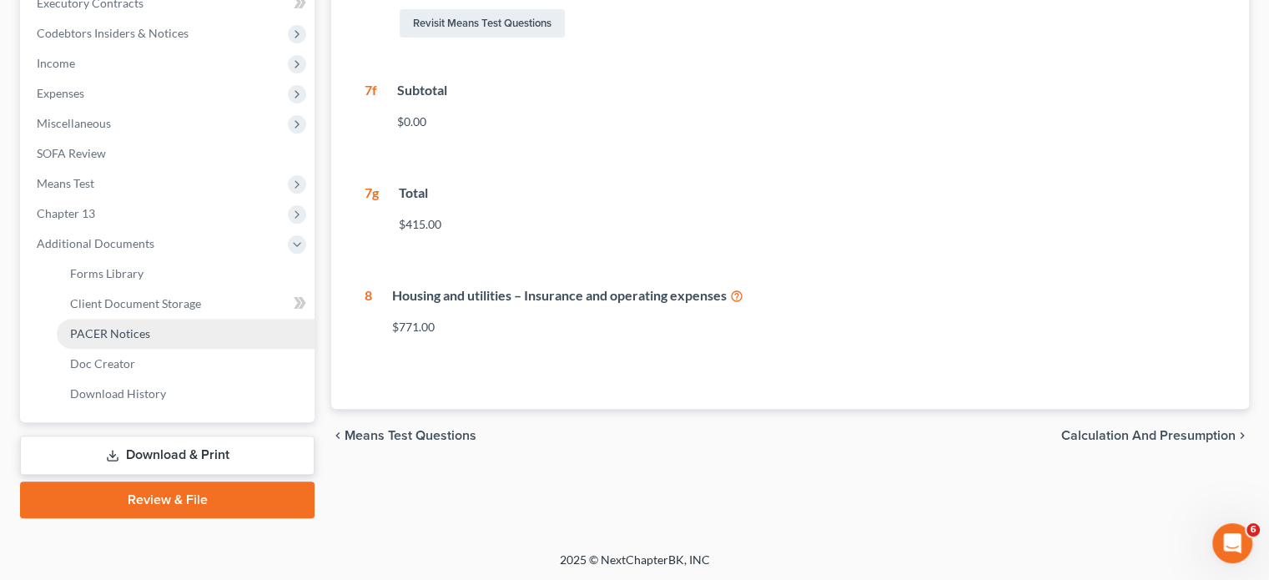
click at [133, 339] on span "PACER Notices" at bounding box center [110, 333] width 80 height 14
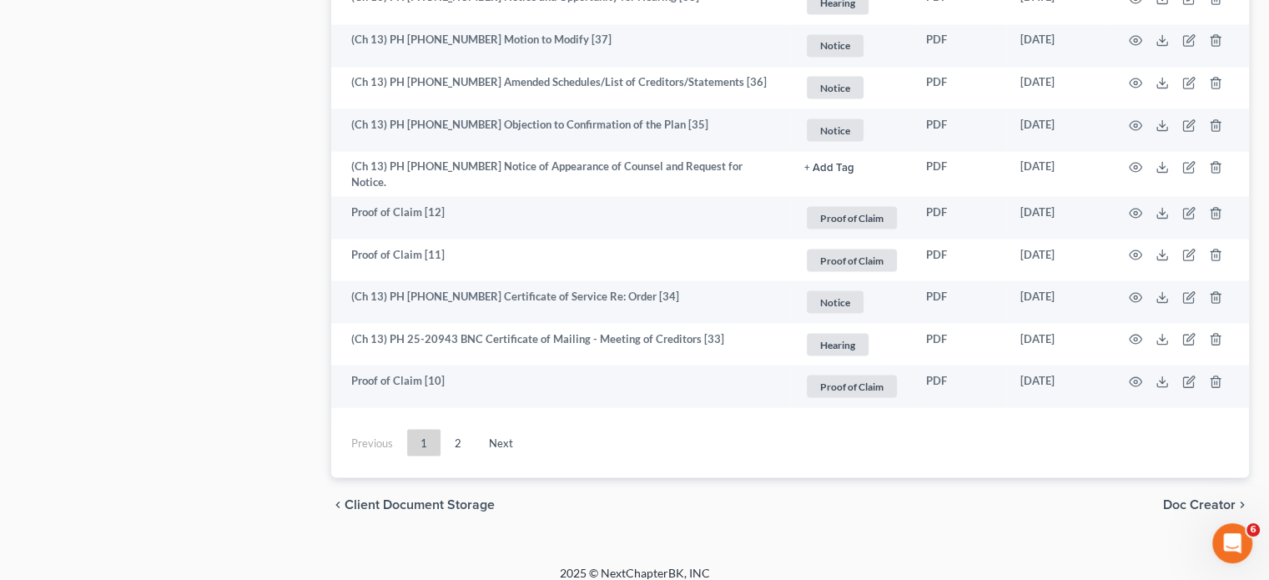
scroll to position [3108, 0]
click at [477, 427] on link "Next" at bounding box center [501, 440] width 51 height 27
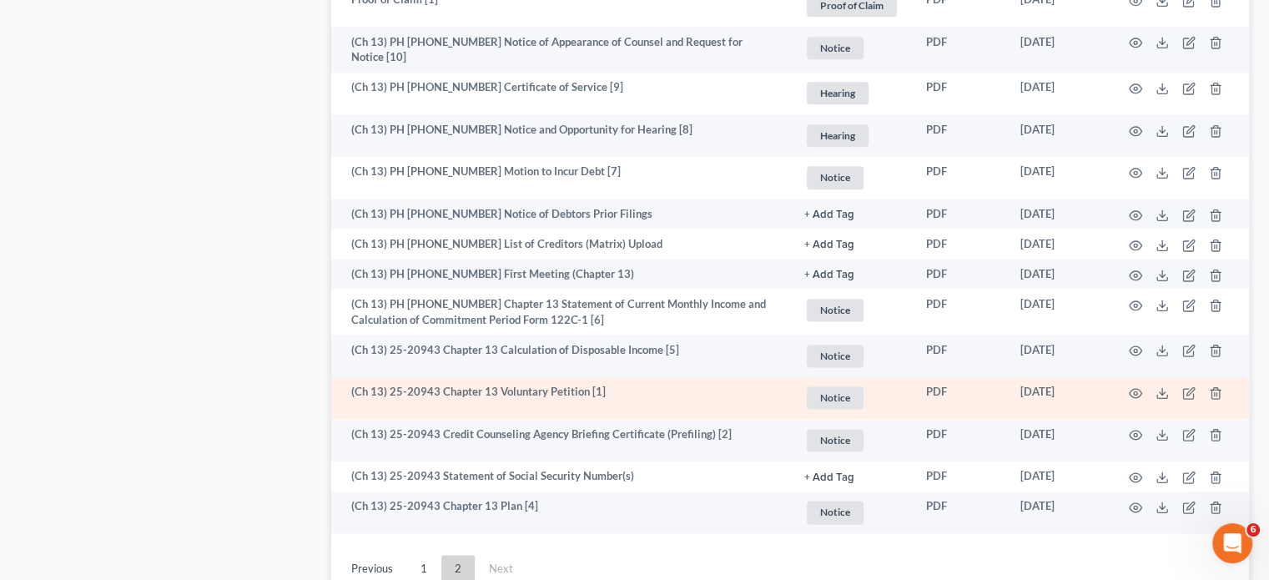
scroll to position [2039, 0]
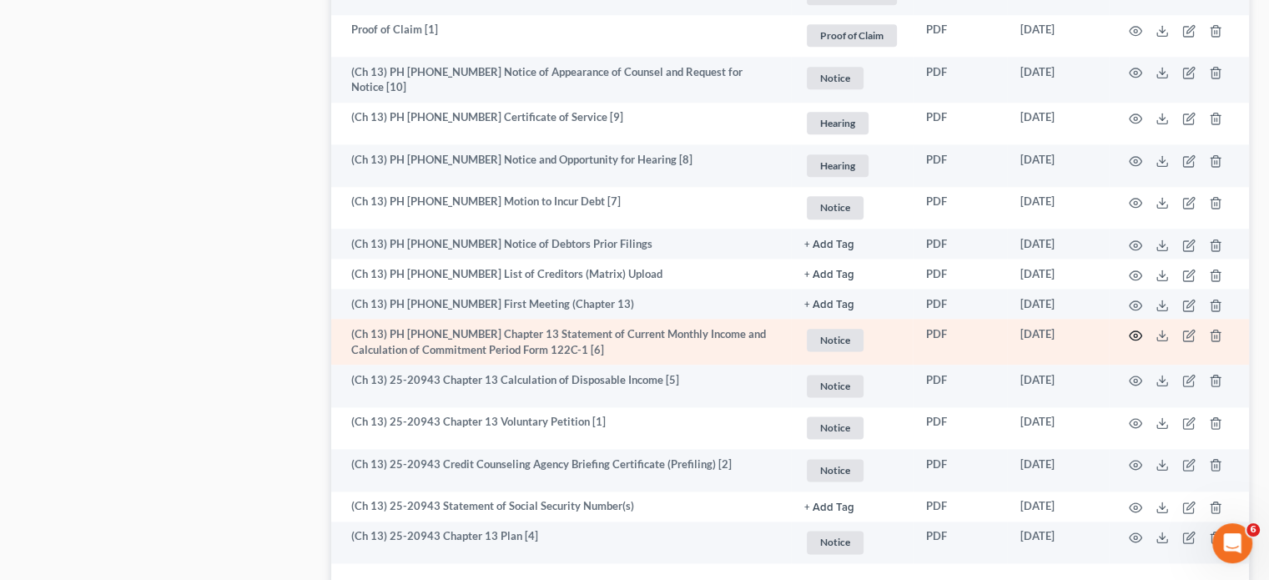
click at [1140, 331] on icon "button" at bounding box center [1136, 335] width 13 height 9
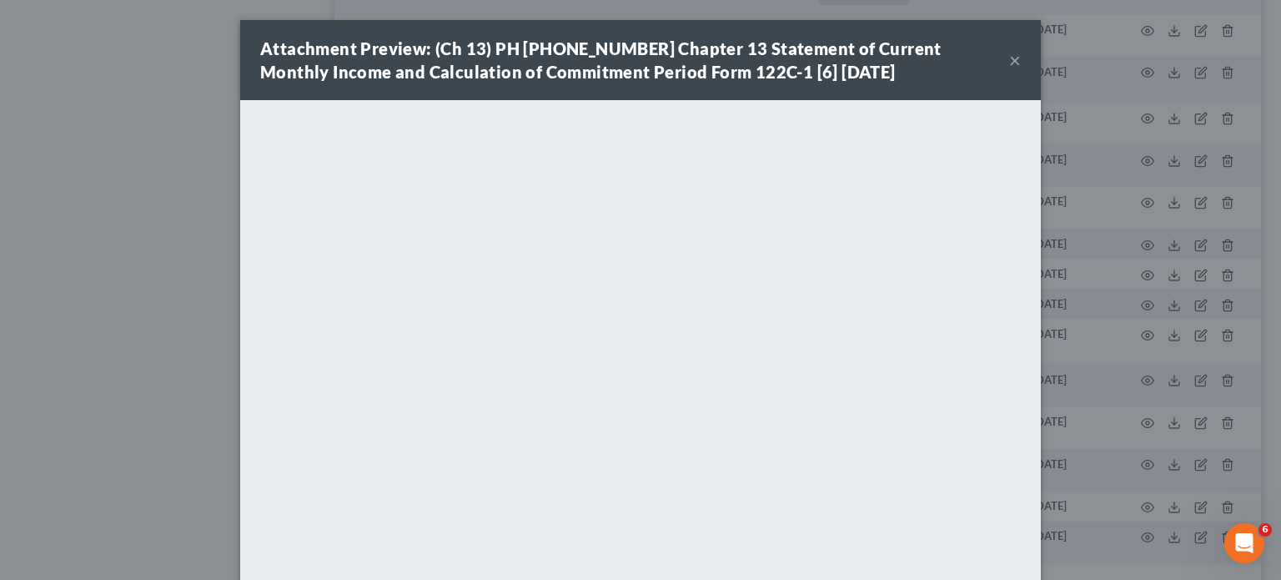
click at [1014, 56] on div "Attachment Preview: (Ch 13) PH 25-20943 Chapter 13 Statement of Current Monthly…" at bounding box center [640, 60] width 801 height 80
click at [1011, 60] on button "×" at bounding box center [1015, 60] width 12 height 20
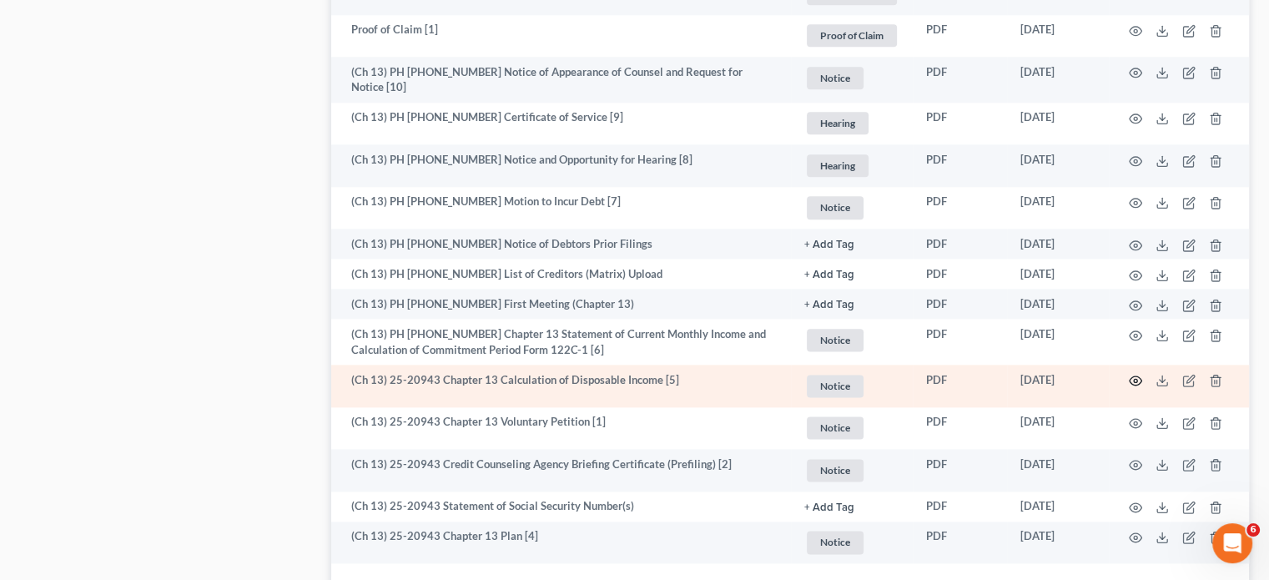
click at [1132, 380] on icon "button" at bounding box center [1135, 380] width 13 height 13
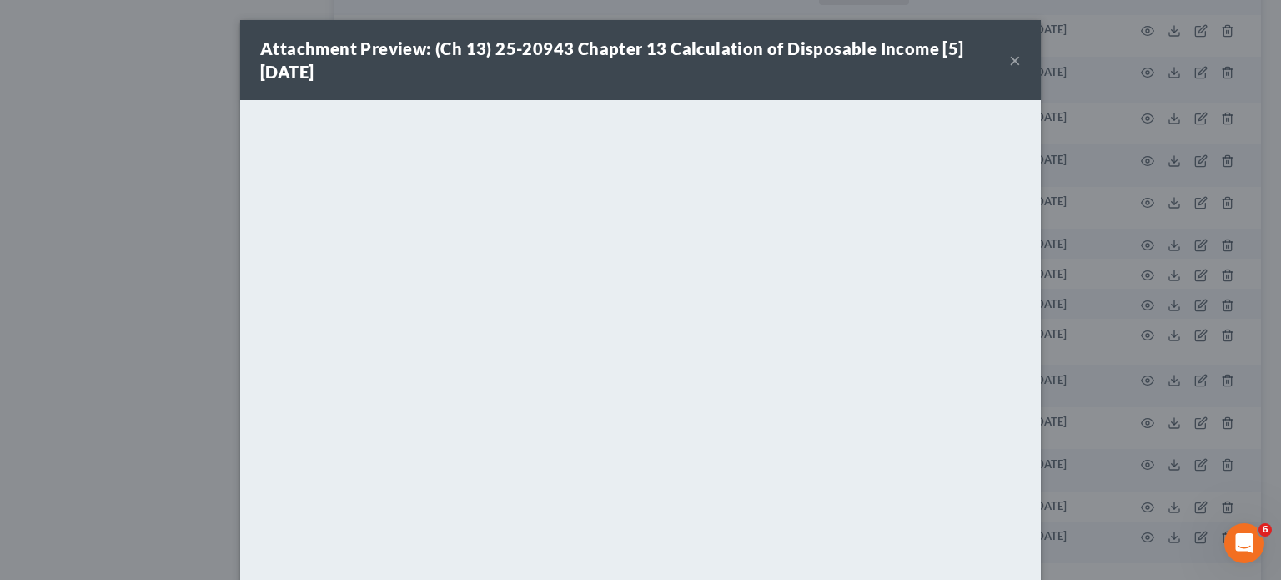
click at [1012, 54] on button "×" at bounding box center [1015, 60] width 12 height 20
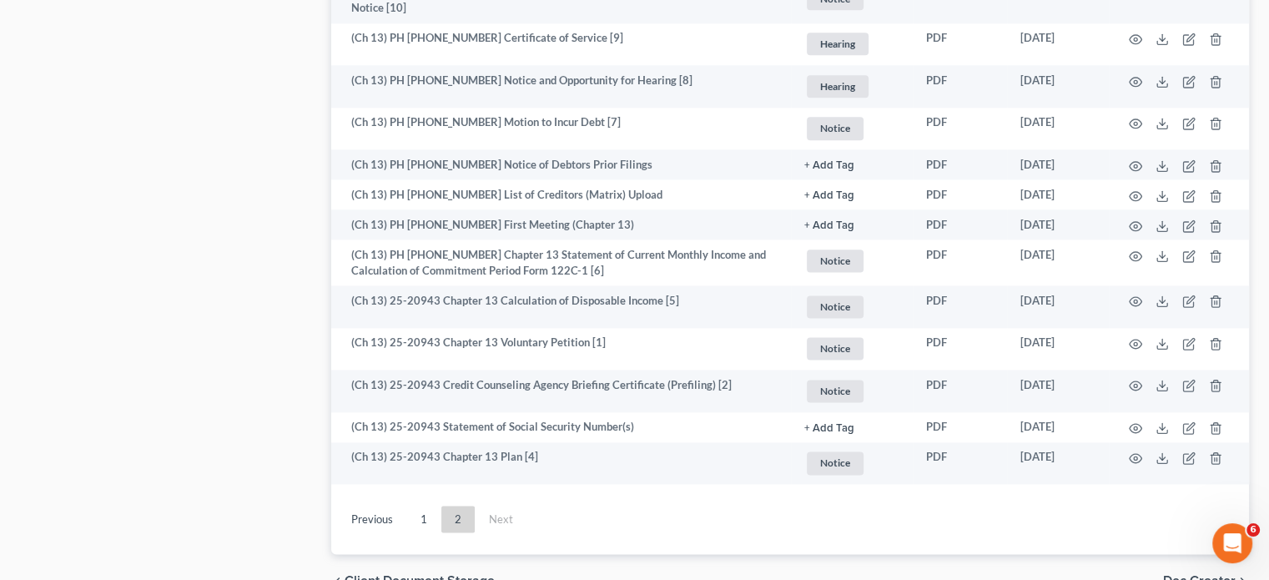
scroll to position [2206, 0]
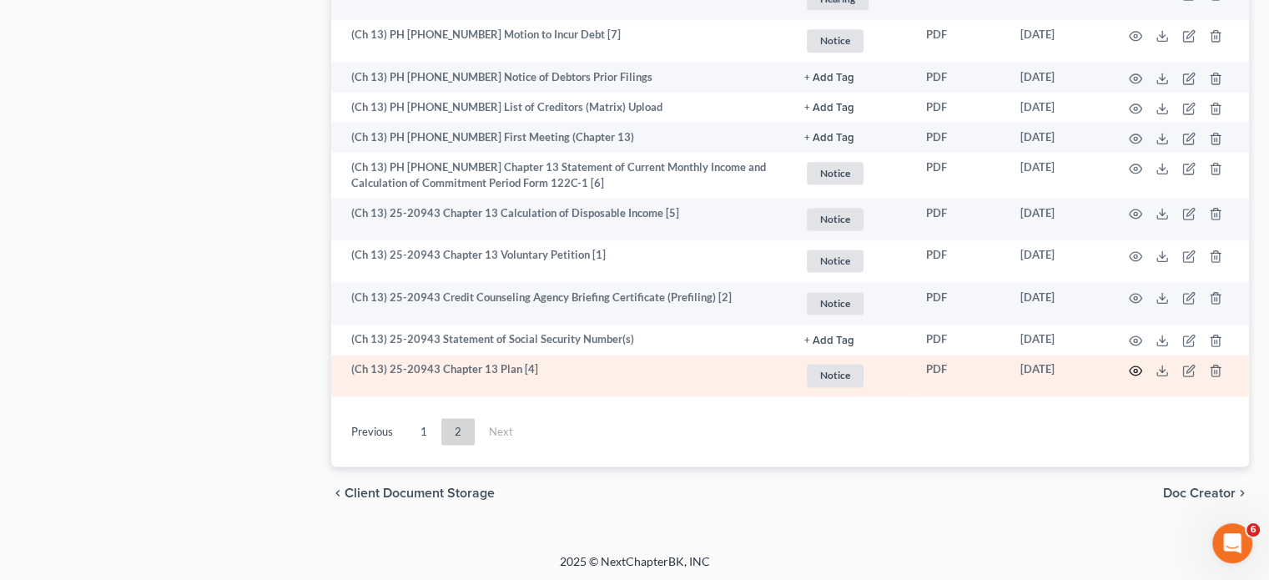
click at [1129, 365] on icon "button" at bounding box center [1135, 370] width 13 height 13
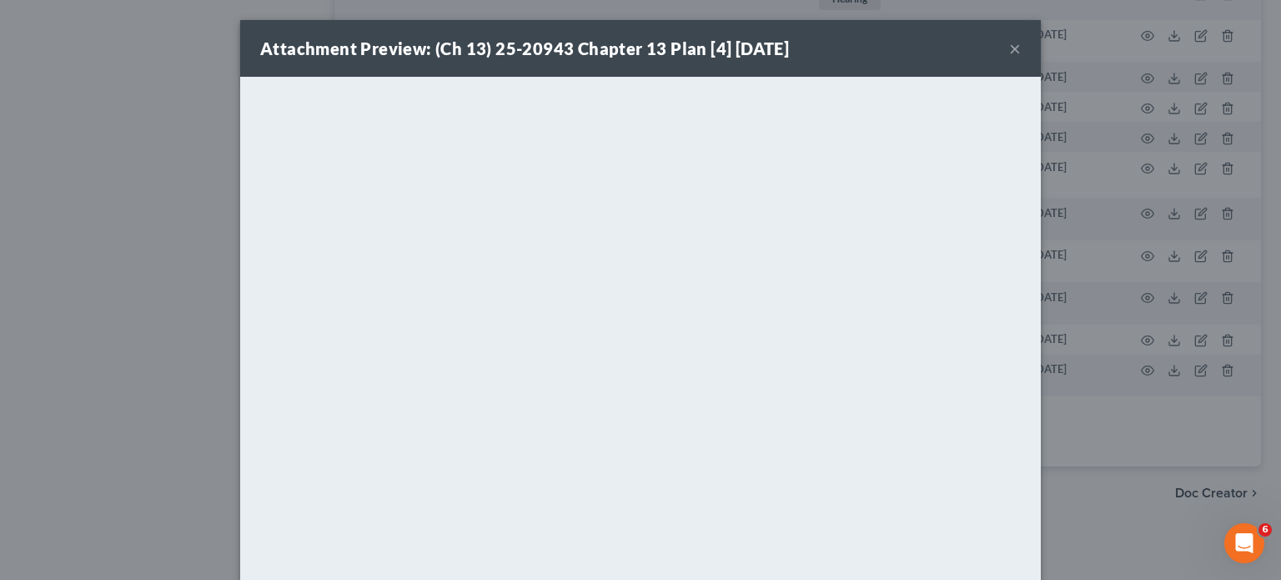
click at [1009, 46] on button "×" at bounding box center [1015, 48] width 12 height 20
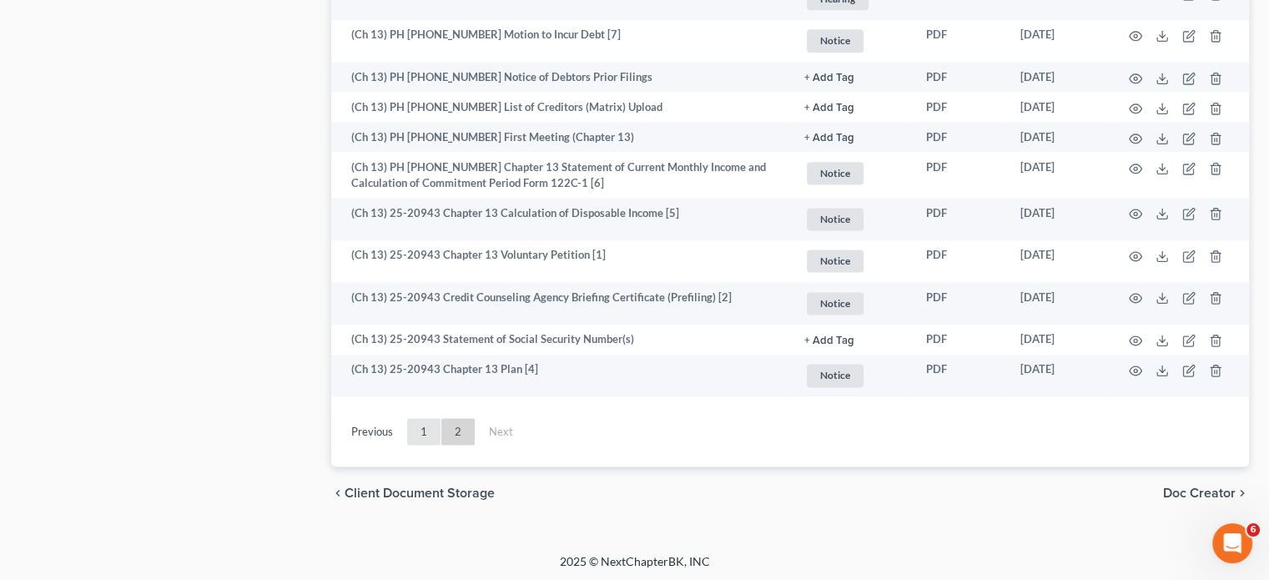
click at [428, 424] on link "1" at bounding box center [423, 431] width 33 height 27
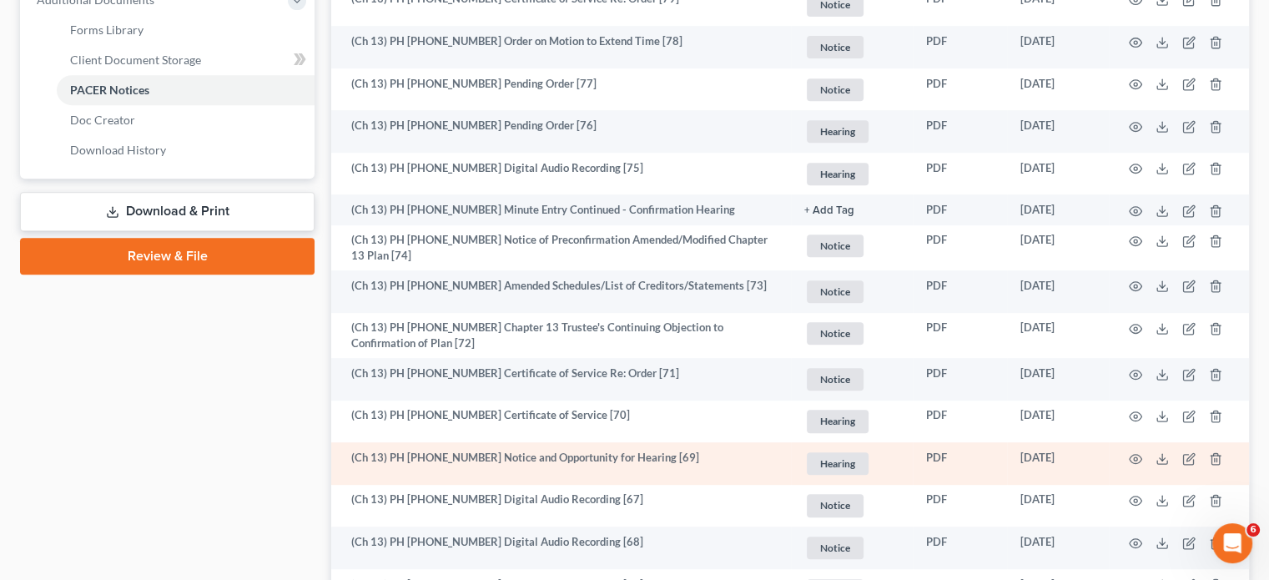
scroll to position [689, 0]
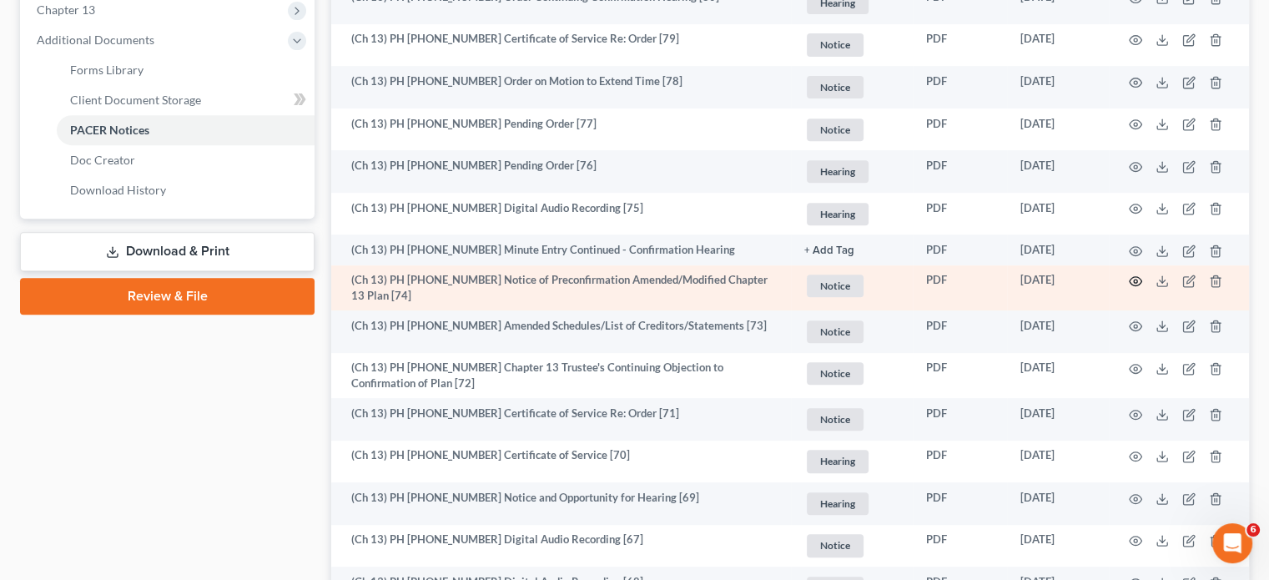
click at [1133, 279] on icon "button" at bounding box center [1135, 280] width 13 height 13
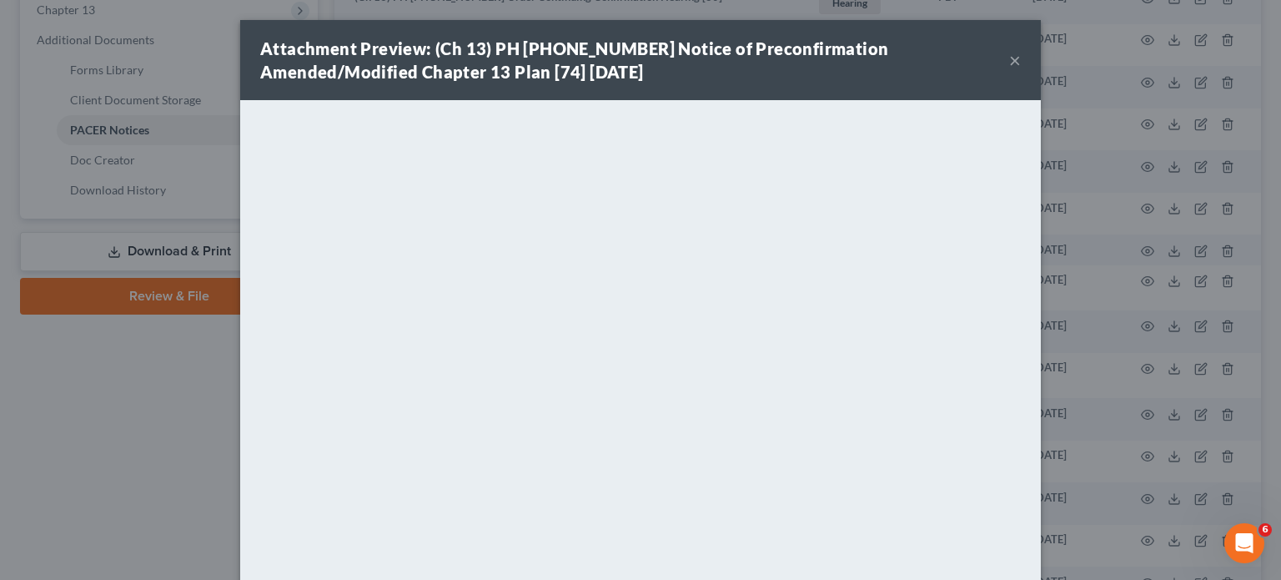
click at [1072, 307] on div "Attachment Preview: (Ch 13) PH 25-20943 Notice of Preconfirmation Amended/Modif…" at bounding box center [640, 290] width 1281 height 580
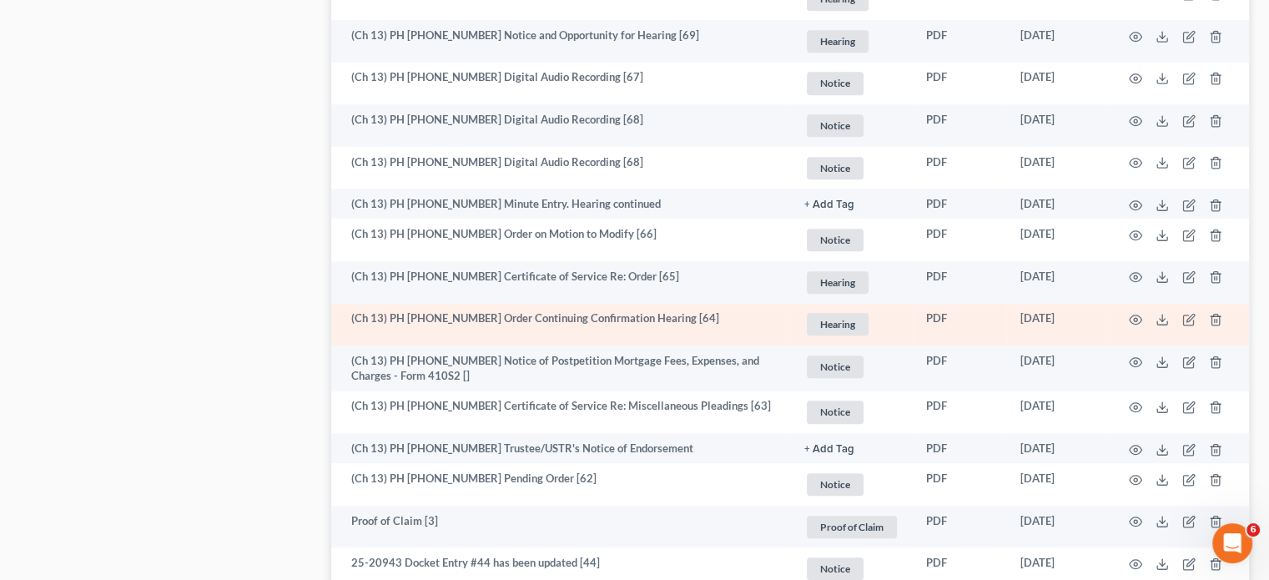
scroll to position [1190, 0]
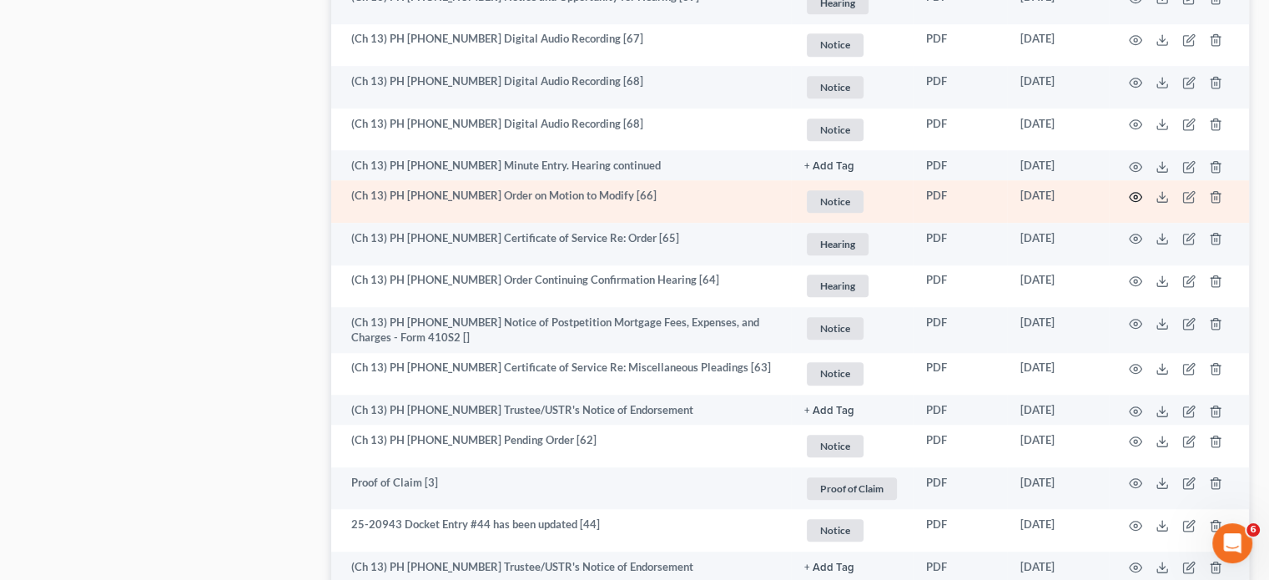
click at [1139, 199] on icon "button" at bounding box center [1135, 196] width 13 height 13
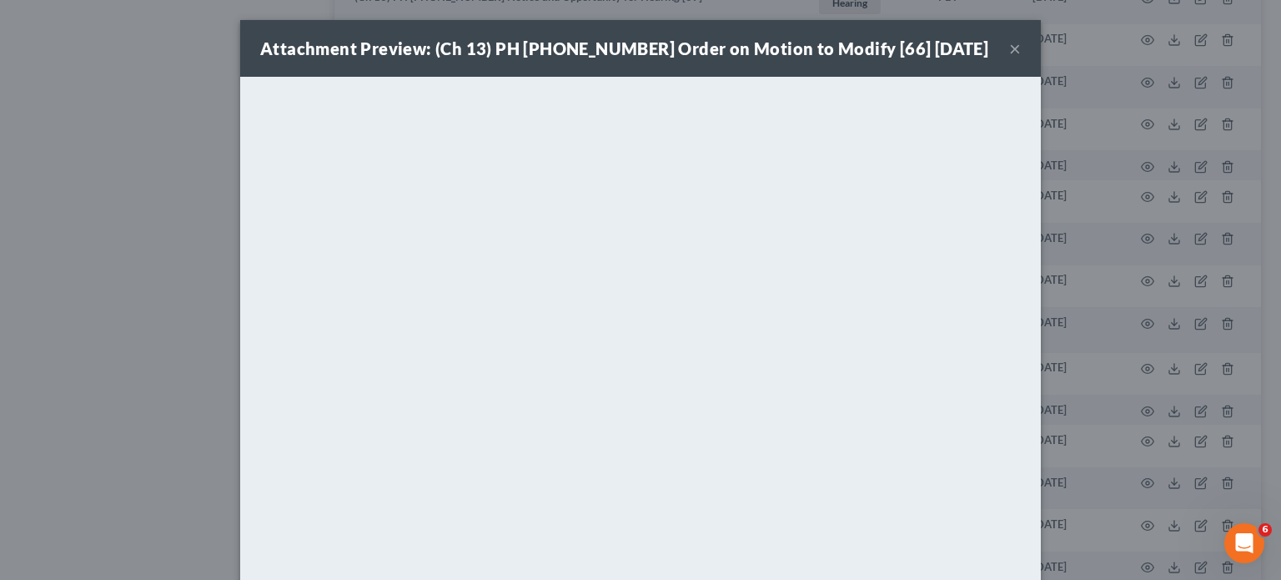
click at [1078, 340] on div "Attachment Preview: (Ch 13) PH 25-20943 Order on Motion to Modify [66] 07/22/20…" at bounding box center [640, 290] width 1281 height 580
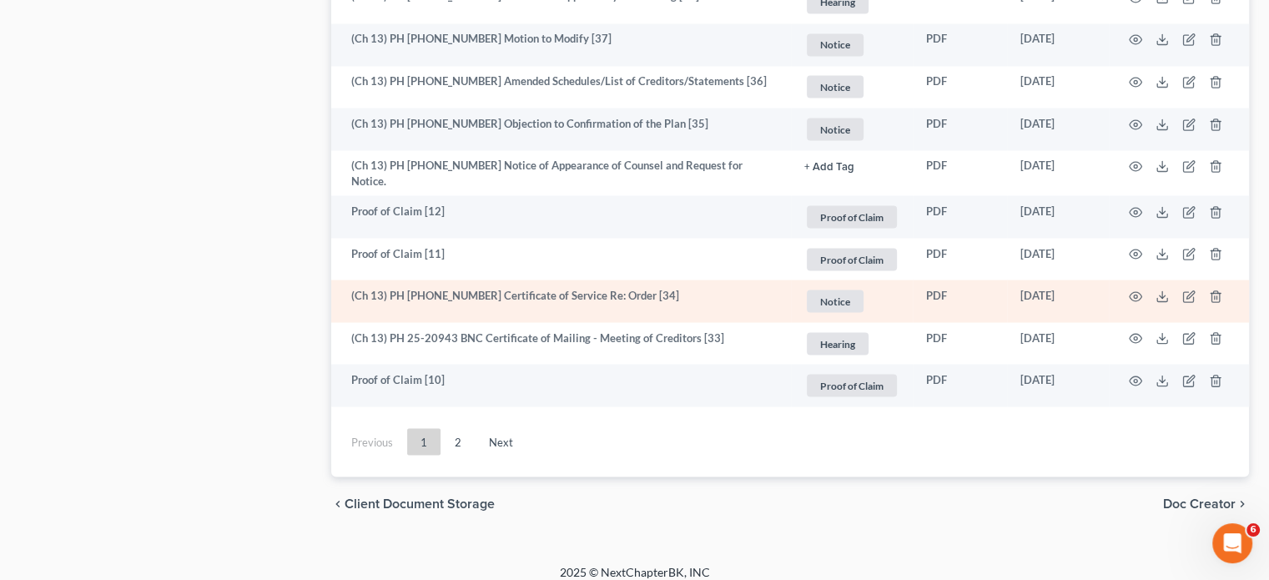
scroll to position [3108, 0]
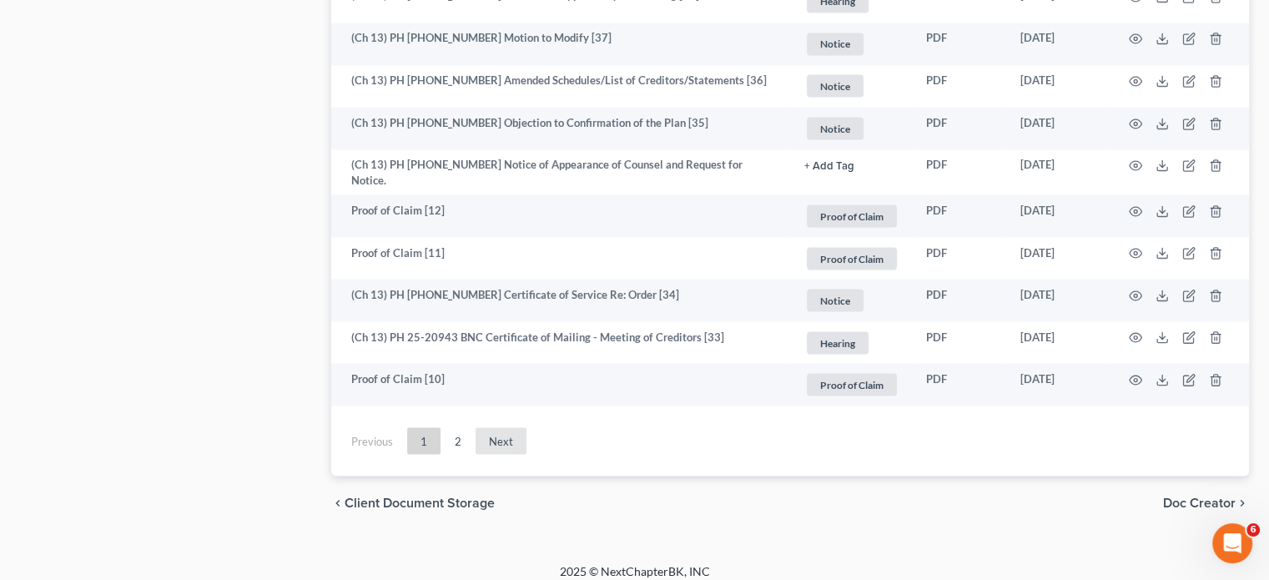
click at [507, 427] on link "Next" at bounding box center [501, 440] width 51 height 27
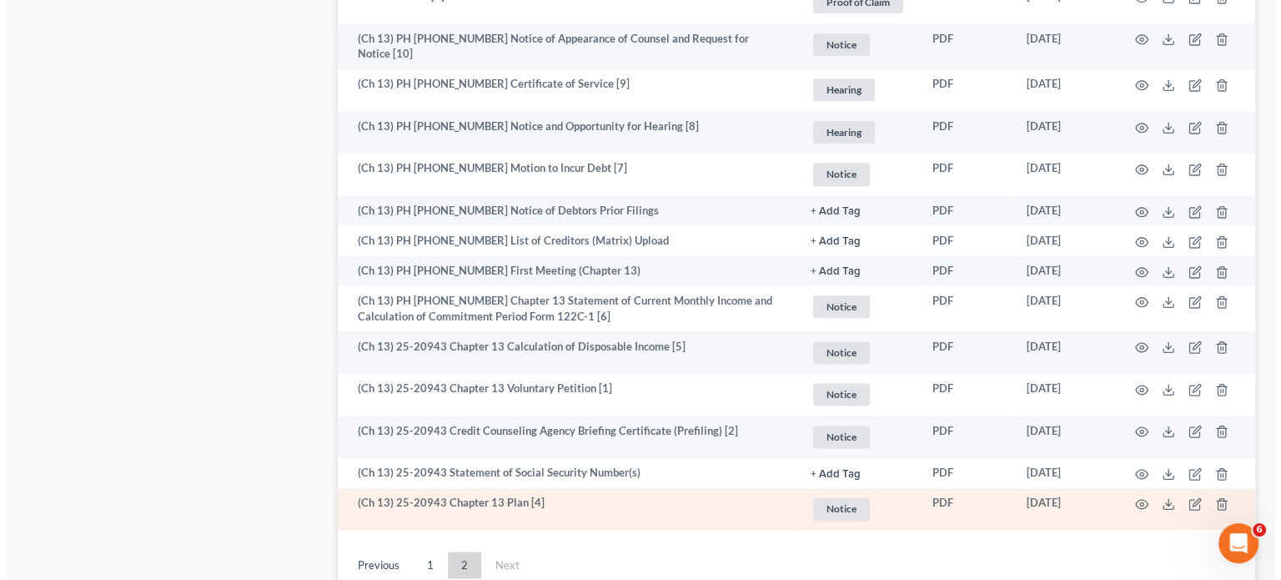
scroll to position [2122, 0]
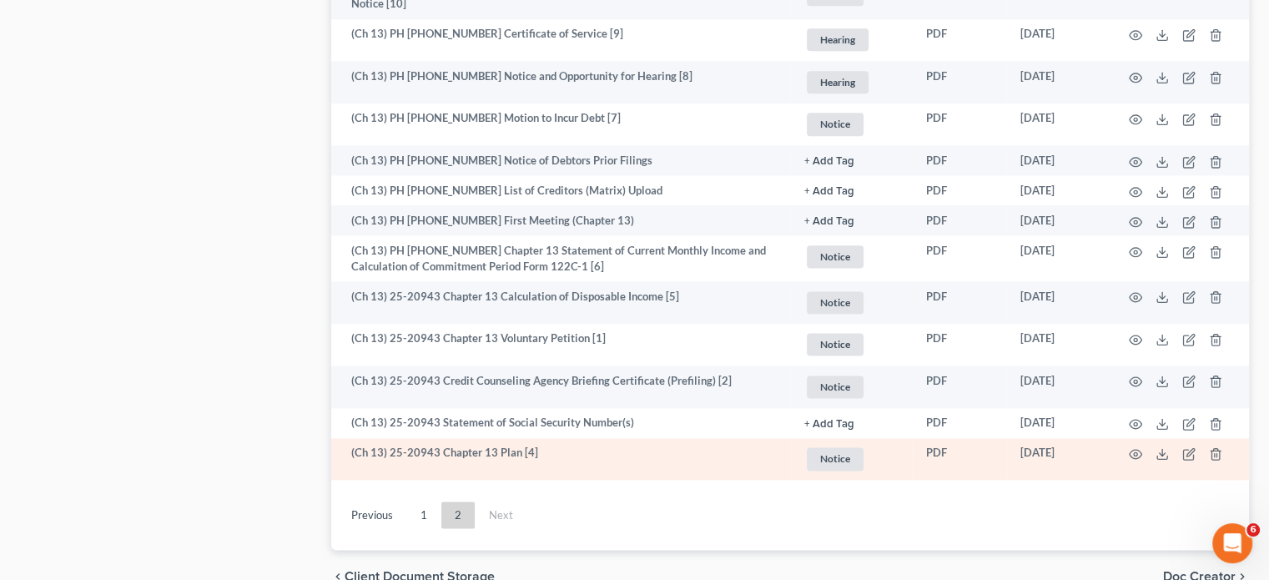
click at [1145, 444] on td at bounding box center [1179, 459] width 140 height 43
click at [1132, 450] on icon "button" at bounding box center [1135, 453] width 13 height 13
